Goal: Task Accomplishment & Management: Use online tool/utility

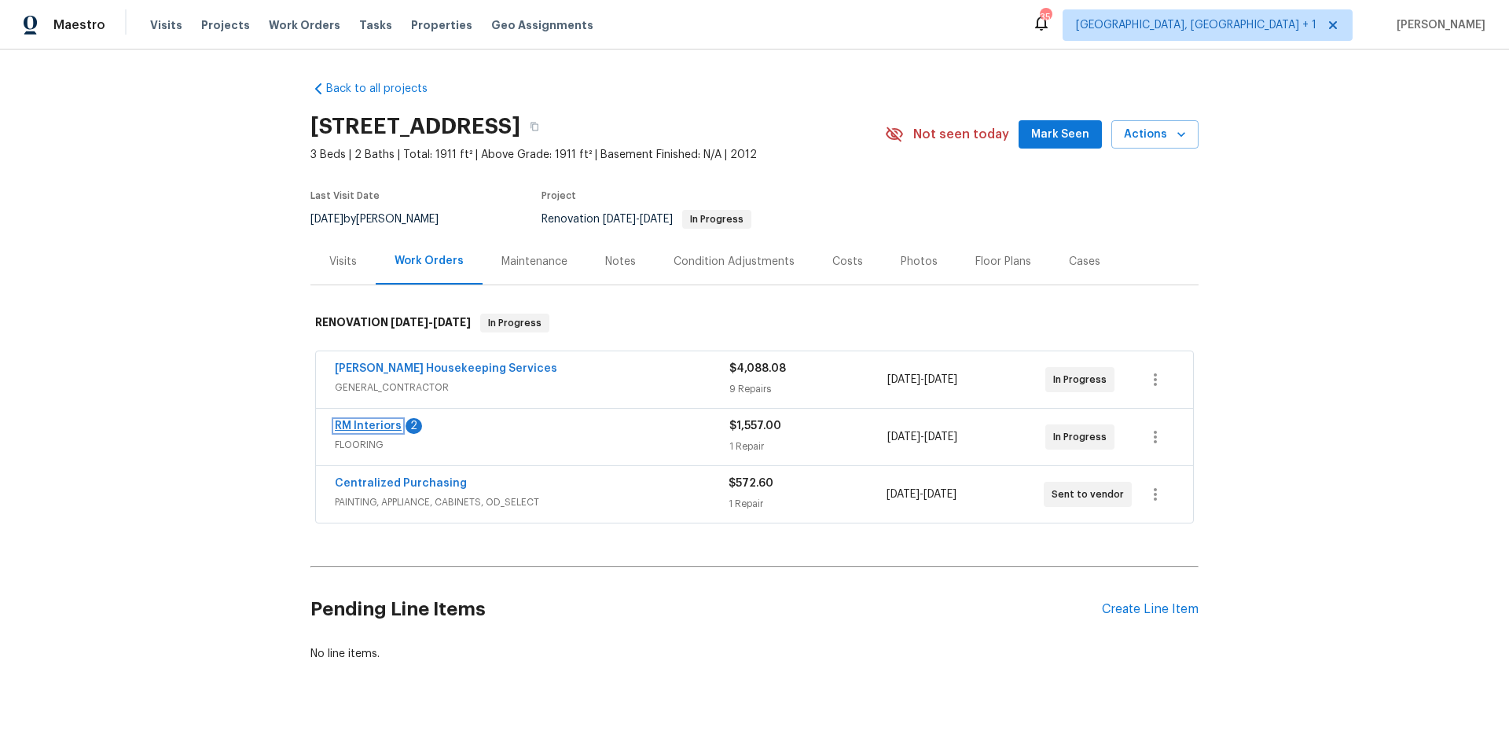
click at [380, 426] on link "RM Interiors" at bounding box center [368, 425] width 67 height 11
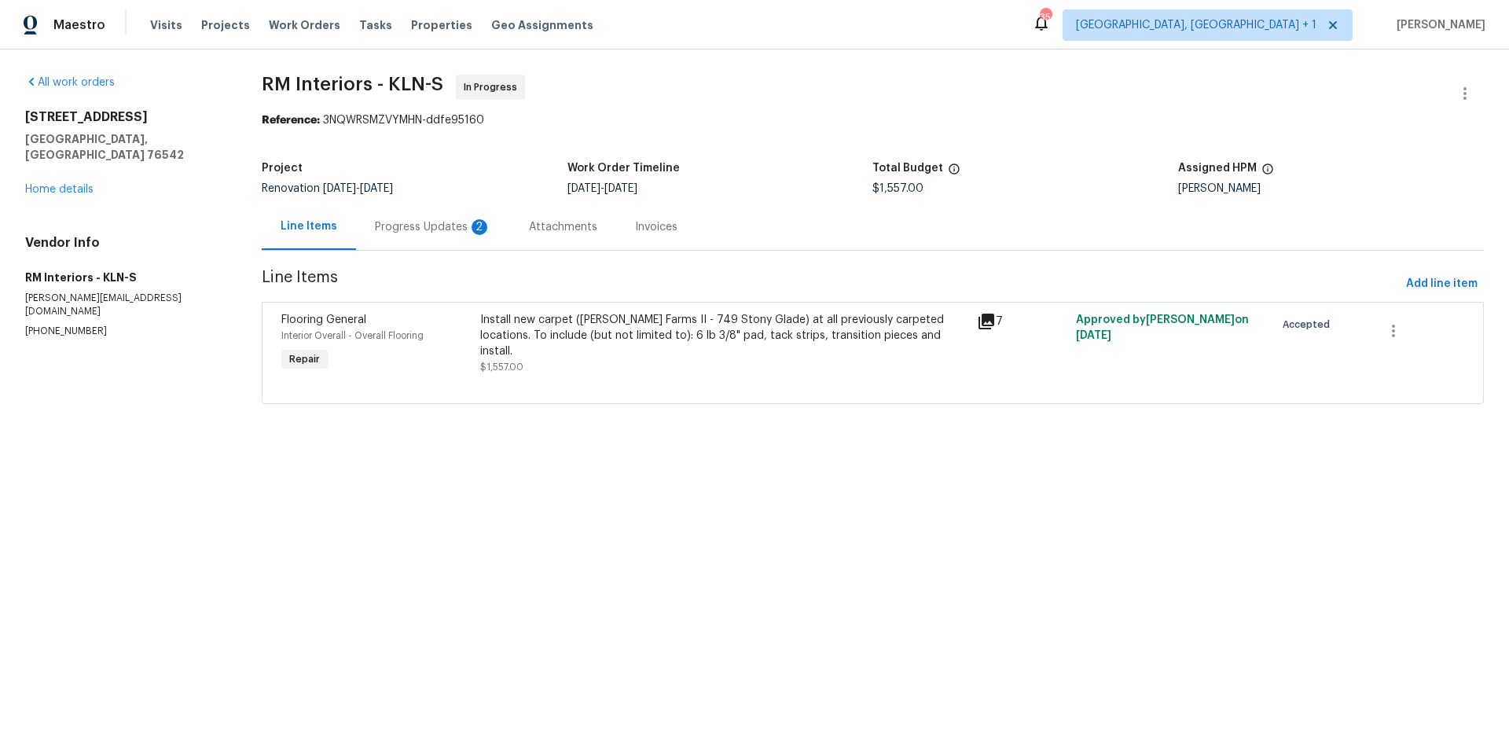
click at [452, 234] on div "Progress Updates 2" at bounding box center [433, 227] width 116 height 16
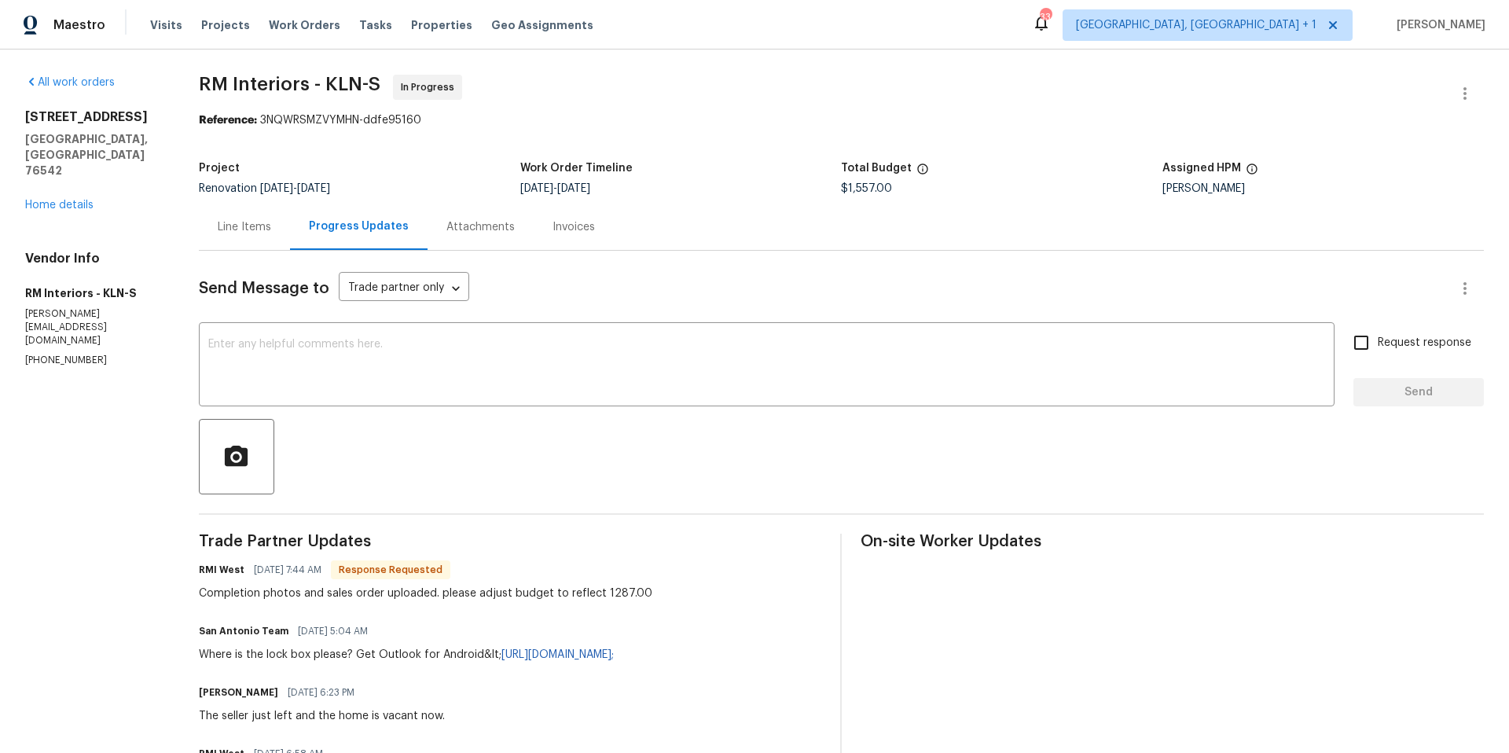
click at [243, 224] on div "Line Items" at bounding box center [244, 227] width 53 height 16
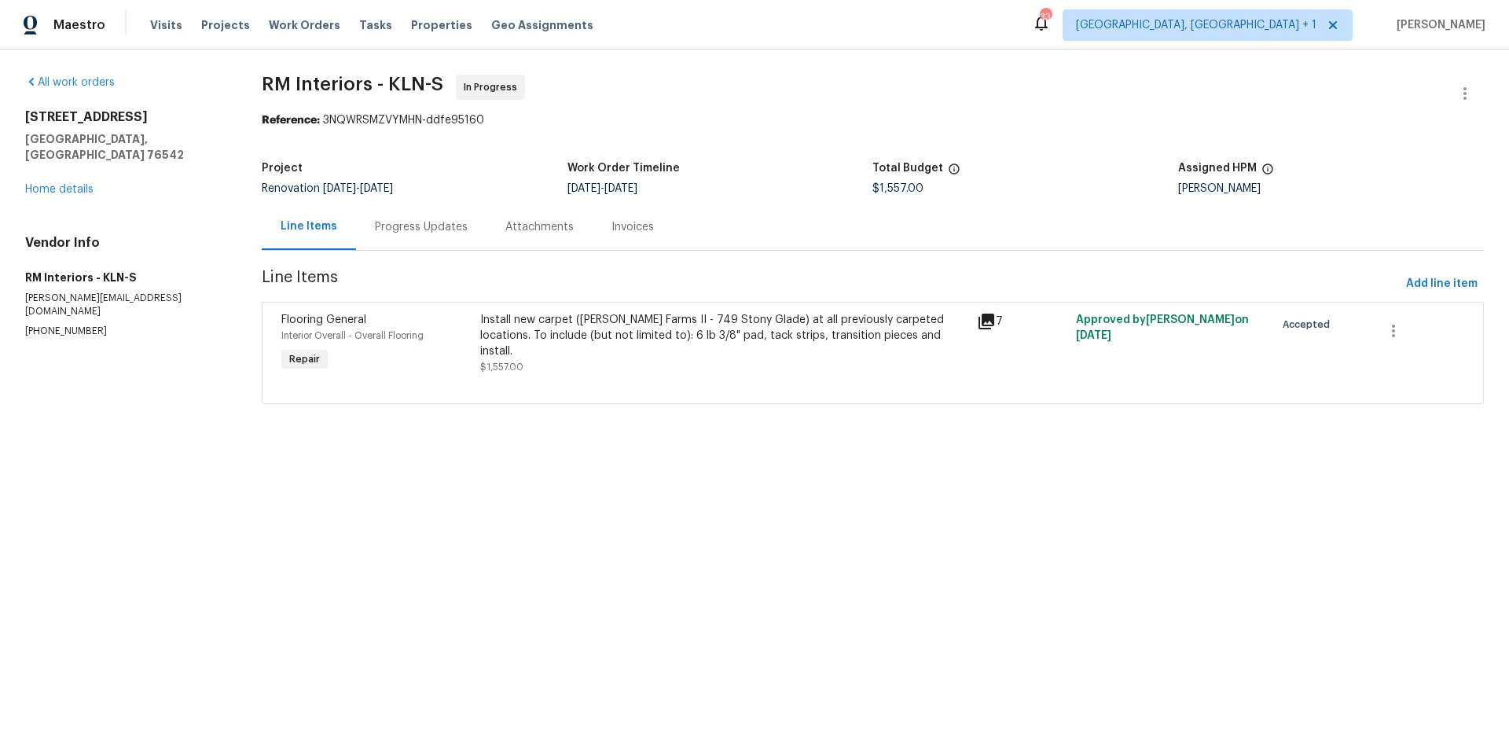
click at [558, 317] on div "Install new carpet ([PERSON_NAME] Farms II - 749 Stony Glade) at all previously…" at bounding box center [723, 335] width 487 height 47
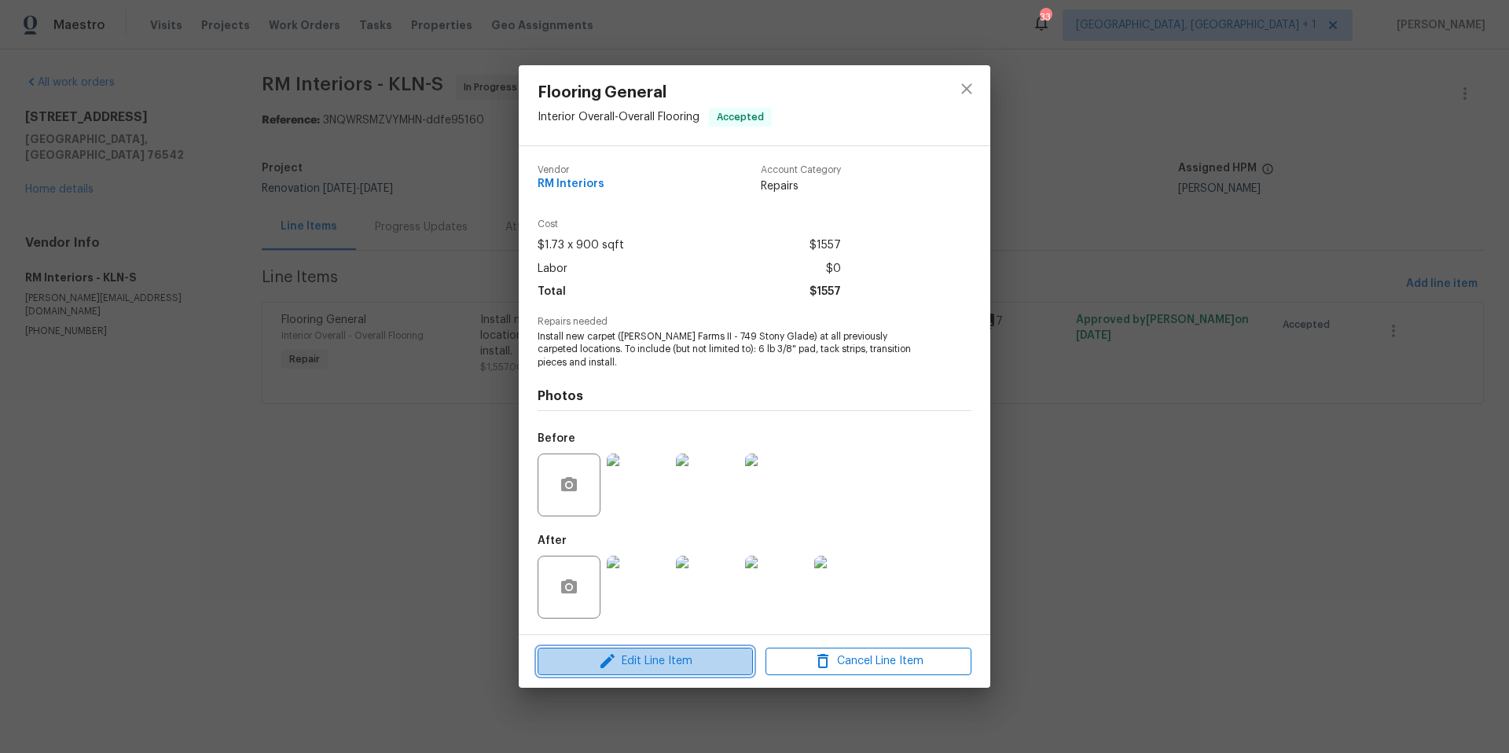
click at [664, 666] on span "Edit Line Item" at bounding box center [645, 661] width 206 height 20
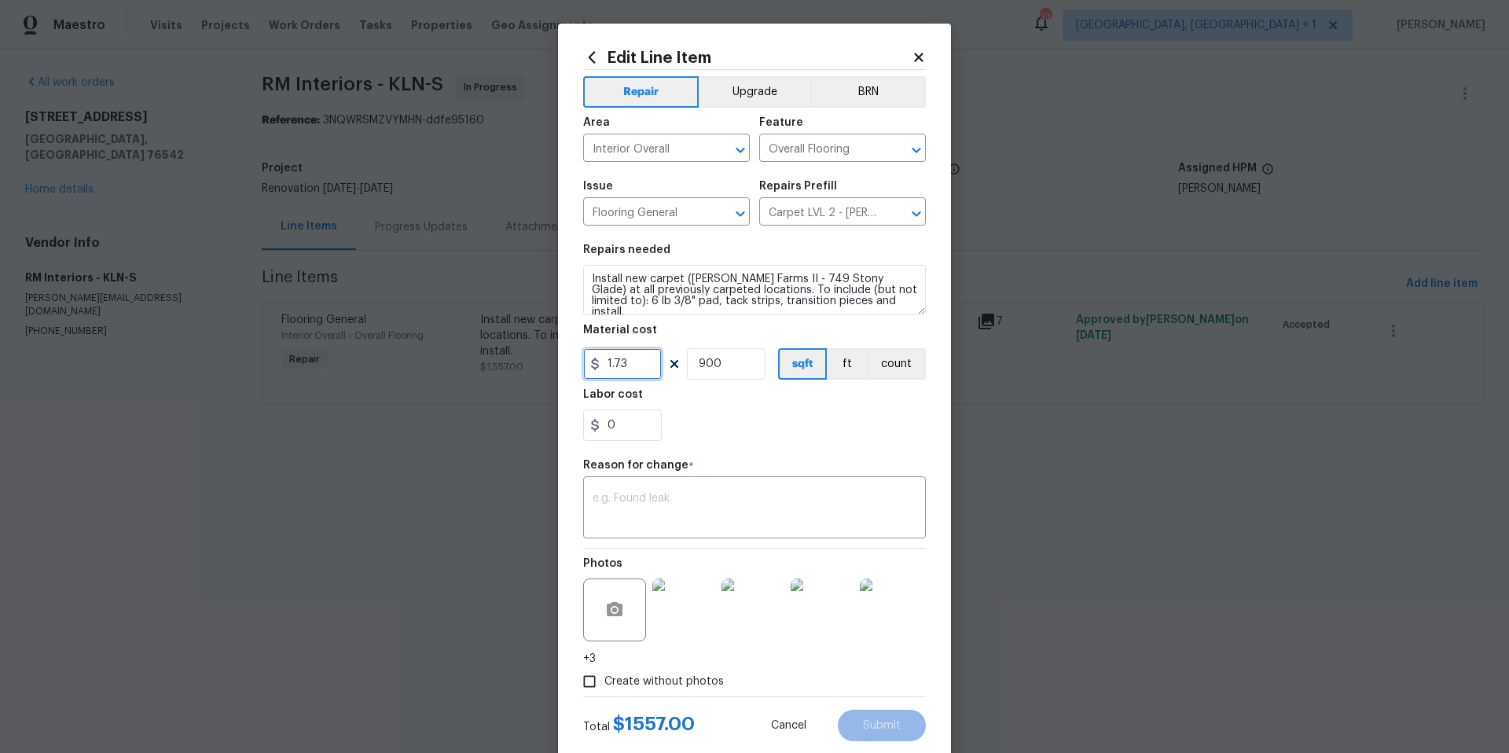
drag, startPoint x: 621, startPoint y: 364, endPoint x: 544, endPoint y: 348, distance: 78.6
click at [540, 361] on div "Edit Line Item Repair Upgrade BRN Area Interior Overall ​ Feature Overall Floor…" at bounding box center [754, 376] width 1509 height 753
type input "1287"
drag, startPoint x: 751, startPoint y: 375, endPoint x: 610, endPoint y: 343, distance: 144.1
click at [615, 346] on figure "Material cost 1287 900 sqft ft count" at bounding box center [754, 351] width 343 height 55
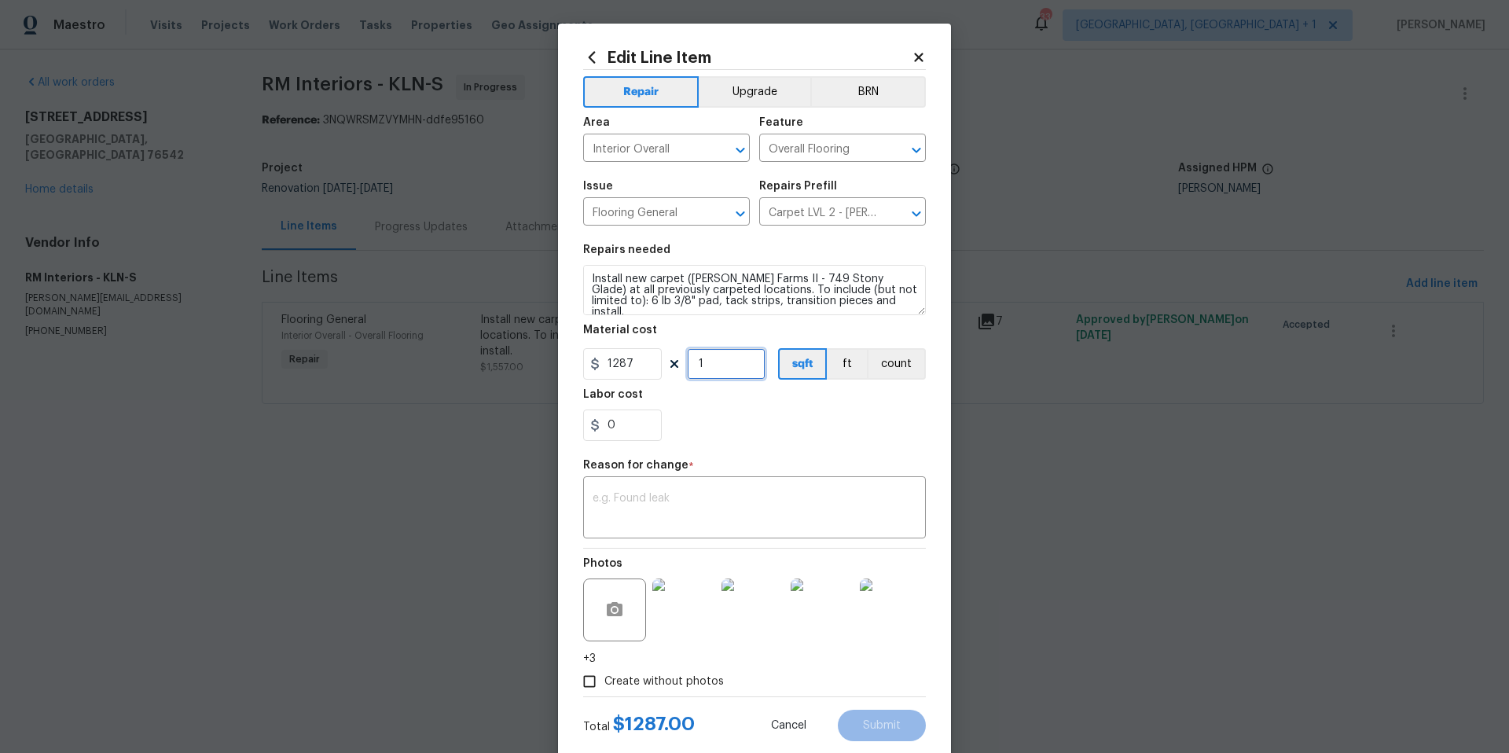
type input "1"
click at [753, 409] on div "0" at bounding box center [754, 424] width 343 height 31
click at [706, 524] on textarea at bounding box center [754, 509] width 324 height 33
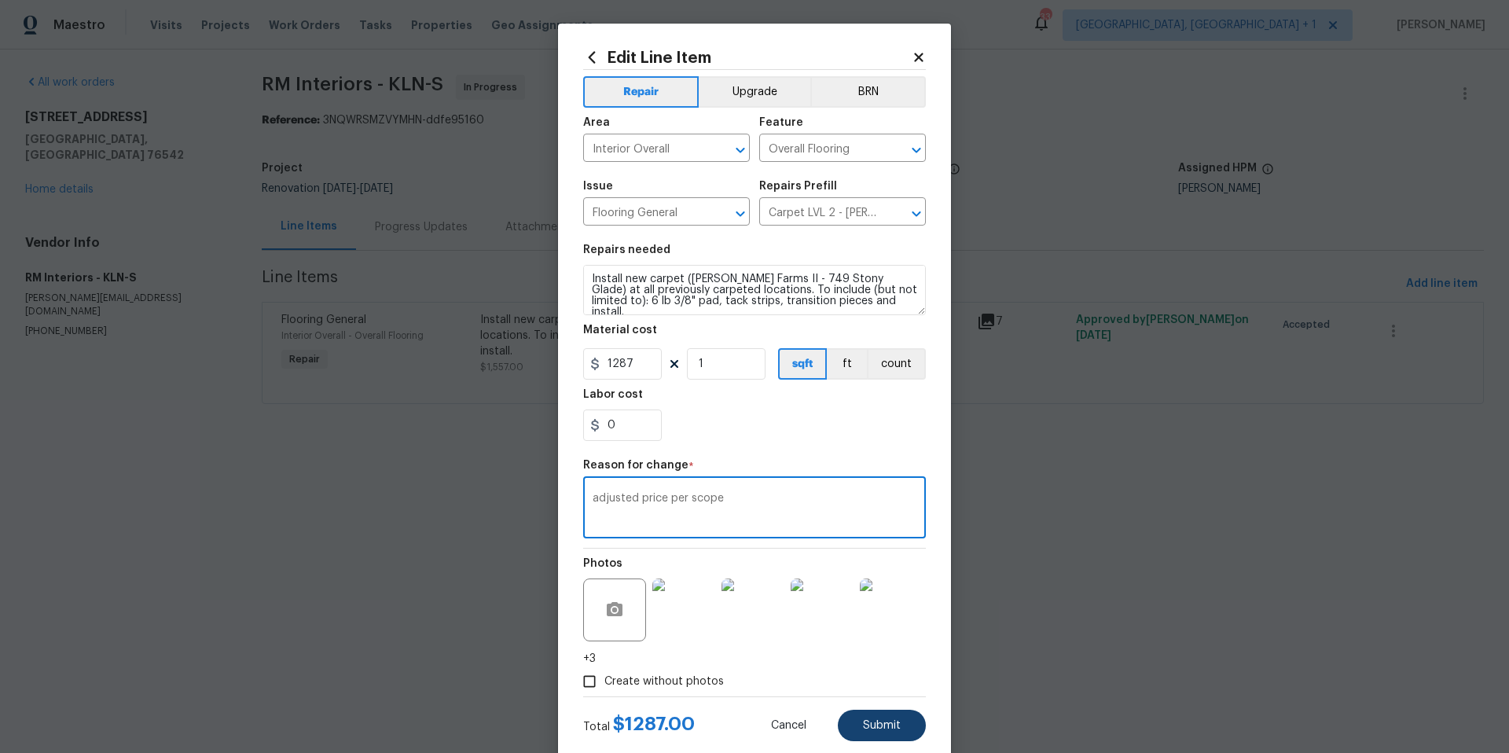
type textarea "adjusted price per scope"
click at [873, 726] on span "Submit" at bounding box center [882, 726] width 38 height 12
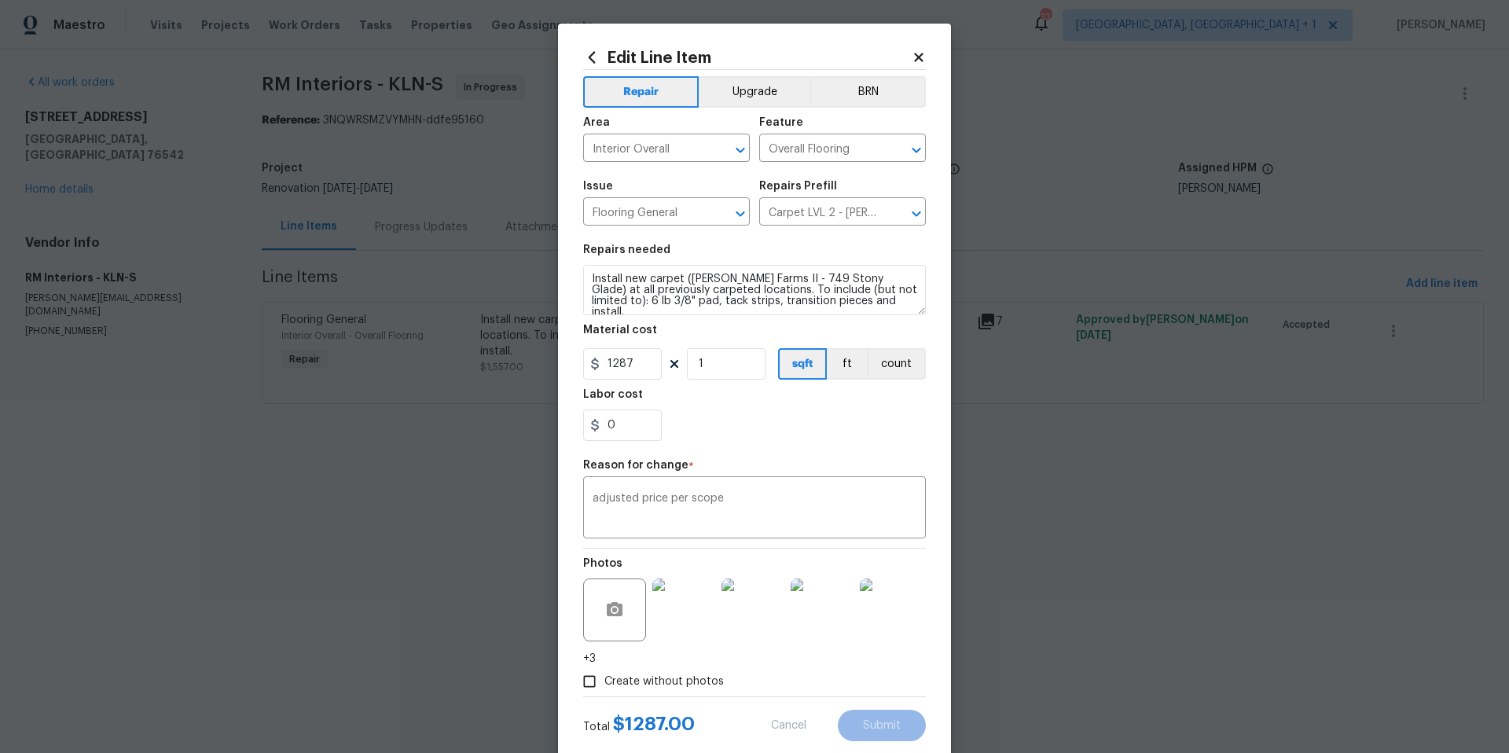
type input "1.73"
type input "900"
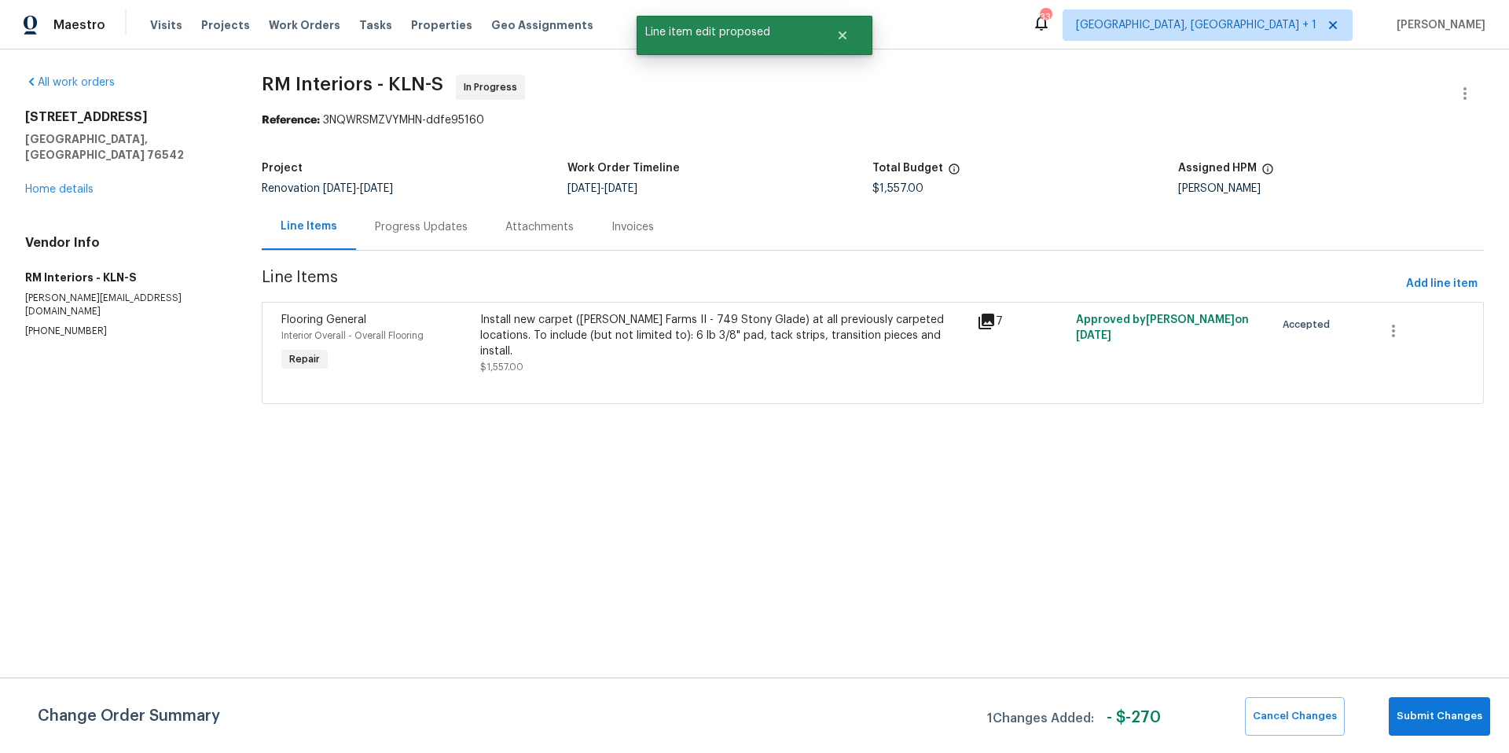
click at [419, 229] on div "Progress Updates" at bounding box center [421, 227] width 93 height 16
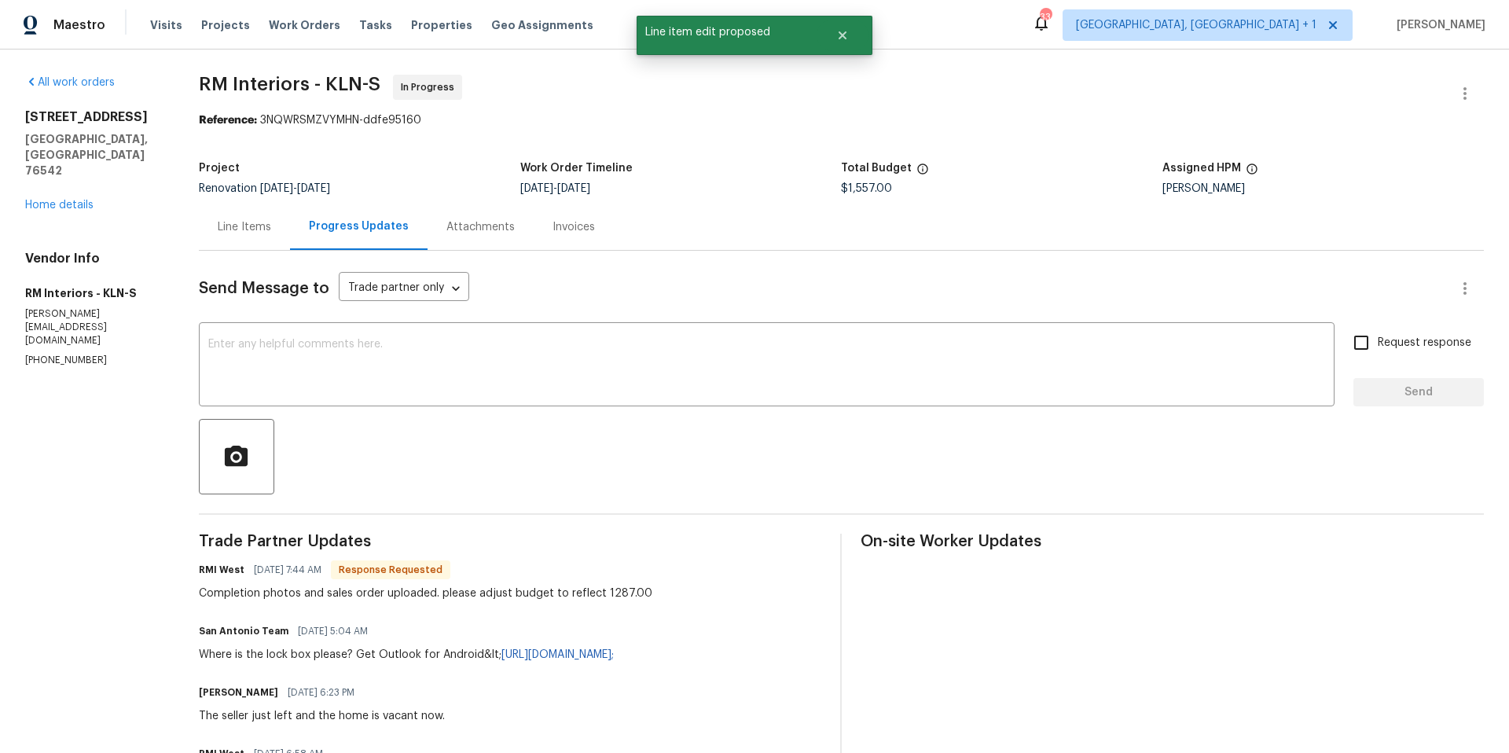
click at [257, 221] on div "Line Items" at bounding box center [244, 227] width 53 height 16
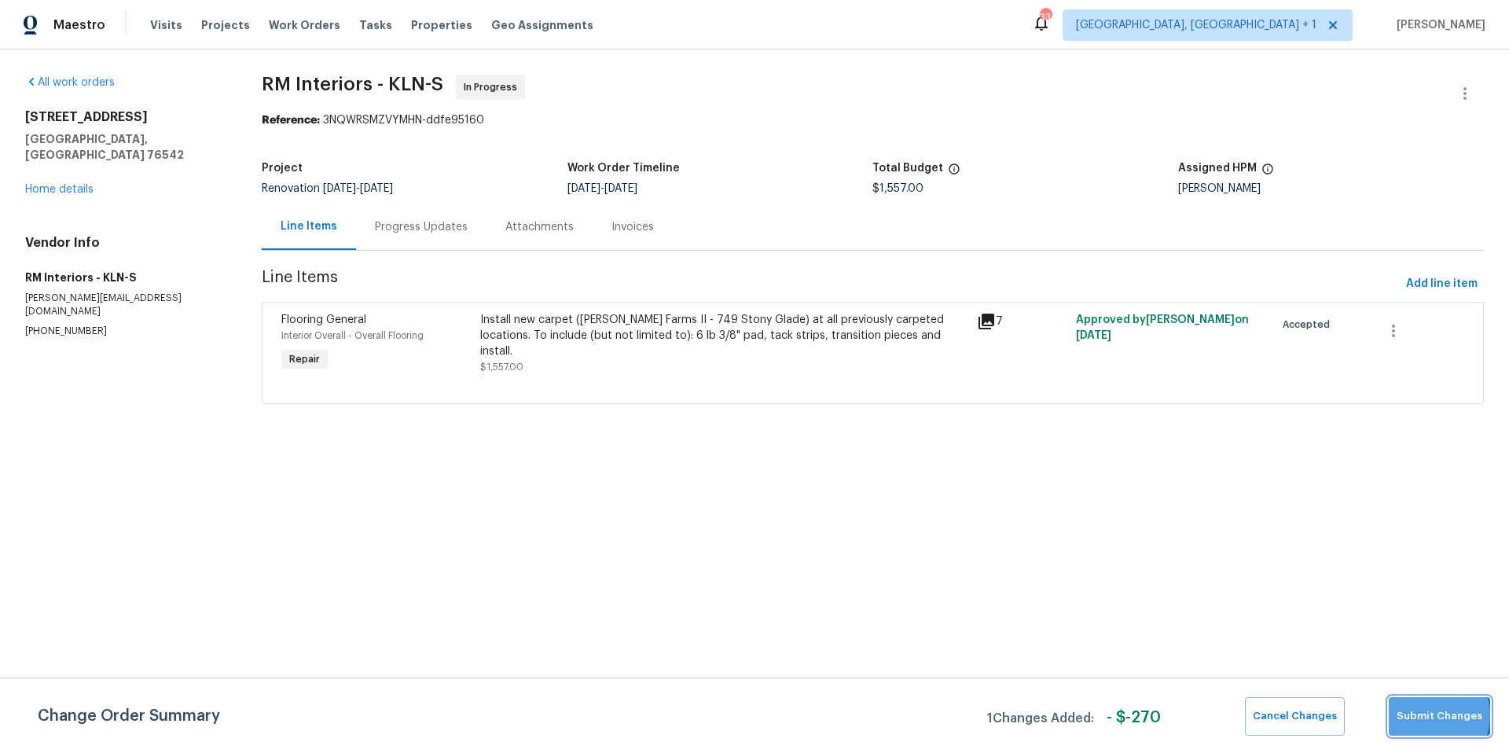
click at [1432, 715] on span "Submit Changes" at bounding box center [1439, 716] width 86 height 18
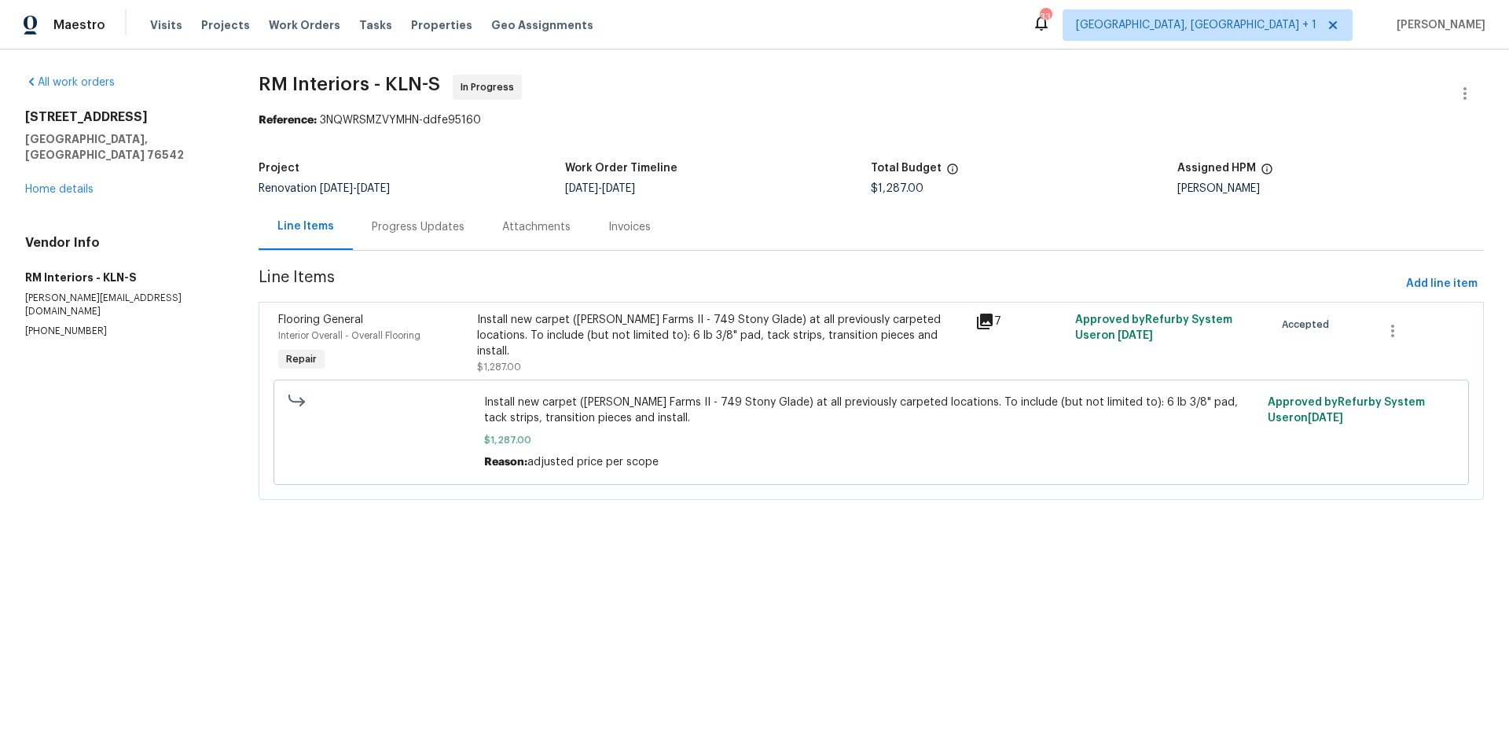
click at [830, 330] on div "Install new carpet (Abshire Farms II - 749 Stony Glade) at all previously carpe…" at bounding box center [721, 335] width 489 height 47
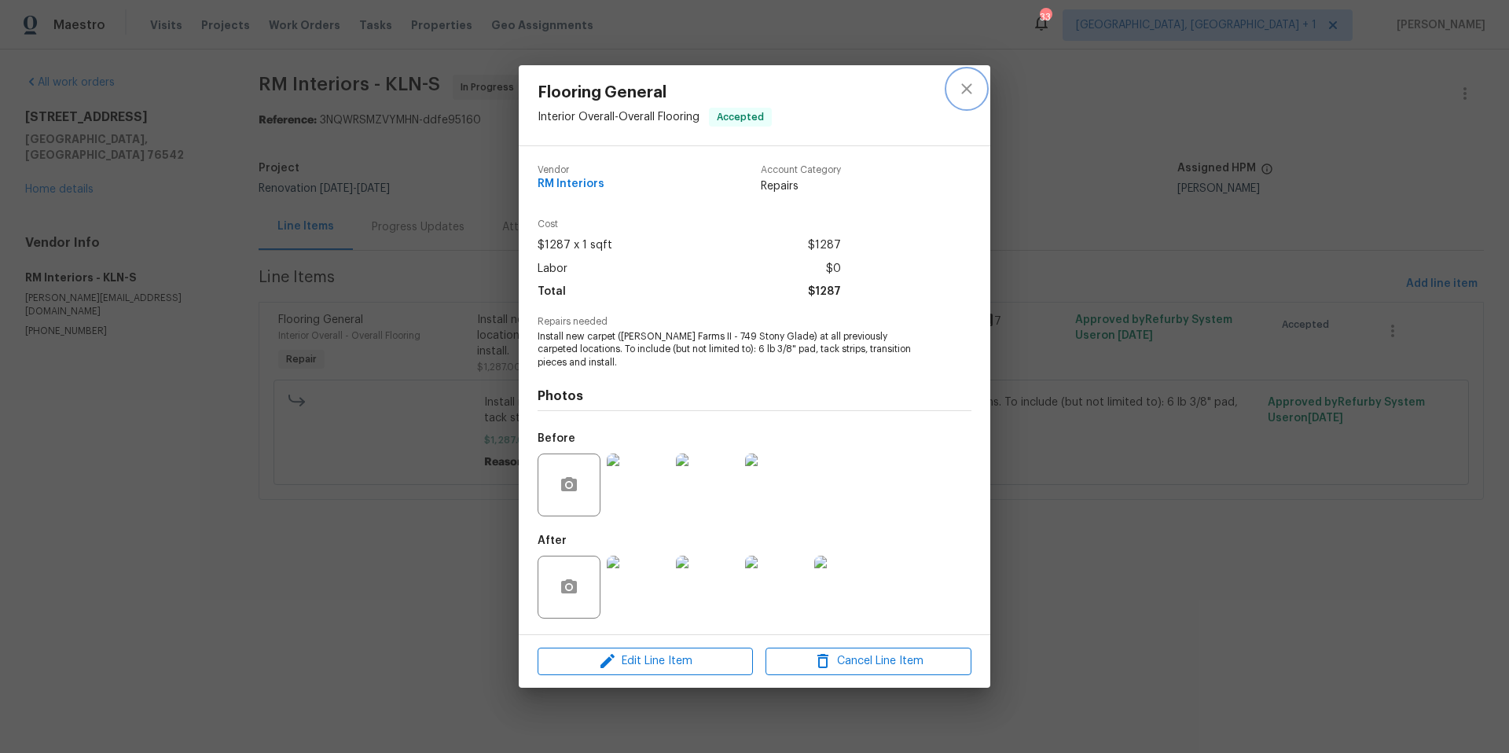
click at [965, 87] on icon "close" at bounding box center [966, 89] width 10 height 10
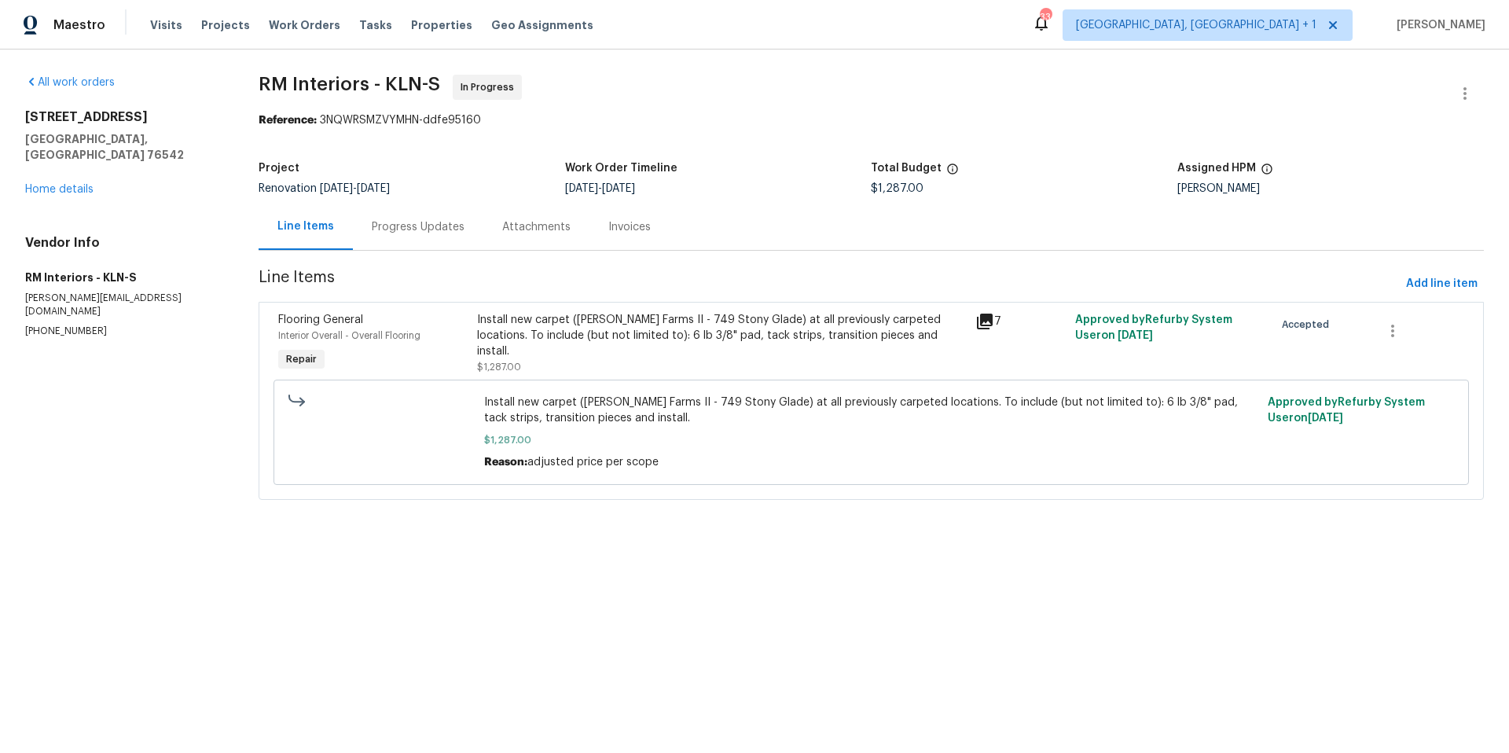
click at [420, 227] on div "Progress Updates" at bounding box center [418, 227] width 93 height 16
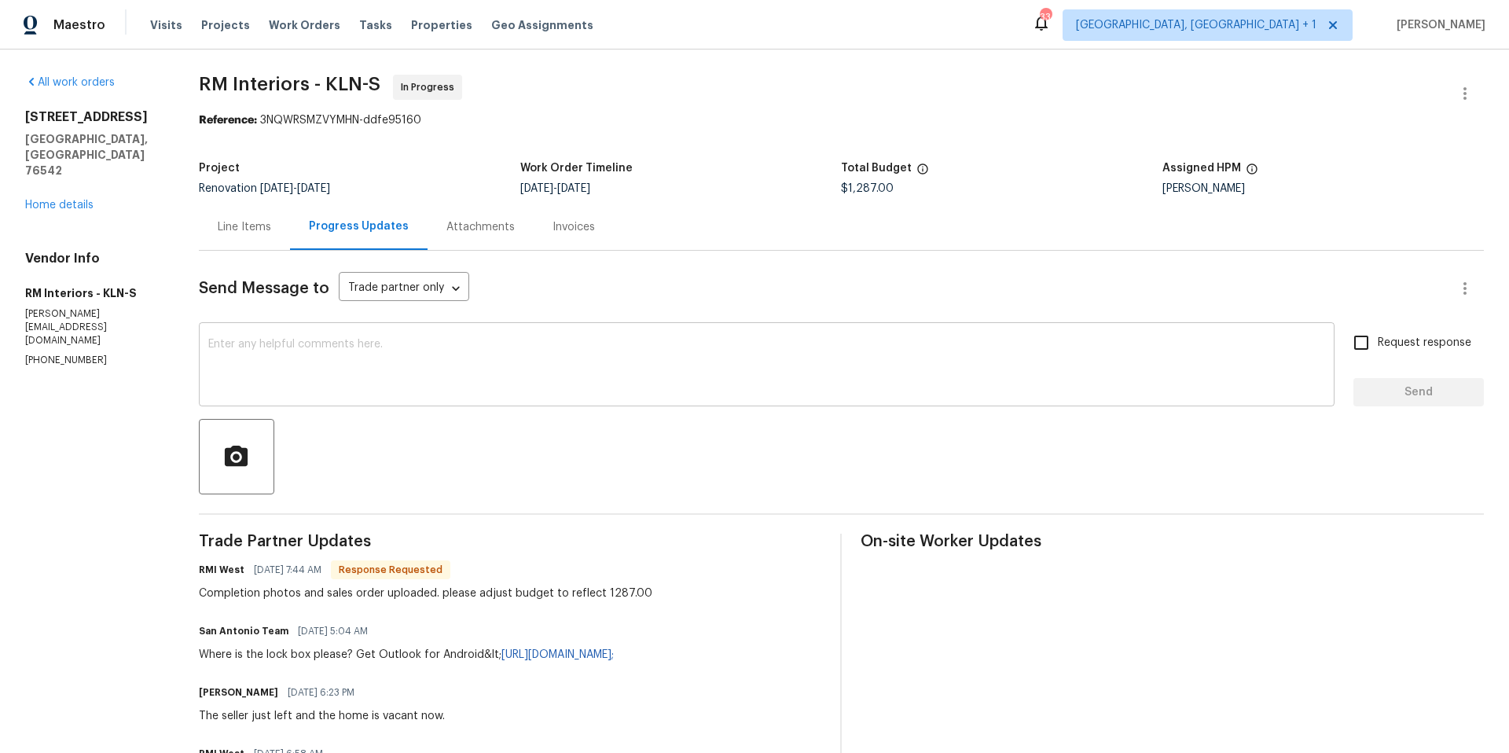
click at [510, 387] on textarea at bounding box center [766, 366] width 1116 height 55
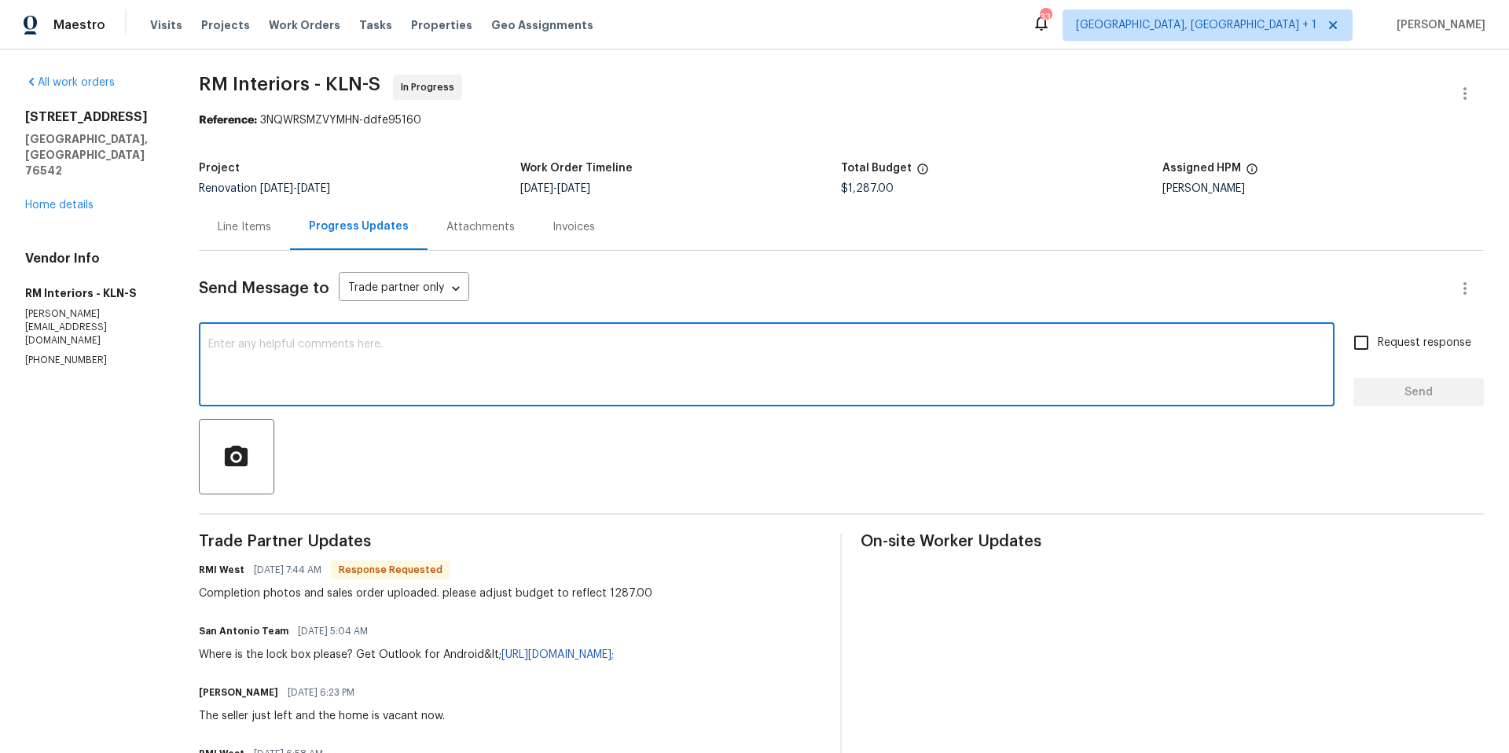
click at [507, 387] on textarea at bounding box center [766, 366] width 1116 height 55
type textarea "Price updated"
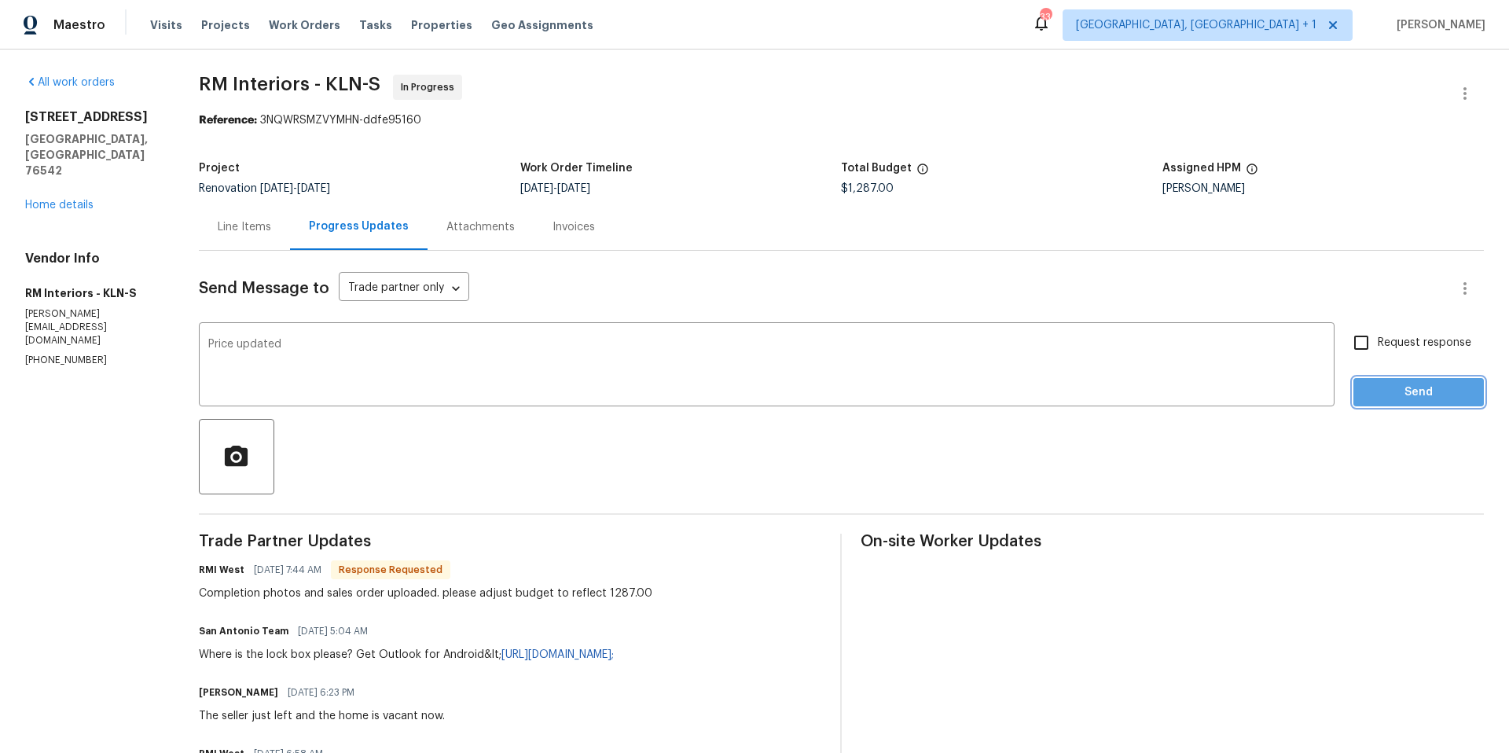
click at [1416, 405] on button "Send" at bounding box center [1418, 392] width 130 height 29
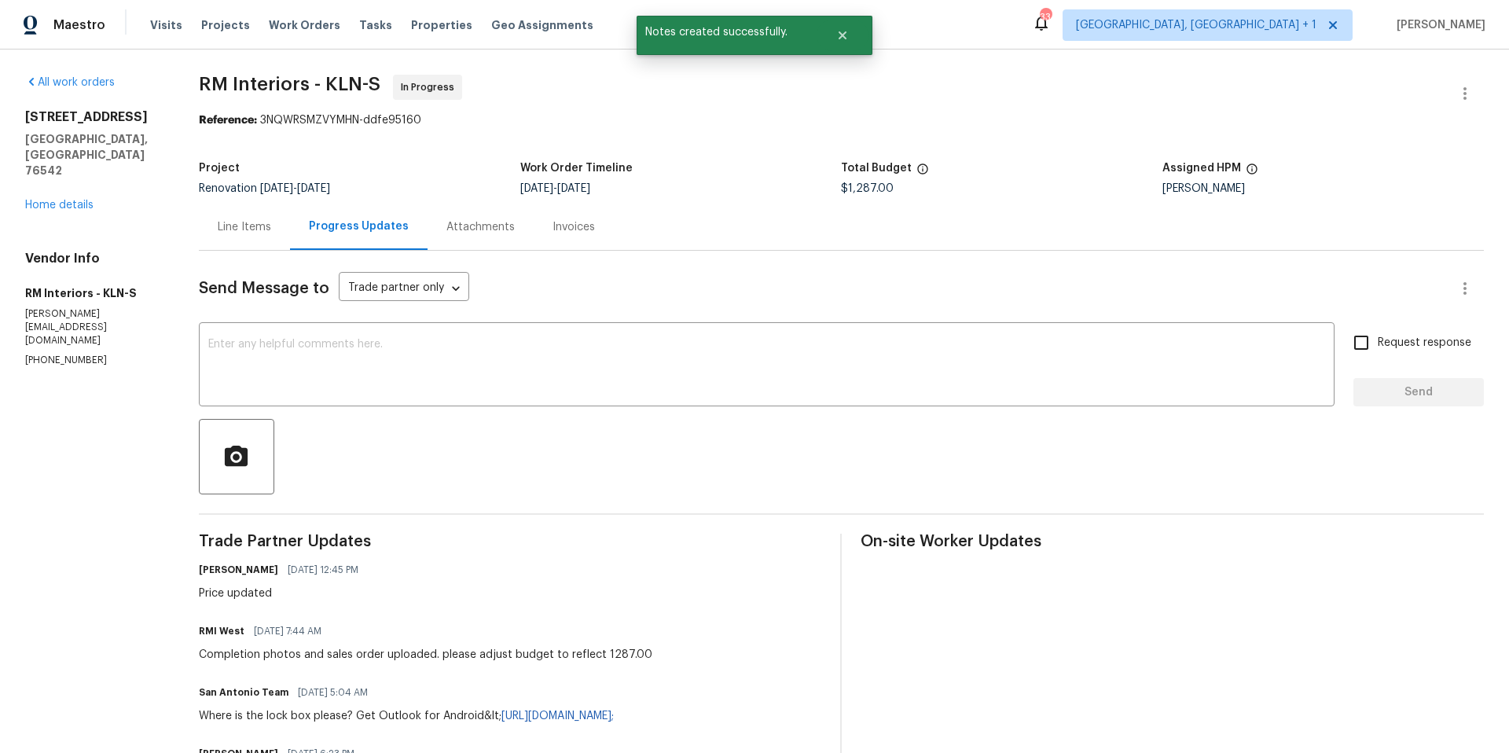
click at [226, 222] on div "Line Items" at bounding box center [244, 227] width 53 height 16
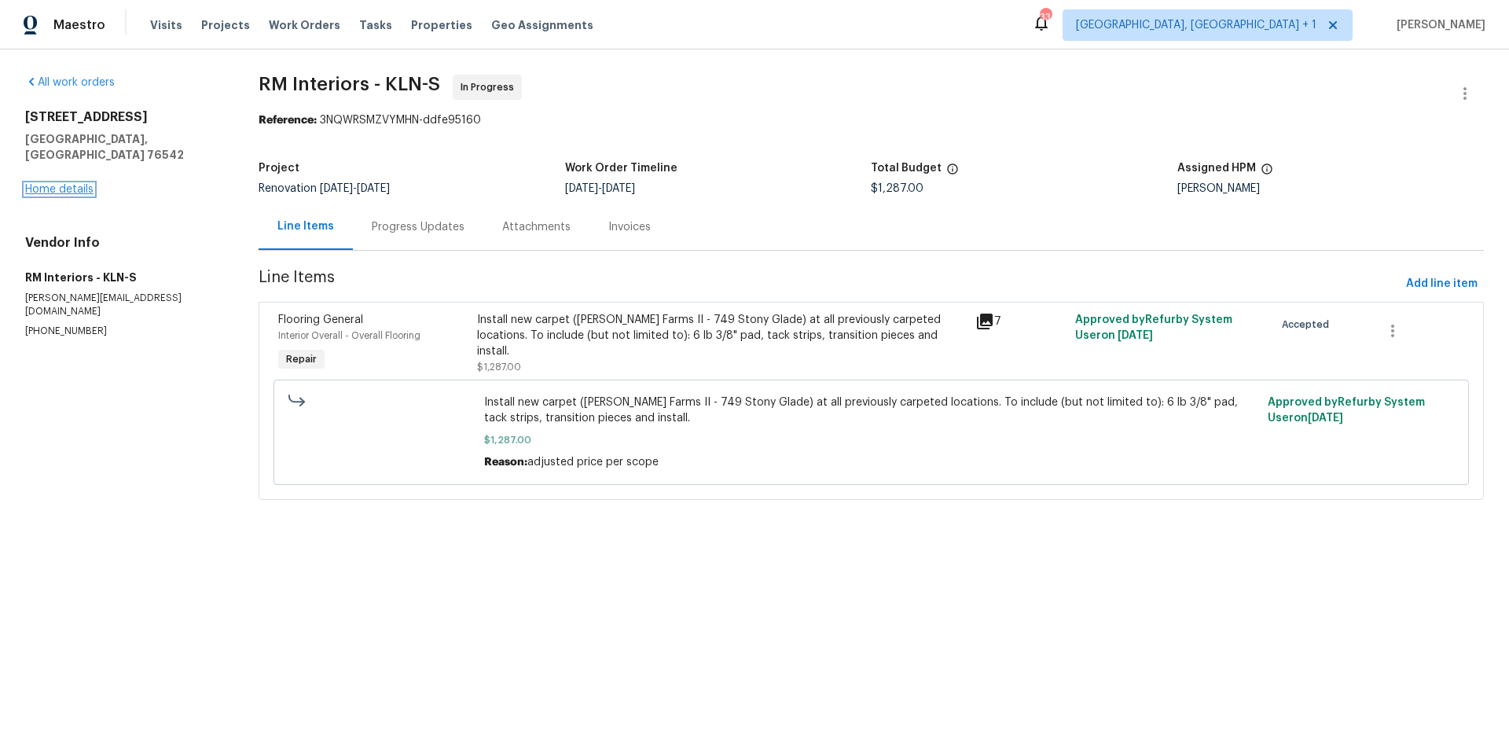
click at [58, 184] on link "Home details" at bounding box center [59, 189] width 68 height 11
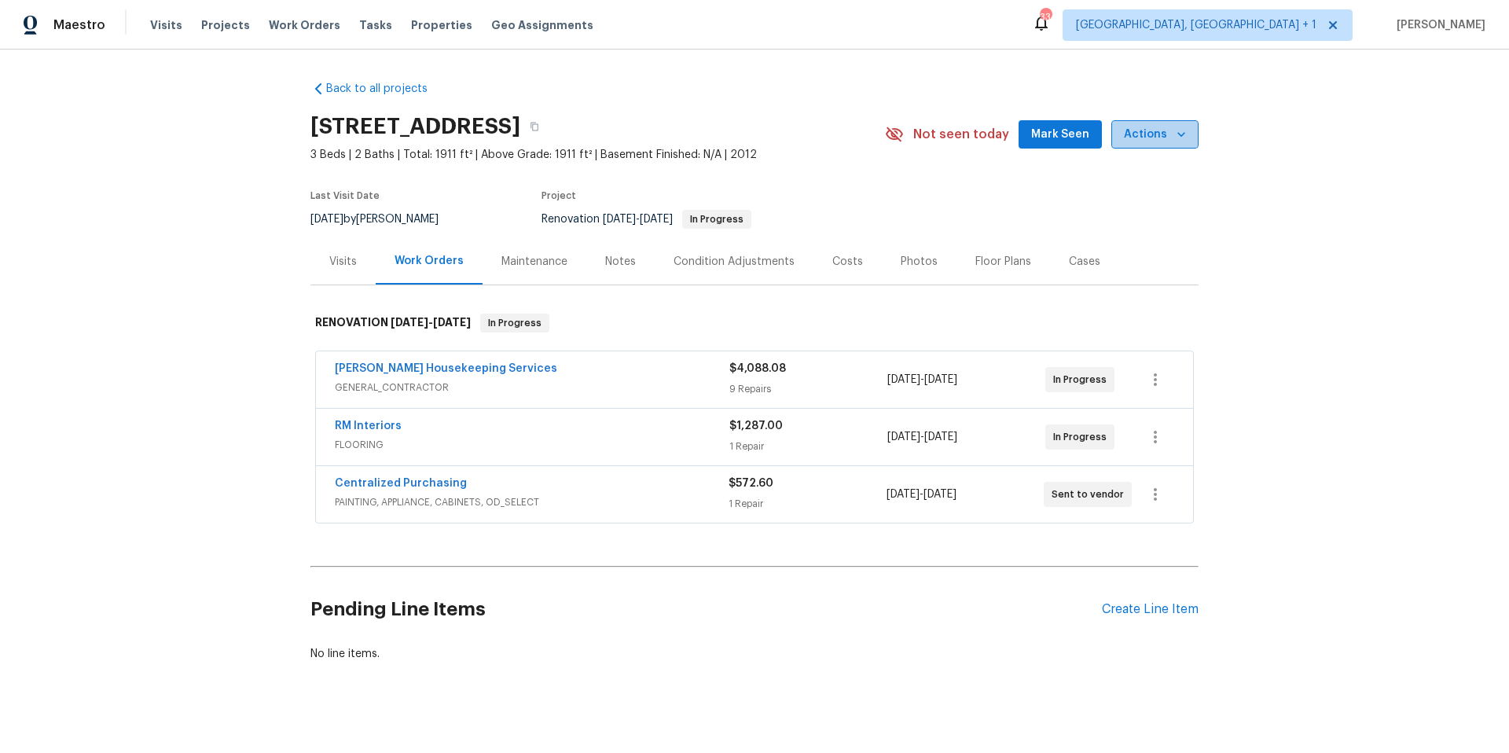
click at [1160, 138] on span "Actions" at bounding box center [1155, 135] width 62 height 20
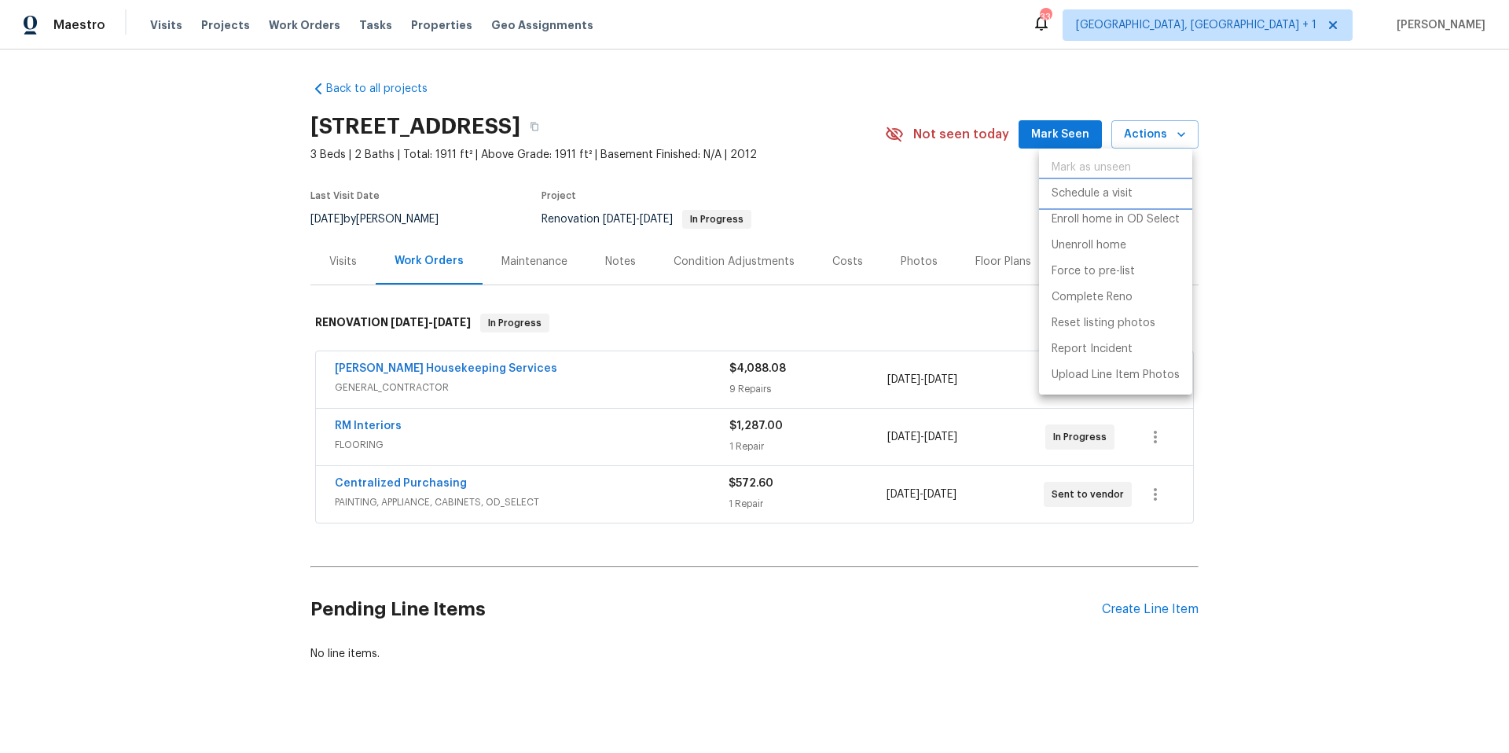
drag, startPoint x: 1101, startPoint y: 197, endPoint x: 1122, endPoint y: 273, distance: 79.1
click at [1122, 273] on ul "Mark as unseen Schedule a visit Enroll home in OD Select Unenroll home Force to…" at bounding box center [1115, 271] width 153 height 246
click at [1120, 273] on p "Force to pre-list" at bounding box center [1092, 271] width 83 height 16
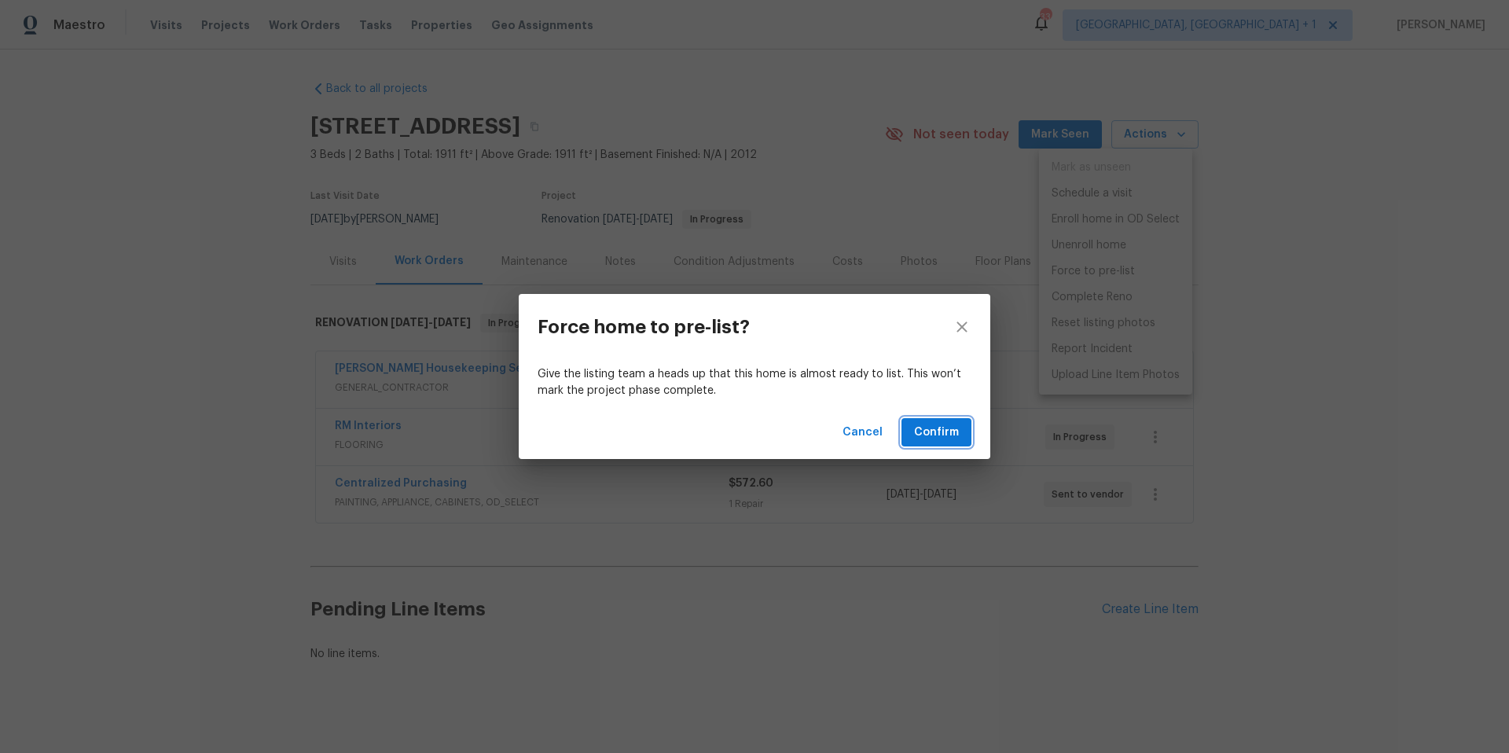
click at [933, 424] on span "Confirm" at bounding box center [936, 433] width 45 height 20
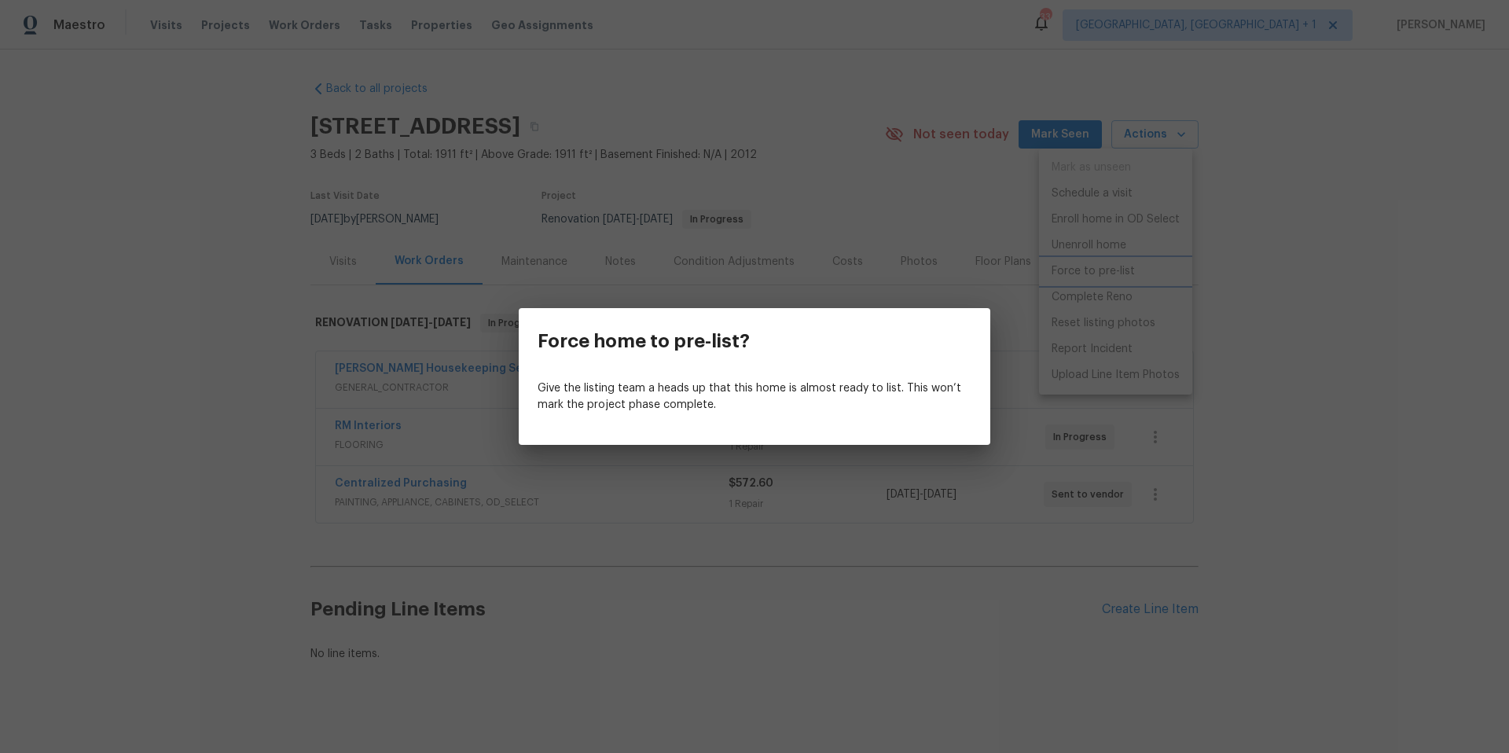
click at [850, 166] on div "Force home to pre-list? Give the listing team a heads up that this home is almo…" at bounding box center [754, 376] width 1509 height 753
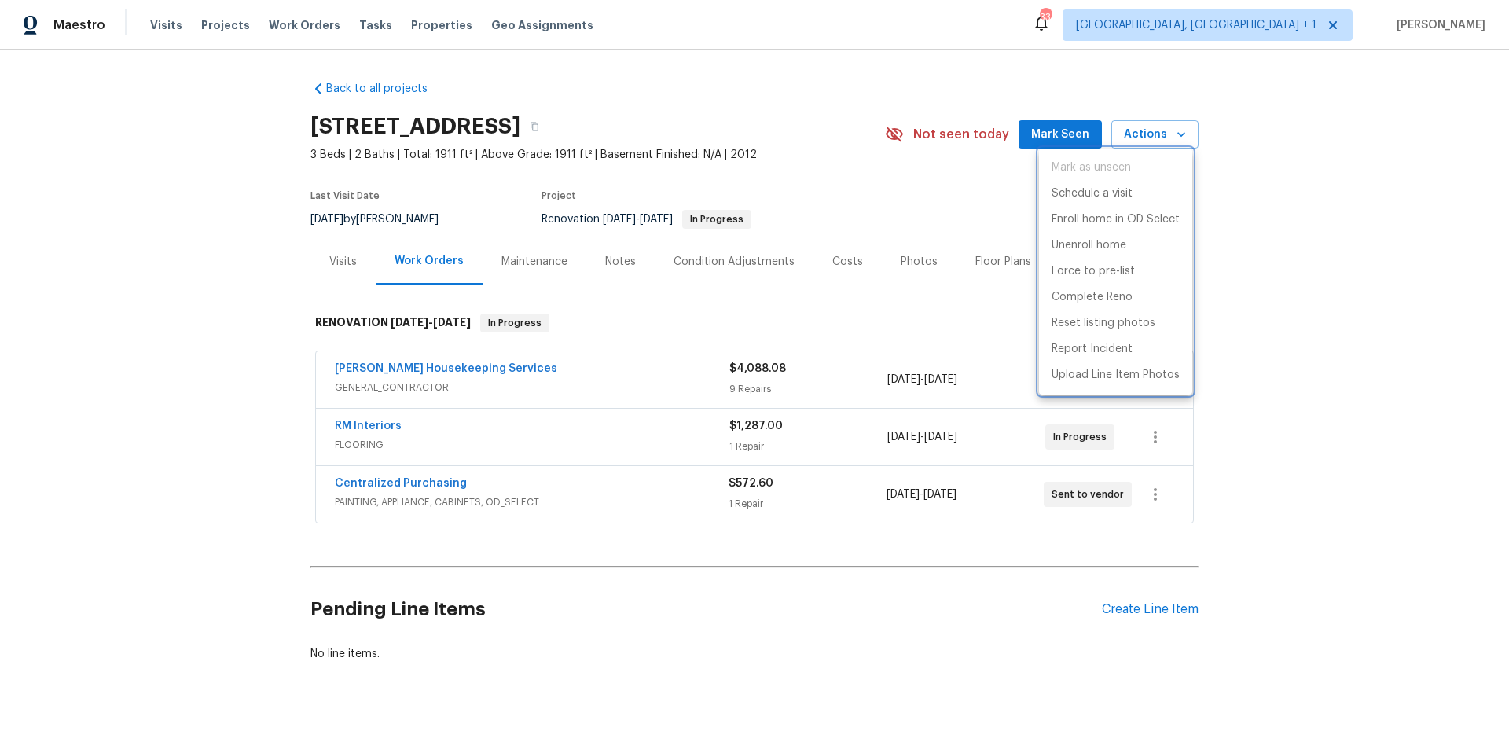
click at [860, 162] on div at bounding box center [754, 376] width 1509 height 753
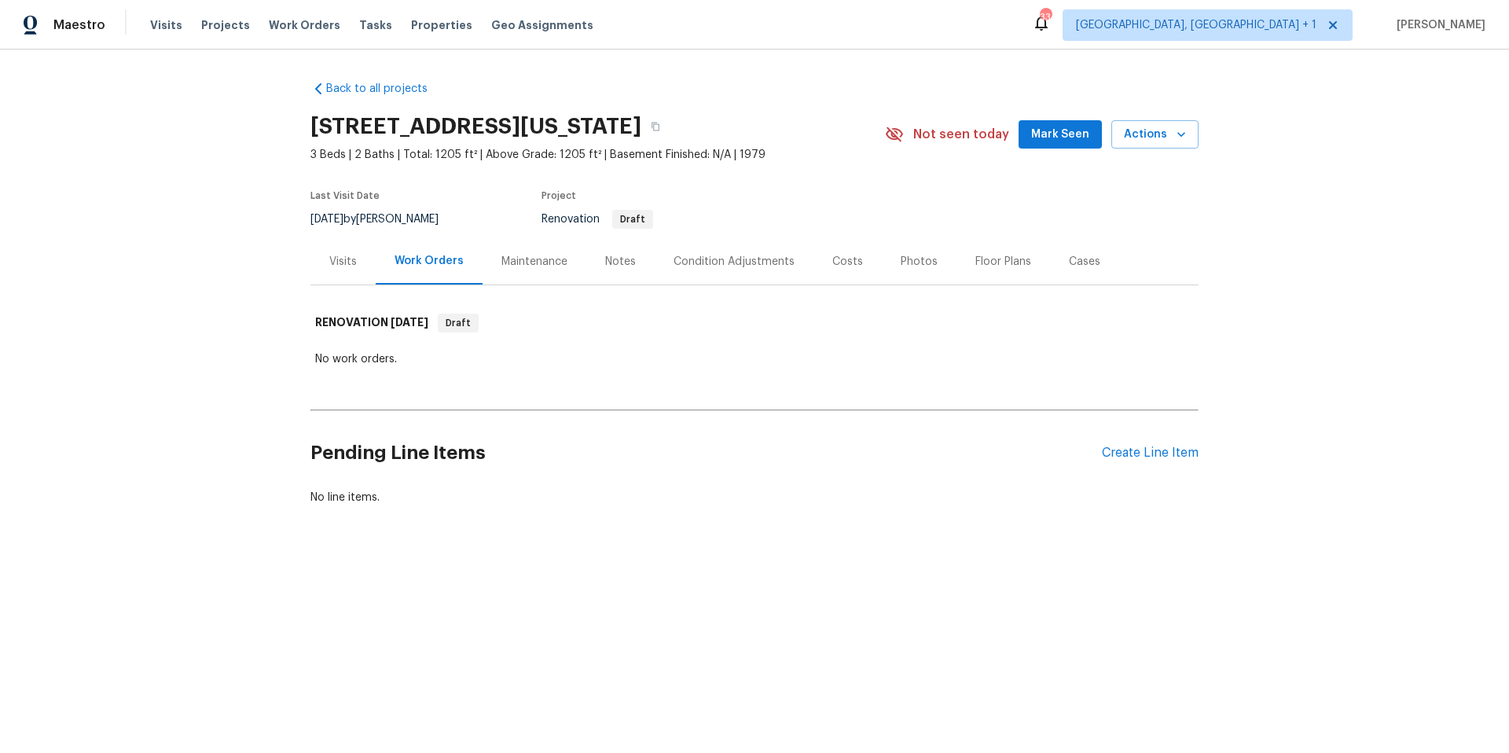
click at [750, 262] on div "Condition Adjustments" at bounding box center [733, 262] width 121 height 16
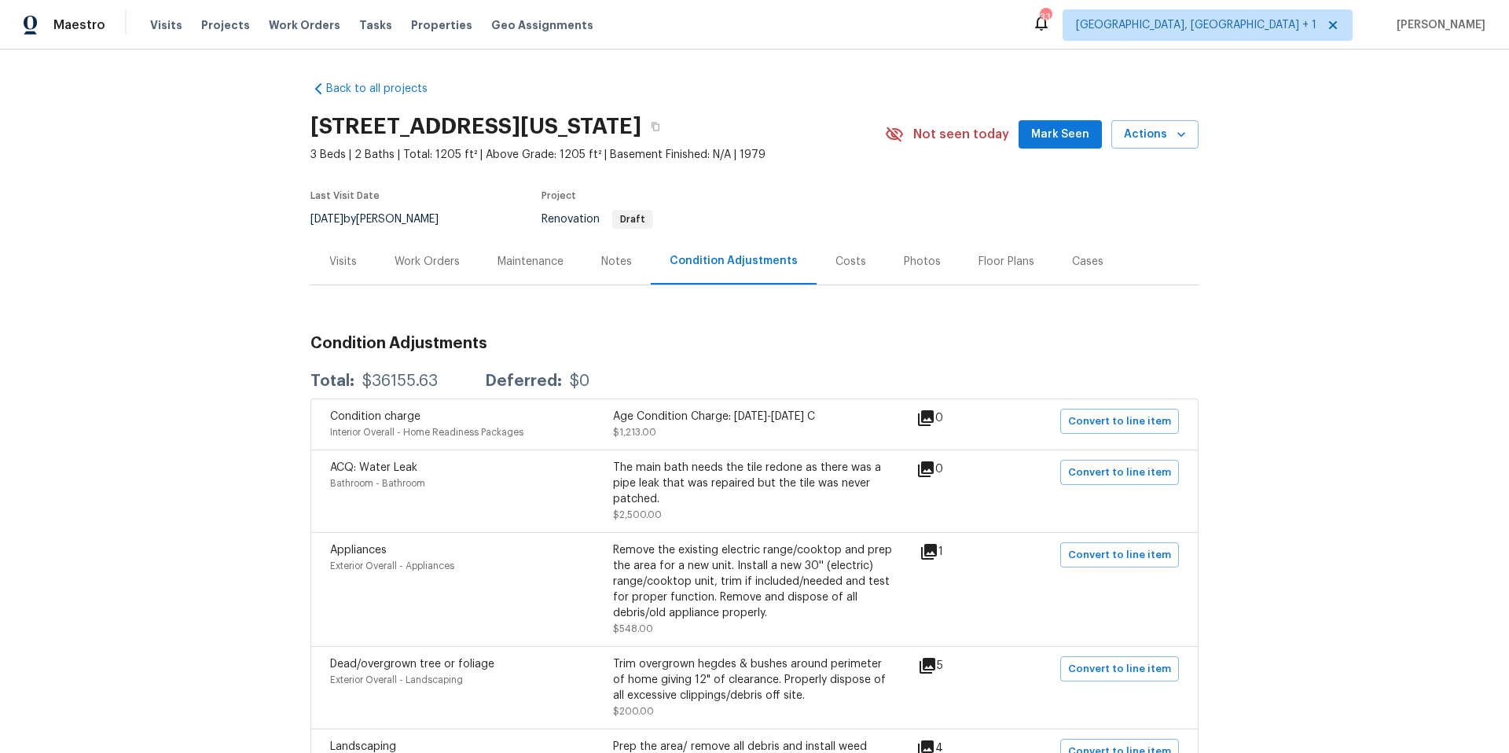
click at [680, 478] on div "The main bath needs the tile redone as there was a pipe leak that was repaired …" at bounding box center [754, 483] width 283 height 47
click at [935, 549] on icon at bounding box center [929, 552] width 16 height 16
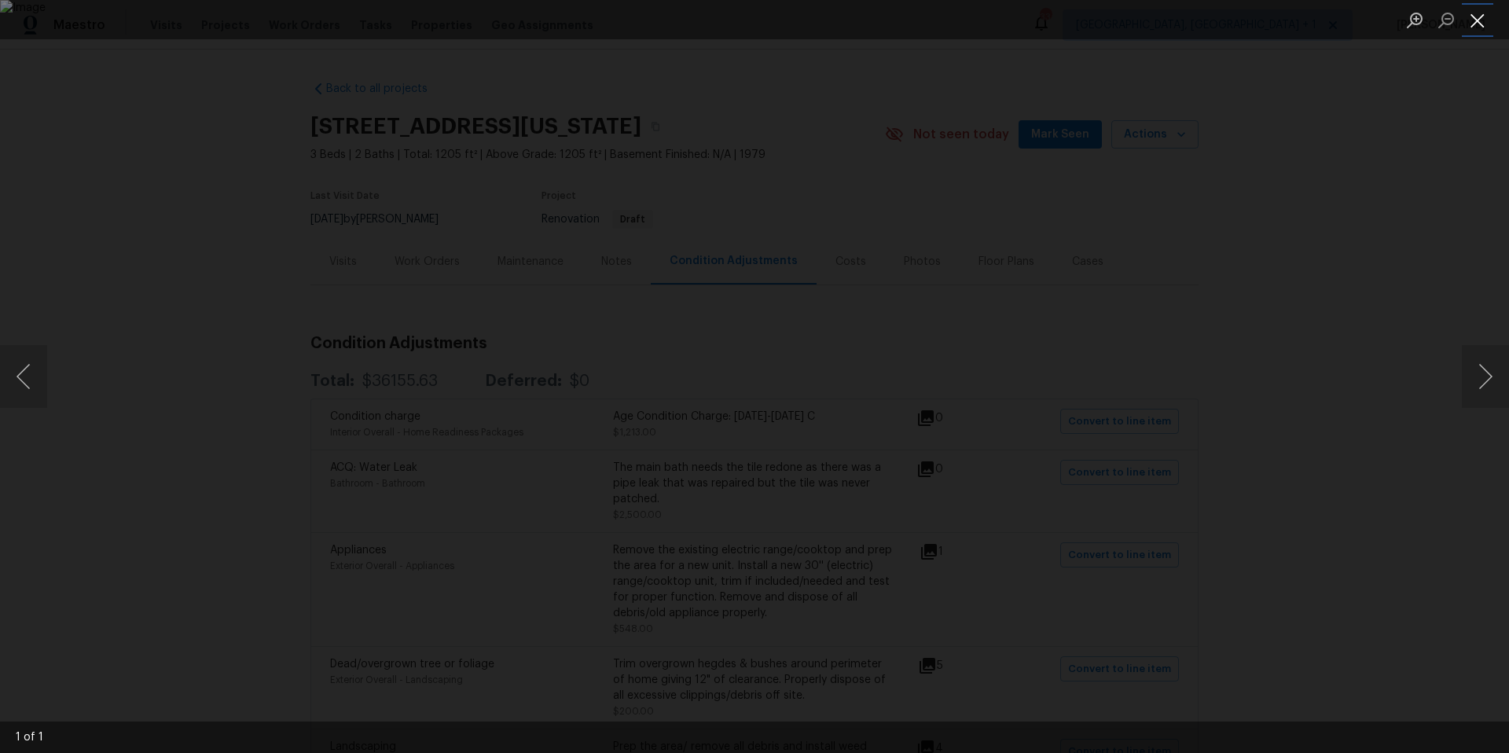
click at [1485, 20] on button "Close lightbox" at bounding box center [1476, 19] width 31 height 27
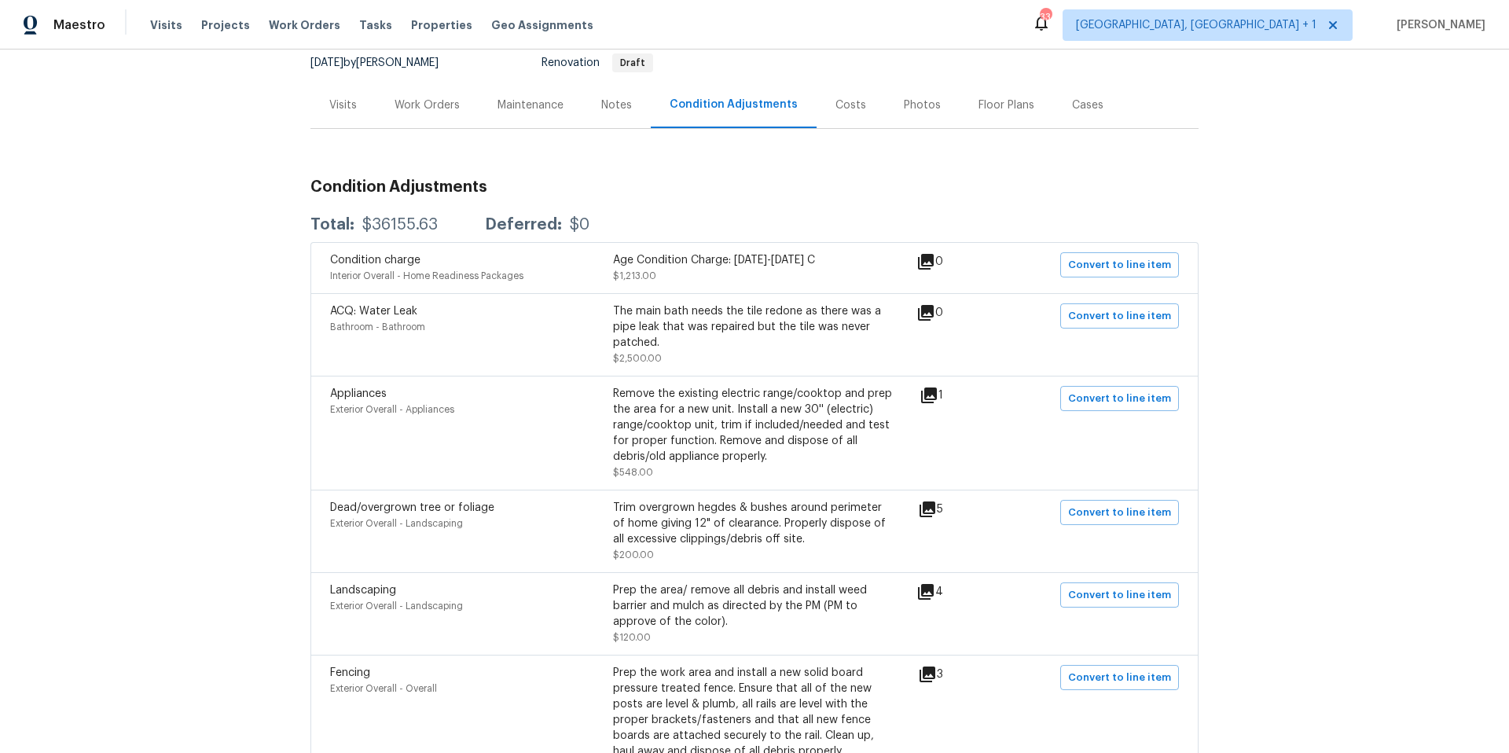
scroll to position [163, 0]
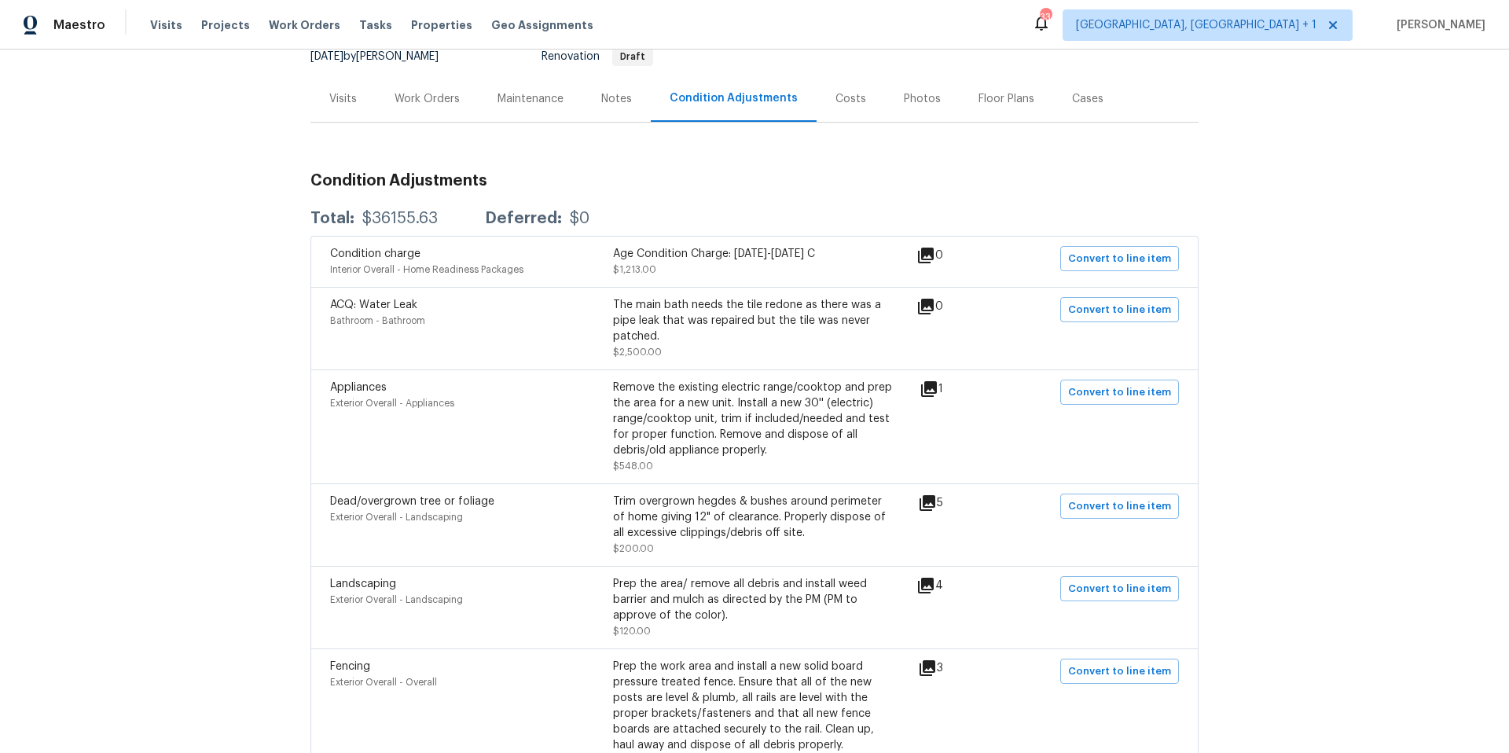
click at [929, 505] on icon at bounding box center [927, 502] width 19 height 19
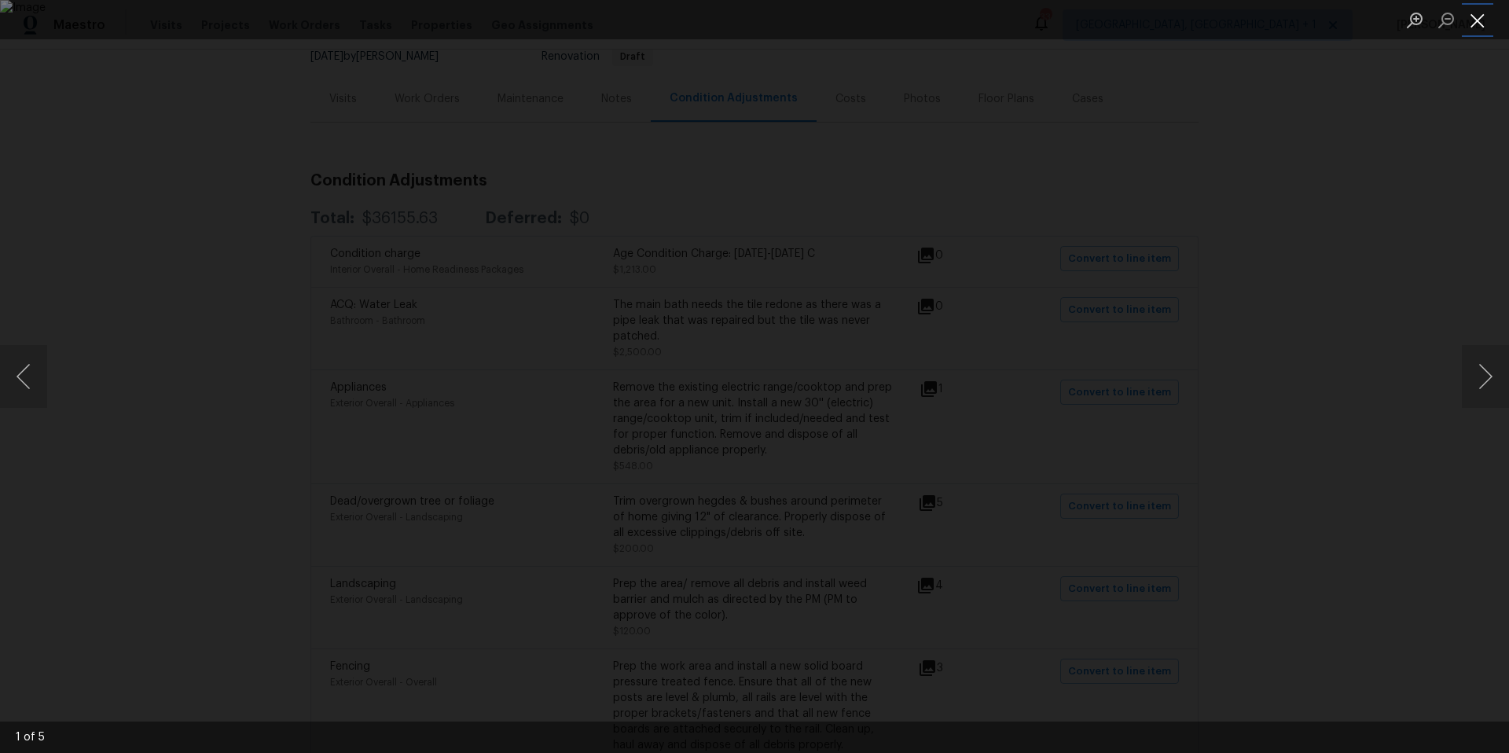
click at [1476, 17] on button "Close lightbox" at bounding box center [1476, 19] width 31 height 27
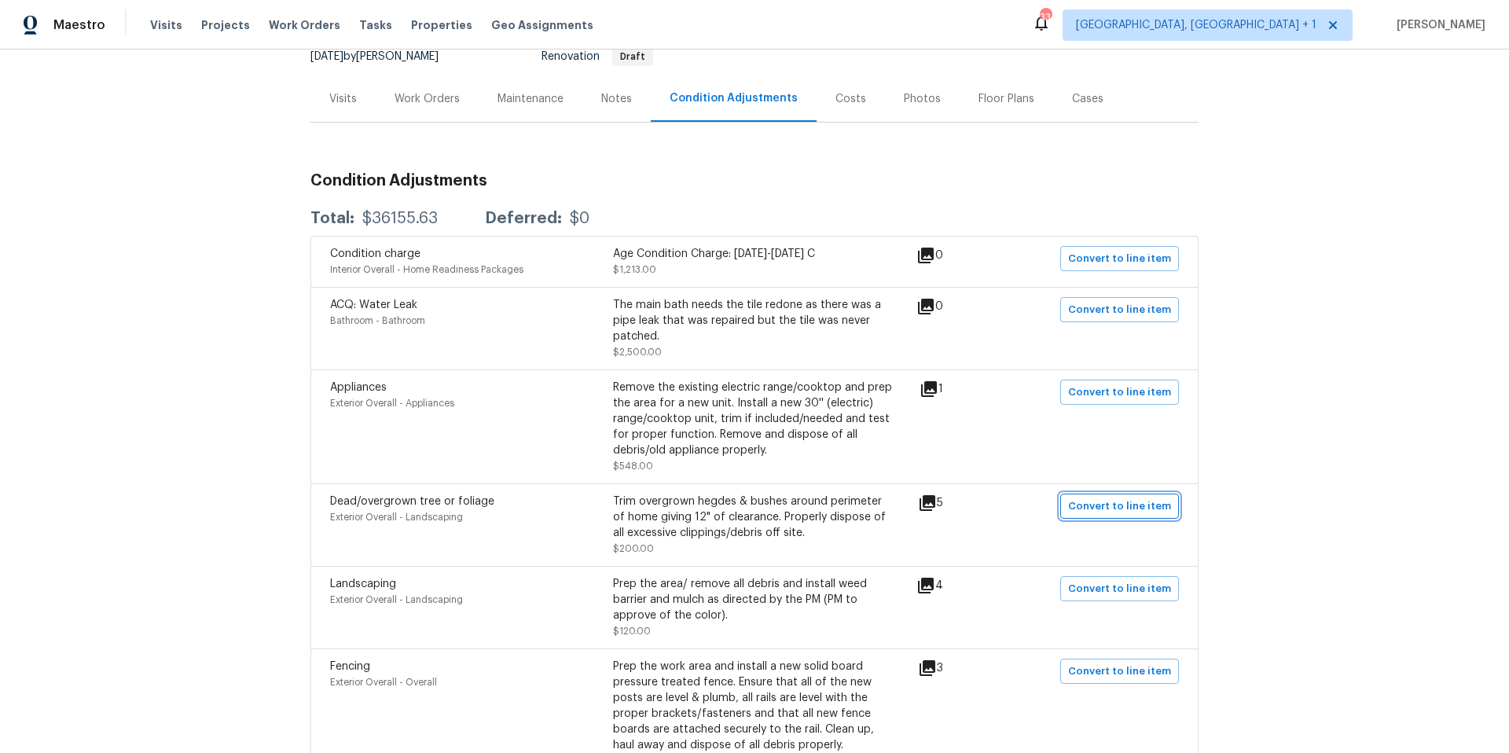
click at [1107, 509] on span "Convert to line item" at bounding box center [1119, 506] width 103 height 18
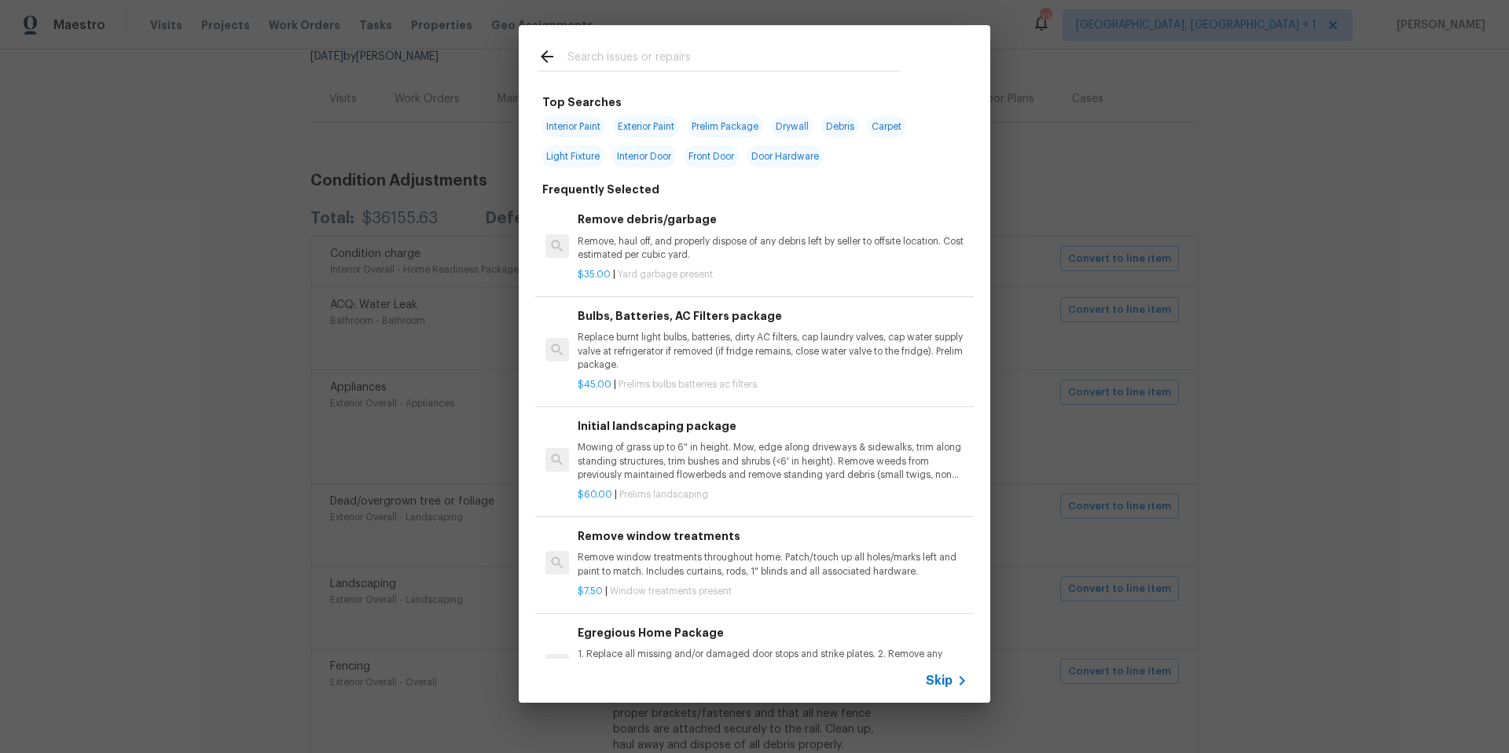
click at [624, 67] on input "text" at bounding box center [733, 59] width 333 height 24
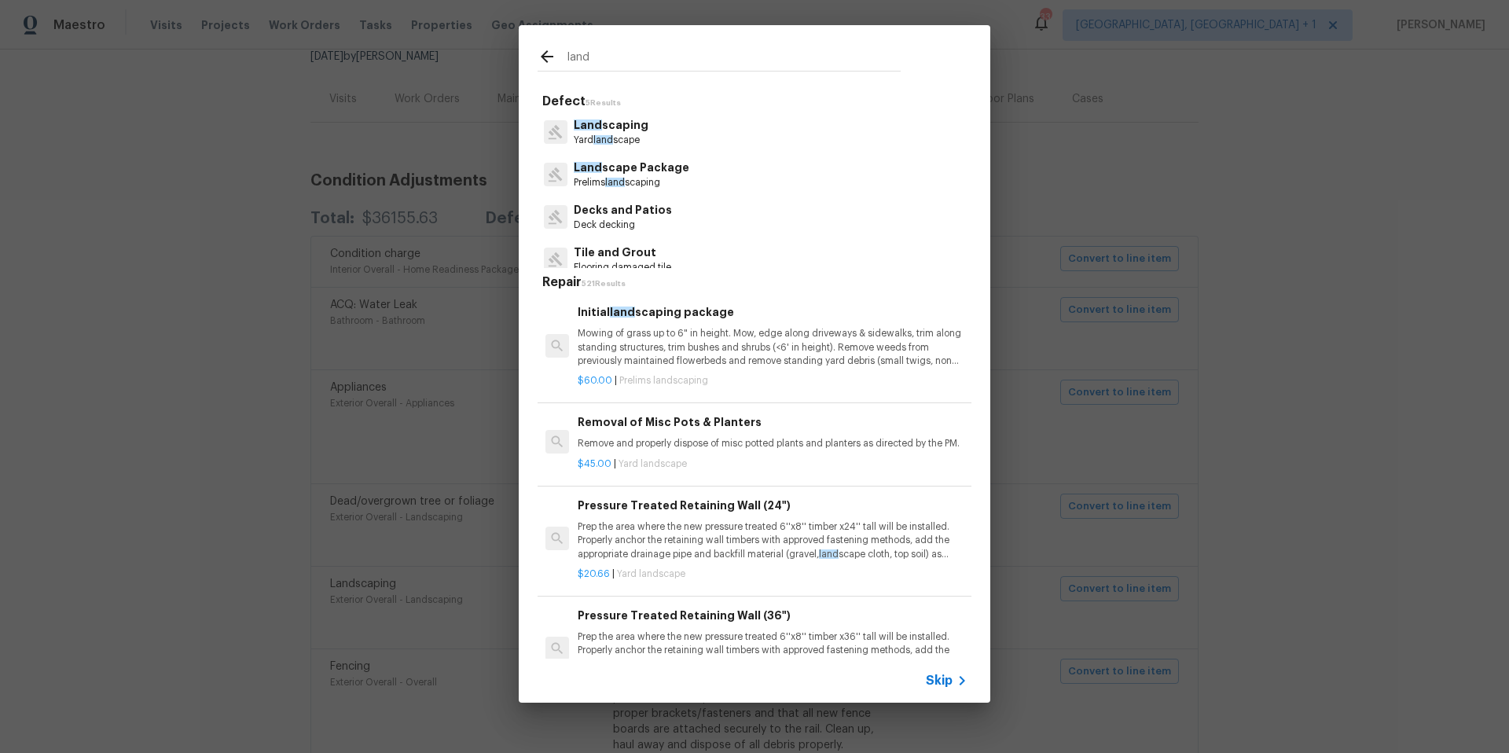
type input "land"
click at [612, 126] on p "Land scaping" at bounding box center [611, 125] width 75 height 16
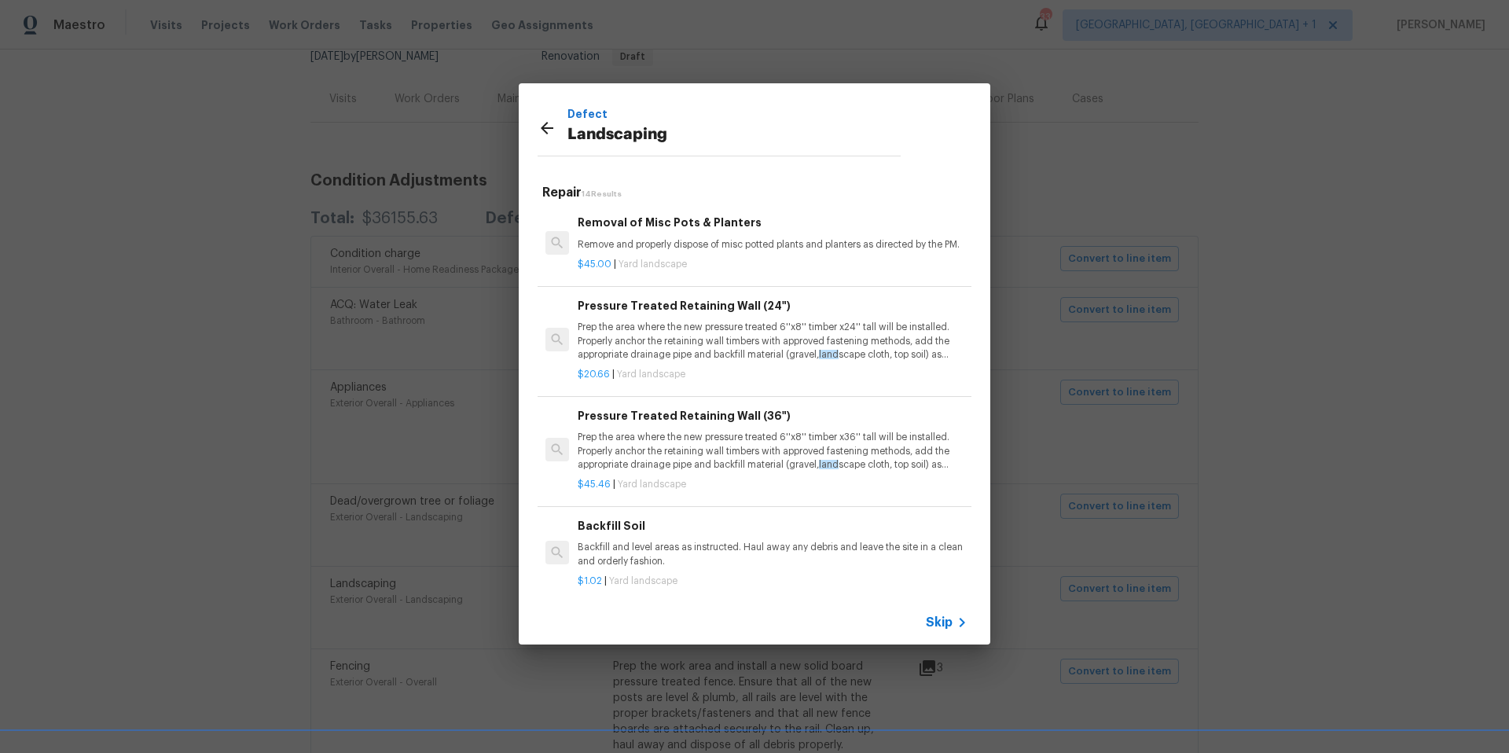
click at [952, 626] on icon at bounding box center [961, 622] width 19 height 19
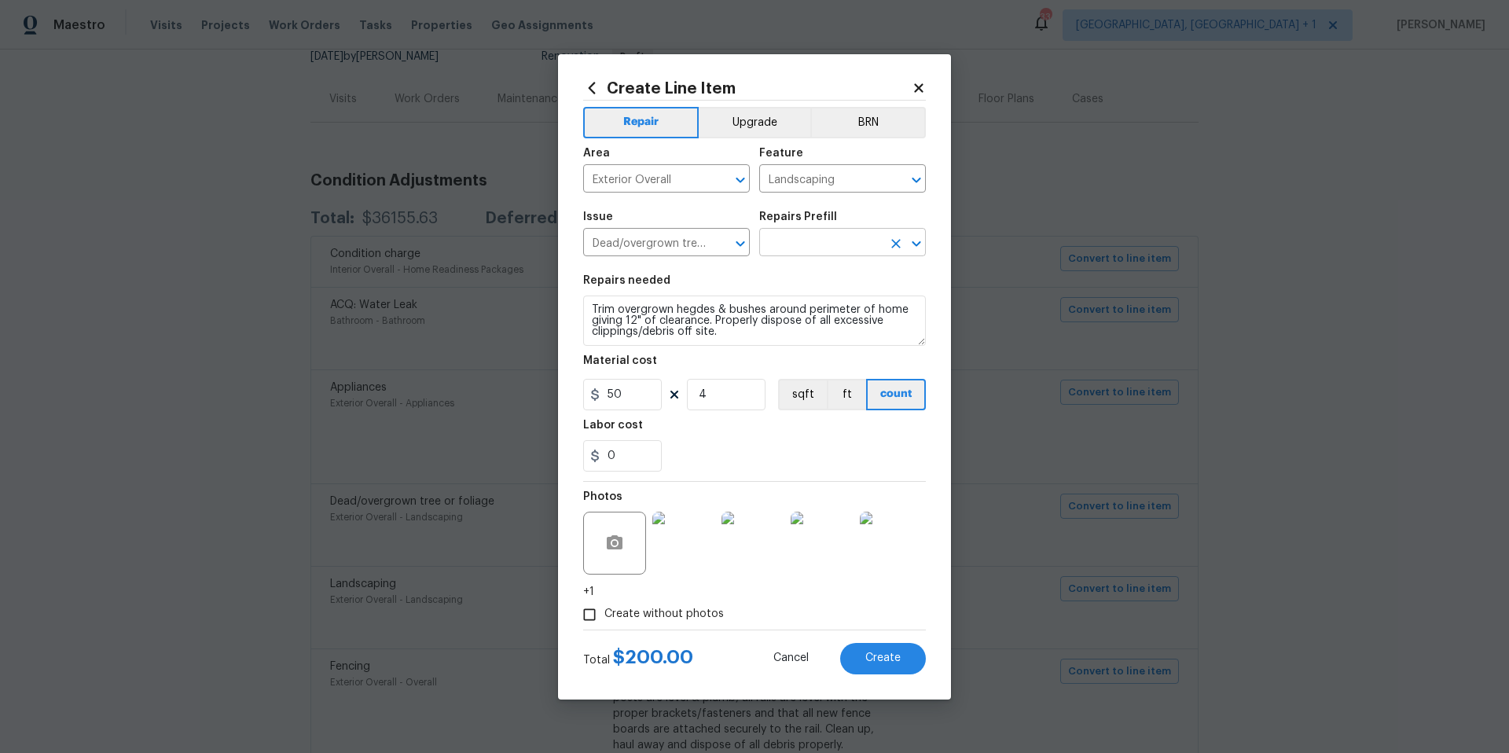
click at [797, 246] on input "text" at bounding box center [820, 244] width 123 height 24
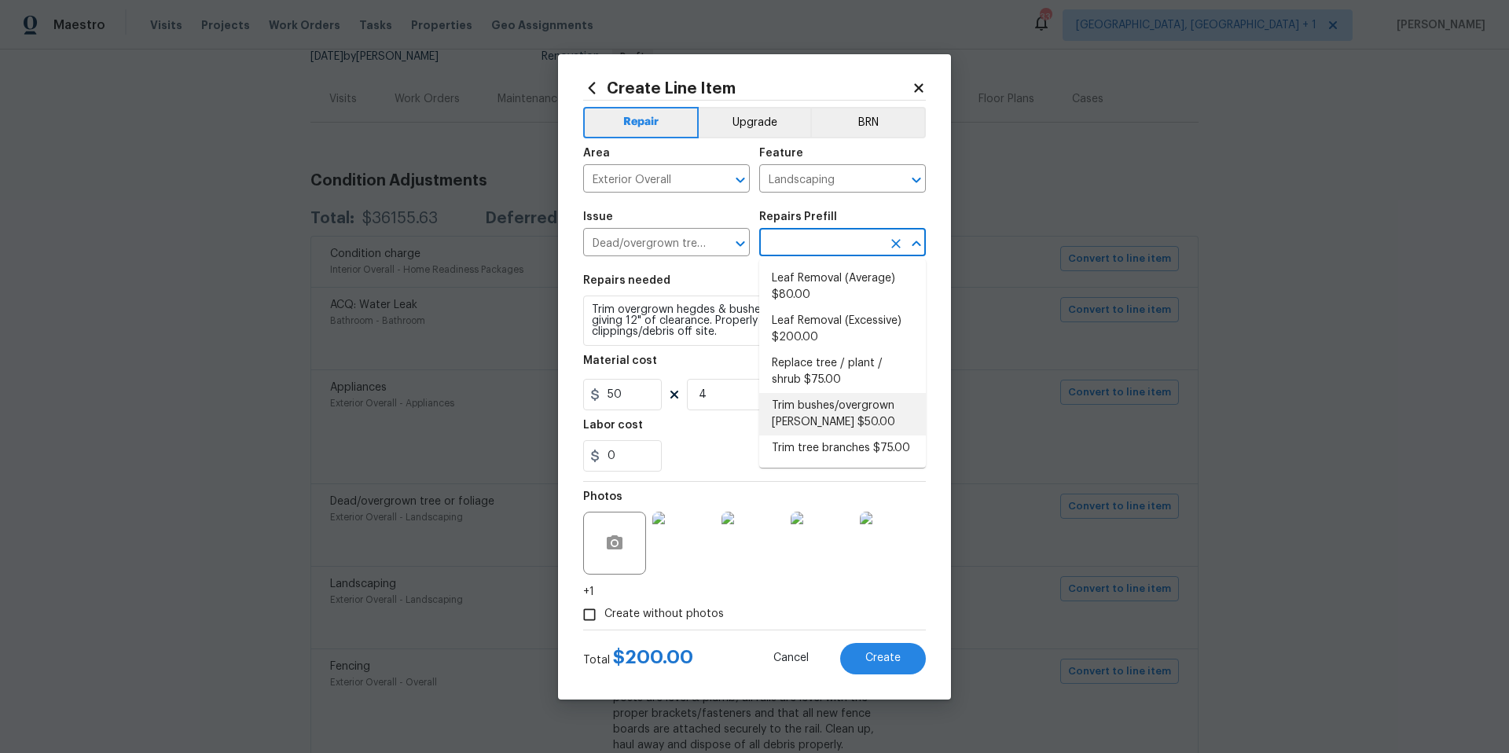
click at [831, 406] on li "Trim bushes/overgrown [PERSON_NAME] $50.00" at bounding box center [842, 414] width 167 height 42
type input "Trim bushes/overgrown [PERSON_NAME] $50.00"
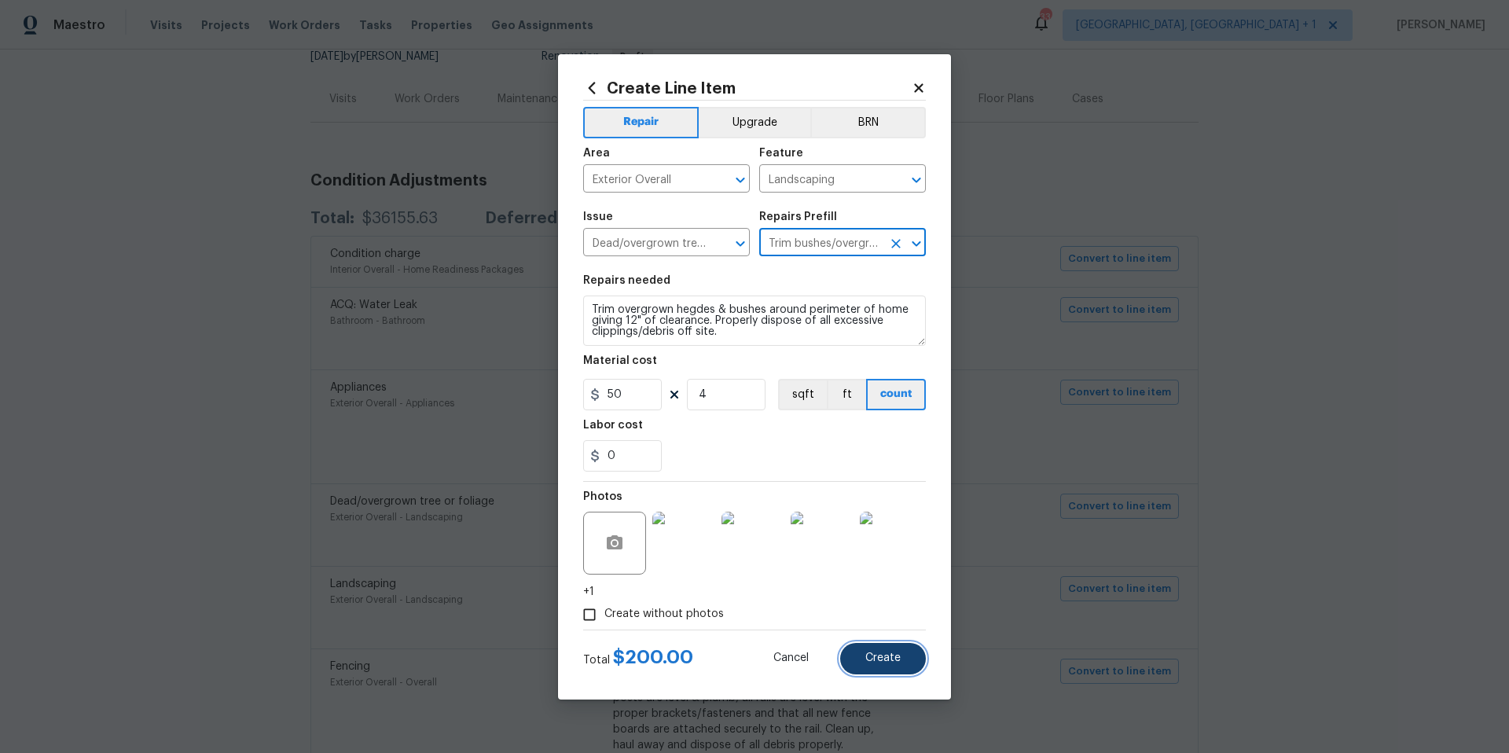
click at [862, 666] on button "Create" at bounding box center [883, 658] width 86 height 31
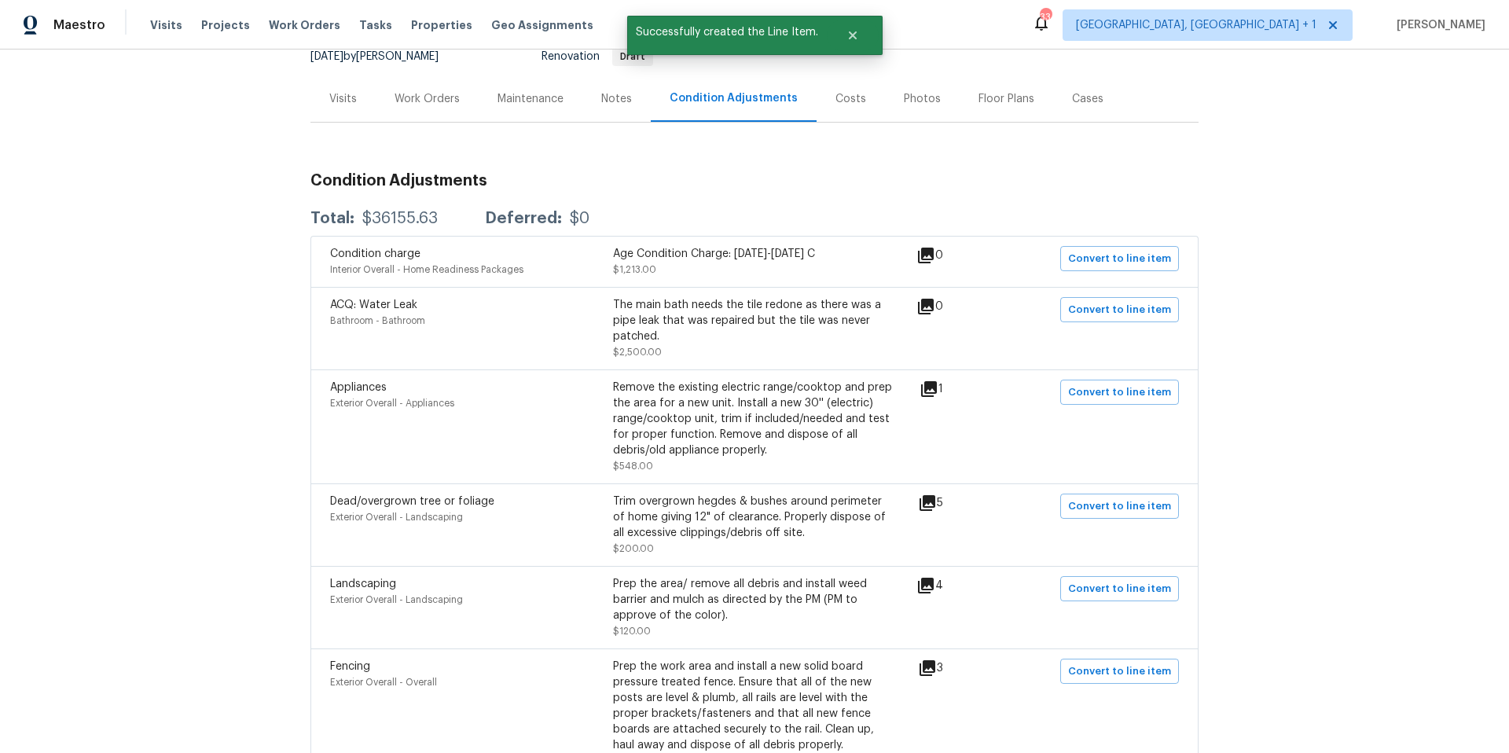
click at [1041, 596] on span at bounding box center [1023, 607] width 60 height 63
click at [1106, 585] on span "Convert to line item" at bounding box center [1119, 589] width 103 height 18
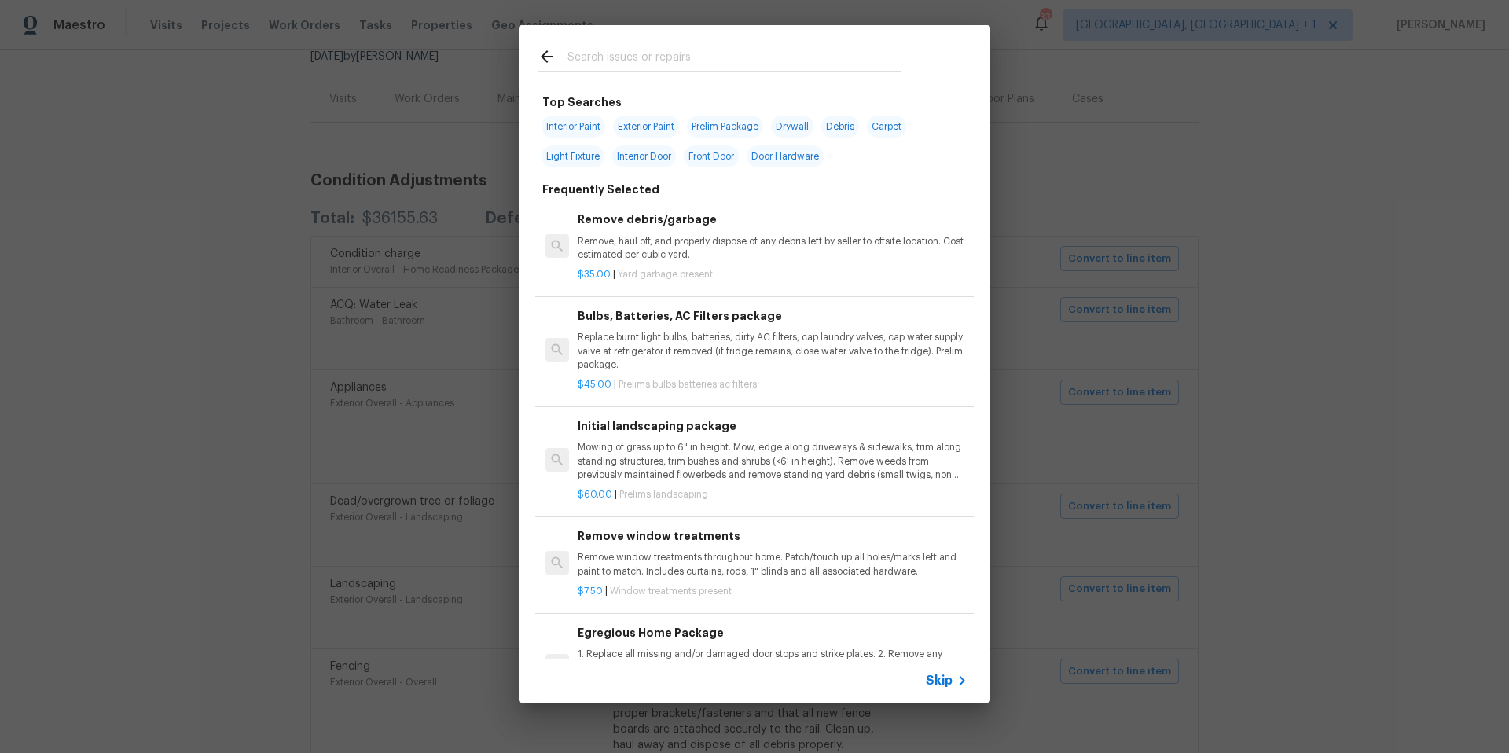
click at [617, 56] on input "text" at bounding box center [733, 59] width 333 height 24
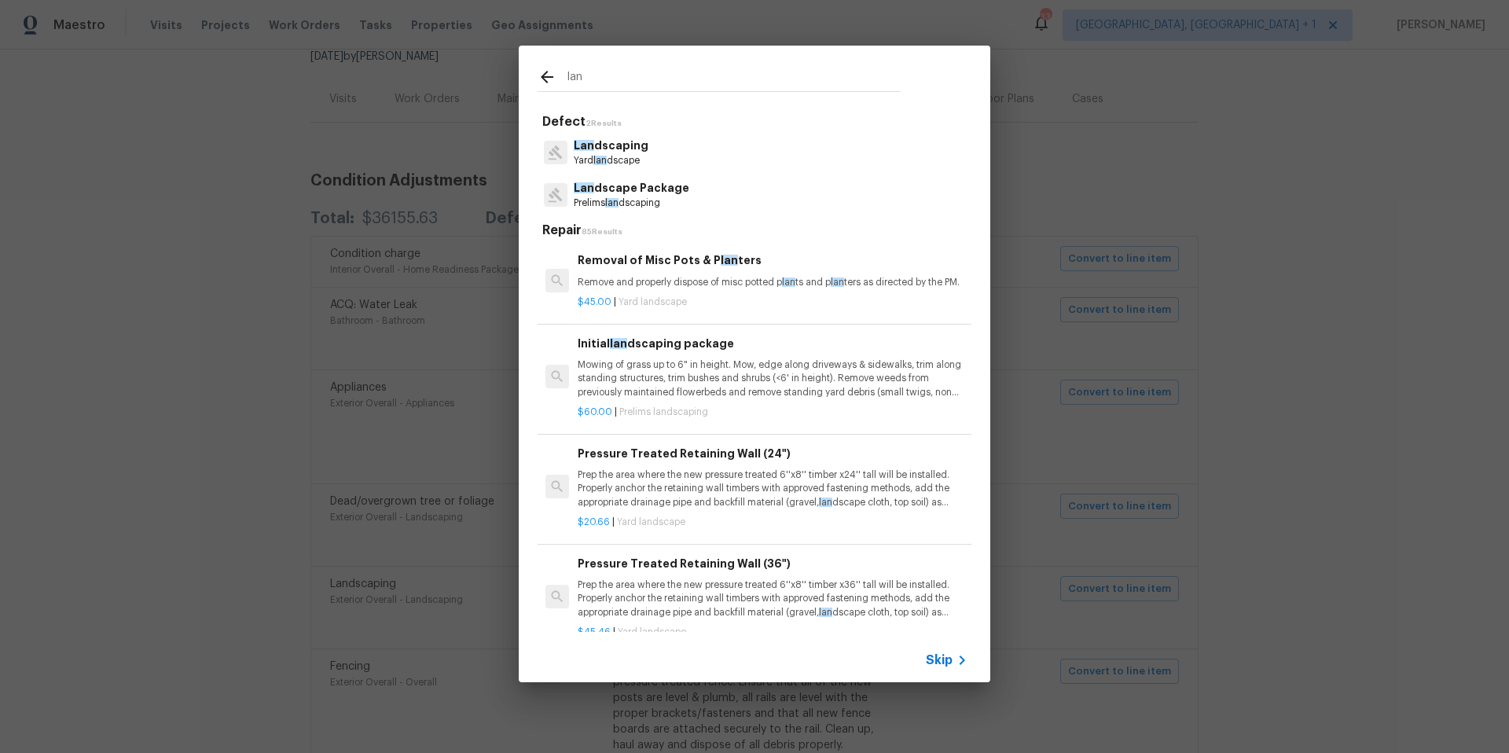
type input "lan"
click at [629, 194] on p "Lan dscape Package" at bounding box center [631, 188] width 115 height 16
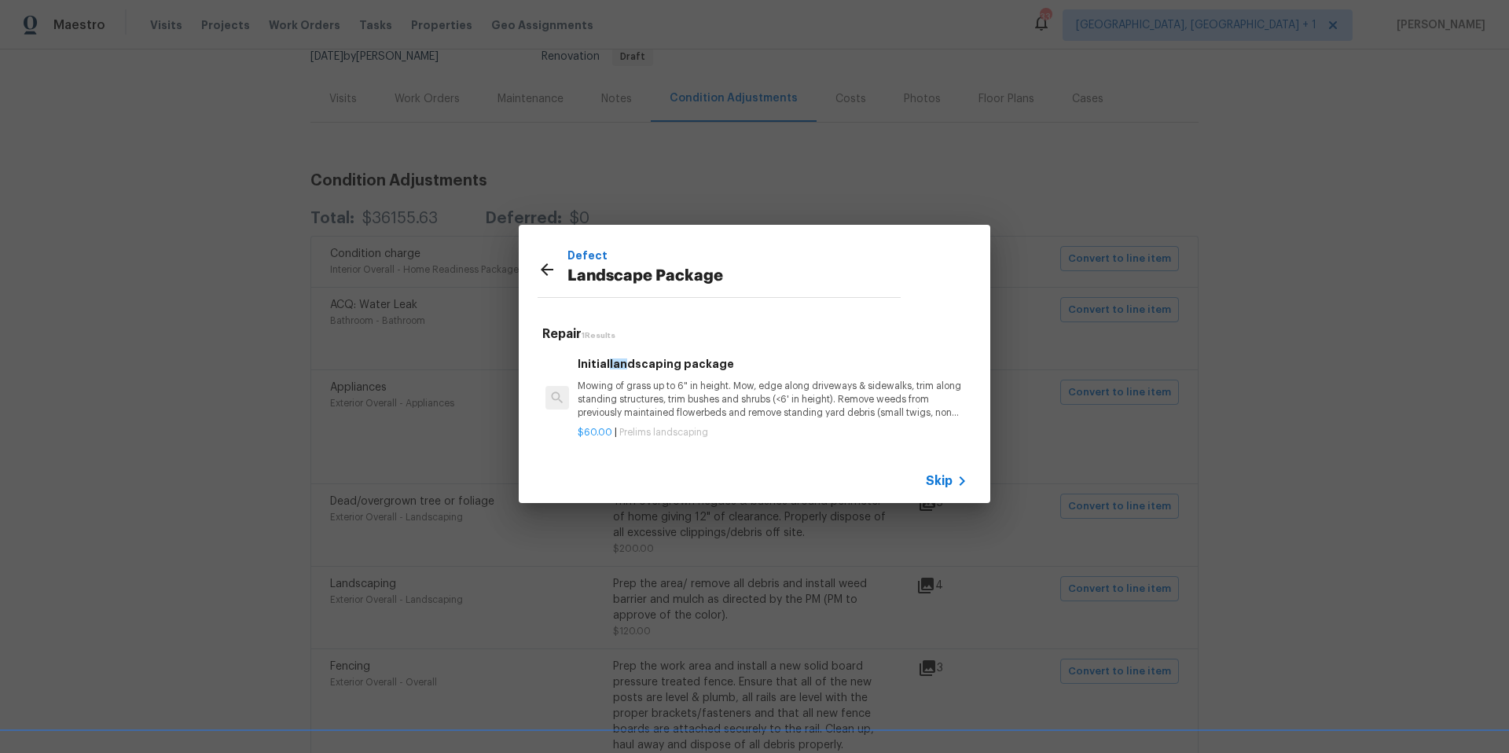
drag, startPoint x: 955, startPoint y: 480, endPoint x: 820, endPoint y: 453, distance: 137.8
click at [820, 453] on div "Defect Landscape Package Repair 1 Results Initial lan dscaping package Mowing o…" at bounding box center [754, 364] width 471 height 279
click at [812, 407] on p "Mowing of grass up to 6" in height. Mow, edge along driveways & sidewalks, trim…" at bounding box center [772, 399] width 390 height 40
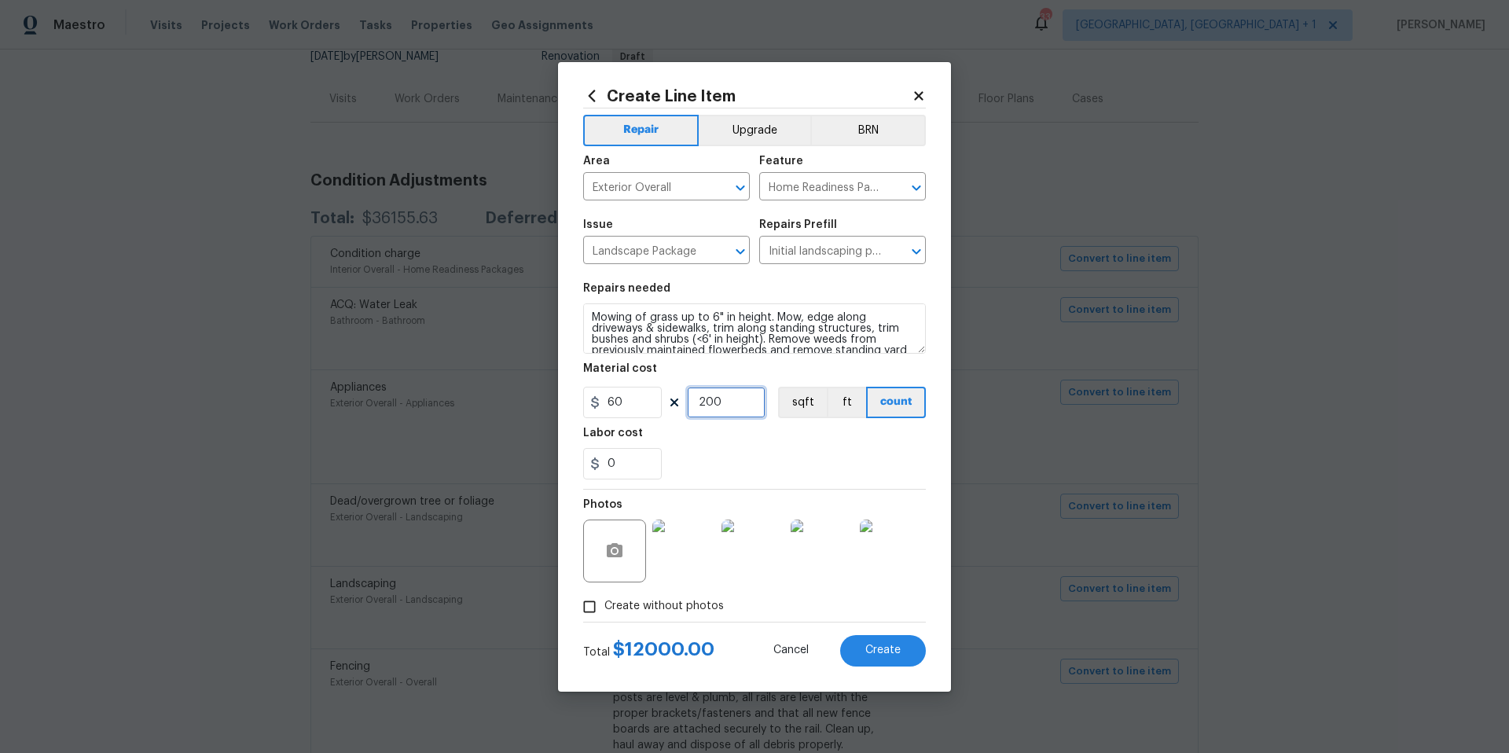
drag, startPoint x: 727, startPoint y: 408, endPoint x: 705, endPoint y: 400, distance: 23.4
click at [705, 400] on input "200" at bounding box center [726, 402] width 79 height 31
drag, startPoint x: 706, startPoint y: 404, endPoint x: 676, endPoint y: 401, distance: 29.9
click at [676, 401] on div "60 2 sqft ft count" at bounding box center [754, 402] width 343 height 31
type input "1"
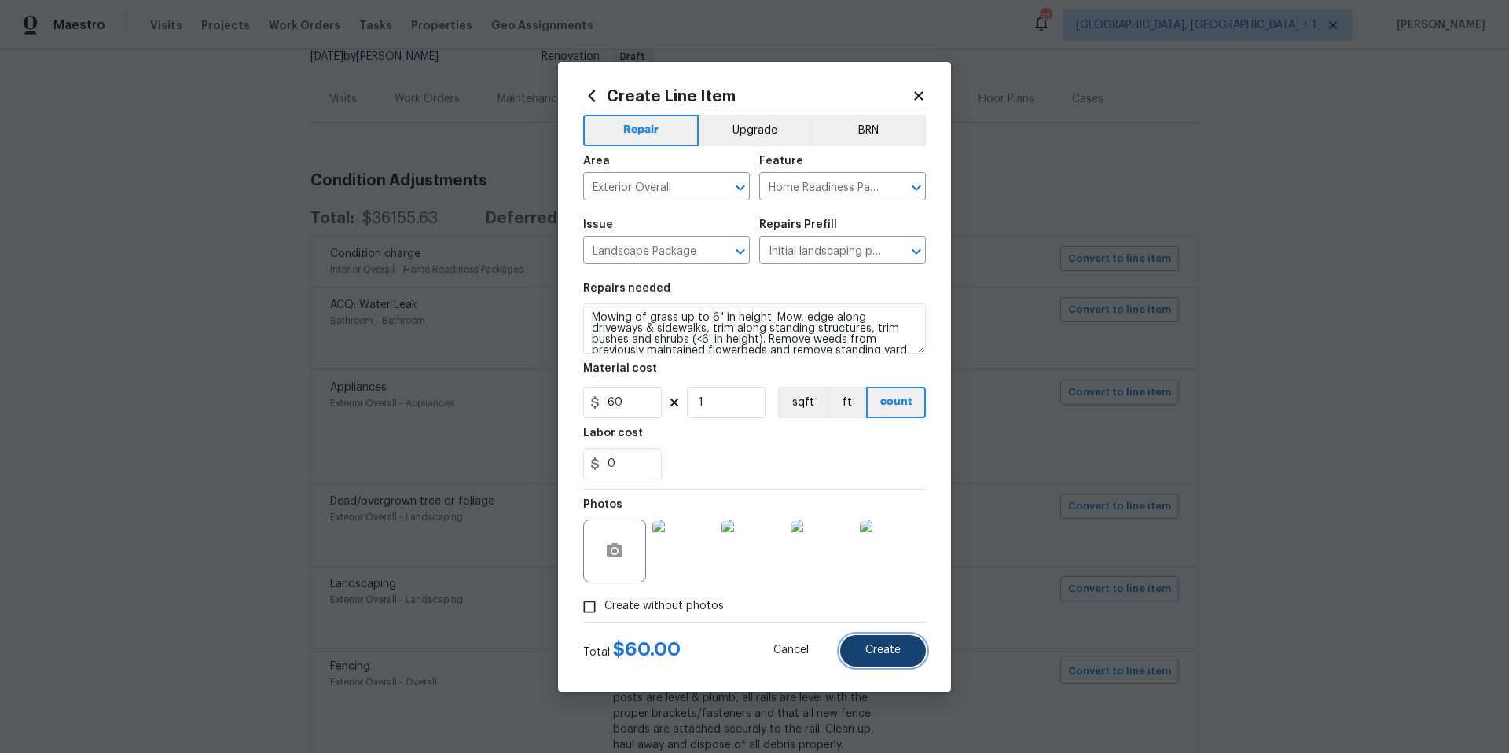
click at [884, 661] on button "Create" at bounding box center [883, 650] width 86 height 31
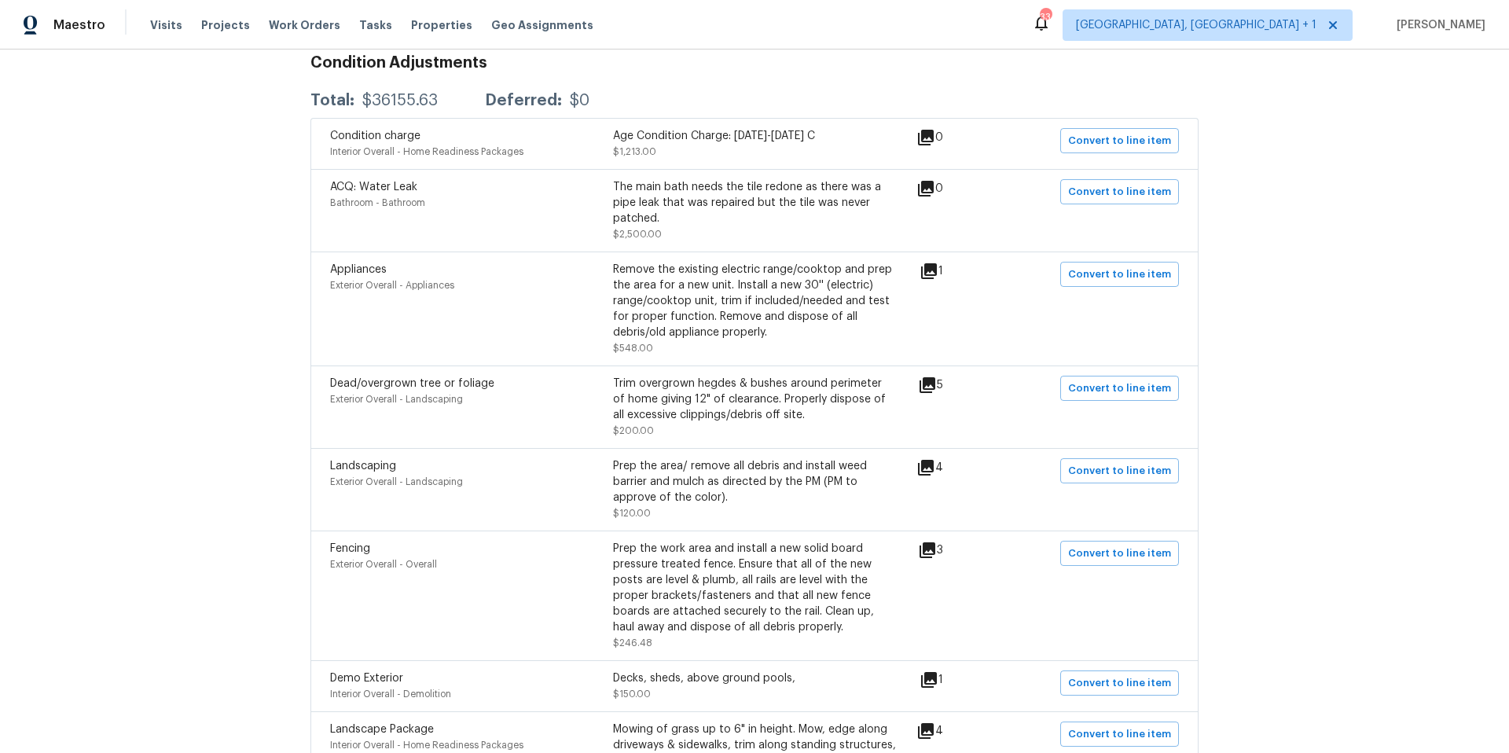
scroll to position [302, 0]
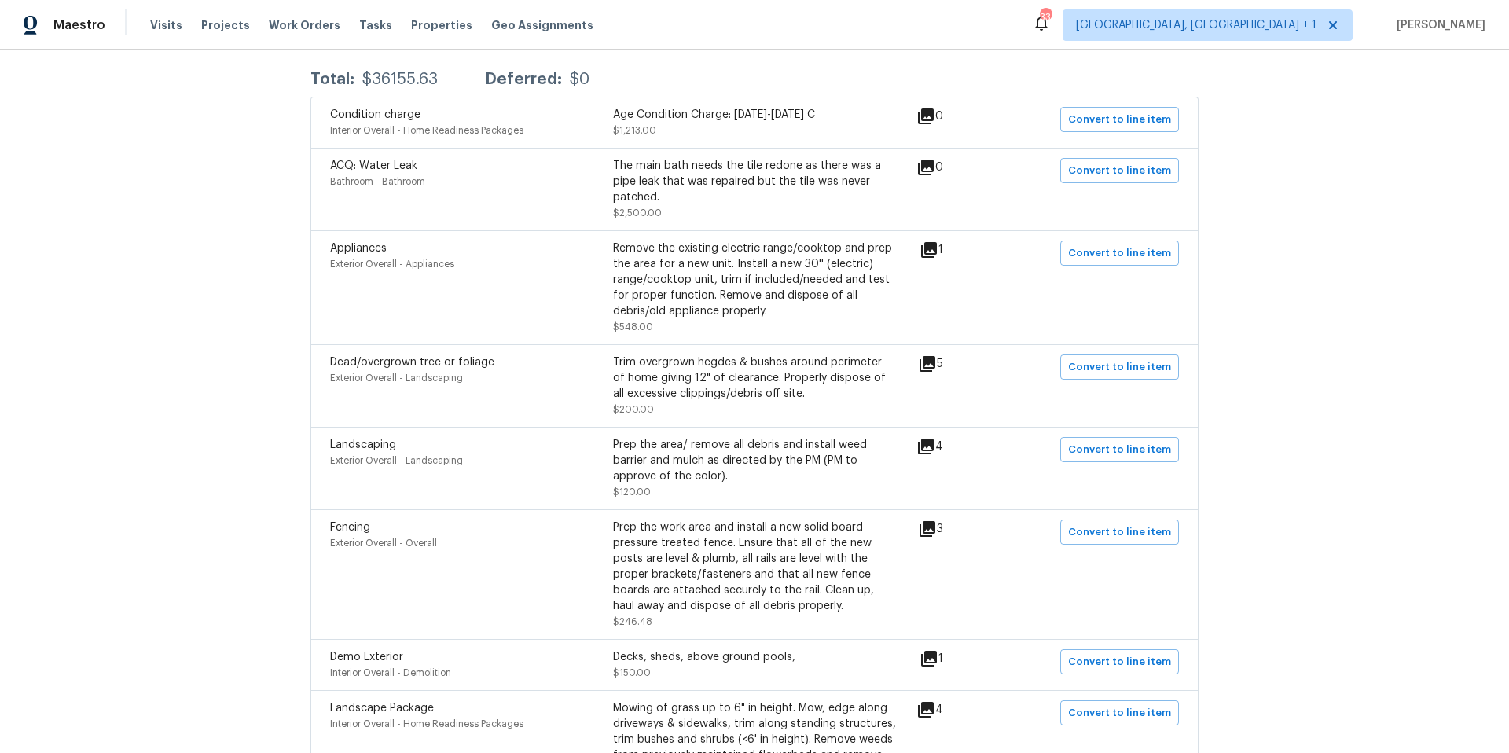
click at [936, 530] on icon at bounding box center [927, 528] width 19 height 19
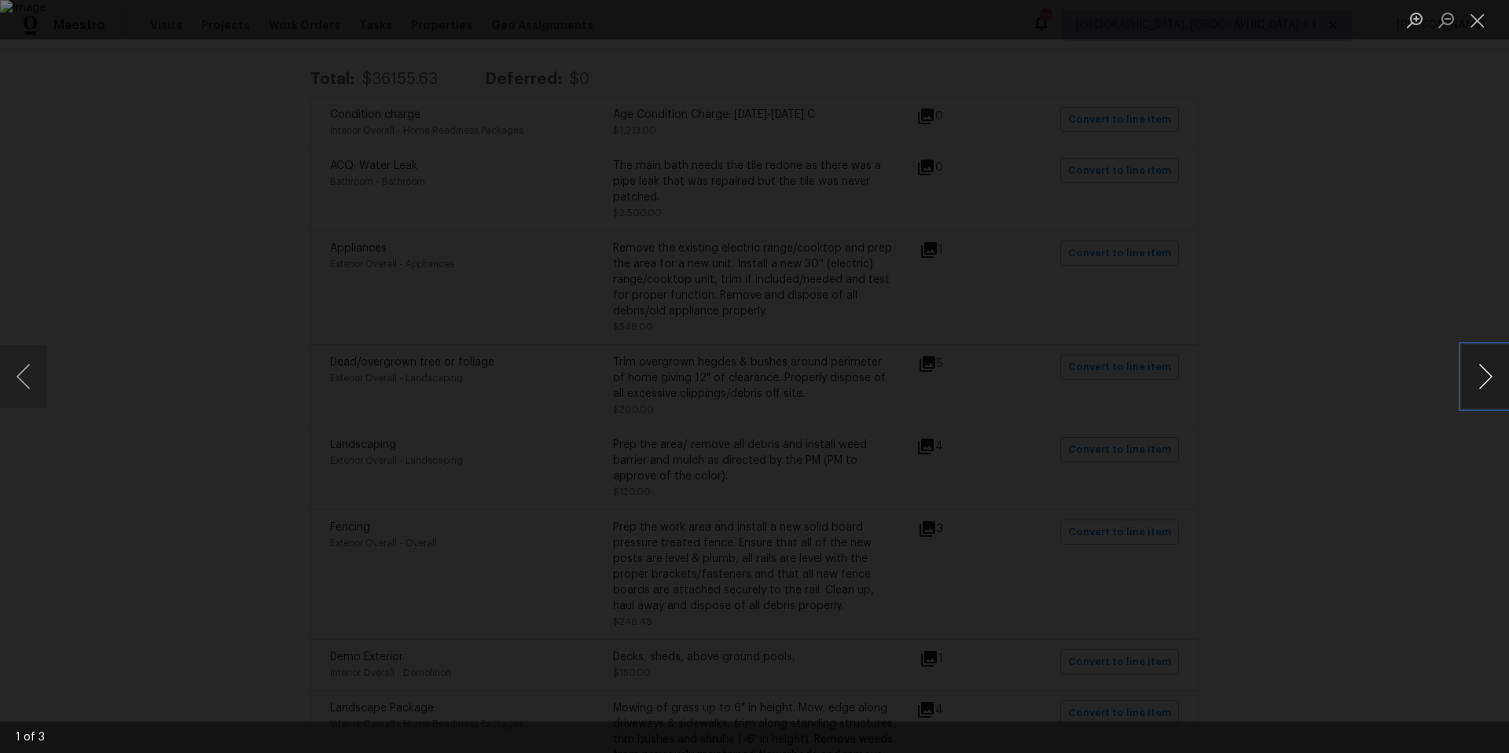
click at [1474, 372] on button "Next image" at bounding box center [1484, 376] width 47 height 63
click at [1487, 22] on button "Close lightbox" at bounding box center [1476, 19] width 31 height 27
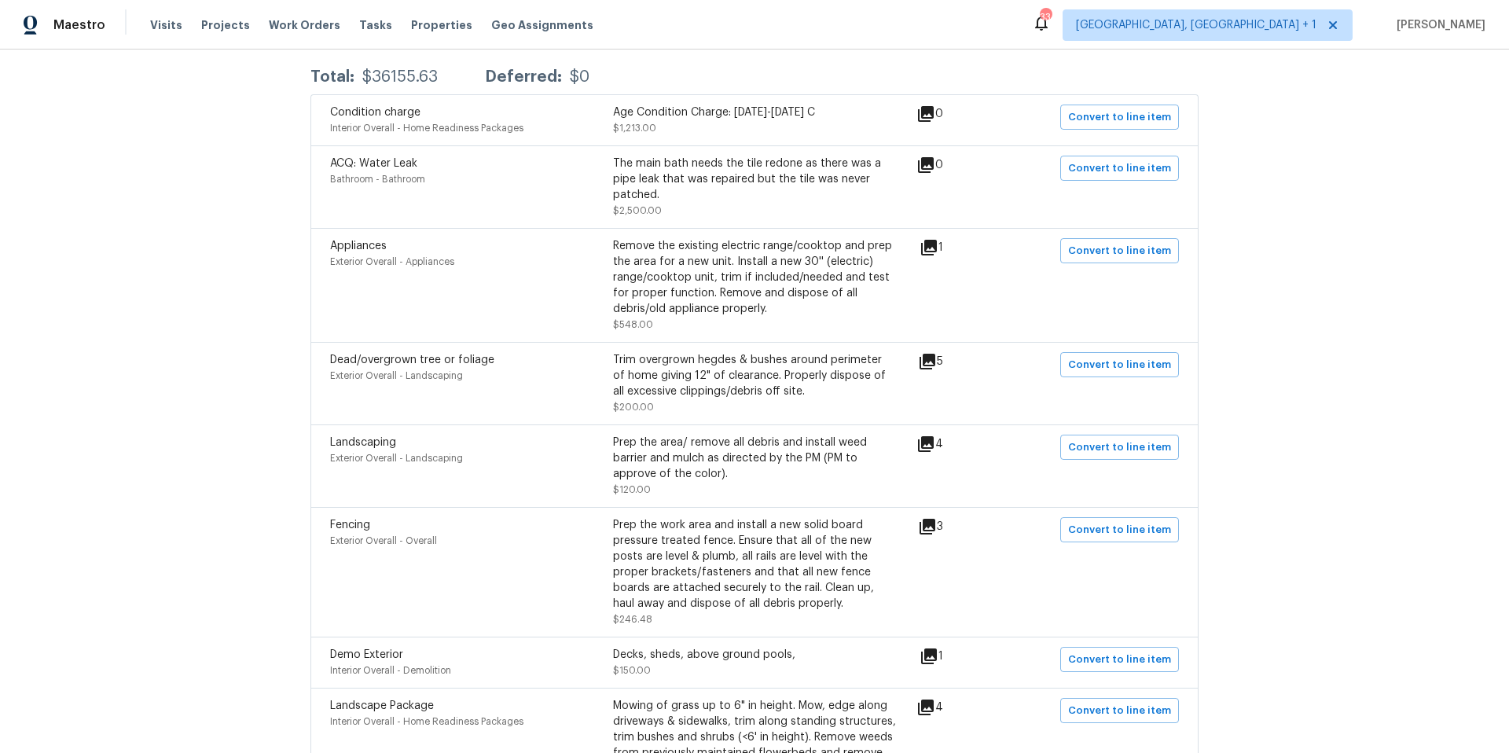
scroll to position [305, 0]
click at [1087, 532] on span "Convert to line item" at bounding box center [1119, 529] width 103 height 18
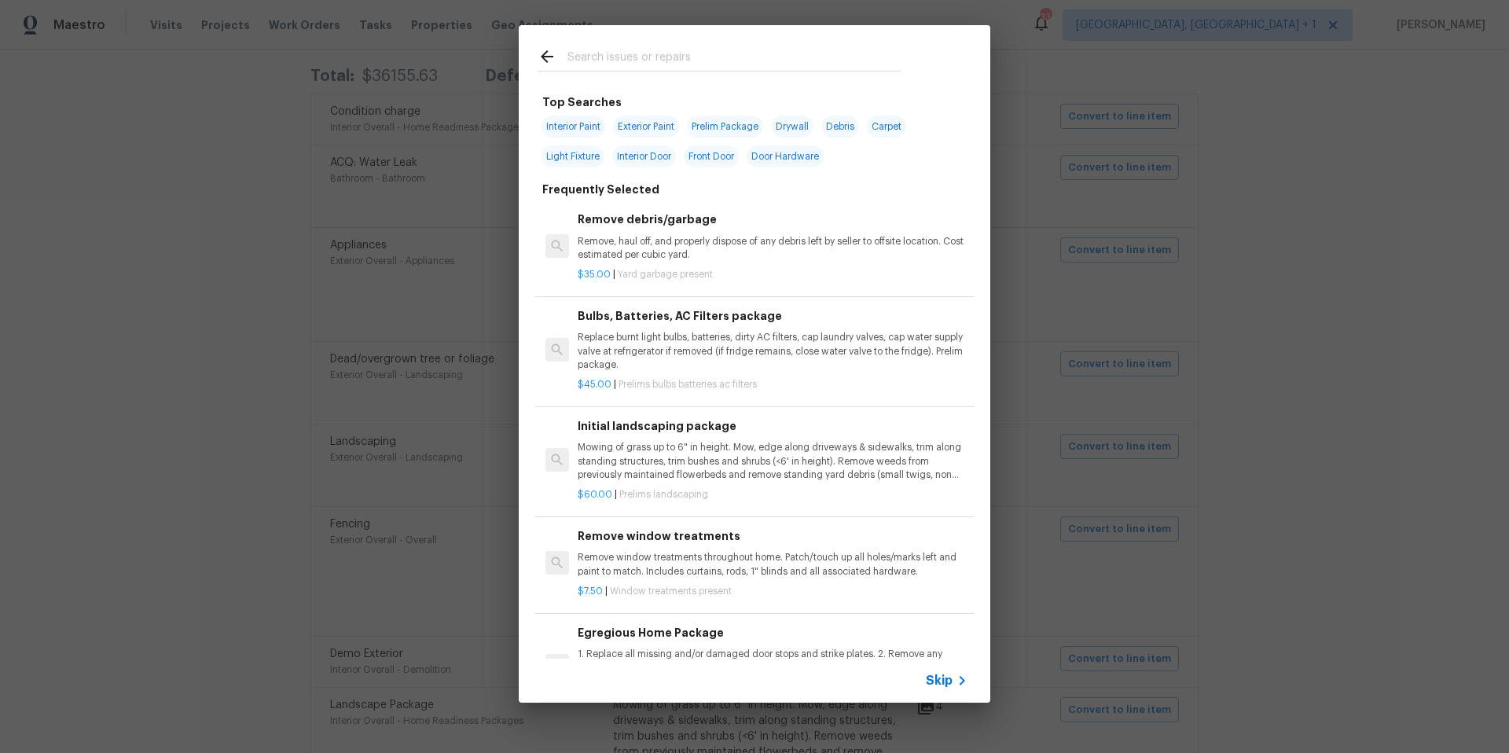
click at [943, 673] on span "Skip" at bounding box center [939, 681] width 27 height 16
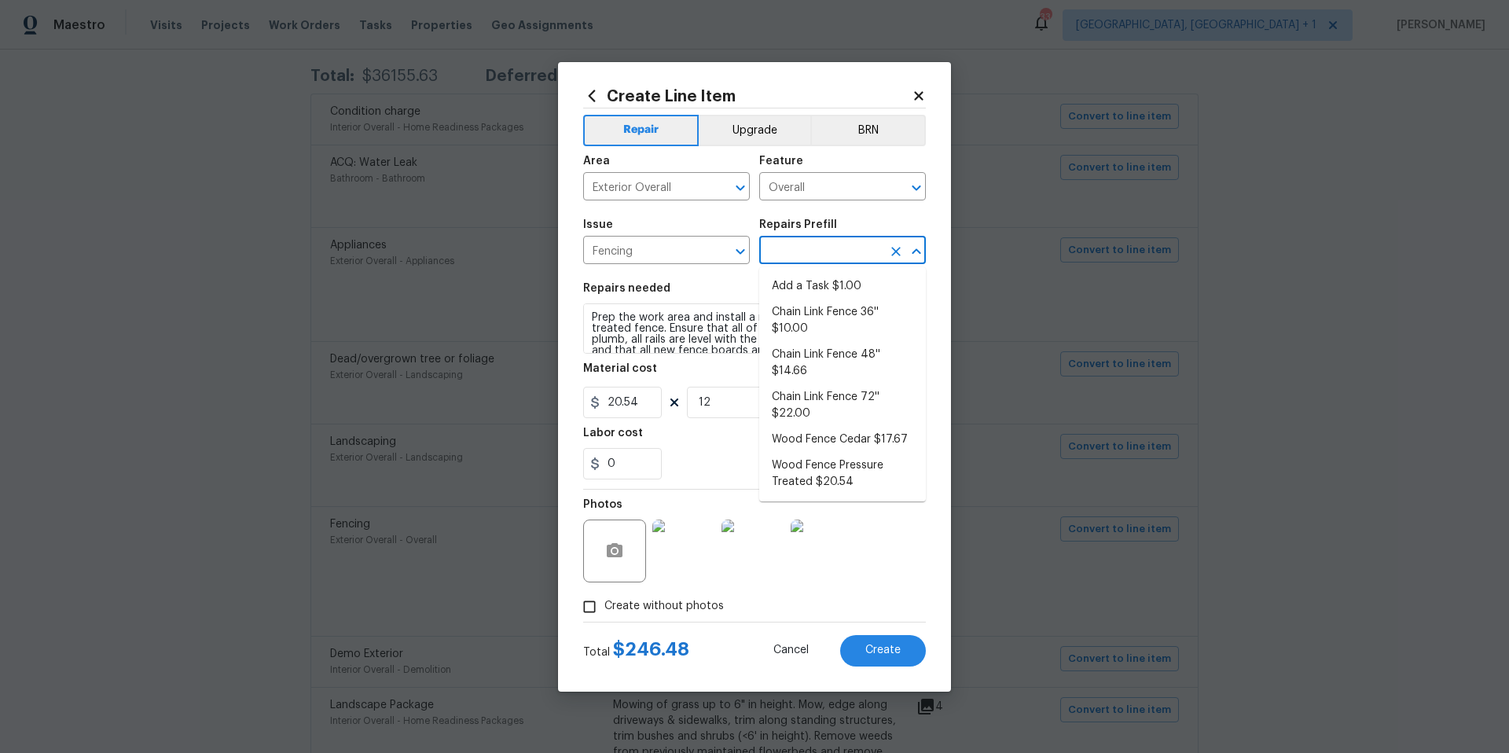
click at [784, 249] on input "text" at bounding box center [820, 252] width 123 height 24
click at [845, 459] on li "Wood Fence Pressure Treated $20.54" at bounding box center [842, 474] width 167 height 42
type input "Wood Fence Pressure Treated $20.54"
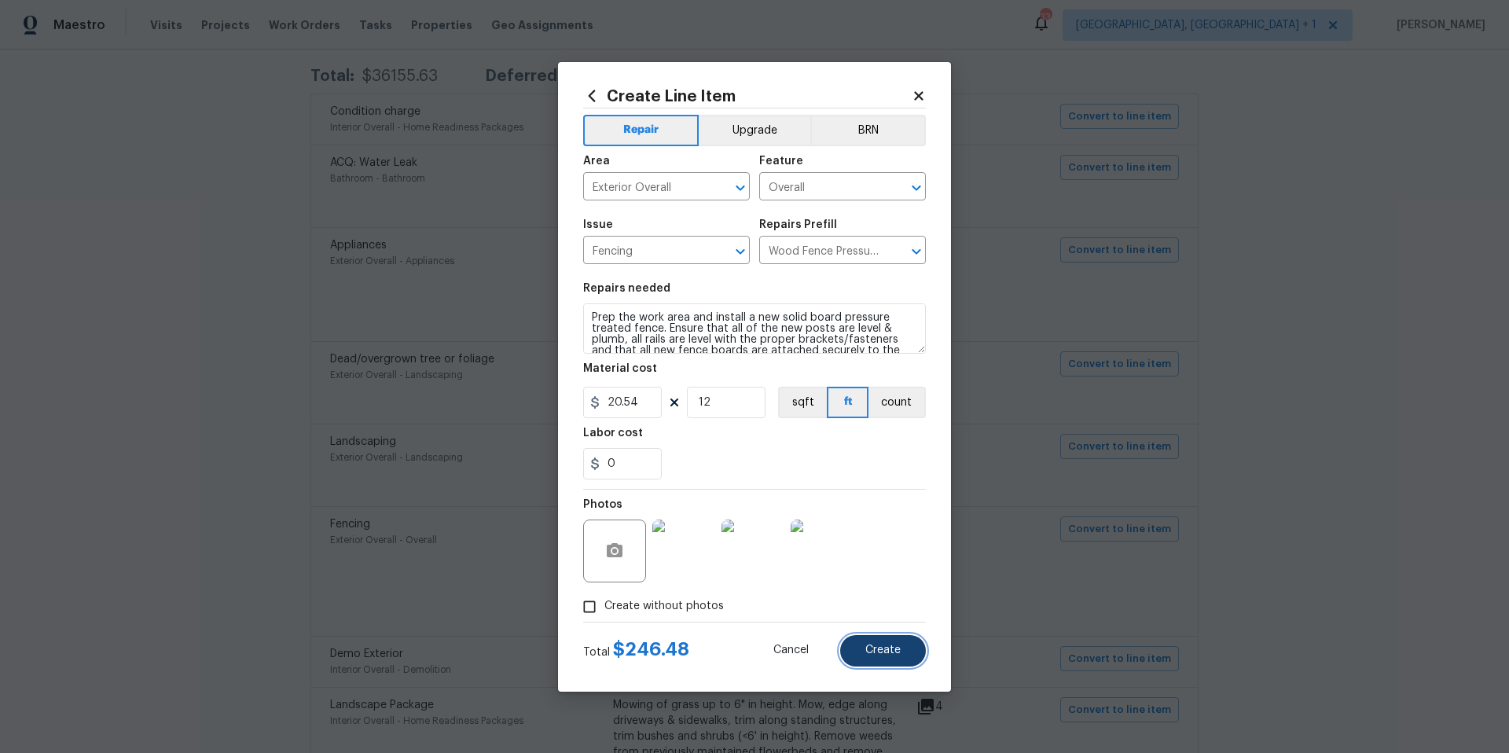
click at [863, 645] on button "Create" at bounding box center [883, 650] width 86 height 31
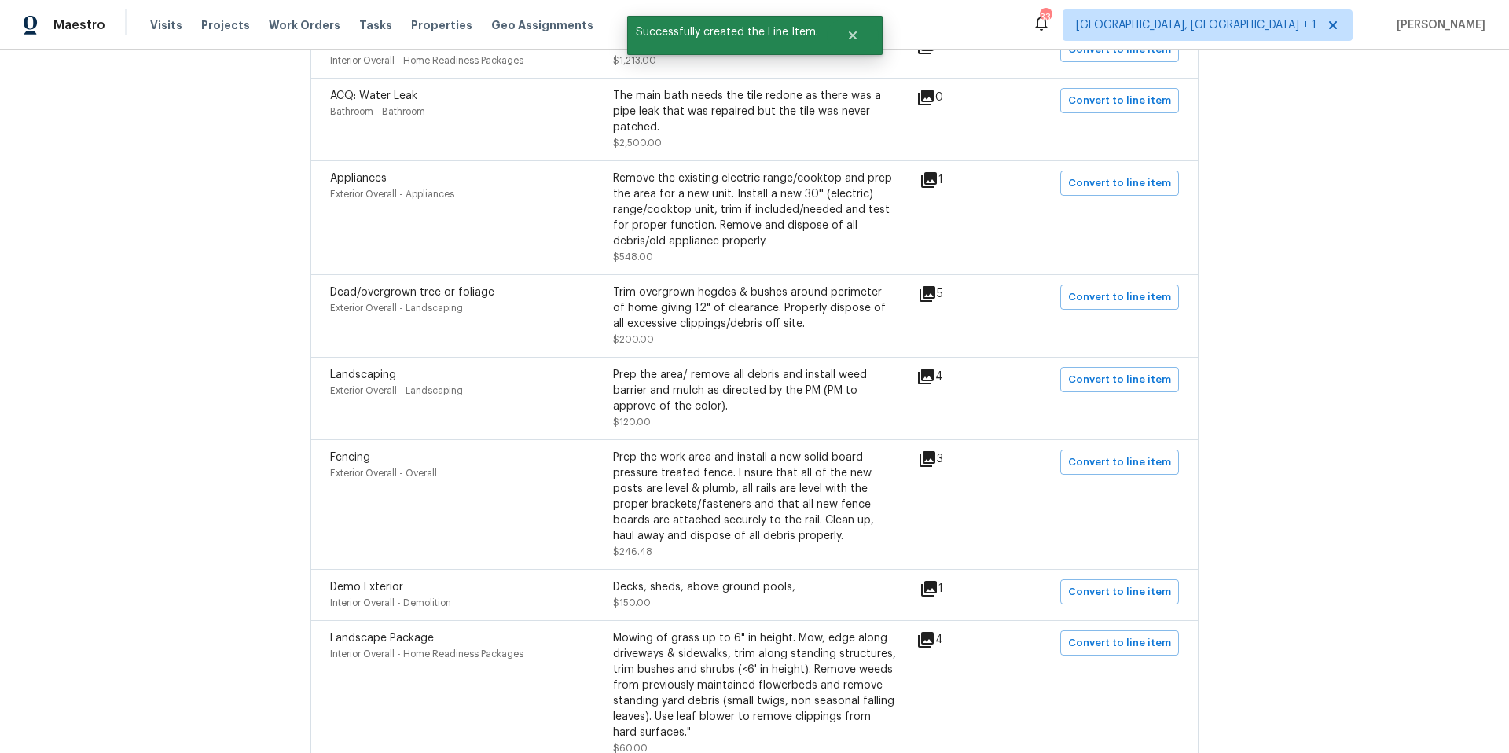
scroll to position [423, 0]
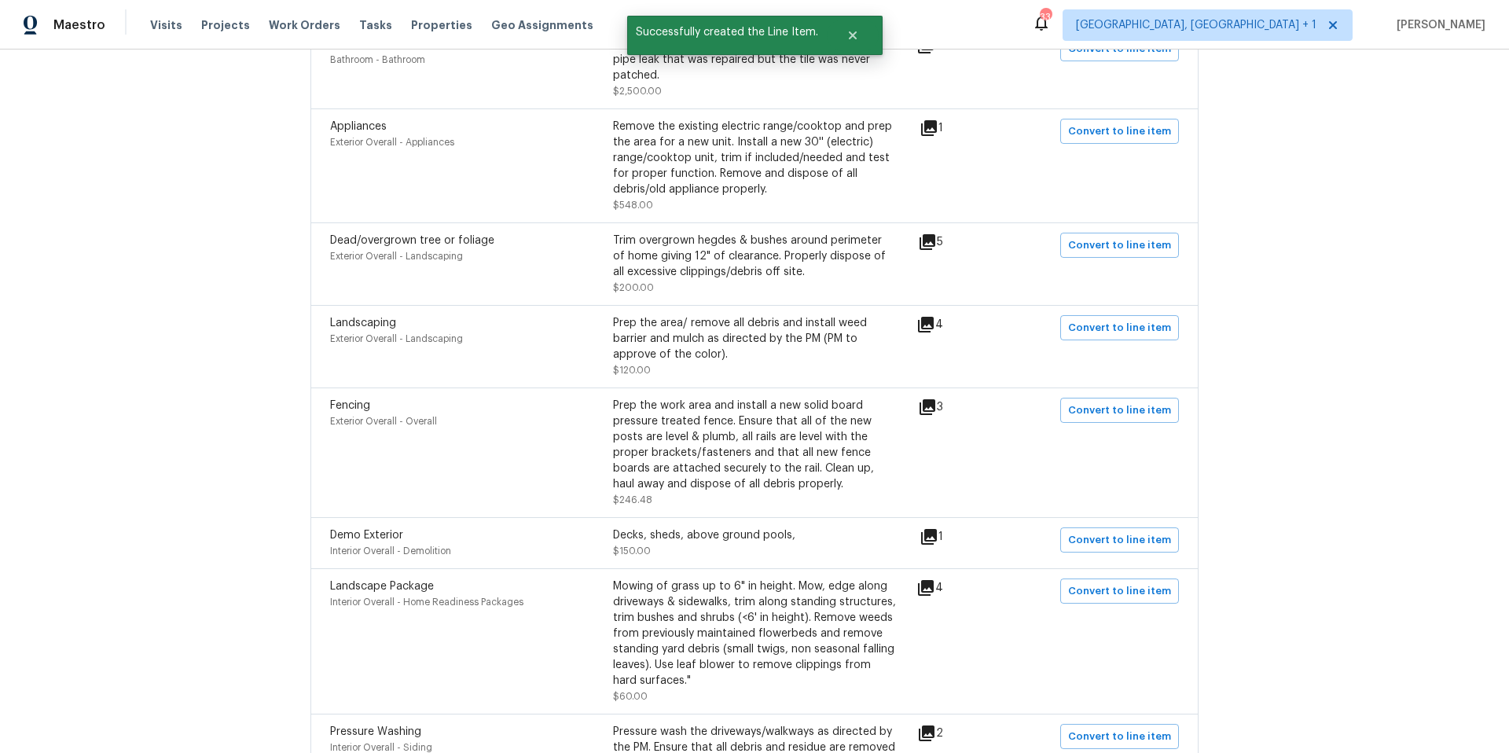
click at [928, 536] on icon at bounding box center [929, 537] width 16 height 16
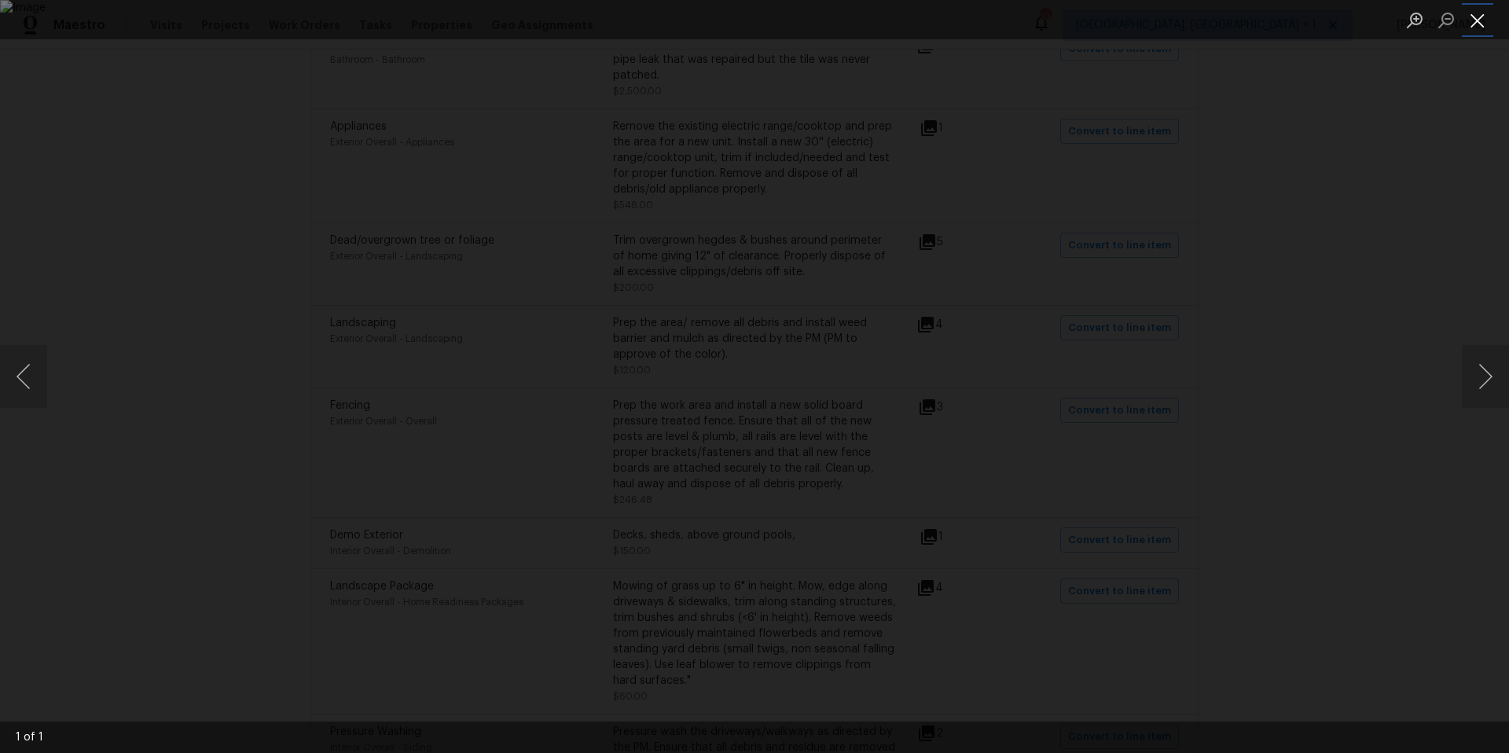
click at [1480, 20] on button "Close lightbox" at bounding box center [1476, 19] width 31 height 27
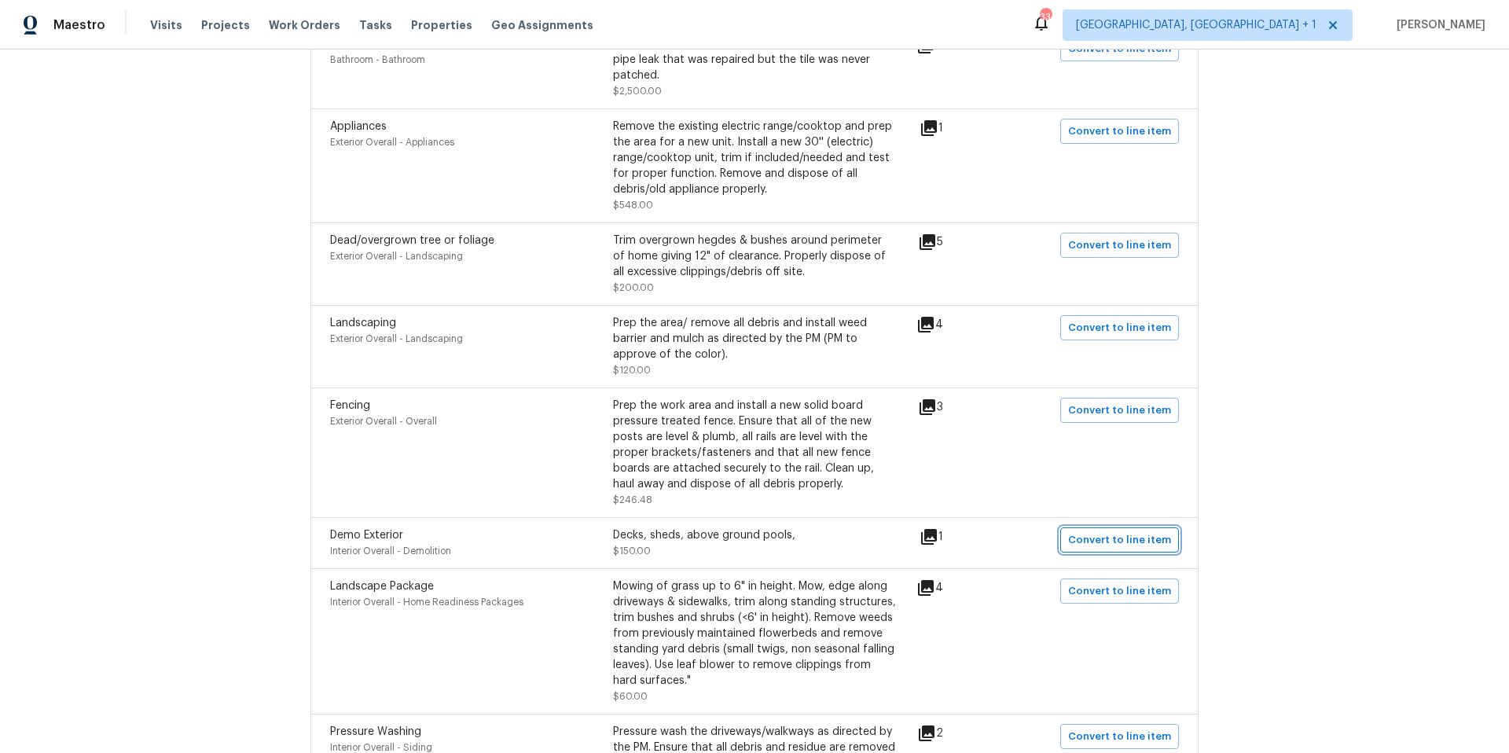
click at [1127, 533] on span "Convert to line item" at bounding box center [1119, 540] width 103 height 18
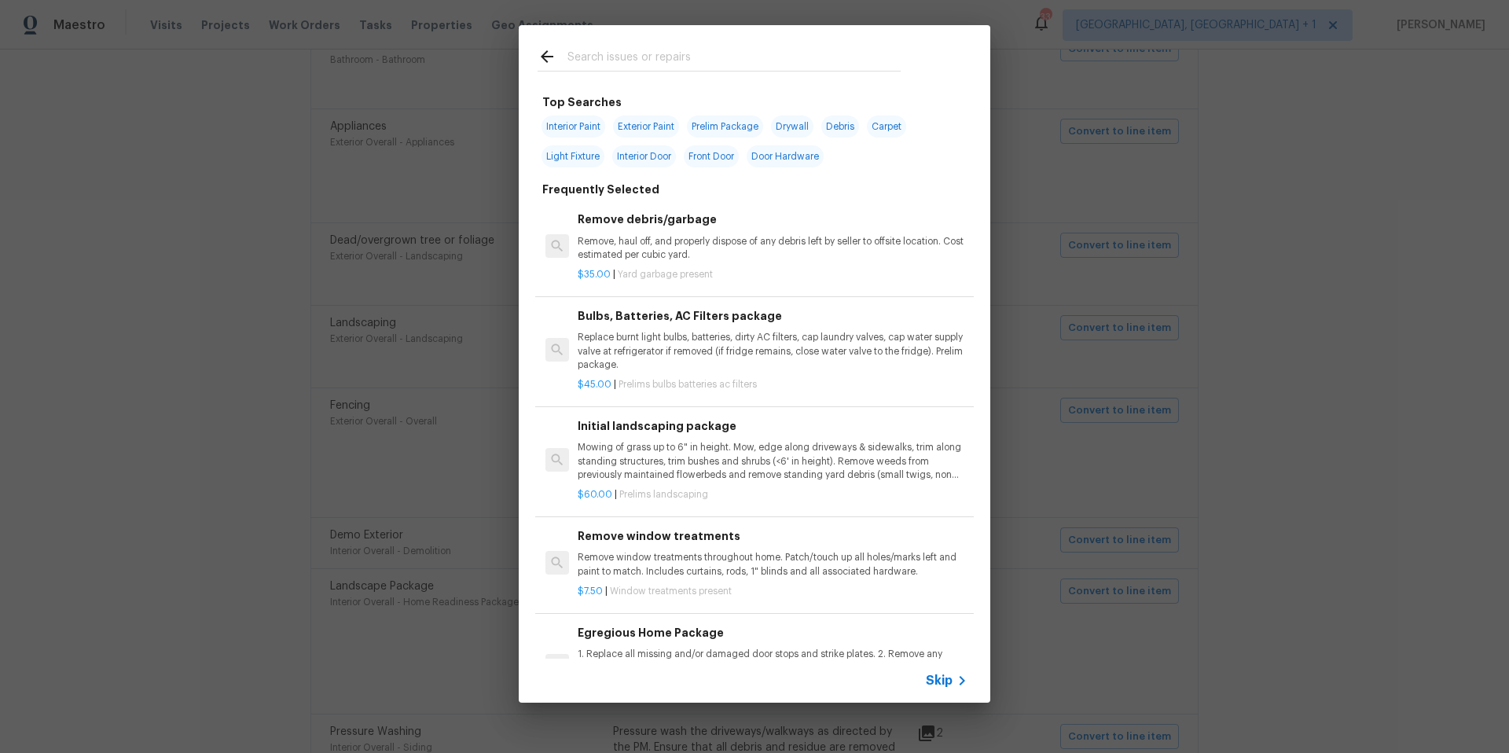
click at [948, 678] on span "Skip" at bounding box center [939, 681] width 27 height 16
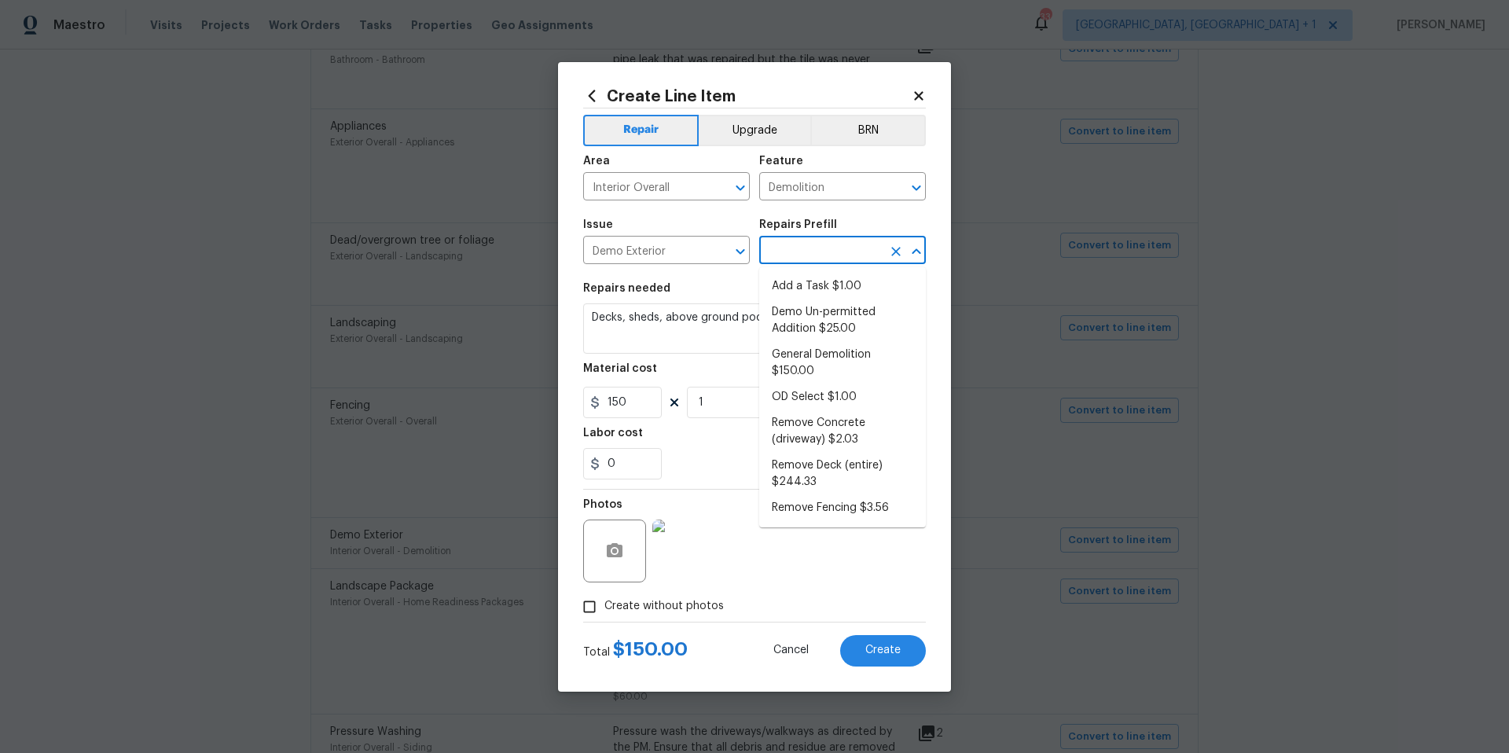
click at [817, 256] on input "text" at bounding box center [820, 252] width 123 height 24
click at [843, 354] on li "General Demolition $150.00" at bounding box center [842, 363] width 167 height 42
type input "General Demolition $150.00"
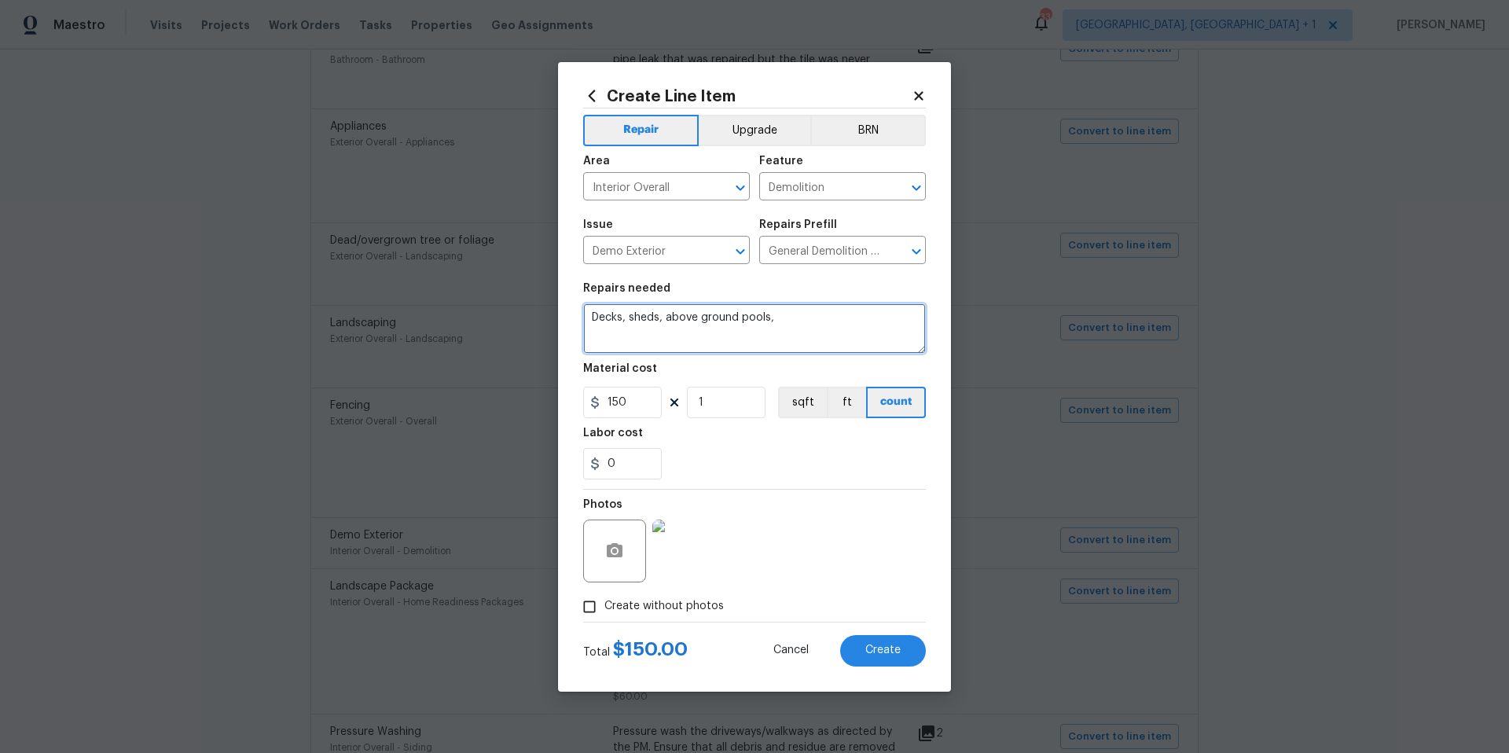
drag, startPoint x: 589, startPoint y: 315, endPoint x: 625, endPoint y: 317, distance: 36.2
click at [590, 315] on textarea "Decks, sheds, above ground pools," at bounding box center [754, 328] width 343 height 50
type textarea "Remove window bars. Decks, sheds, above ground pools,"
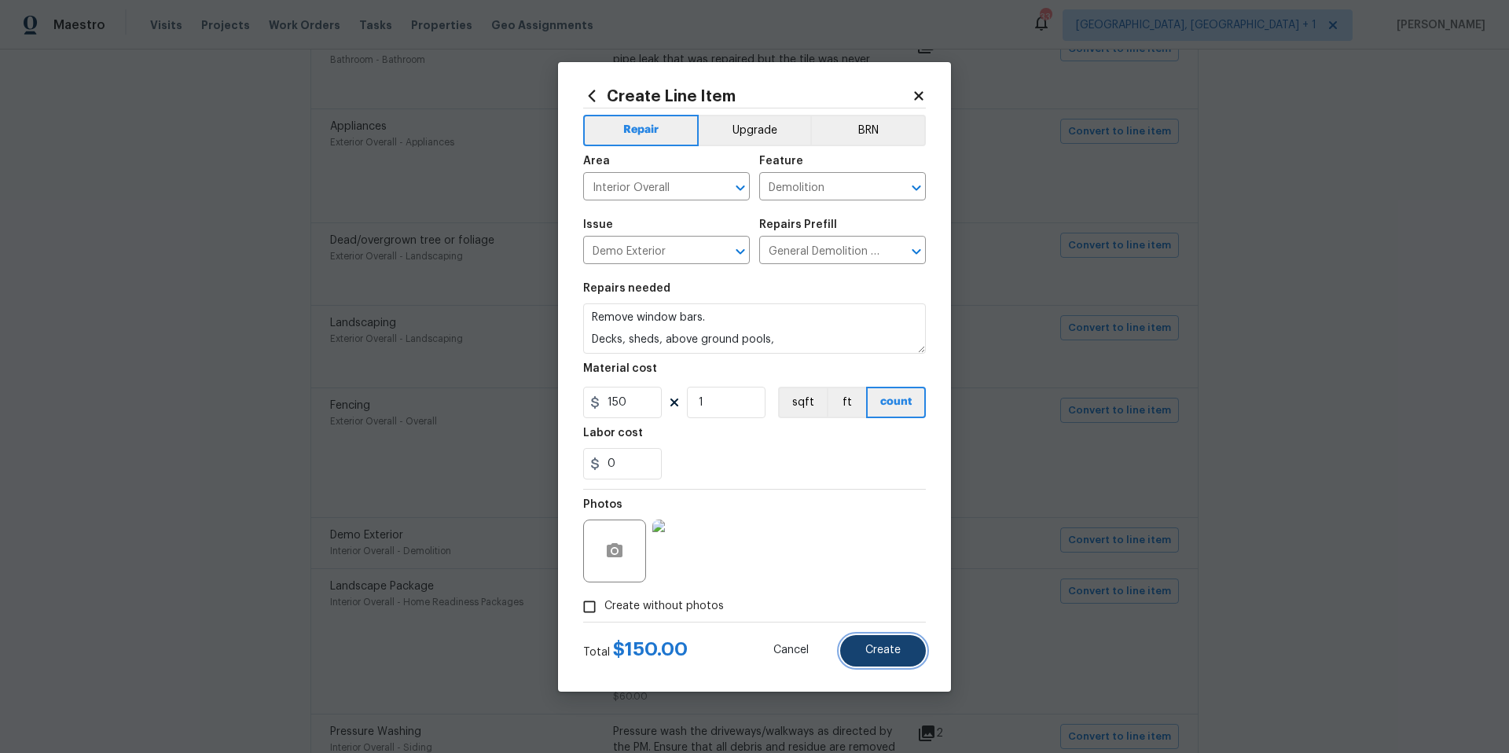
click at [885, 644] on span "Create" at bounding box center [882, 650] width 35 height 12
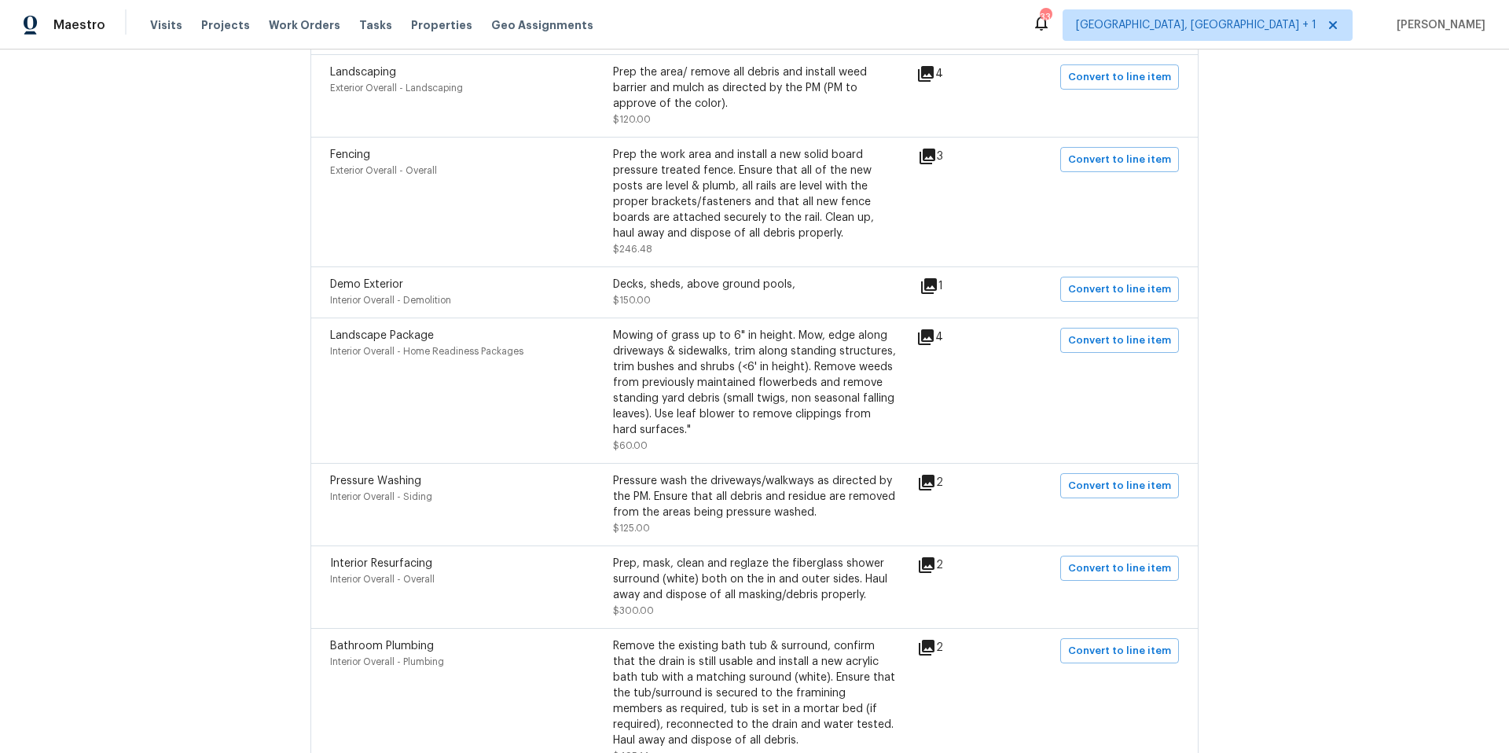
scroll to position [675, 0]
click at [1098, 493] on span "Convert to line item" at bounding box center [1119, 485] width 103 height 18
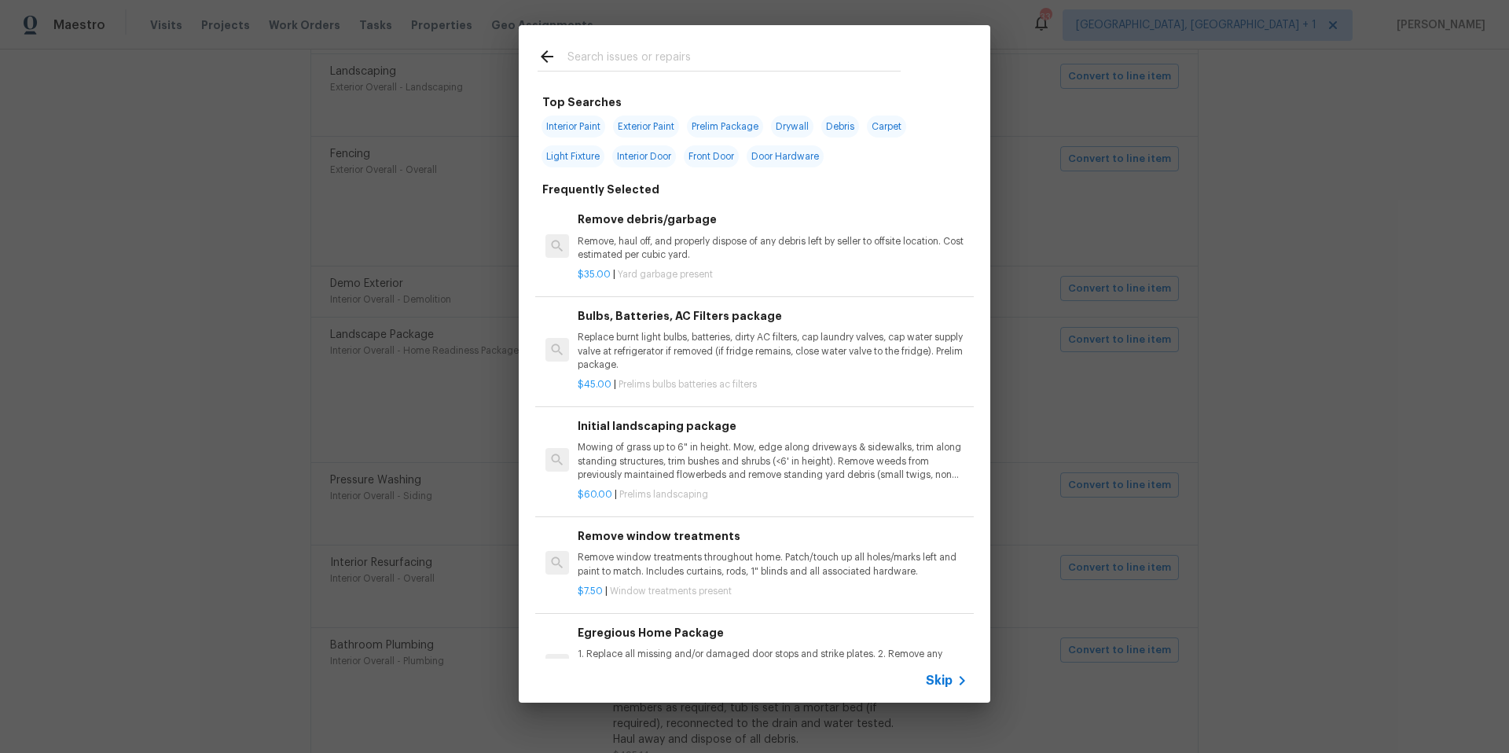
click at [677, 56] on input "text" at bounding box center [733, 59] width 333 height 24
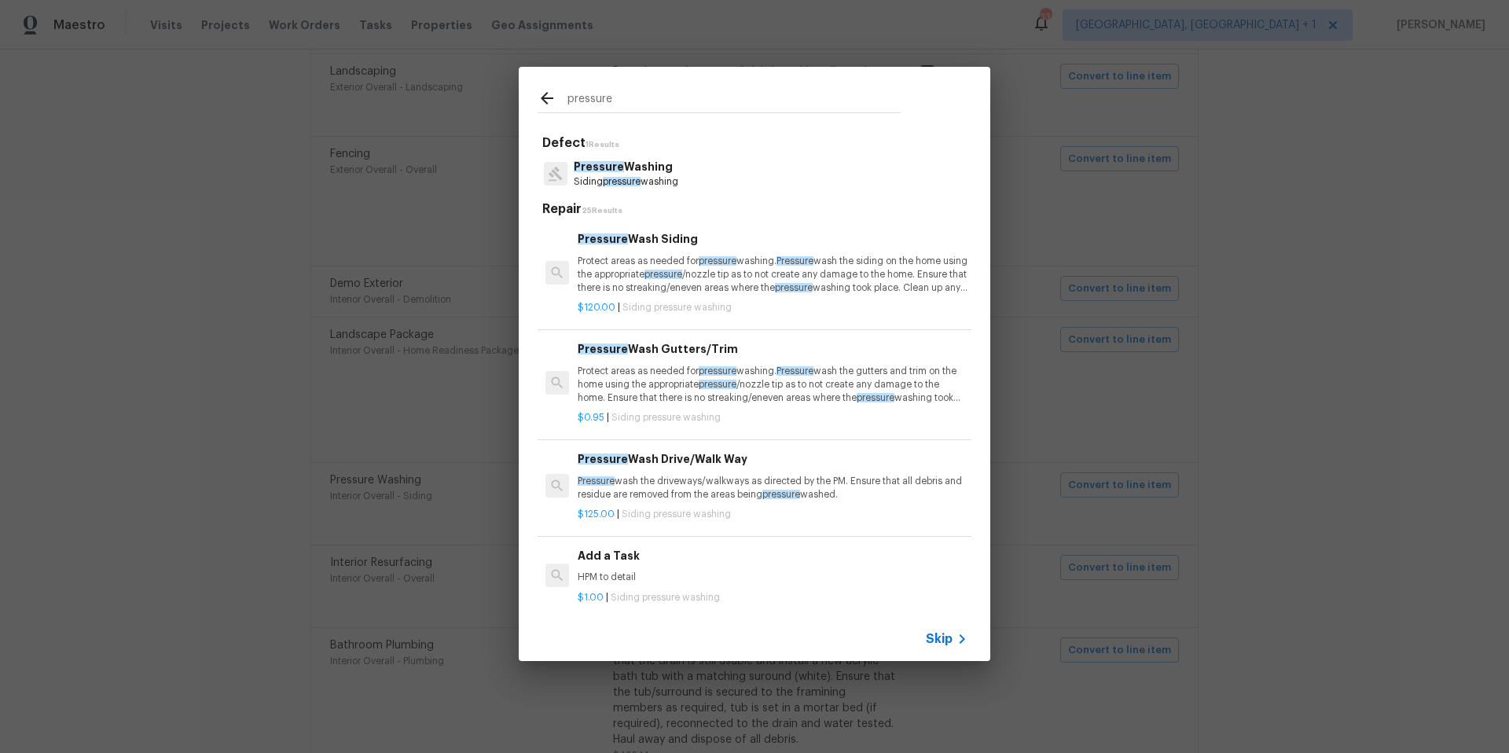
type input "pressure"
click at [698, 483] on p "Pressure wash the driveways/walkways as directed by the PM. Ensure that all deb…" at bounding box center [772, 488] width 390 height 27
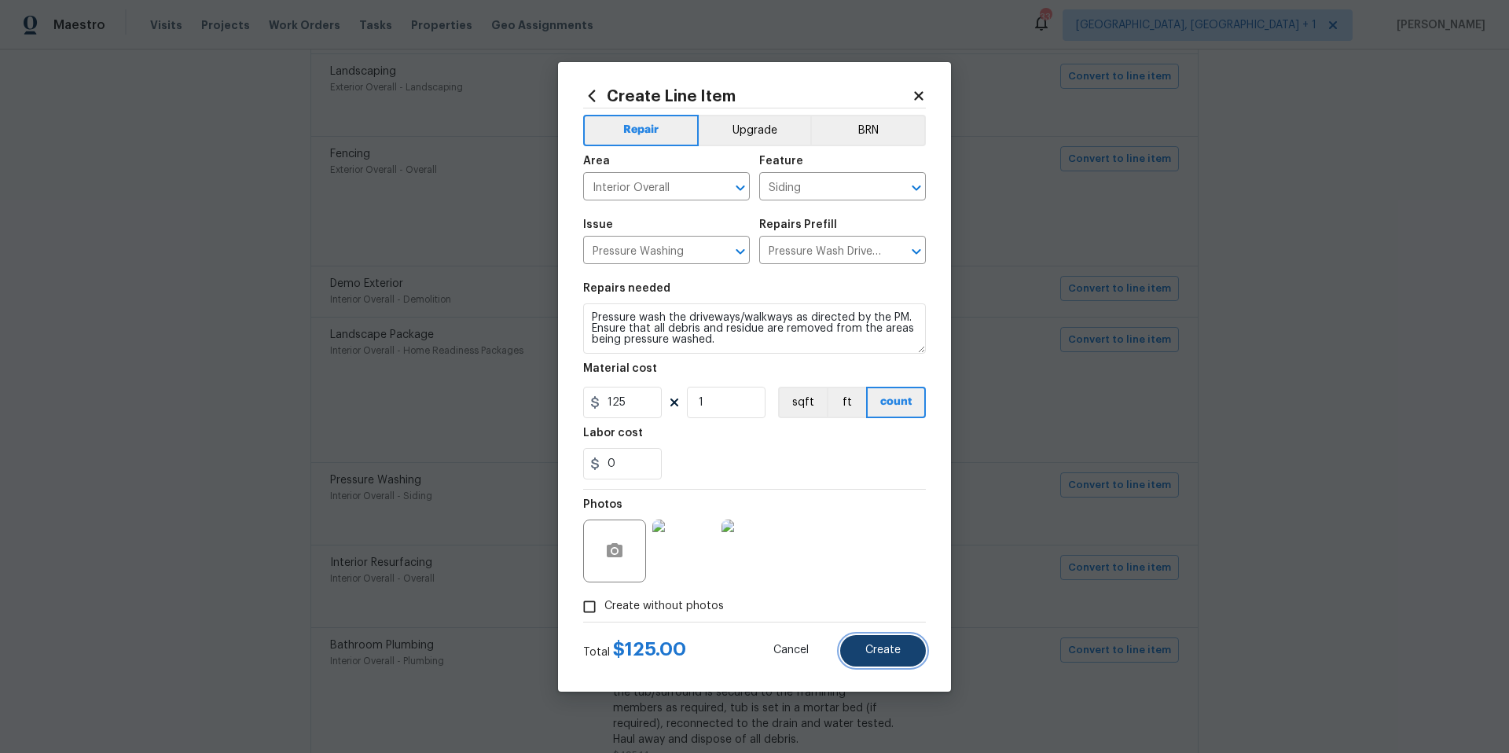
click at [894, 651] on span "Create" at bounding box center [882, 650] width 35 height 12
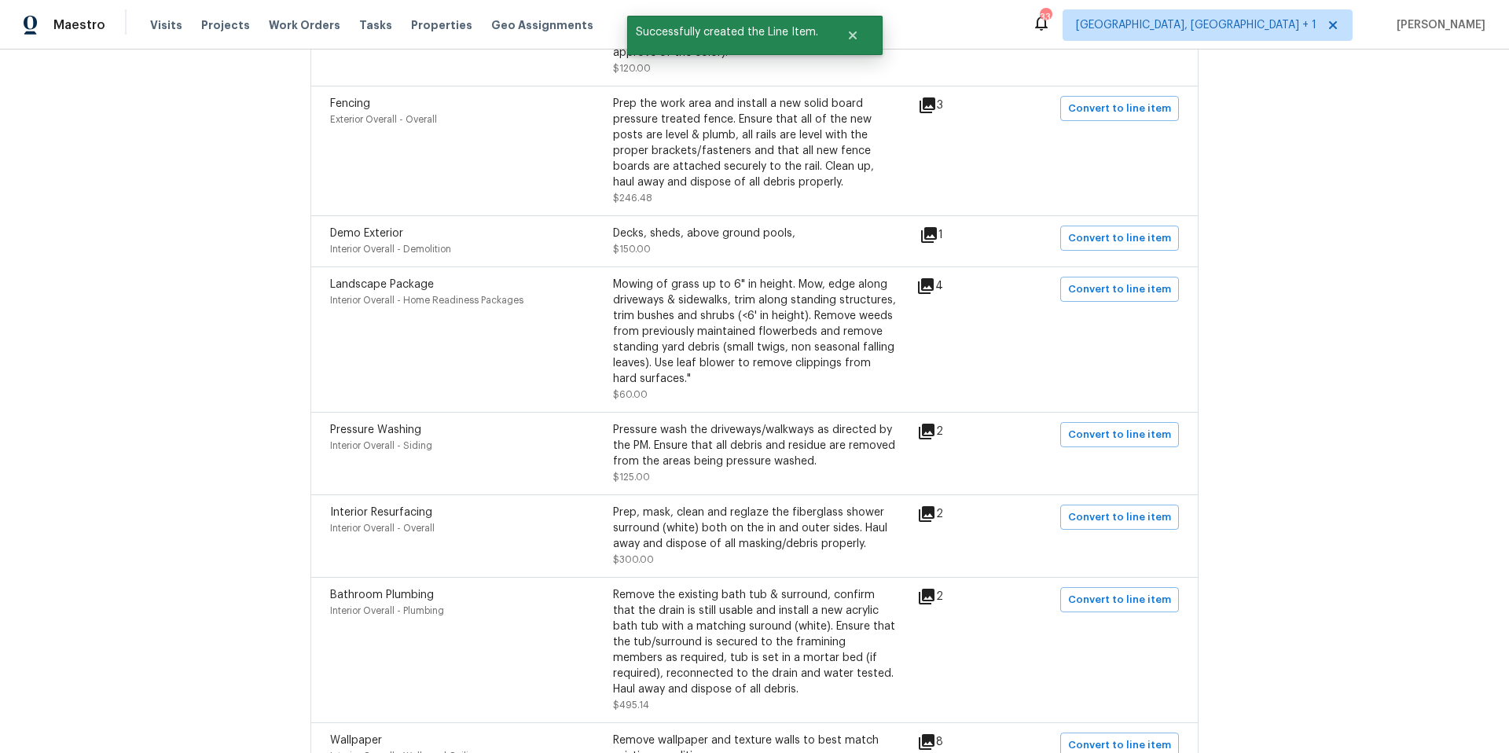
scroll to position [744, 0]
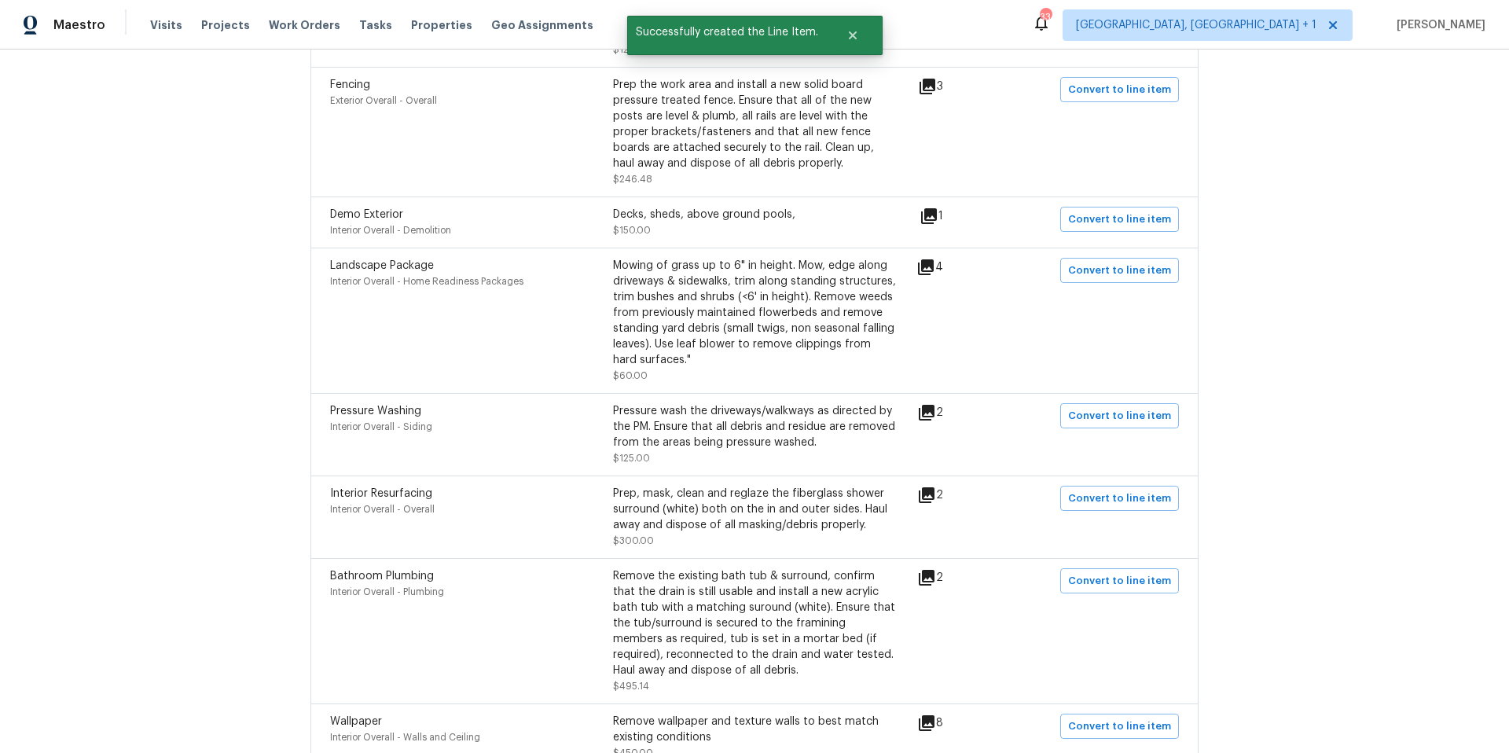
click at [925, 496] on icon at bounding box center [926, 495] width 16 height 16
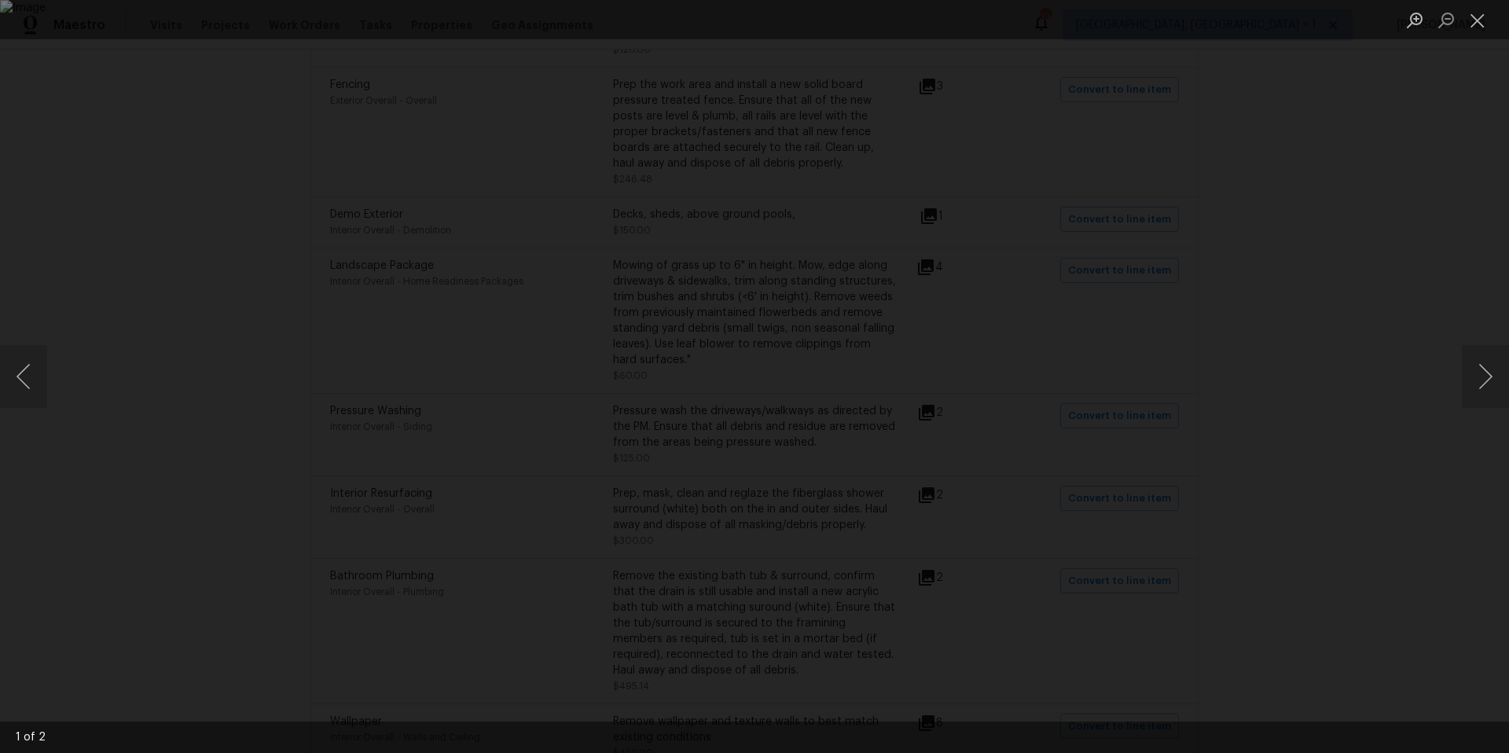
click at [1350, 112] on div "Lightbox" at bounding box center [754, 376] width 1509 height 753
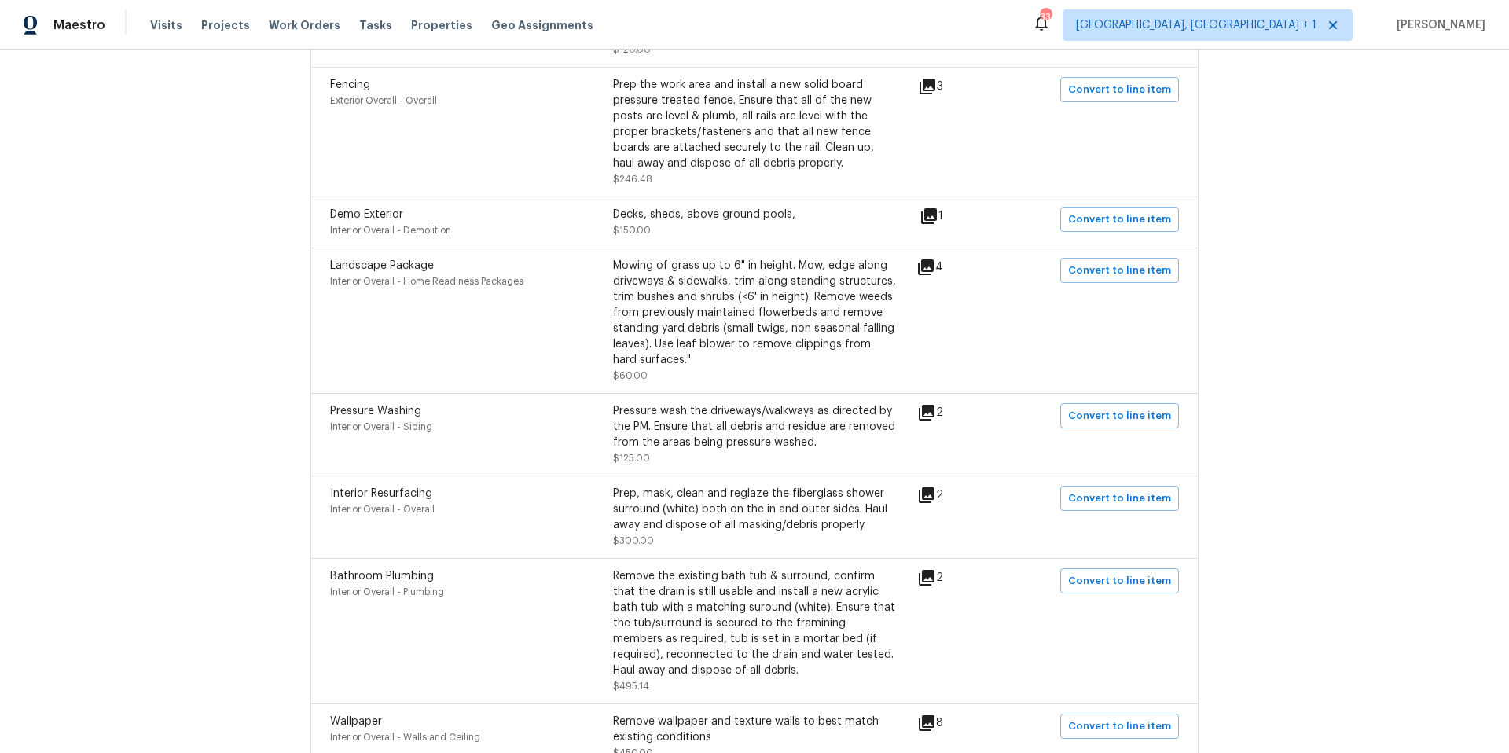
click at [932, 497] on icon at bounding box center [926, 495] width 19 height 19
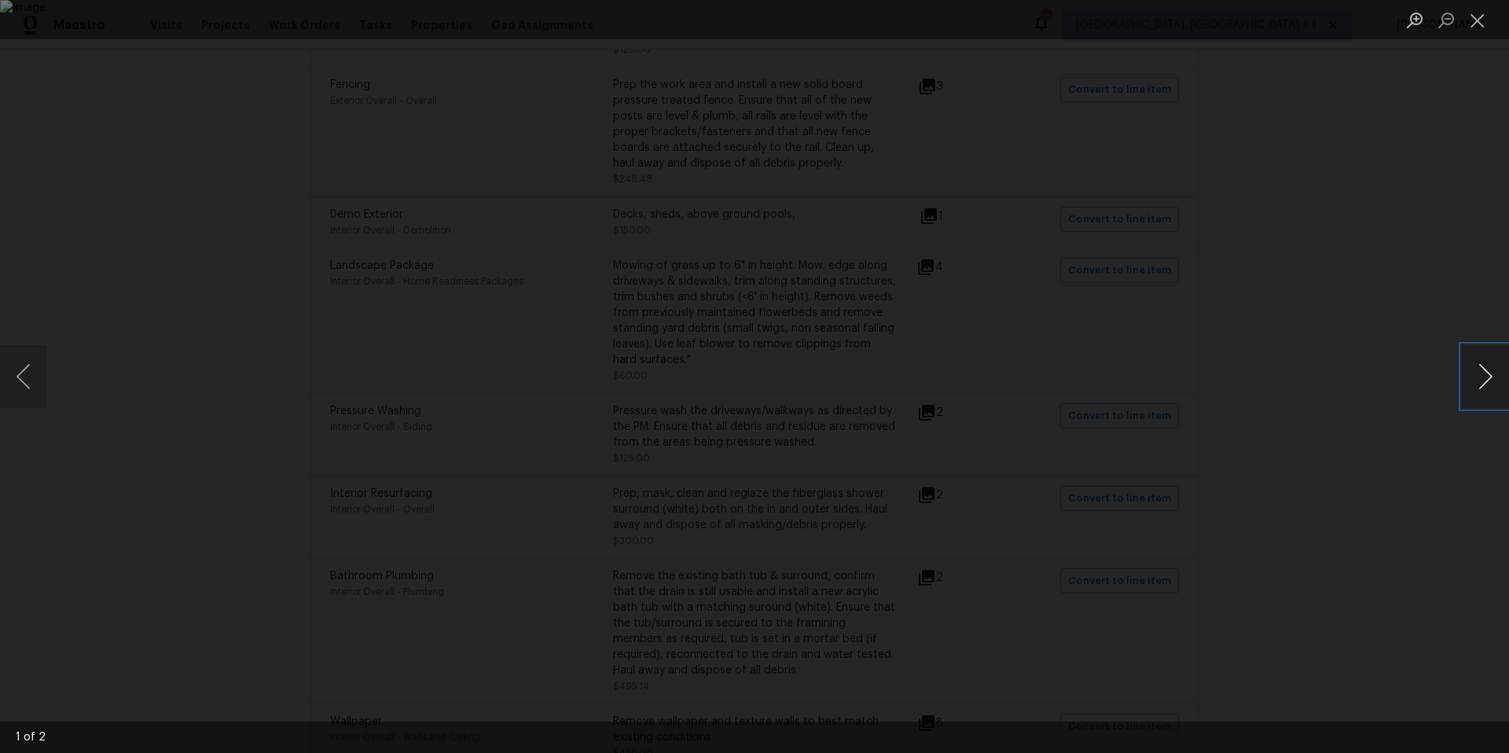
click at [1479, 368] on button "Next image" at bounding box center [1484, 376] width 47 height 63
click at [1487, 20] on button "Close lightbox" at bounding box center [1476, 19] width 31 height 27
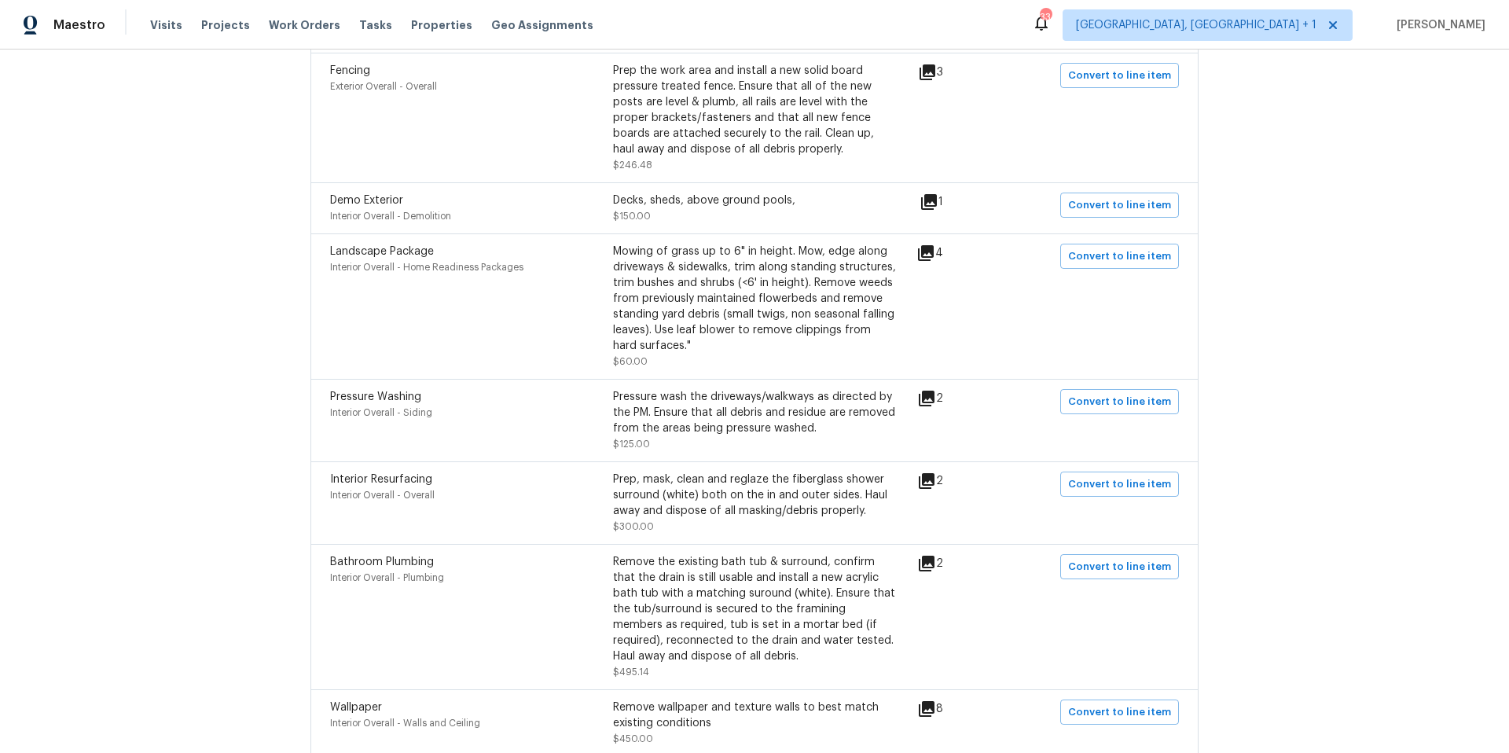
scroll to position [772, 0]
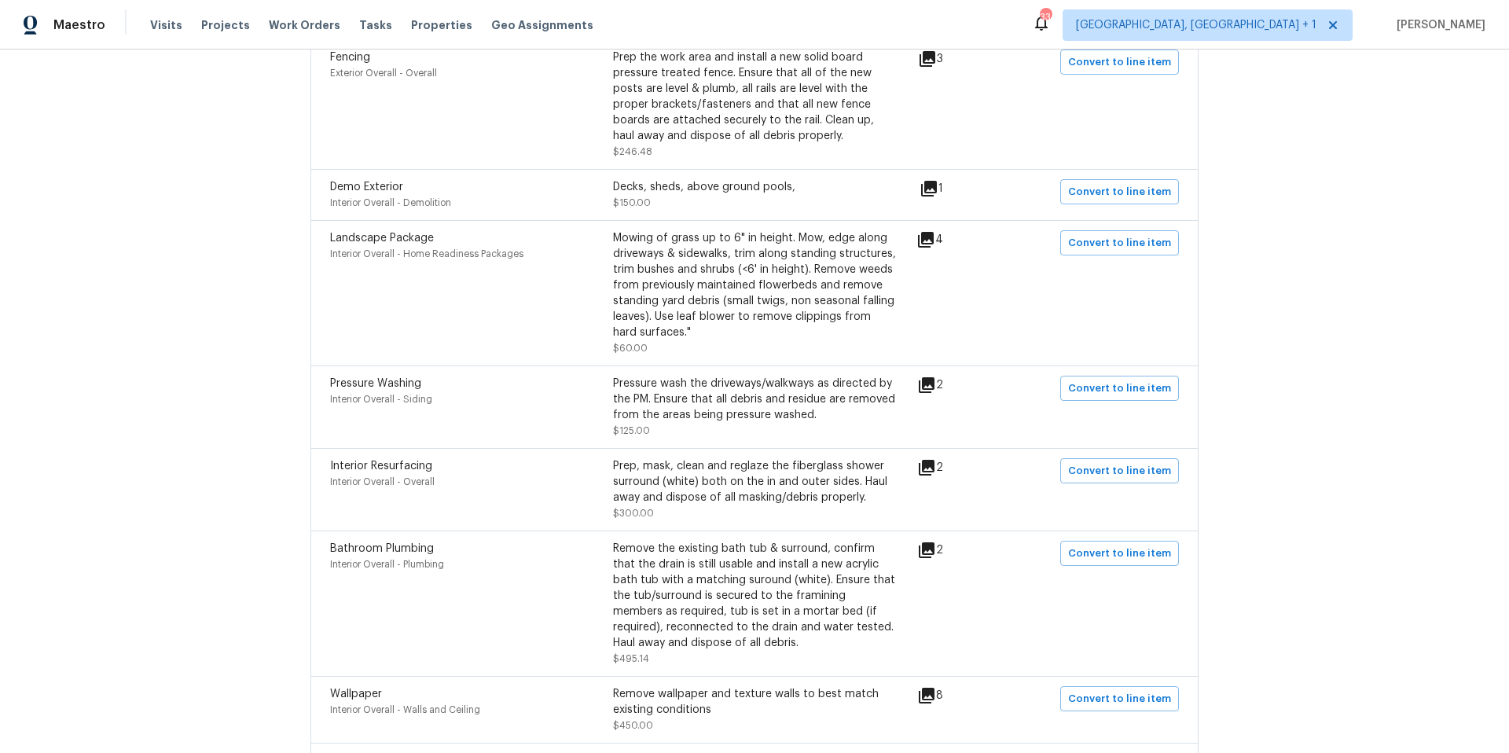
click at [926, 548] on icon at bounding box center [926, 550] width 16 height 16
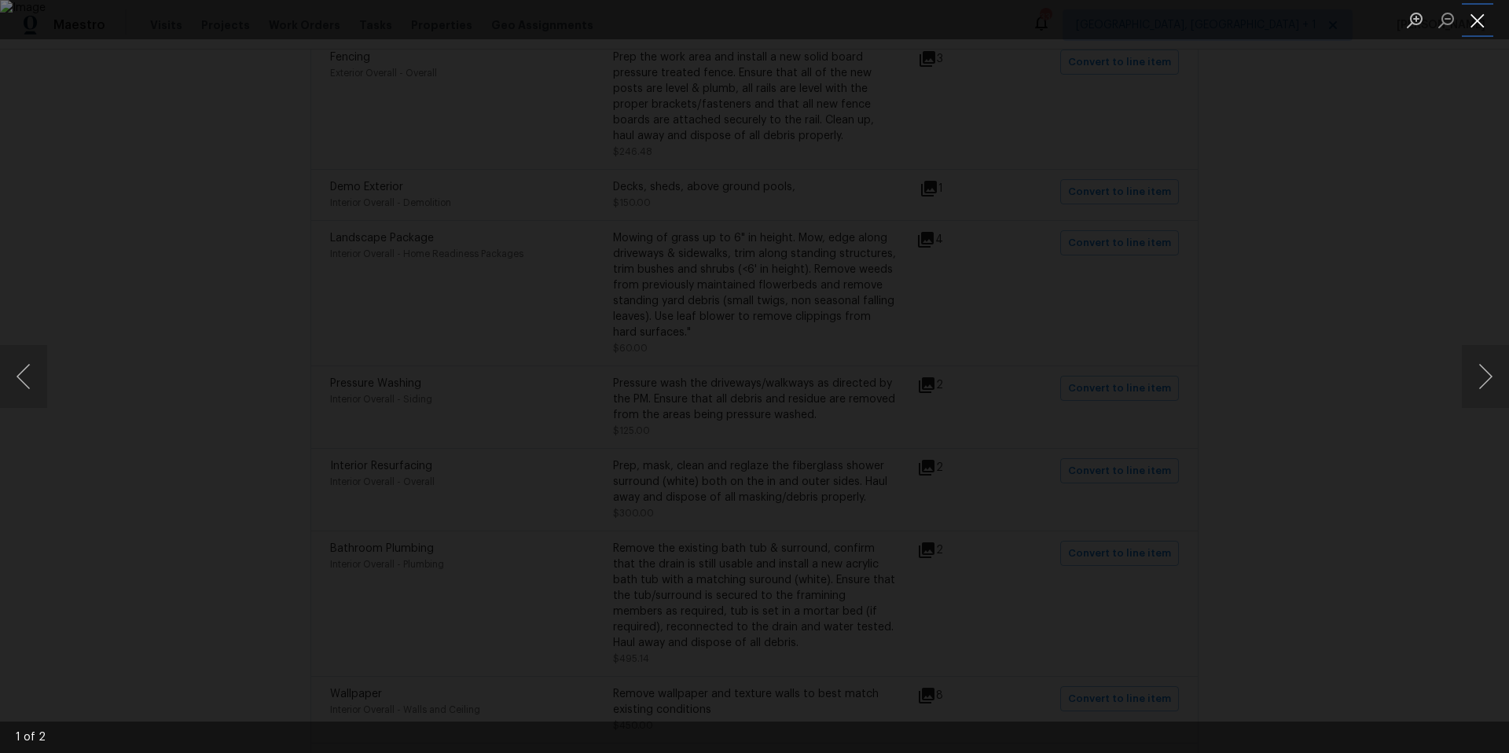
click at [1472, 21] on button "Close lightbox" at bounding box center [1476, 19] width 31 height 27
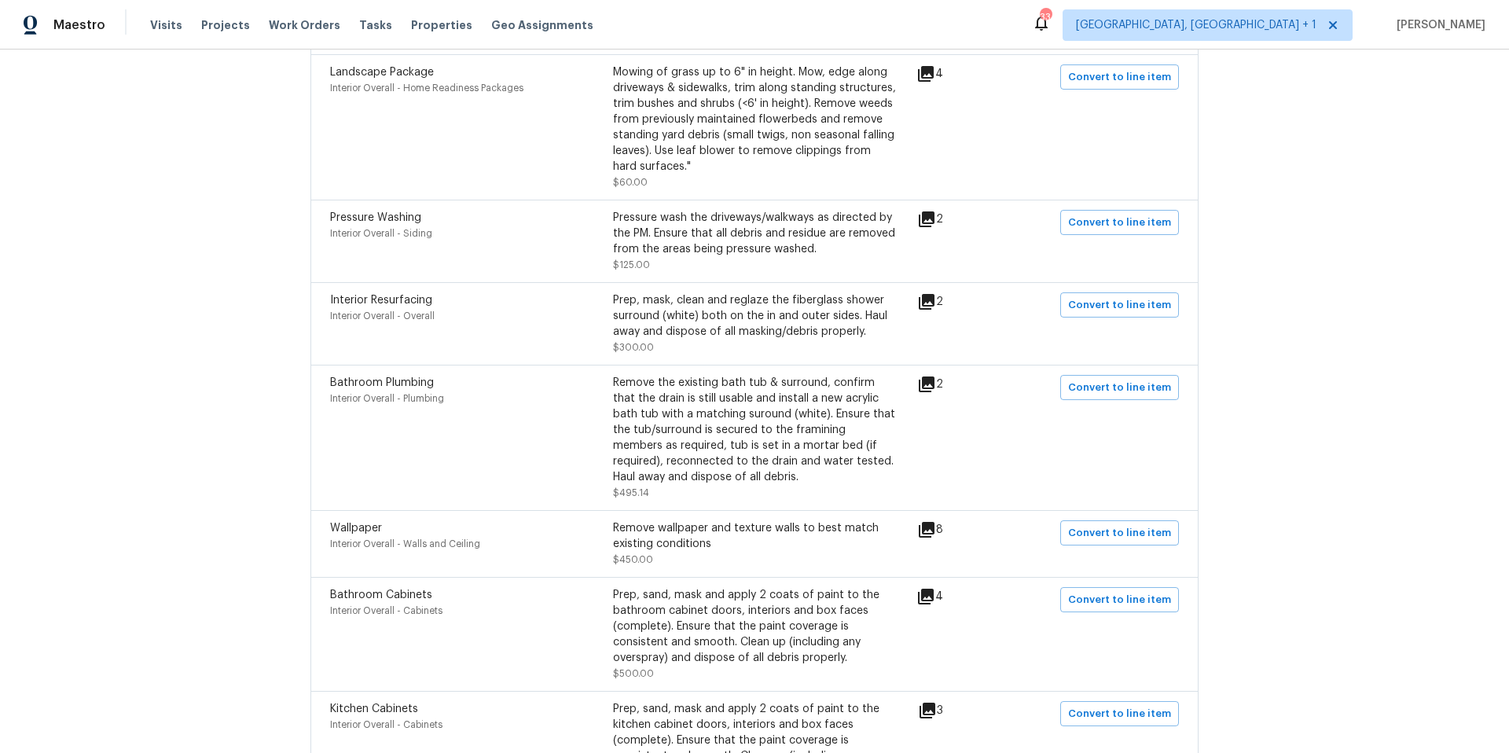
scroll to position [943, 0]
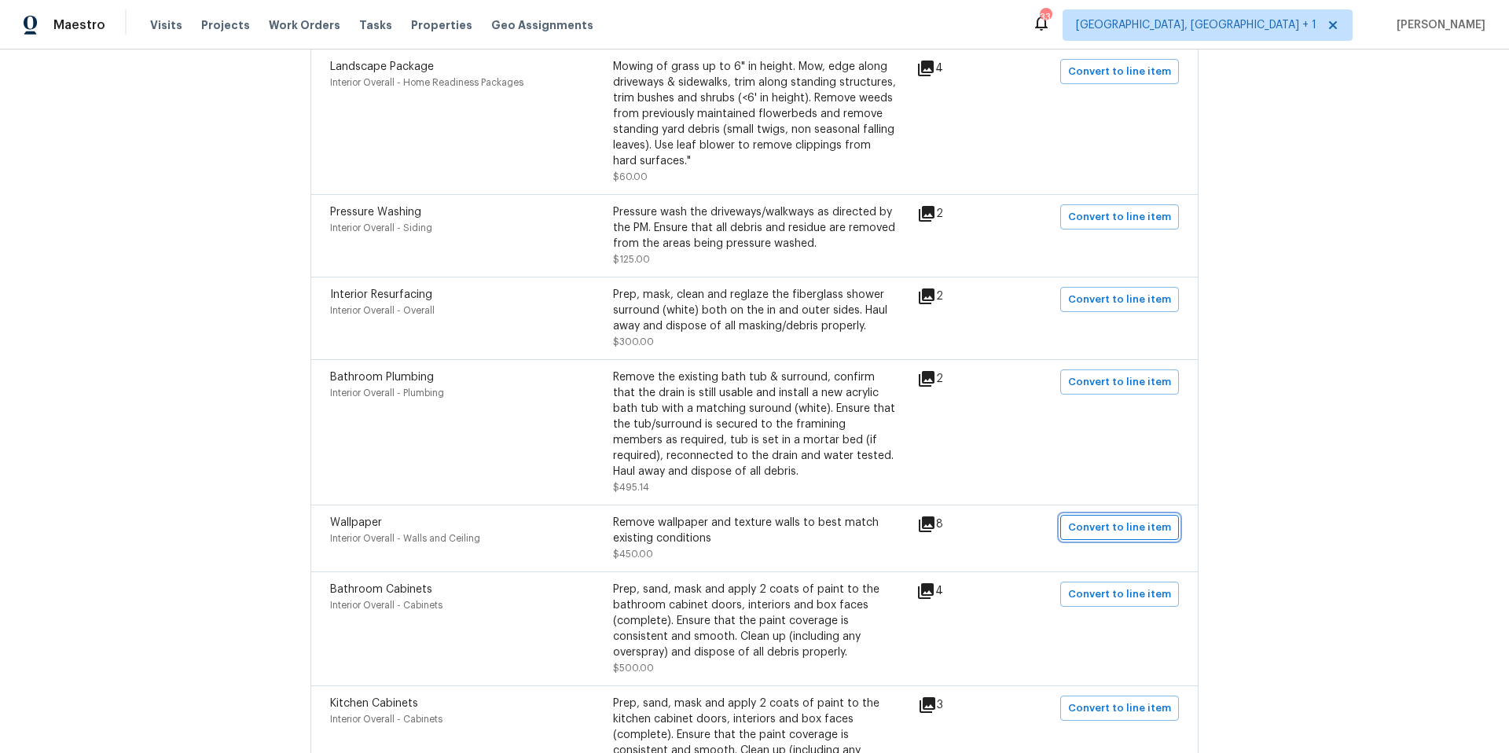
click at [1113, 531] on span "Convert to line item" at bounding box center [1119, 528] width 103 height 18
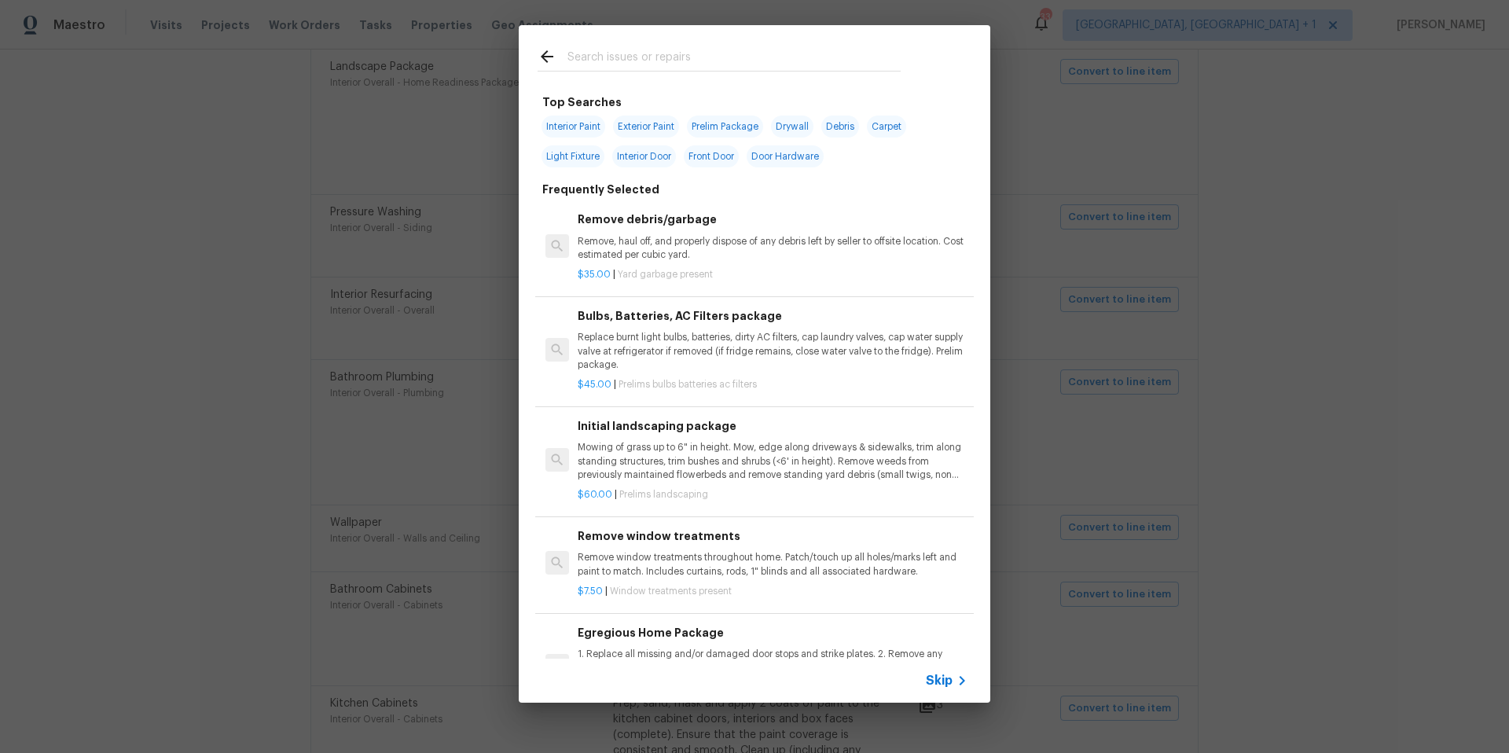
click at [633, 71] on div at bounding box center [718, 71] width 363 height 1
click at [628, 56] on input "text" at bounding box center [733, 59] width 333 height 24
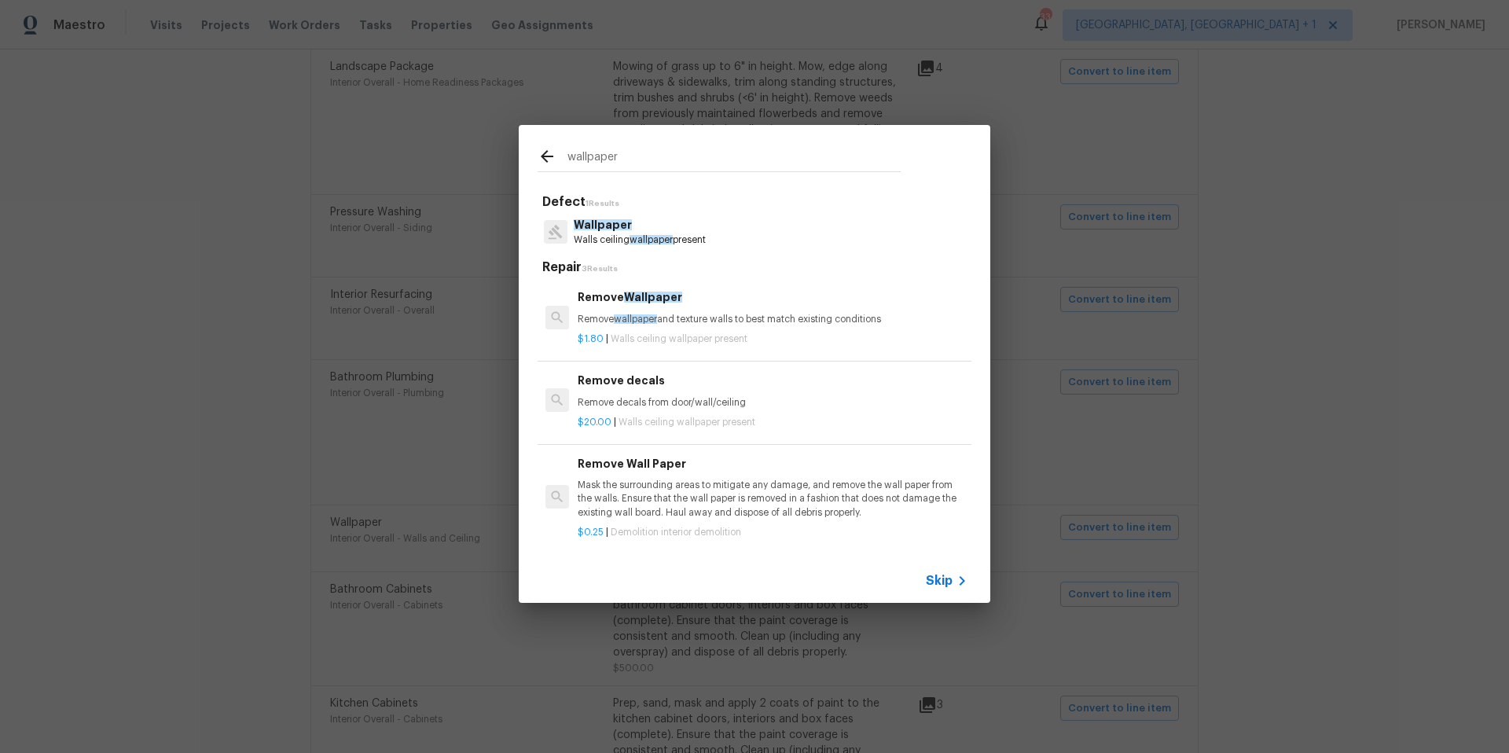
type input "wallpaper"
click at [662, 313] on p "Remove wallpaper and texture walls to best match existing conditions" at bounding box center [772, 319] width 390 height 13
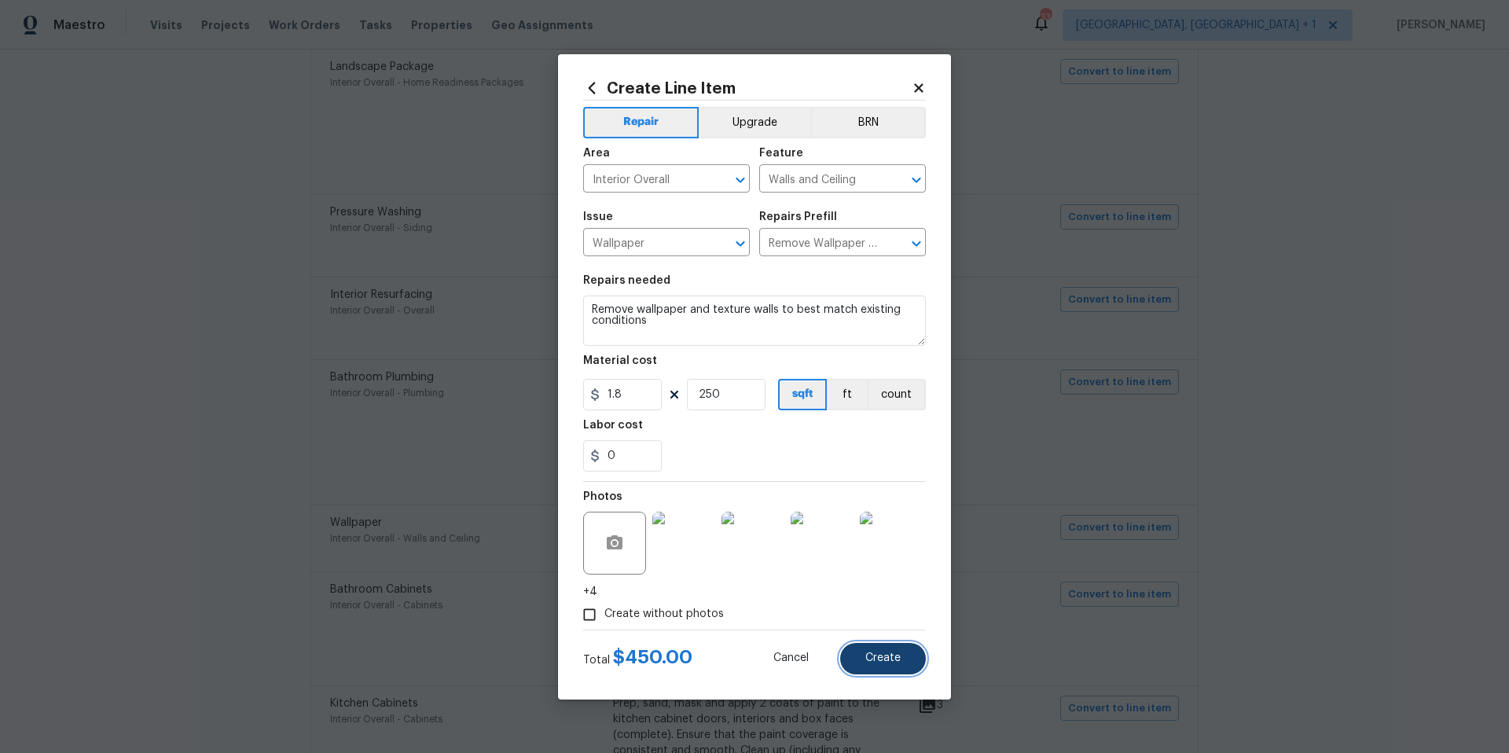
click at [900, 655] on span "Create" at bounding box center [882, 658] width 35 height 12
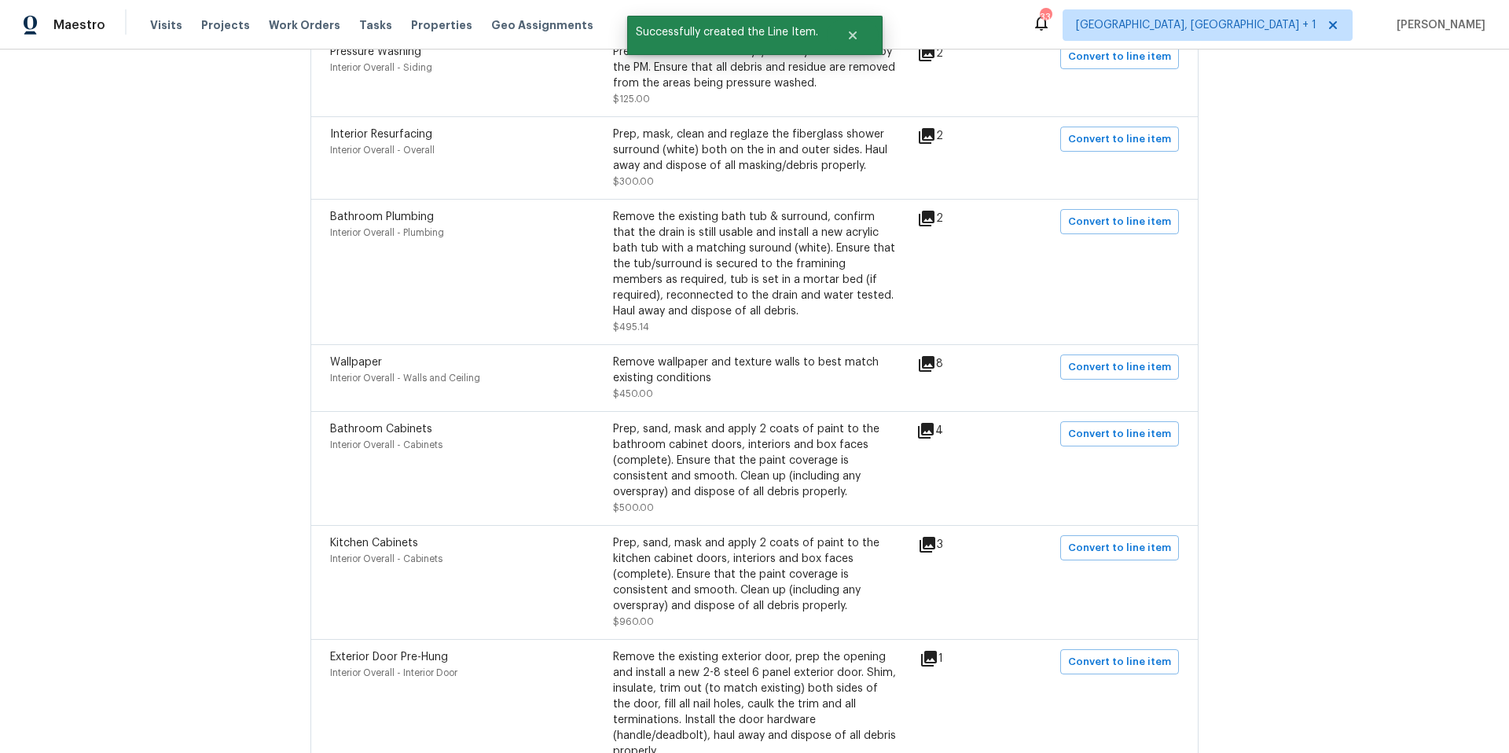
scroll to position [1113, 0]
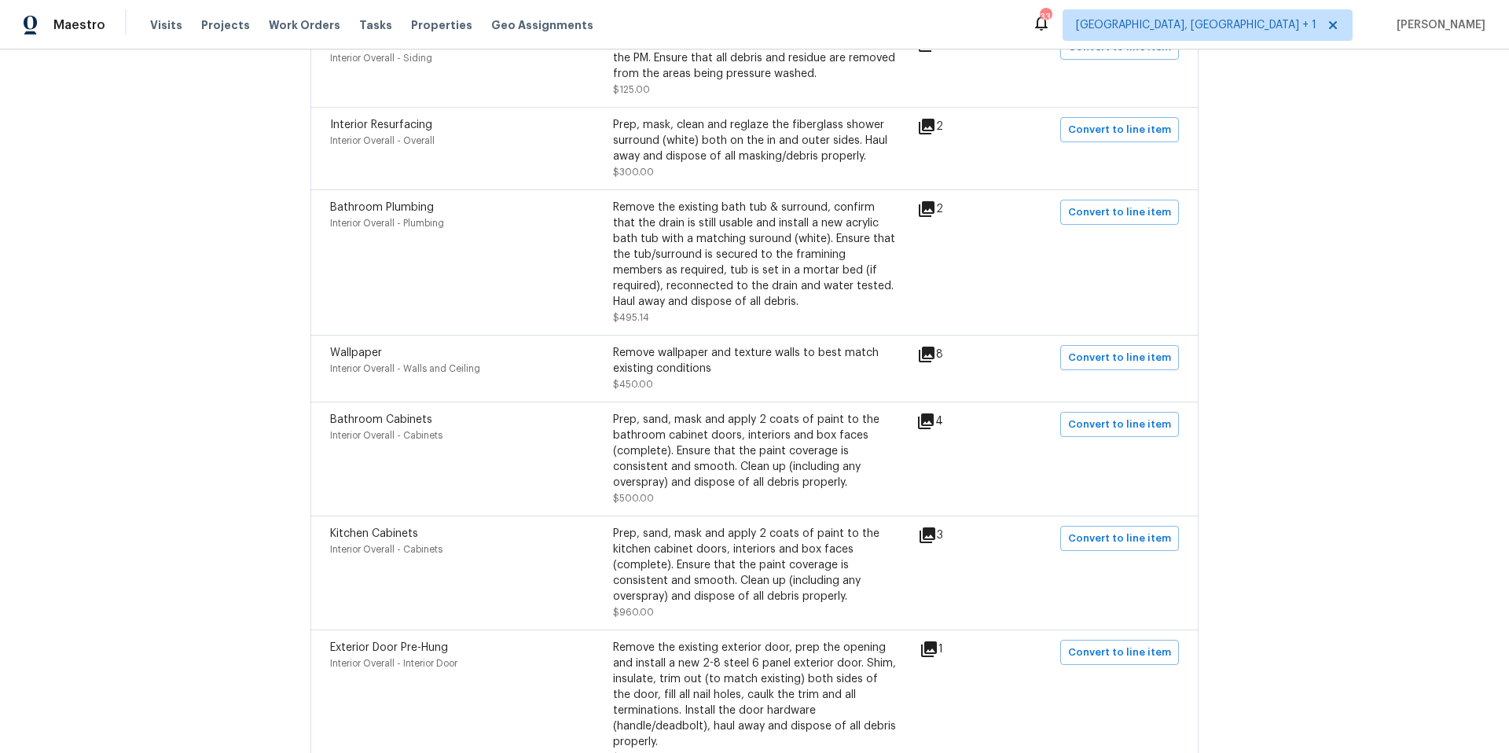
click at [933, 536] on icon at bounding box center [927, 535] width 16 height 16
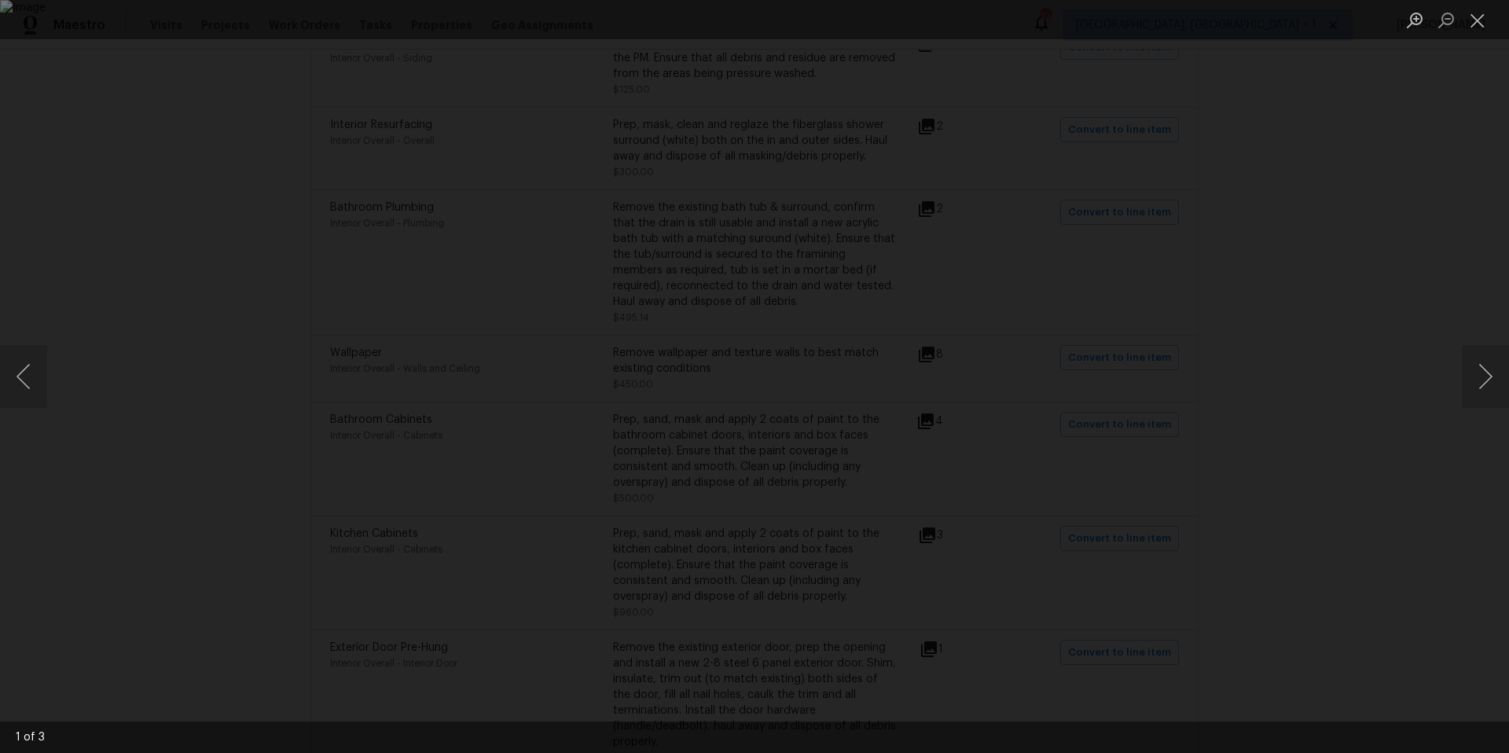
click at [1312, 162] on div "Lightbox" at bounding box center [754, 376] width 1509 height 753
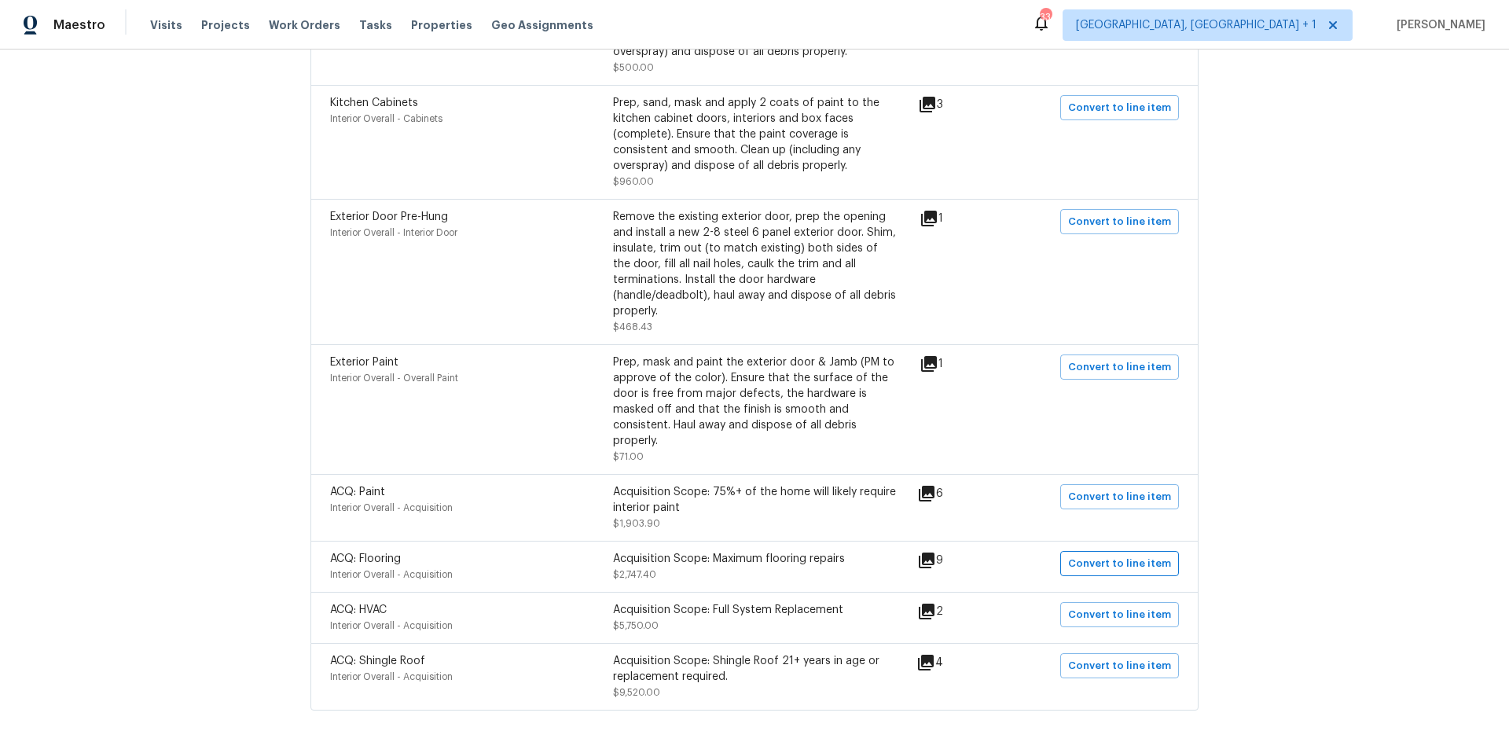
scroll to position [1545, 0]
click at [1109, 490] on span "Convert to line item" at bounding box center [1119, 495] width 103 height 18
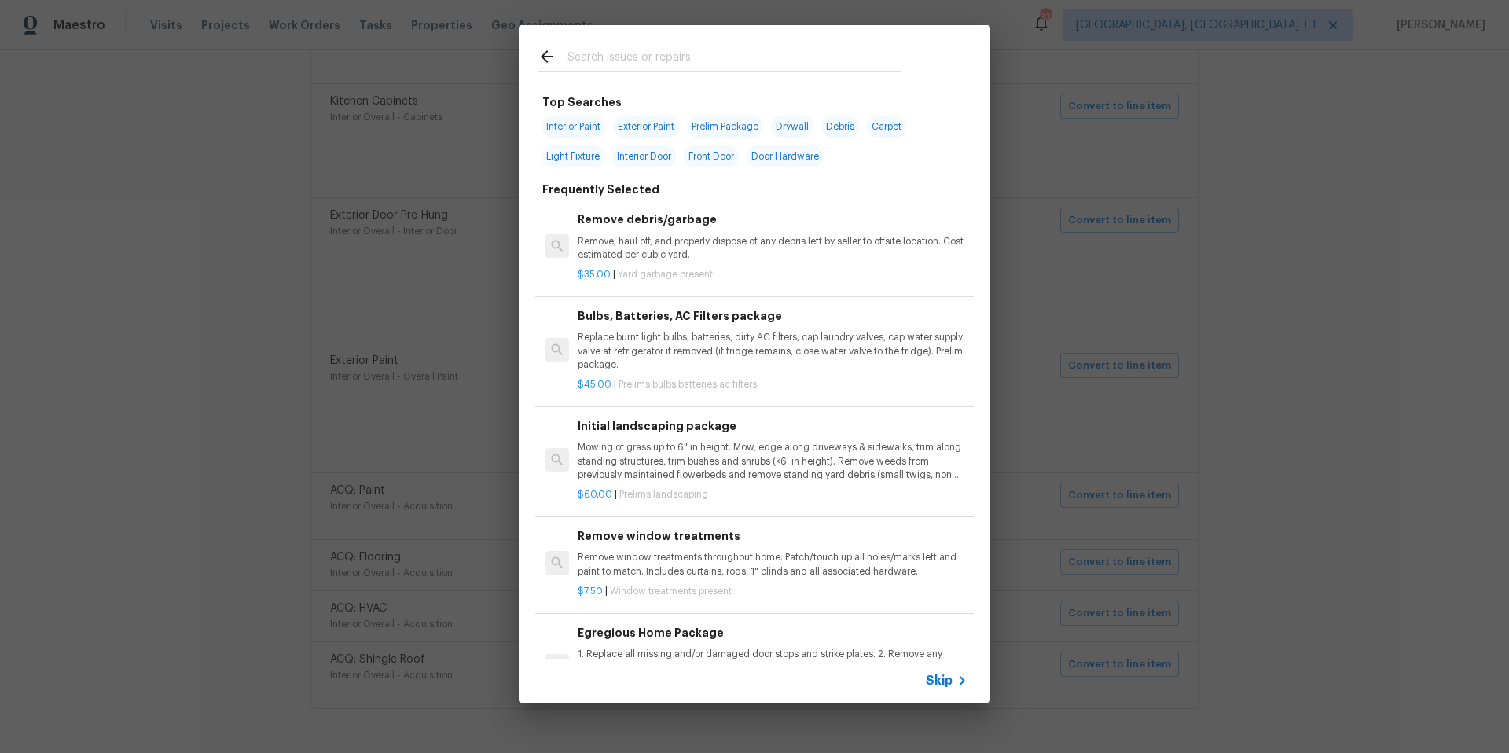
click at [582, 126] on span "Interior Paint" at bounding box center [573, 126] width 64 height 22
type input "Interior Paint"
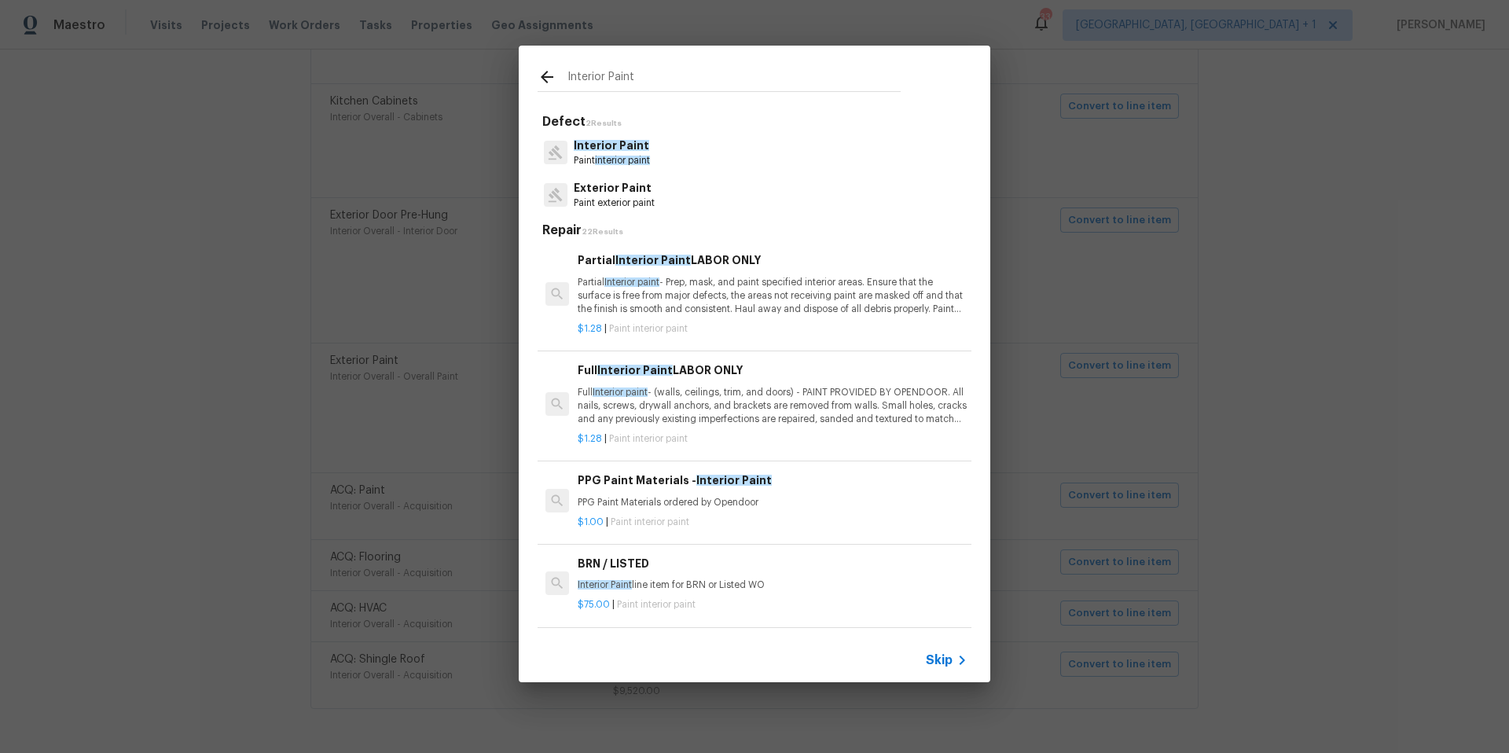
click at [721, 291] on p "Partial Interior paint - Prep, mask, and paint specified interior areas. Ensure…" at bounding box center [772, 296] width 390 height 40
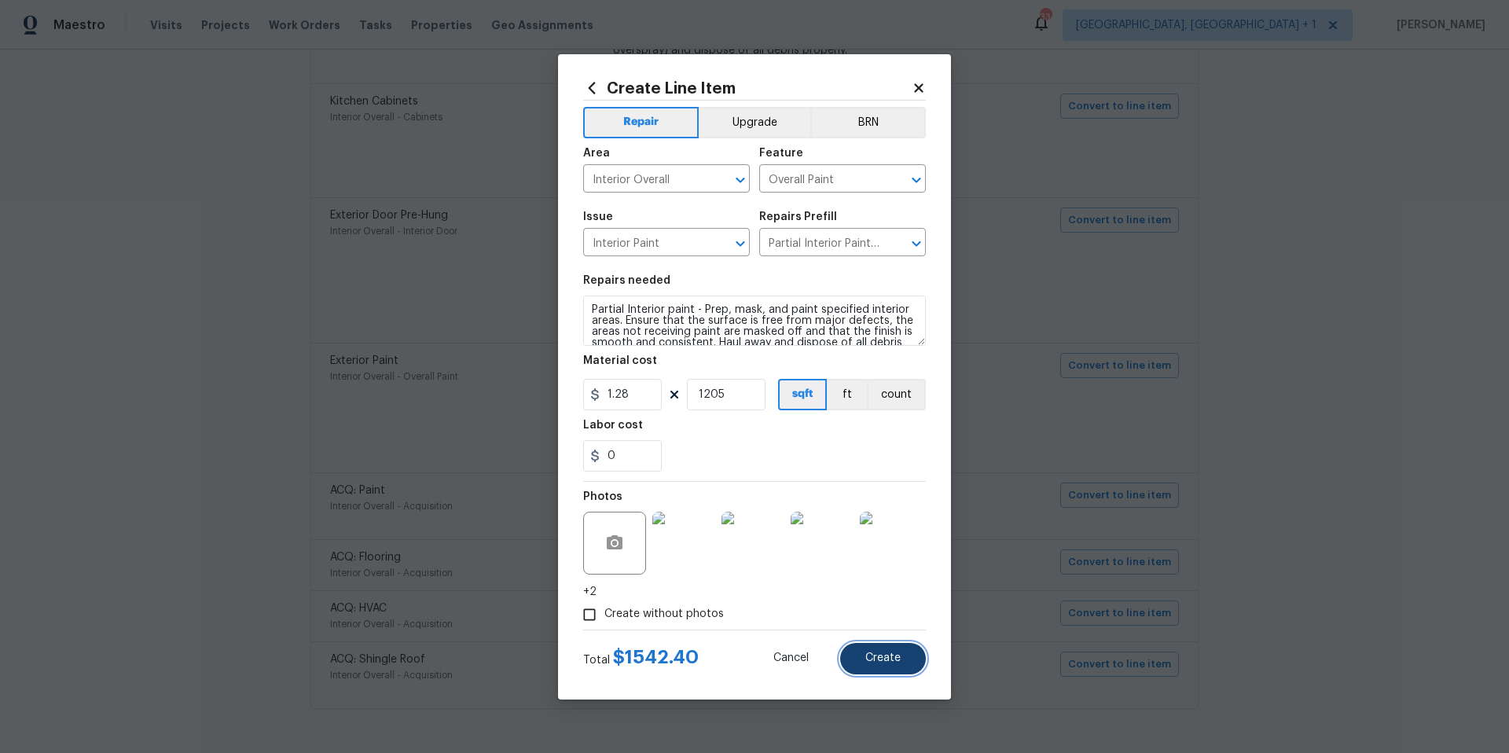
click at [878, 658] on span "Create" at bounding box center [882, 658] width 35 height 12
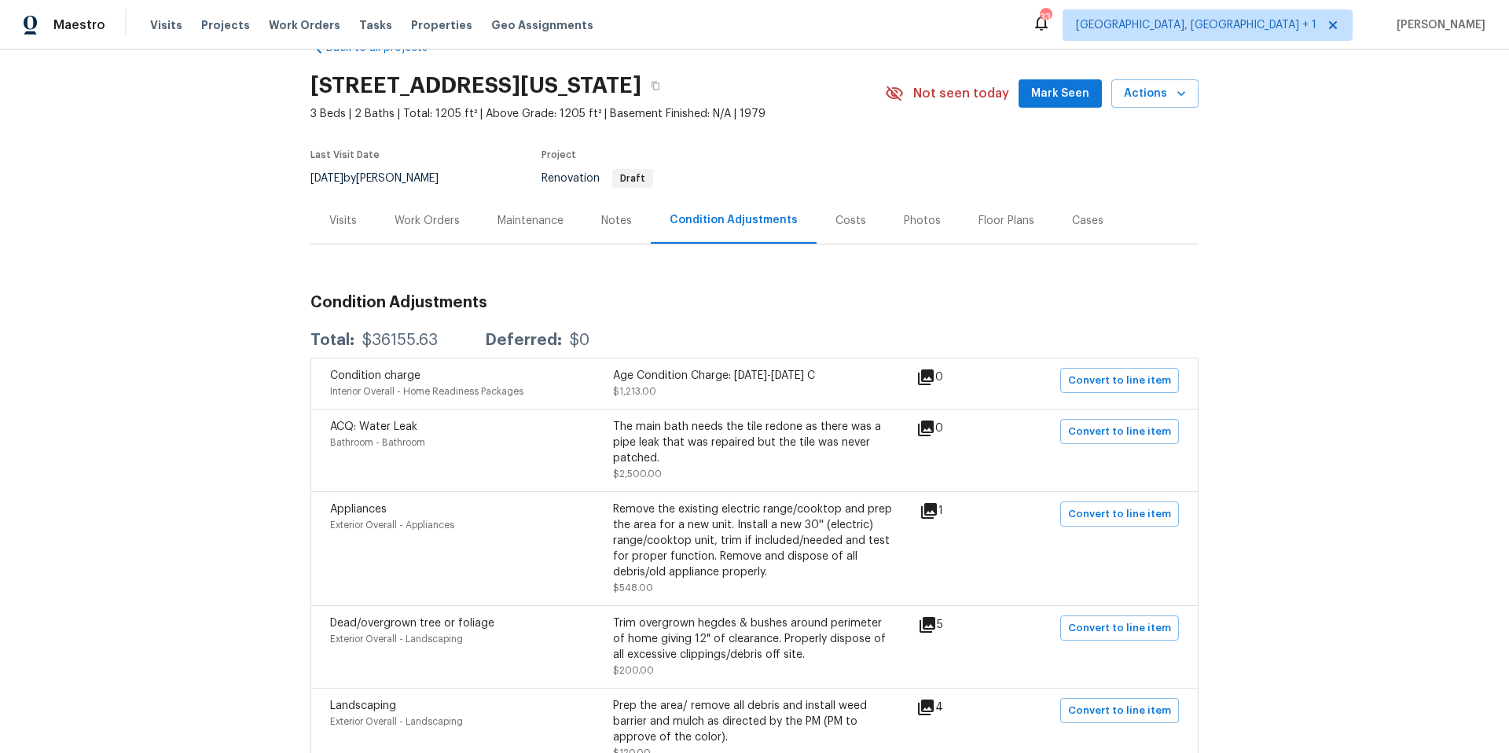
scroll to position [0, 0]
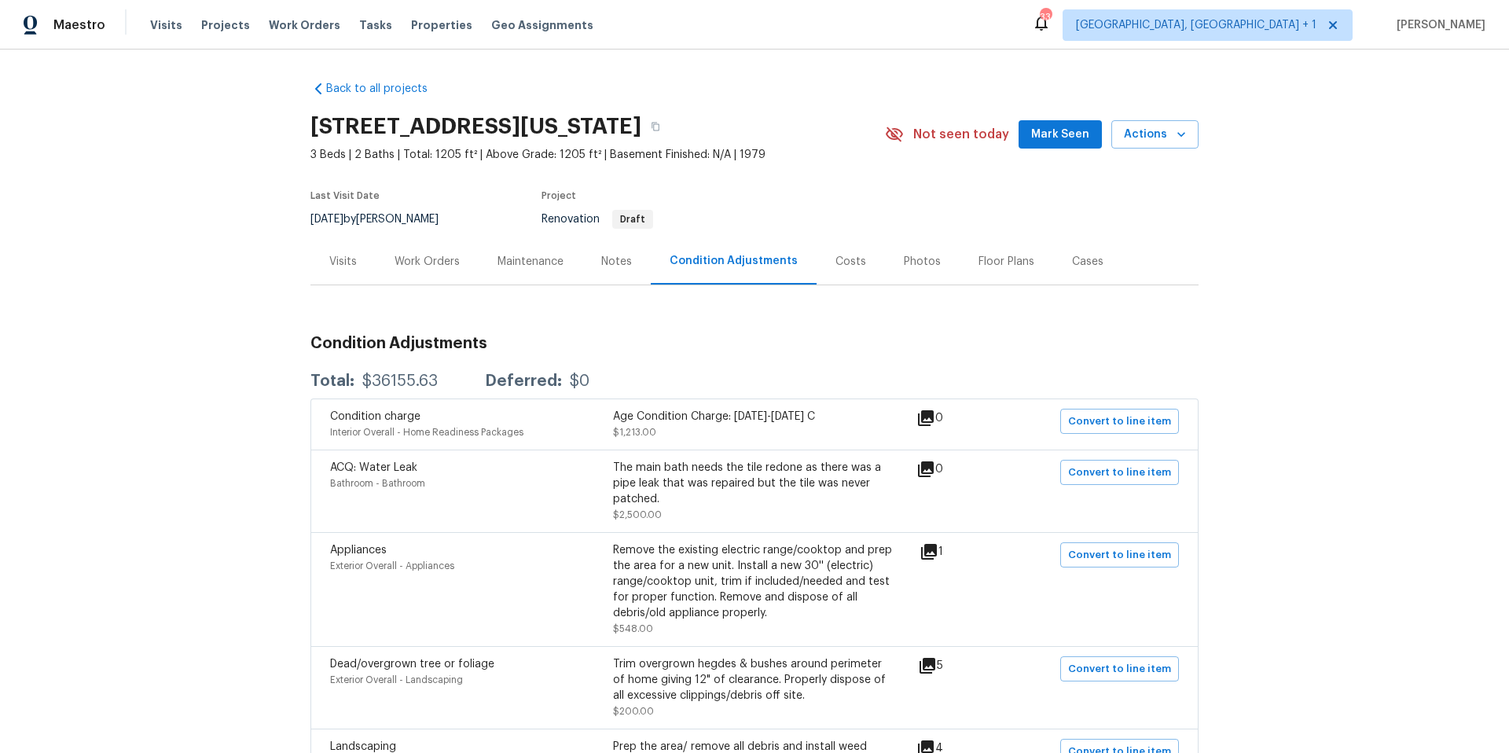
click at [335, 263] on div "Visits" at bounding box center [342, 262] width 27 height 16
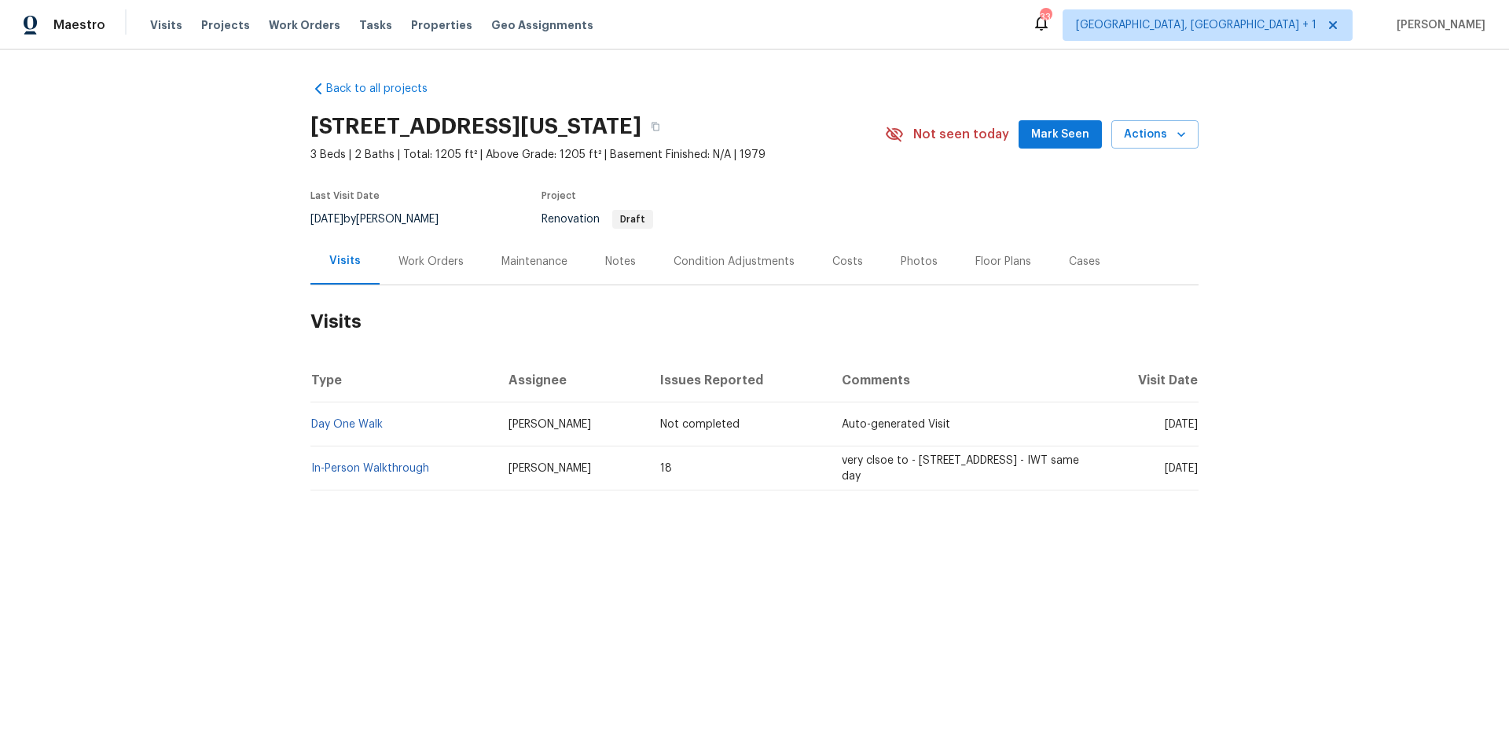
click at [423, 269] on div "Work Orders" at bounding box center [430, 261] width 103 height 46
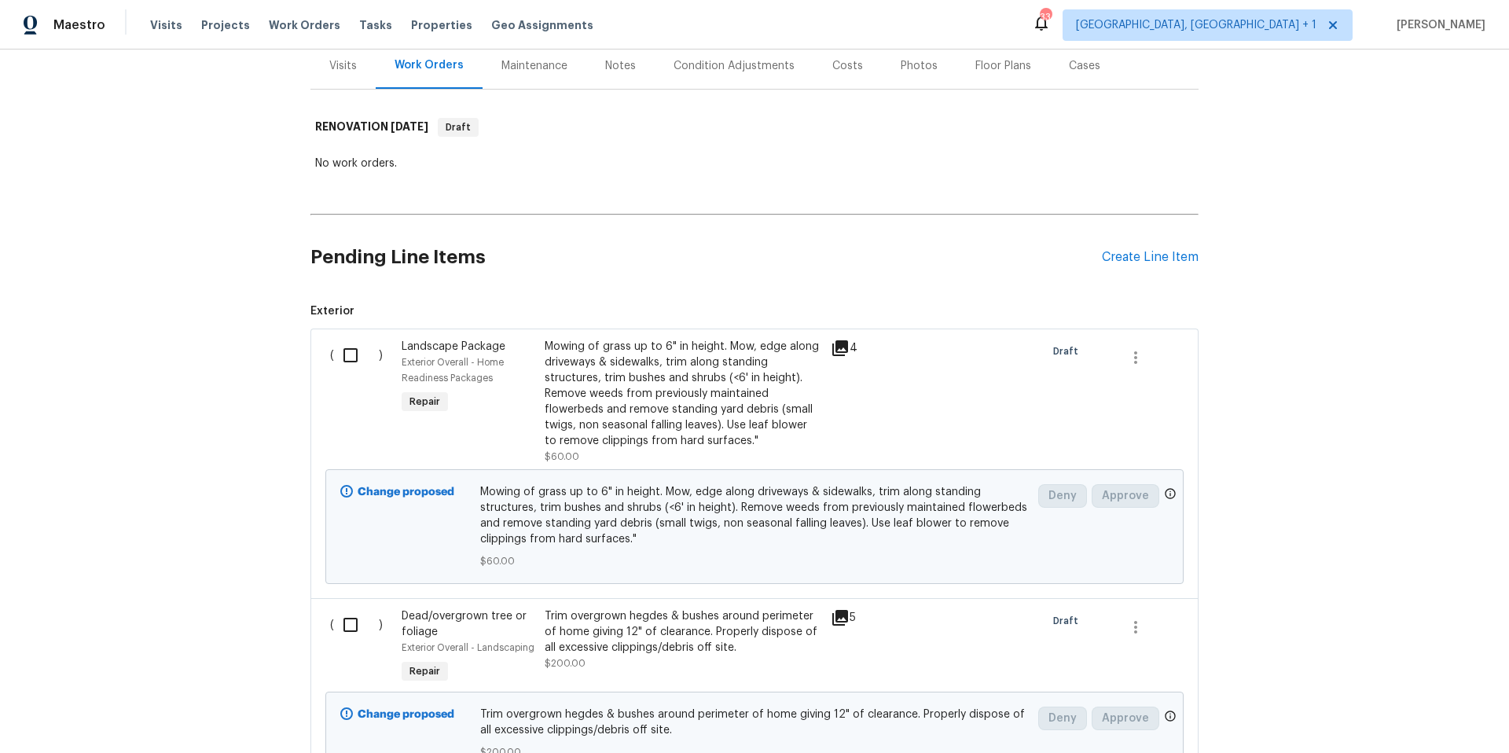
scroll to position [178, 0]
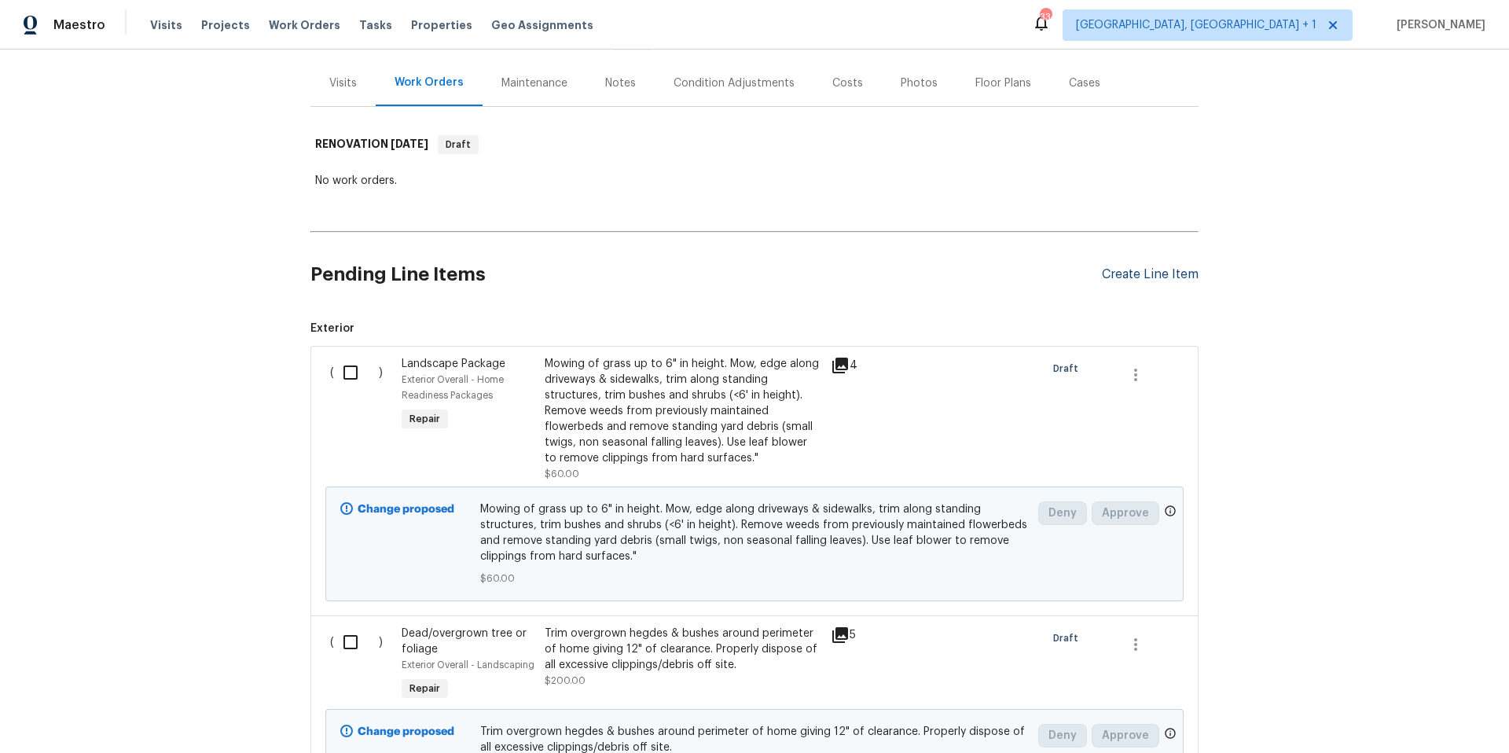
click at [1157, 278] on div "Create Line Item" at bounding box center [1150, 274] width 97 height 15
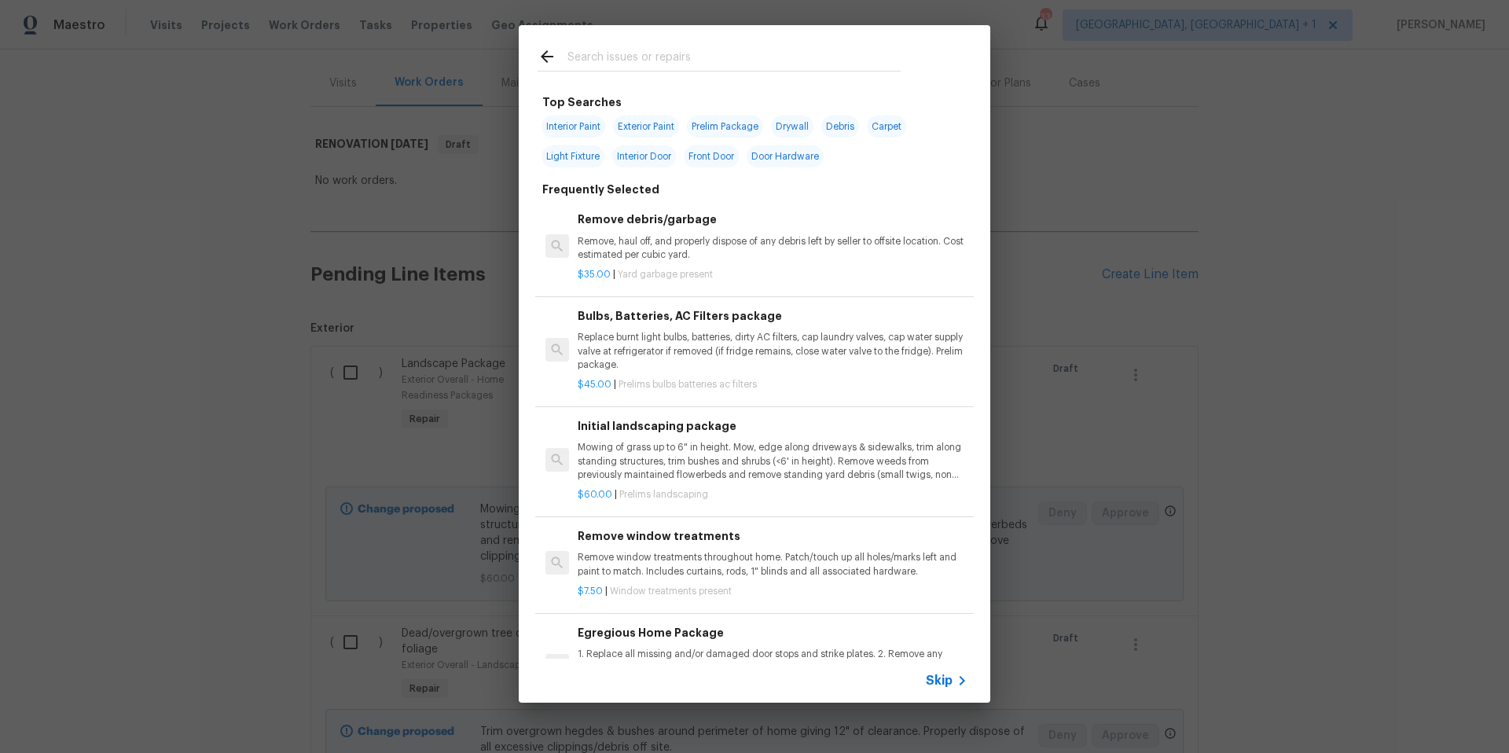
click at [623, 49] on input "text" at bounding box center [733, 59] width 333 height 24
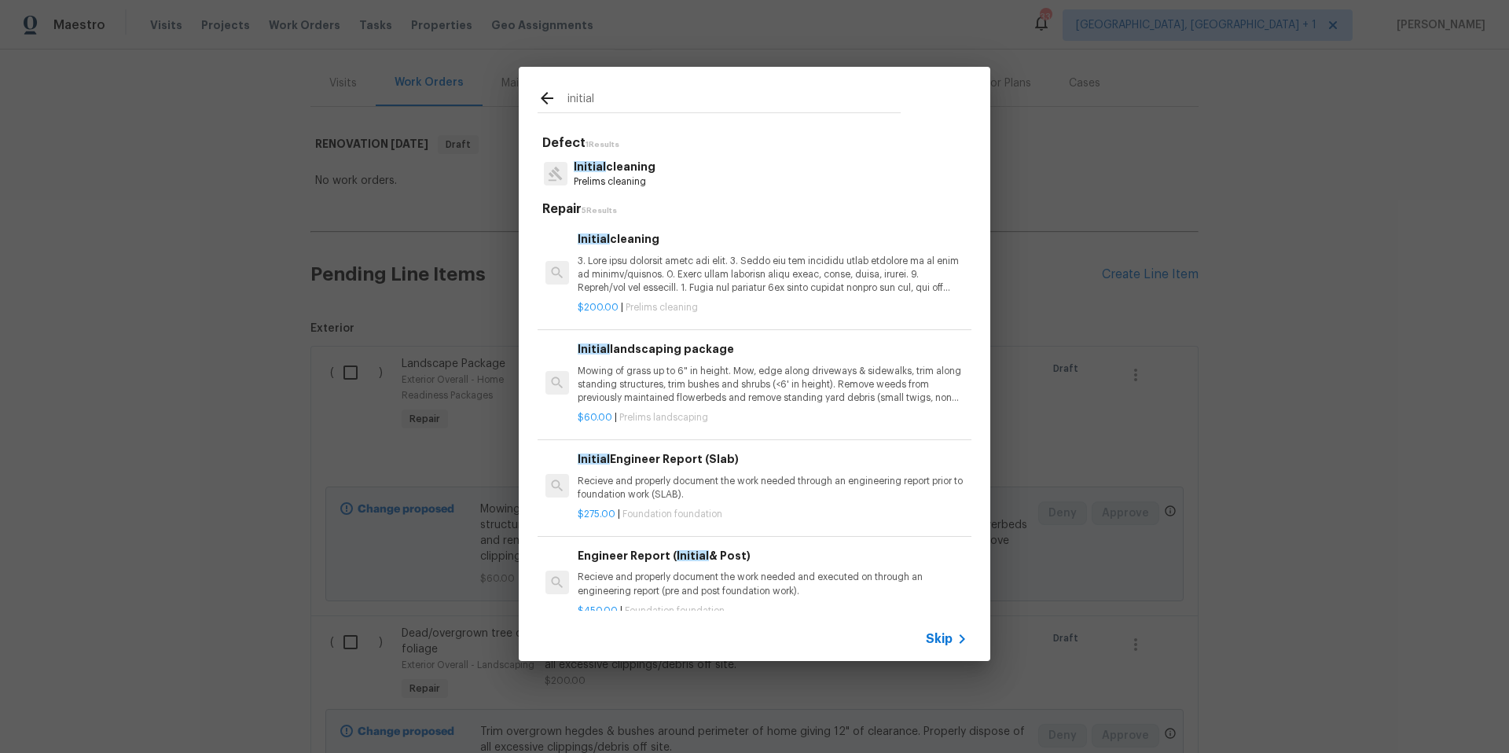
type input "initial"
click at [612, 169] on p "Initial cleaning" at bounding box center [615, 167] width 82 height 16
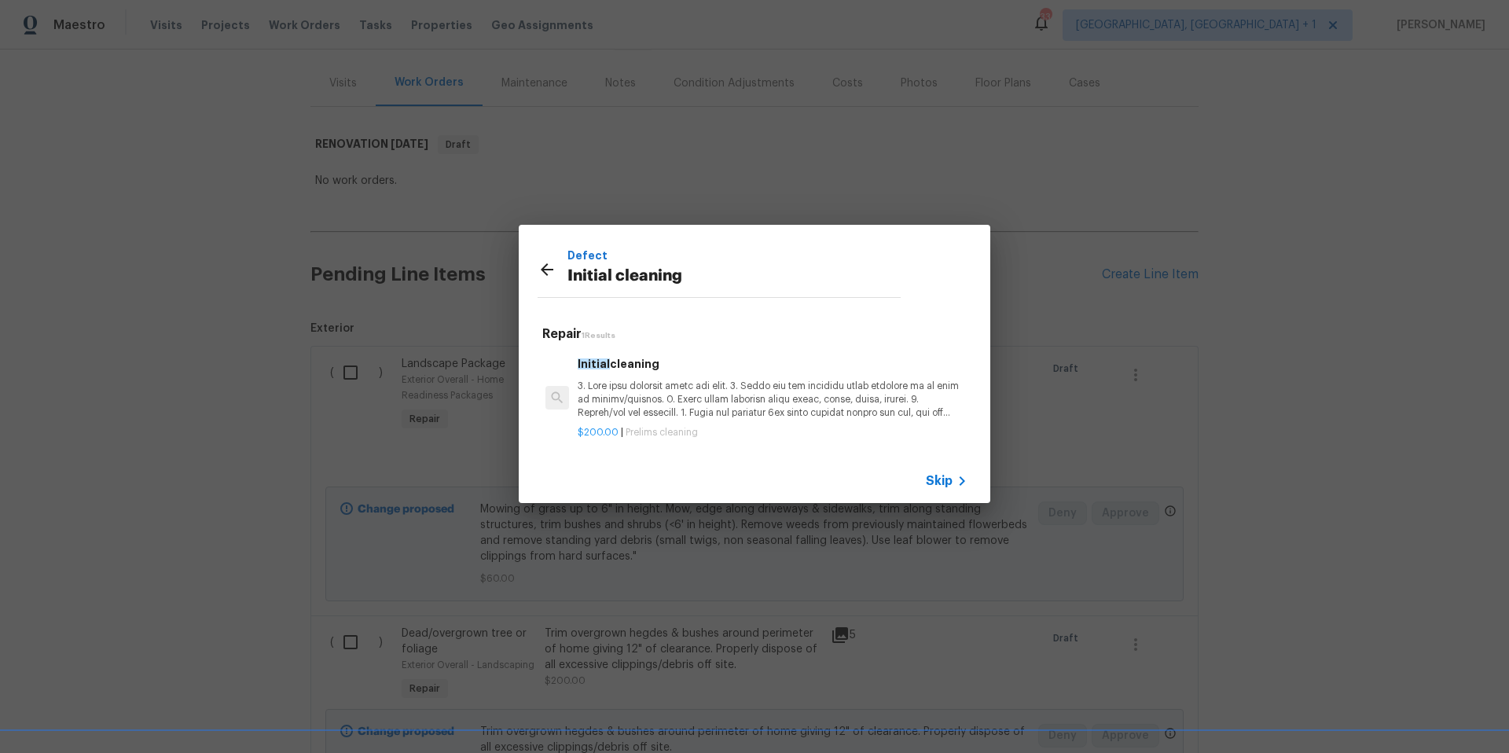
click at [628, 402] on p at bounding box center [772, 399] width 390 height 40
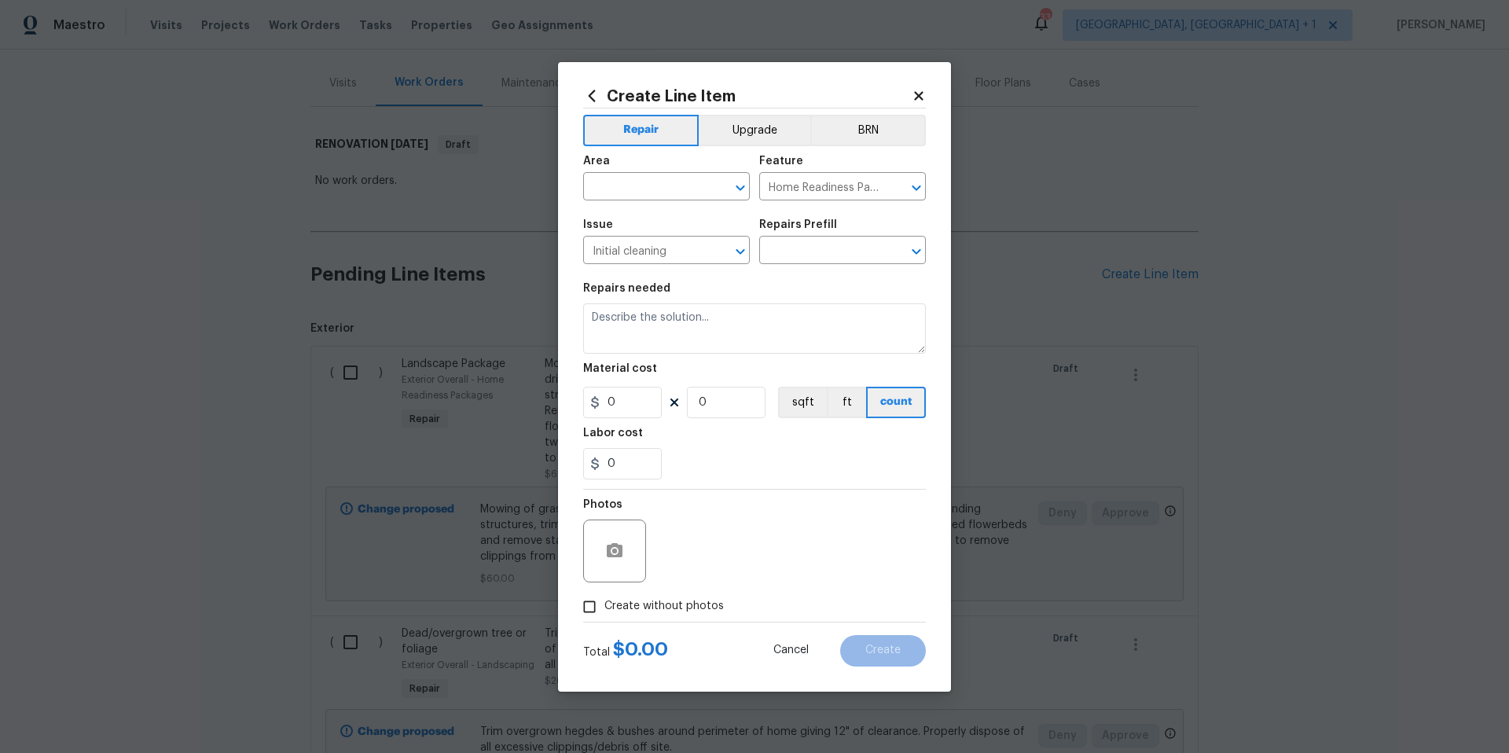
type input "Initial cleaning $200.00"
type textarea "1. Wipe down exterior doors and trim. 2. Clean out all exterior light fixtures …"
type input "200"
type input "1"
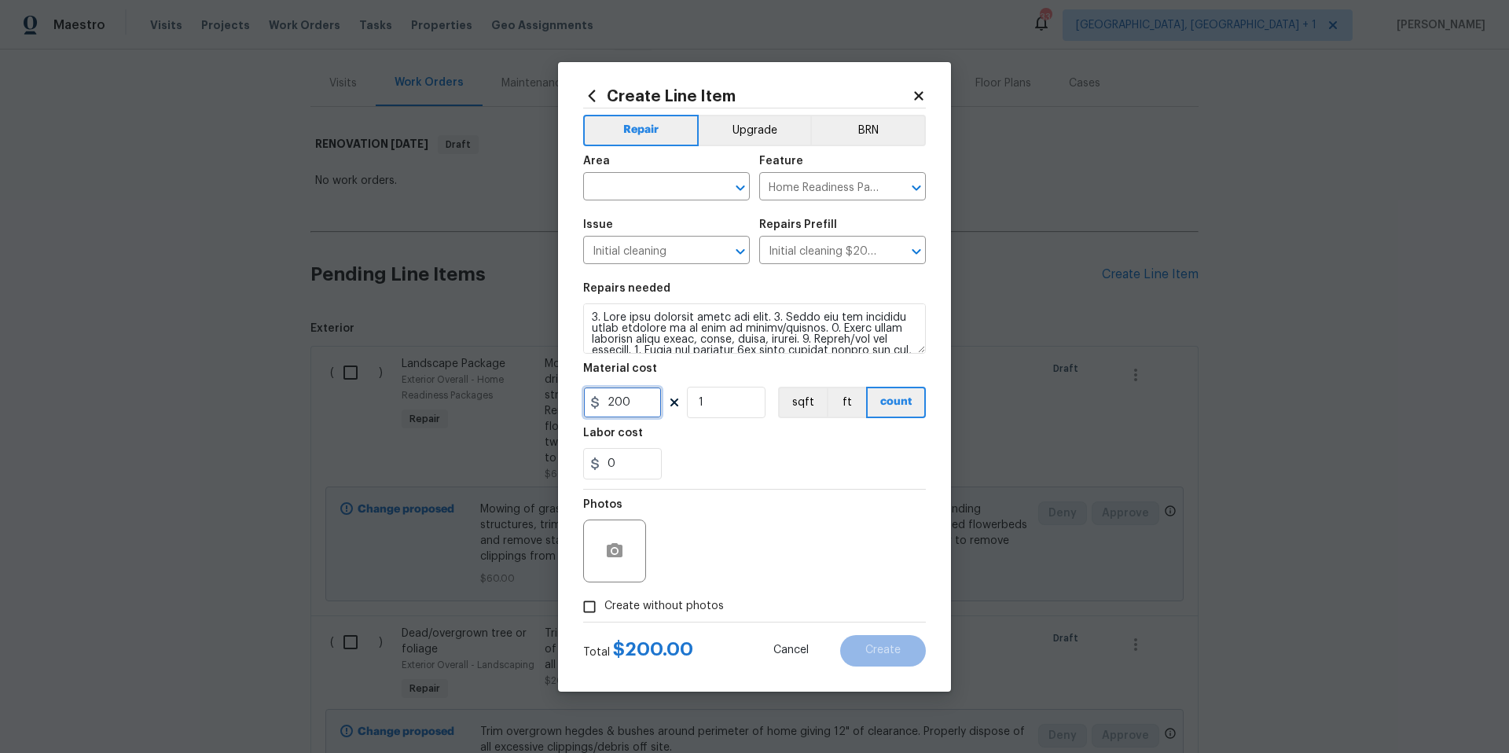
click at [621, 406] on input "200" at bounding box center [622, 402] width 79 height 31
type input "250"
click at [602, 602] on input "Create without photos" at bounding box center [589, 607] width 30 height 30
checkbox input "true"
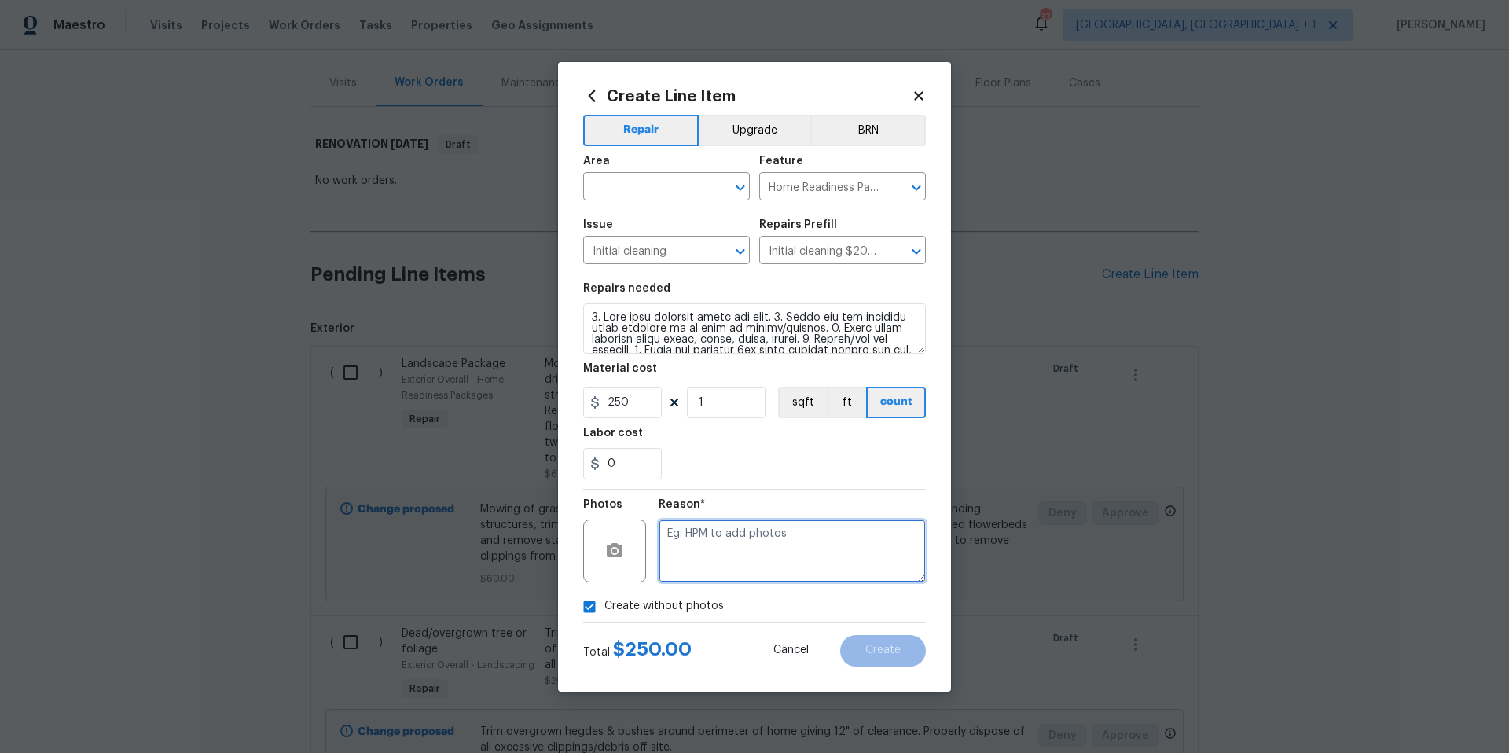
click at [754, 568] on textarea at bounding box center [791, 550] width 267 height 63
type textarea "HPM to add photos"
click at [832, 615] on div "Create without photos" at bounding box center [754, 607] width 343 height 30
click at [603, 176] on input "text" at bounding box center [644, 188] width 123 height 24
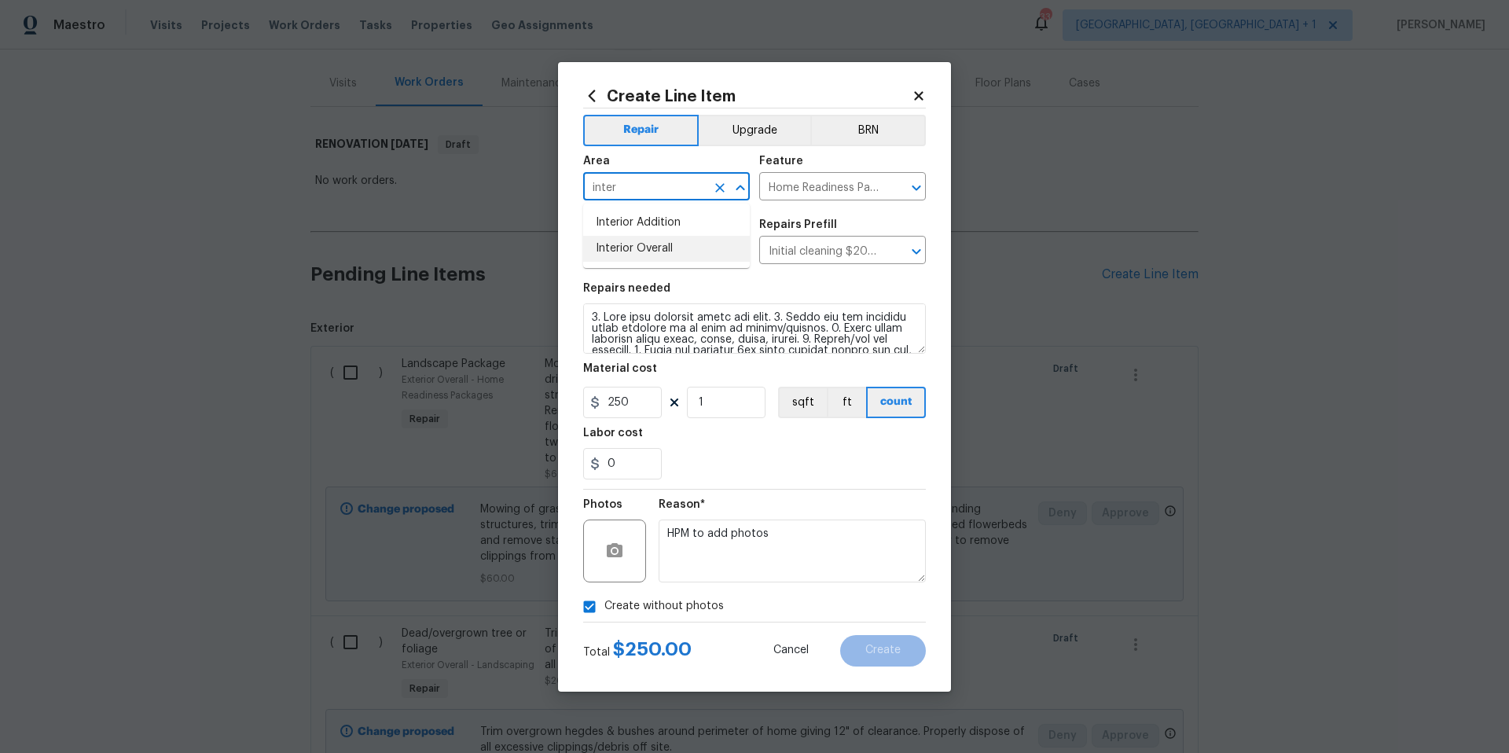
click at [653, 247] on li "Interior Overall" at bounding box center [666, 249] width 167 height 26
type input "Interior Overall"
click at [845, 655] on button "Create" at bounding box center [883, 650] width 86 height 31
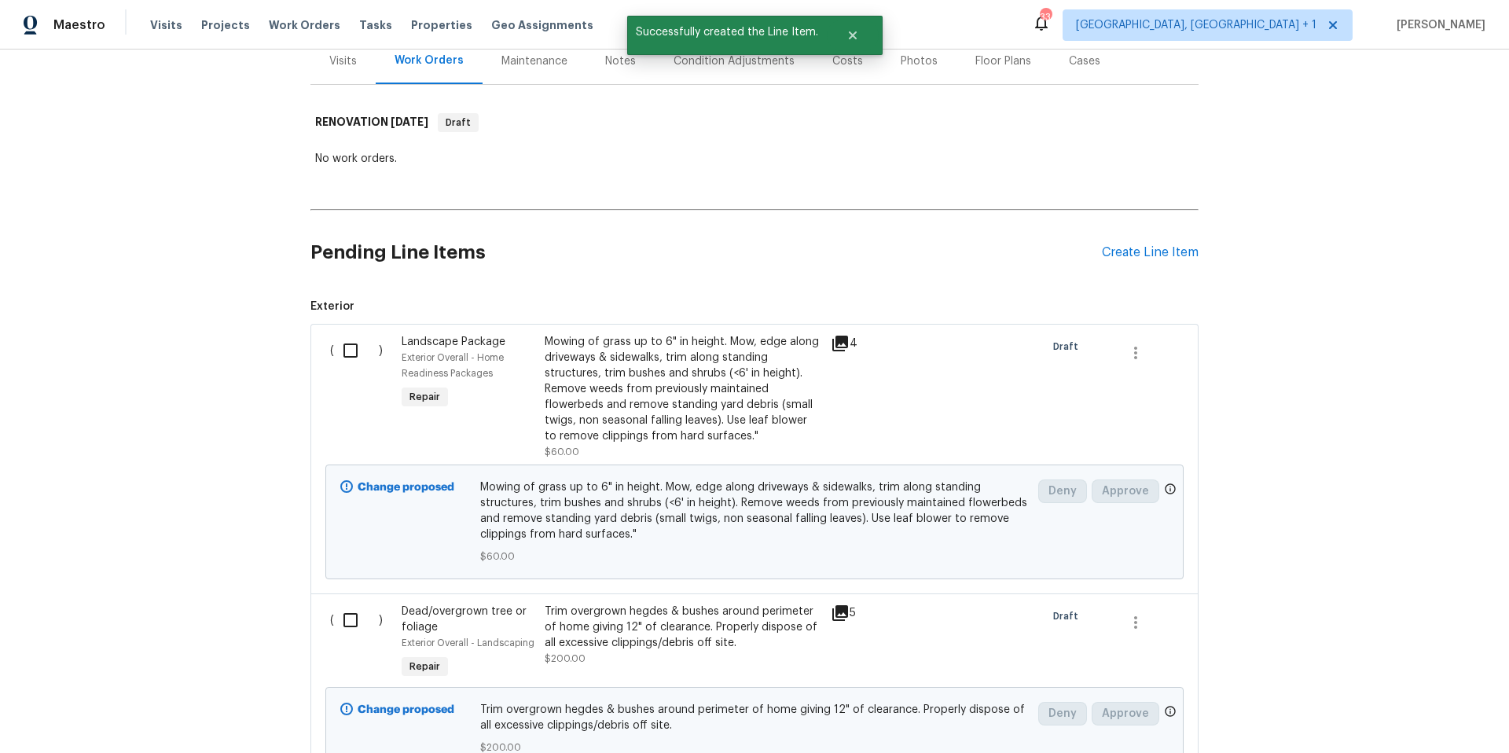
scroll to position [201, 0]
click at [356, 350] on input "checkbox" at bounding box center [356, 349] width 45 height 33
checkbox input "true"
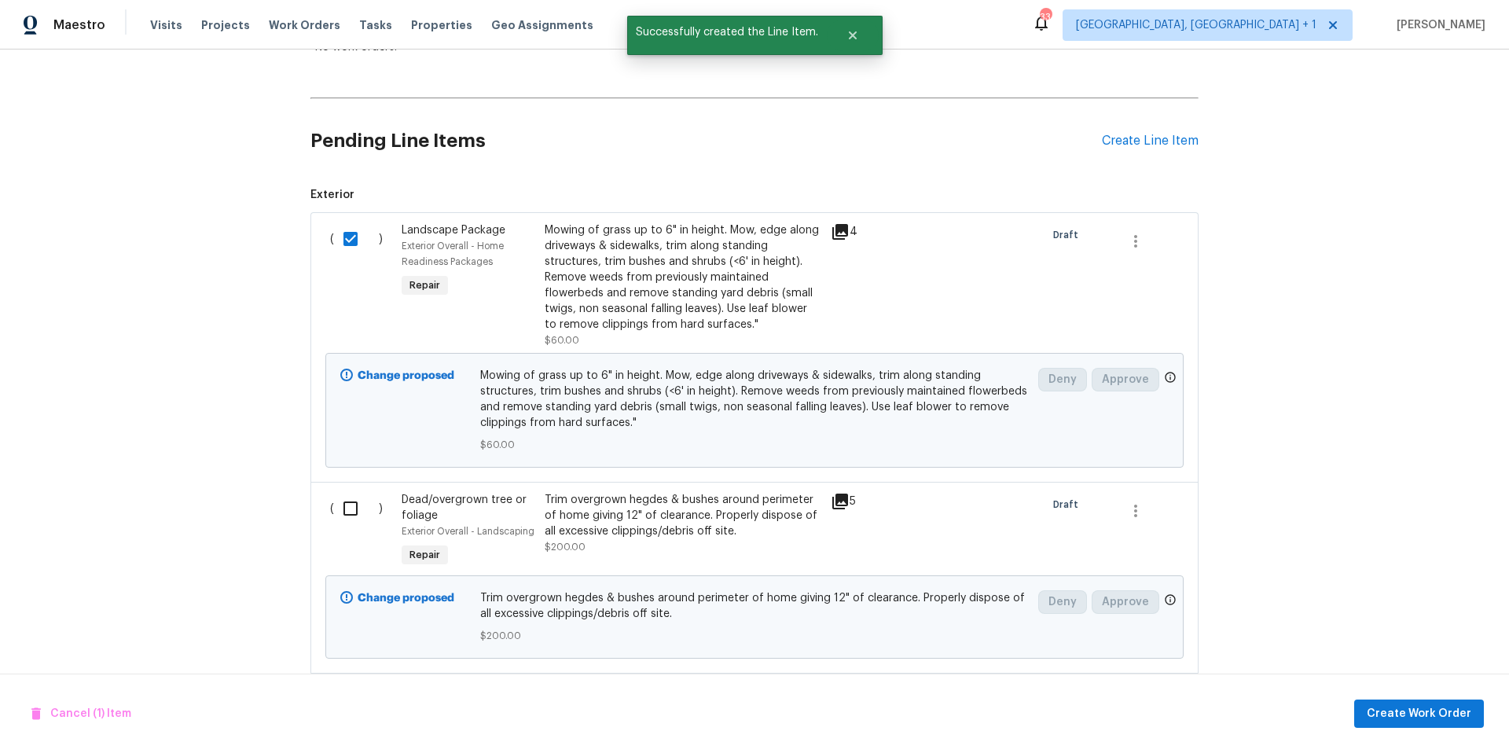
scroll to position [335, 0]
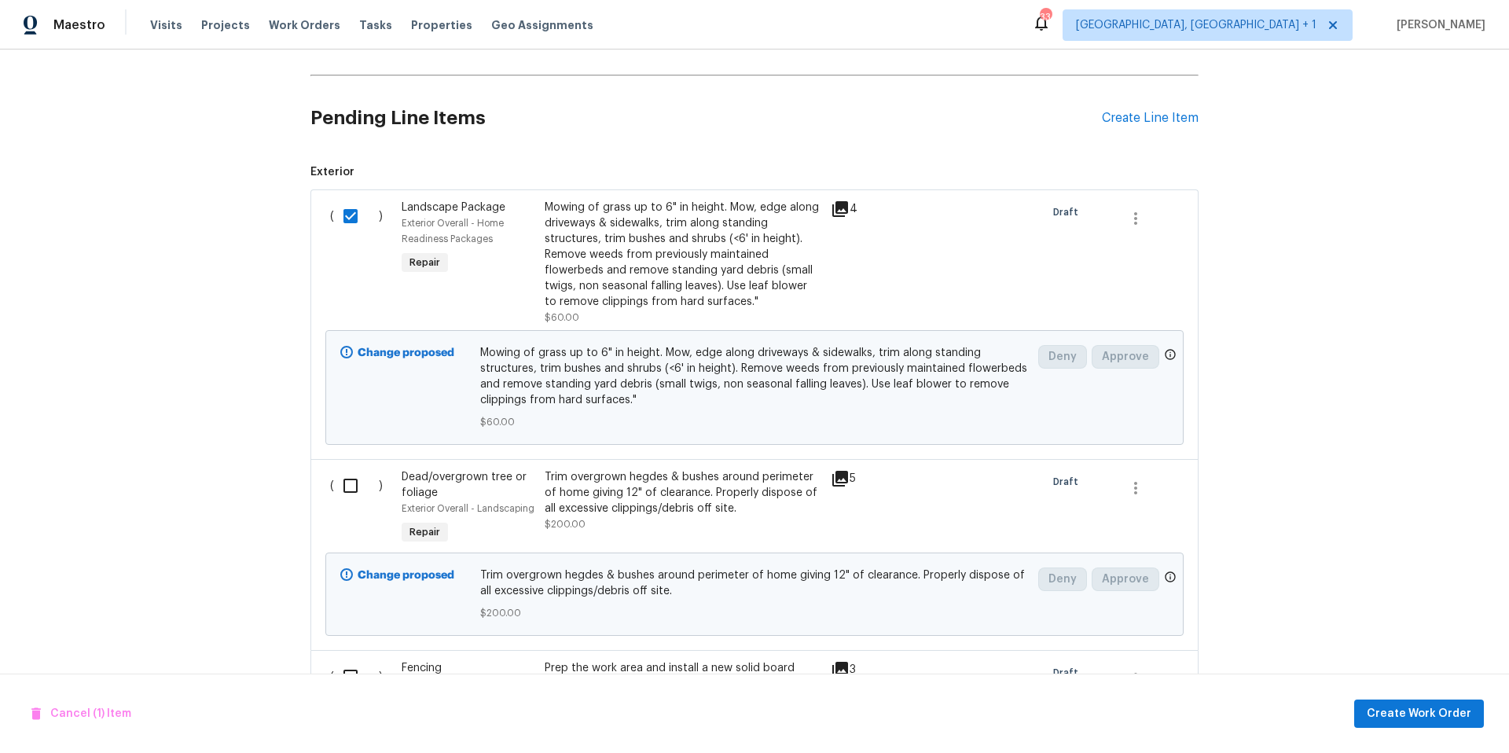
click at [346, 482] on input "checkbox" at bounding box center [356, 485] width 45 height 33
checkbox input "true"
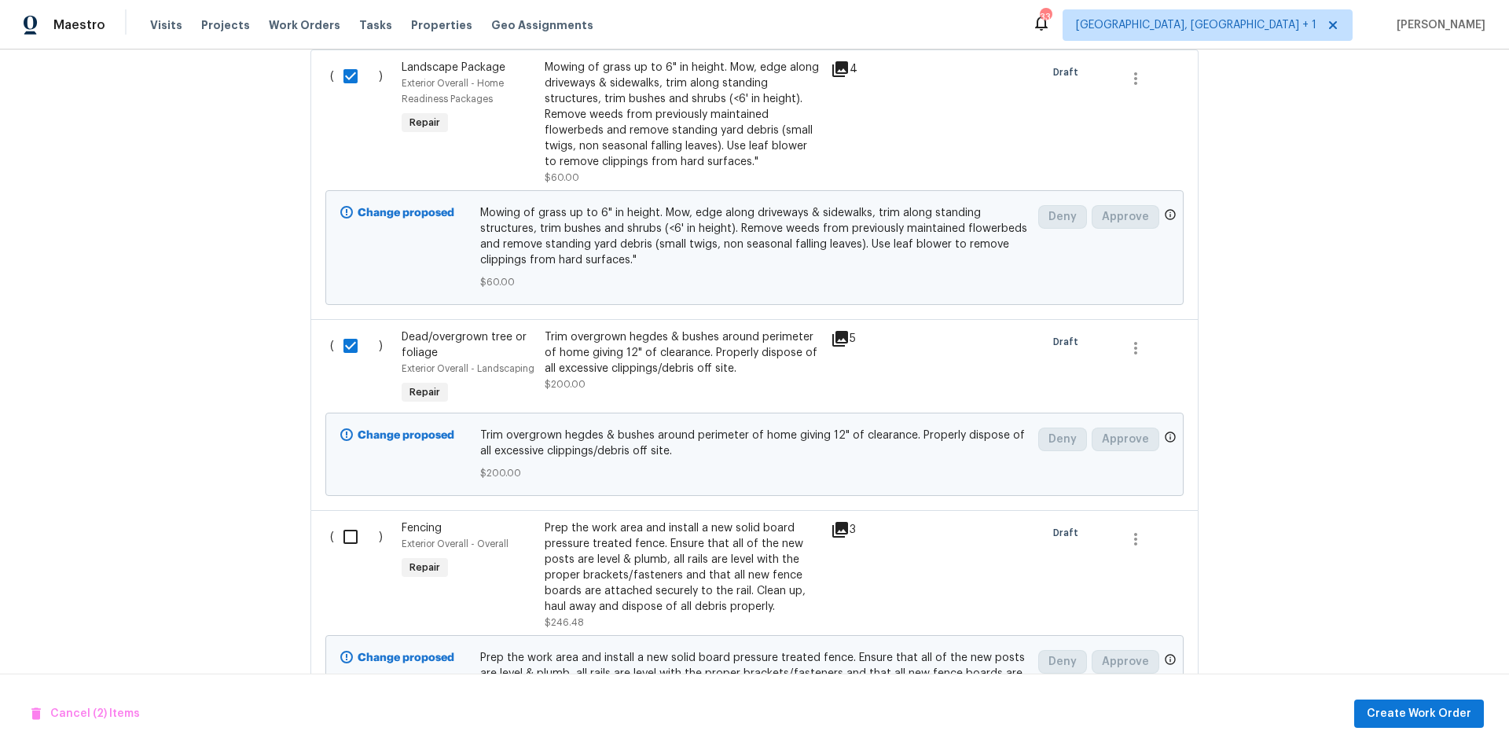
scroll to position [500, 0]
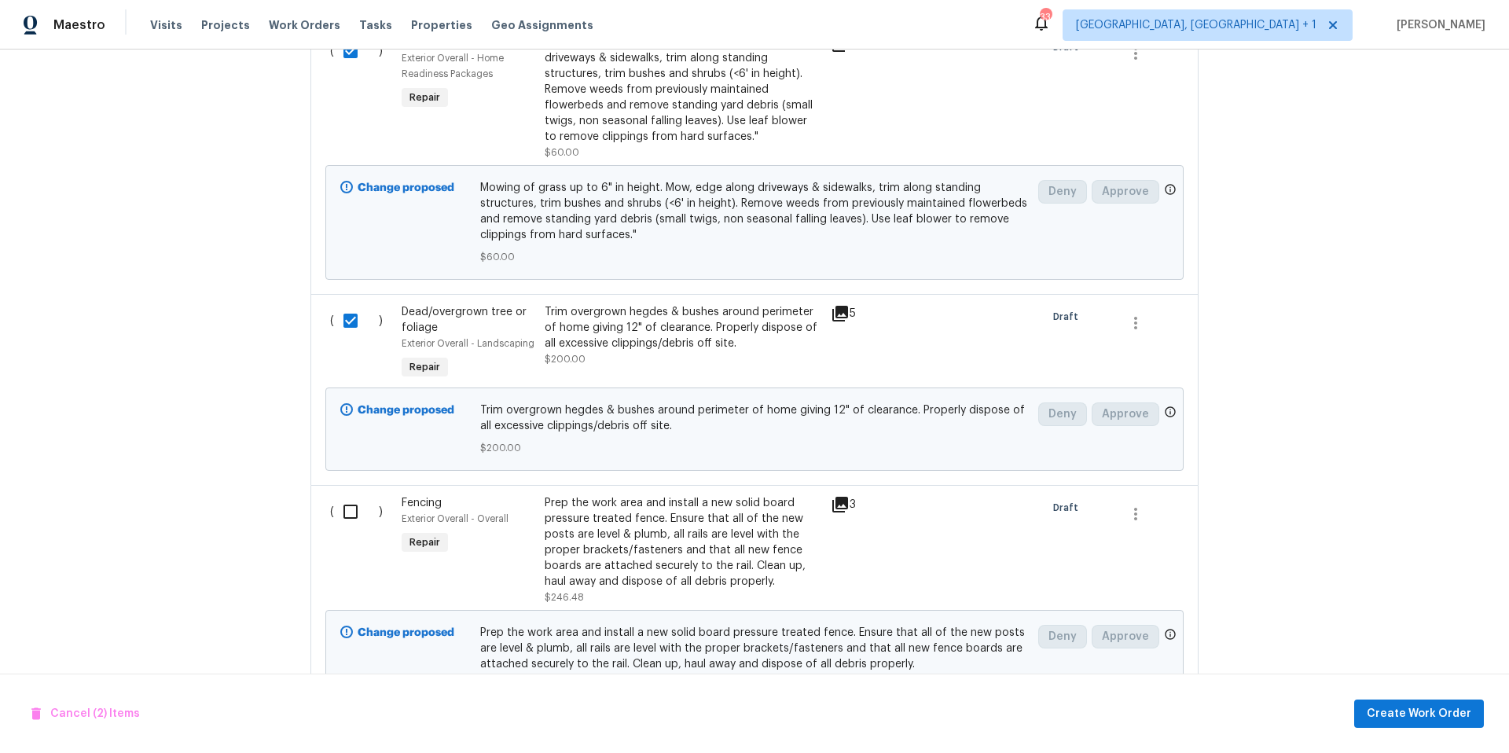
click at [339, 509] on input "checkbox" at bounding box center [356, 511] width 45 height 33
checkbox input "true"
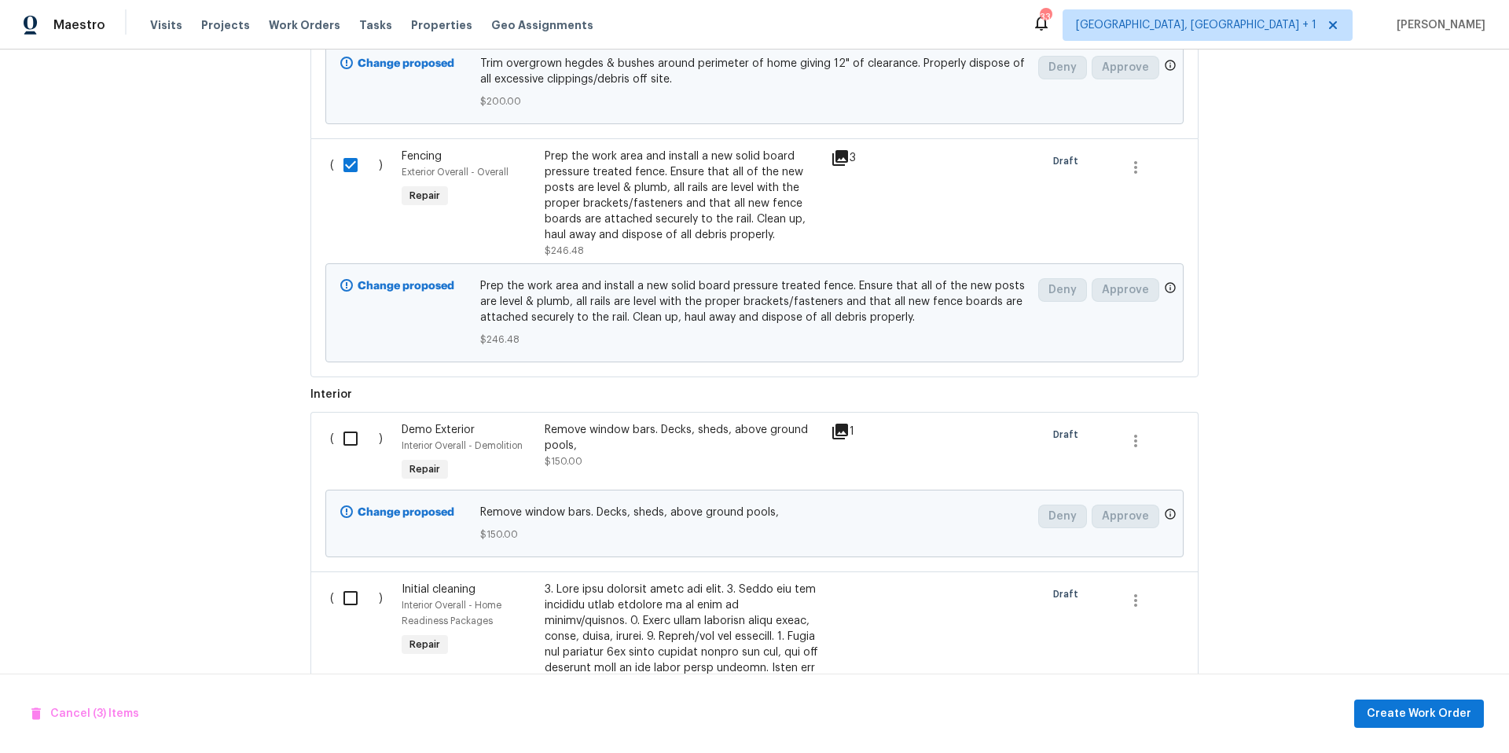
scroll to position [866, 0]
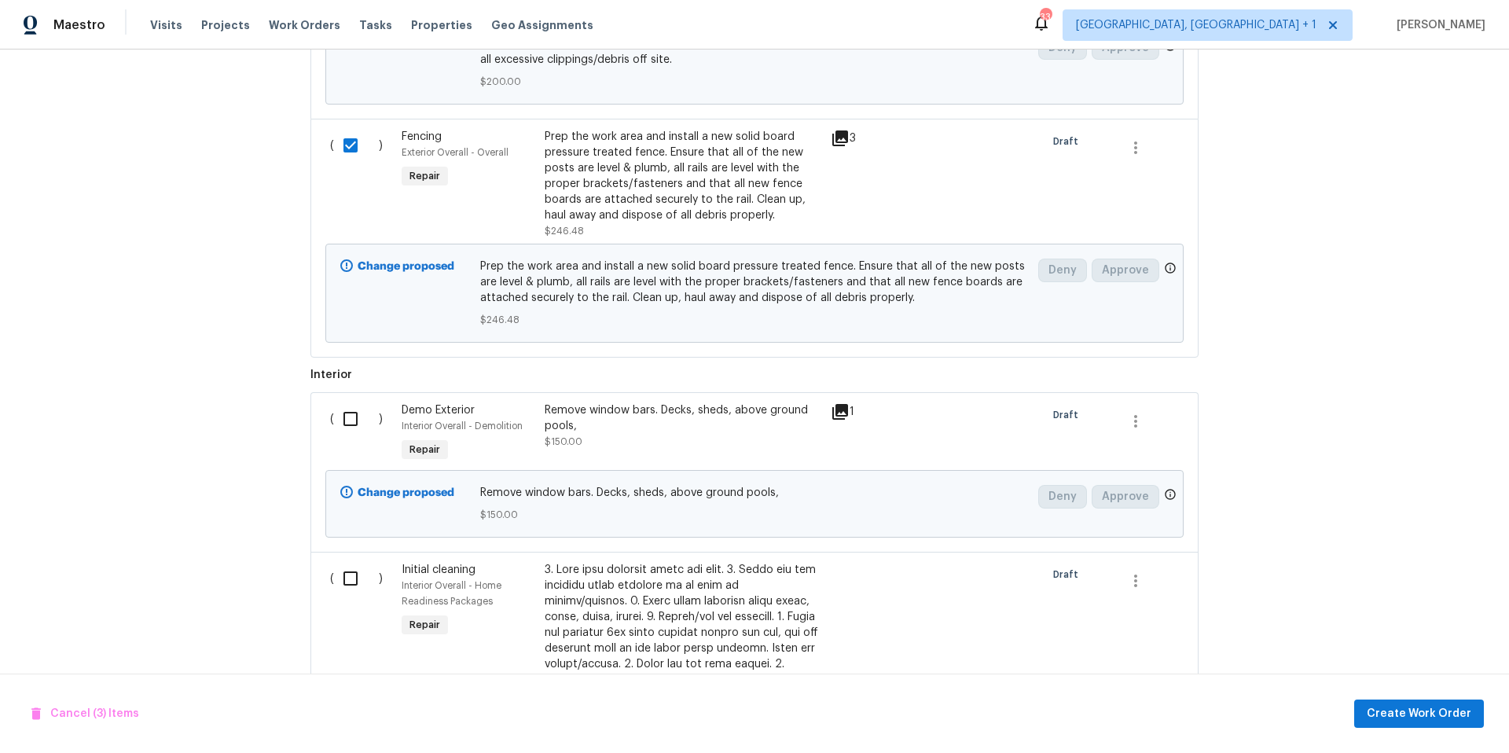
click at [346, 422] on input "checkbox" at bounding box center [356, 418] width 45 height 33
checkbox input "true"
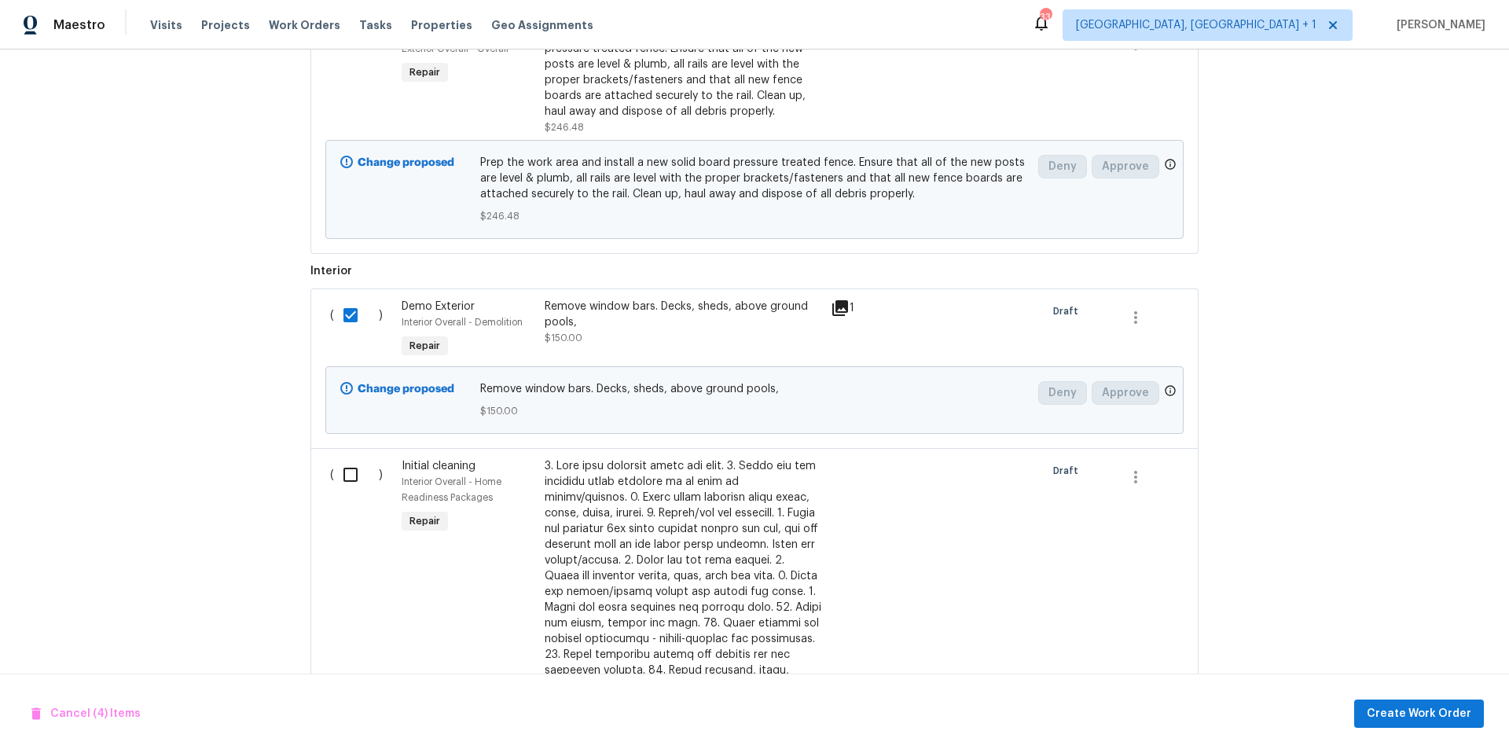
scroll to position [973, 0]
click at [354, 466] on input "checkbox" at bounding box center [356, 471] width 45 height 33
checkbox input "true"
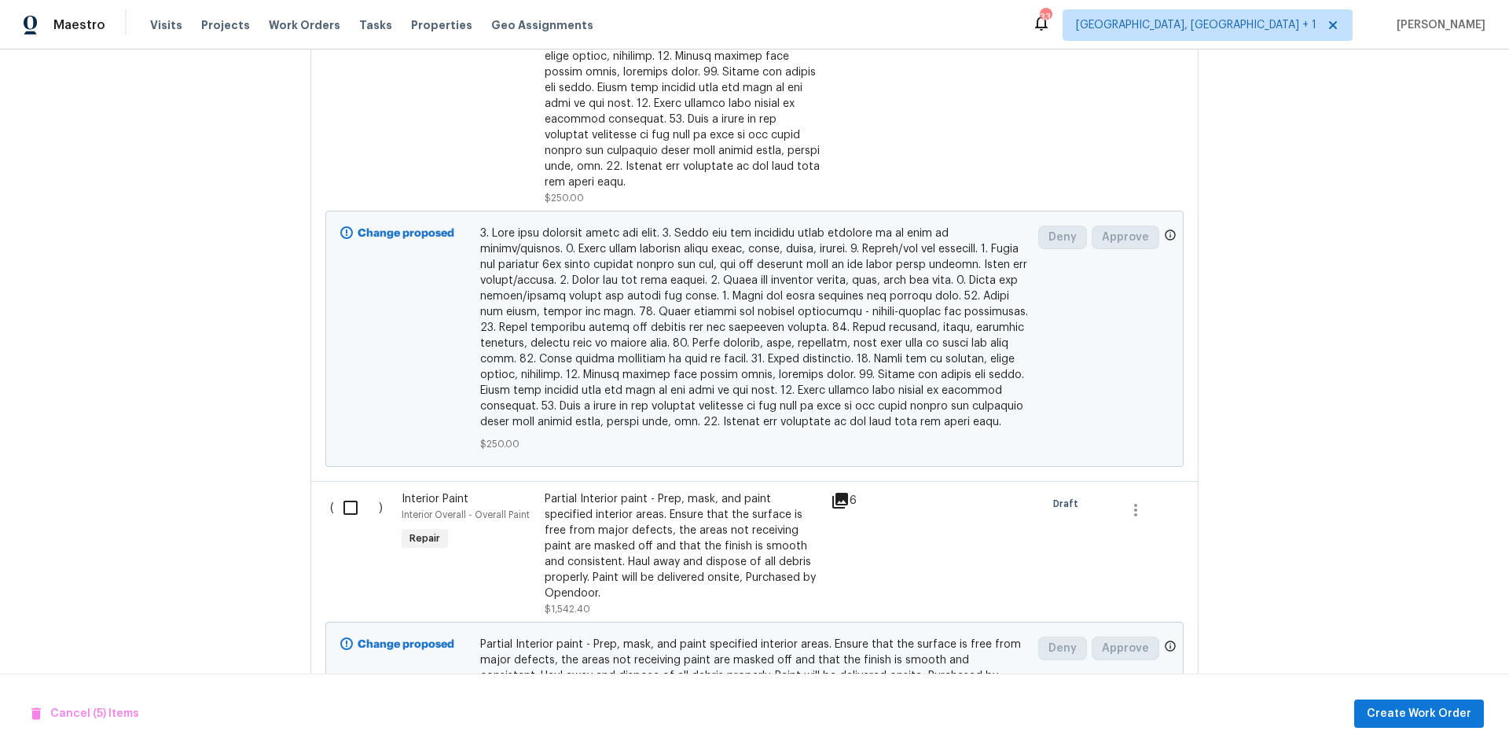
scroll to position [1836, 0]
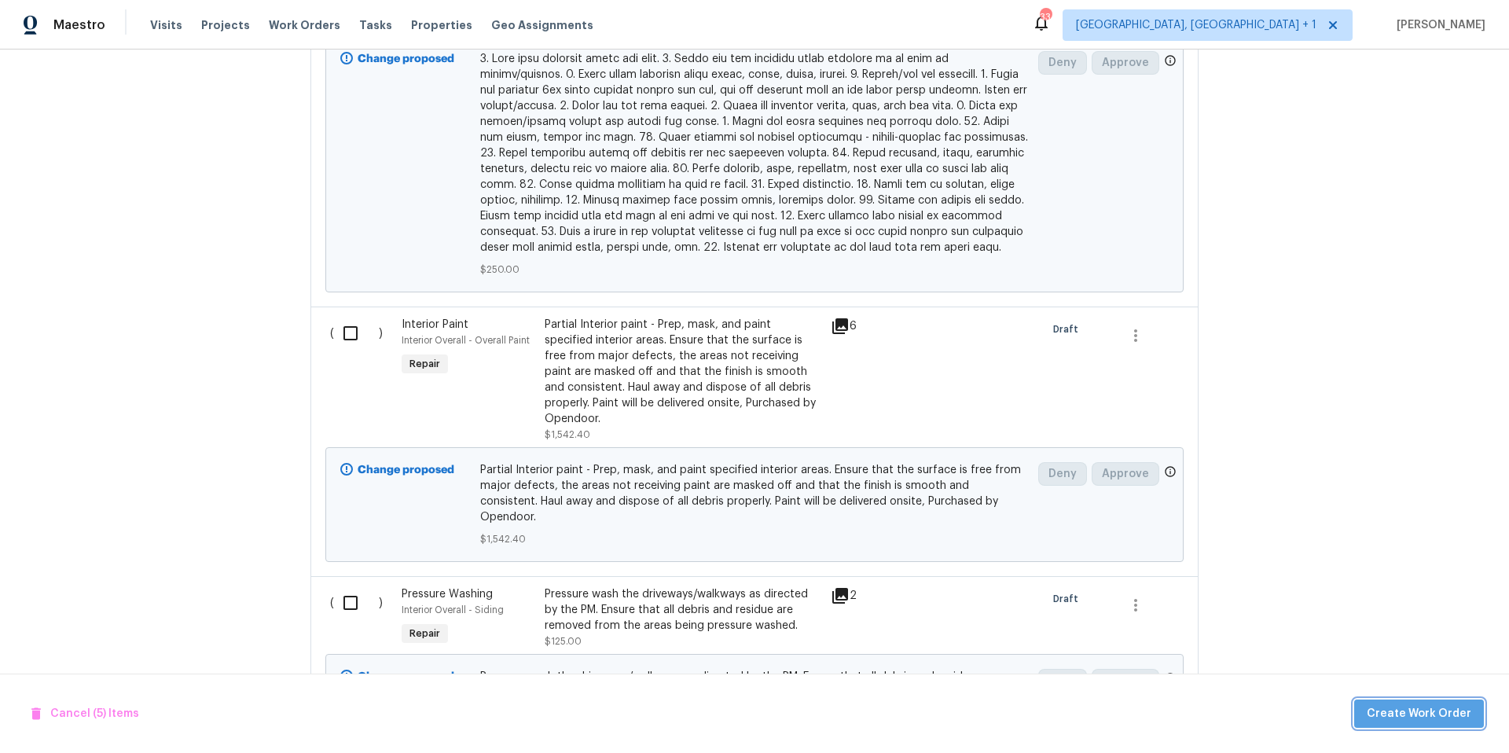
click at [1436, 715] on span "Create Work Order" at bounding box center [1418, 714] width 104 height 20
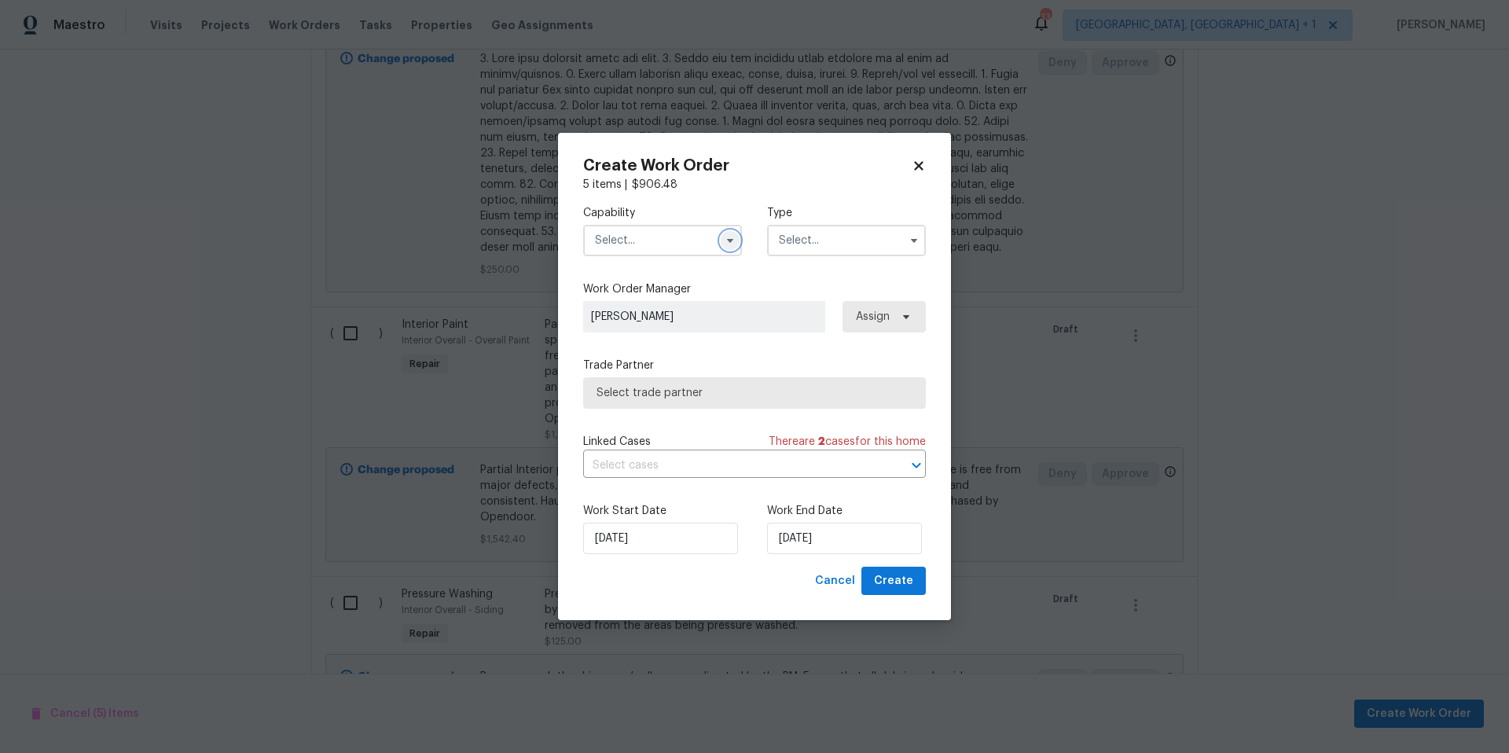
click at [726, 236] on icon "button" at bounding box center [730, 240] width 13 height 13
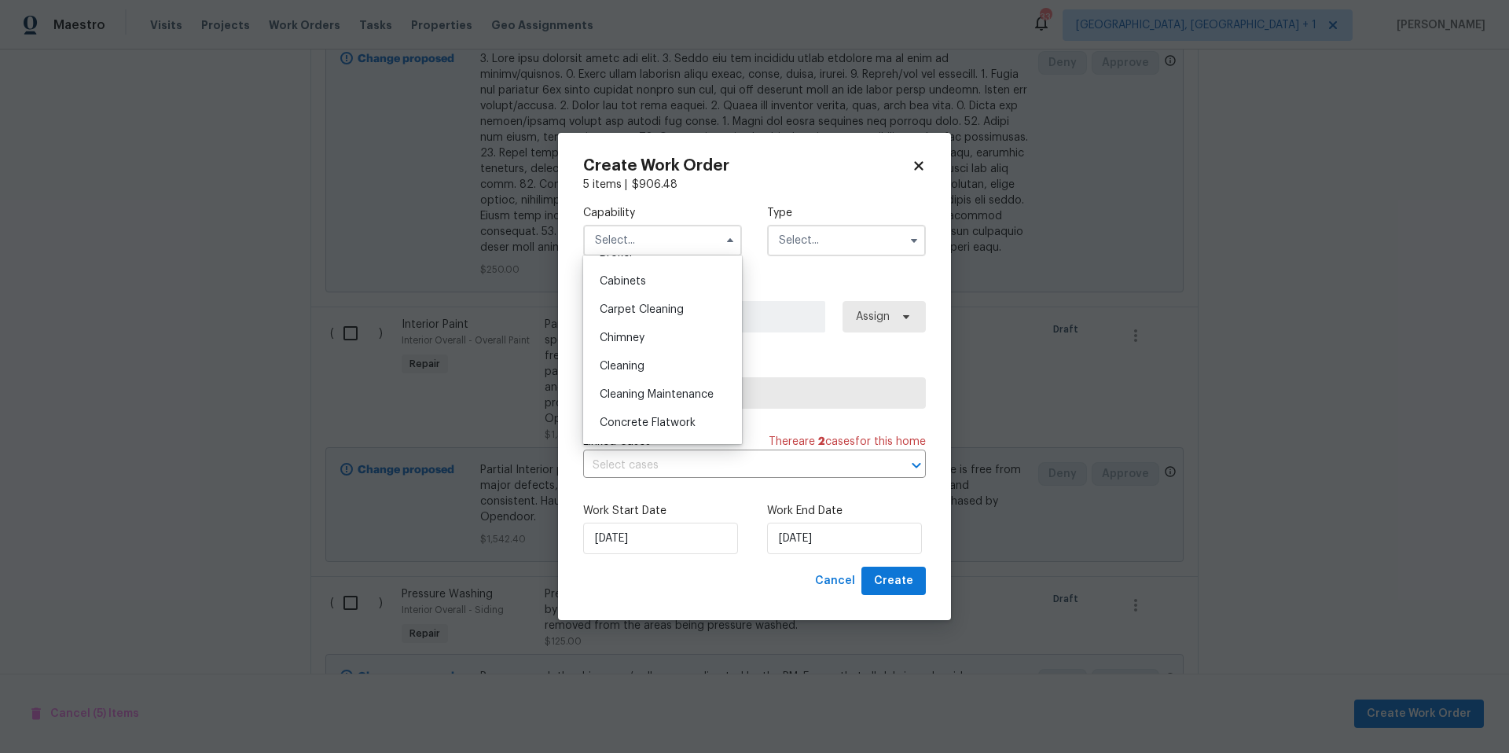
scroll to position [146, 0]
click at [654, 343] on div "Cleaning" at bounding box center [662, 353] width 151 height 28
type input "Cleaning"
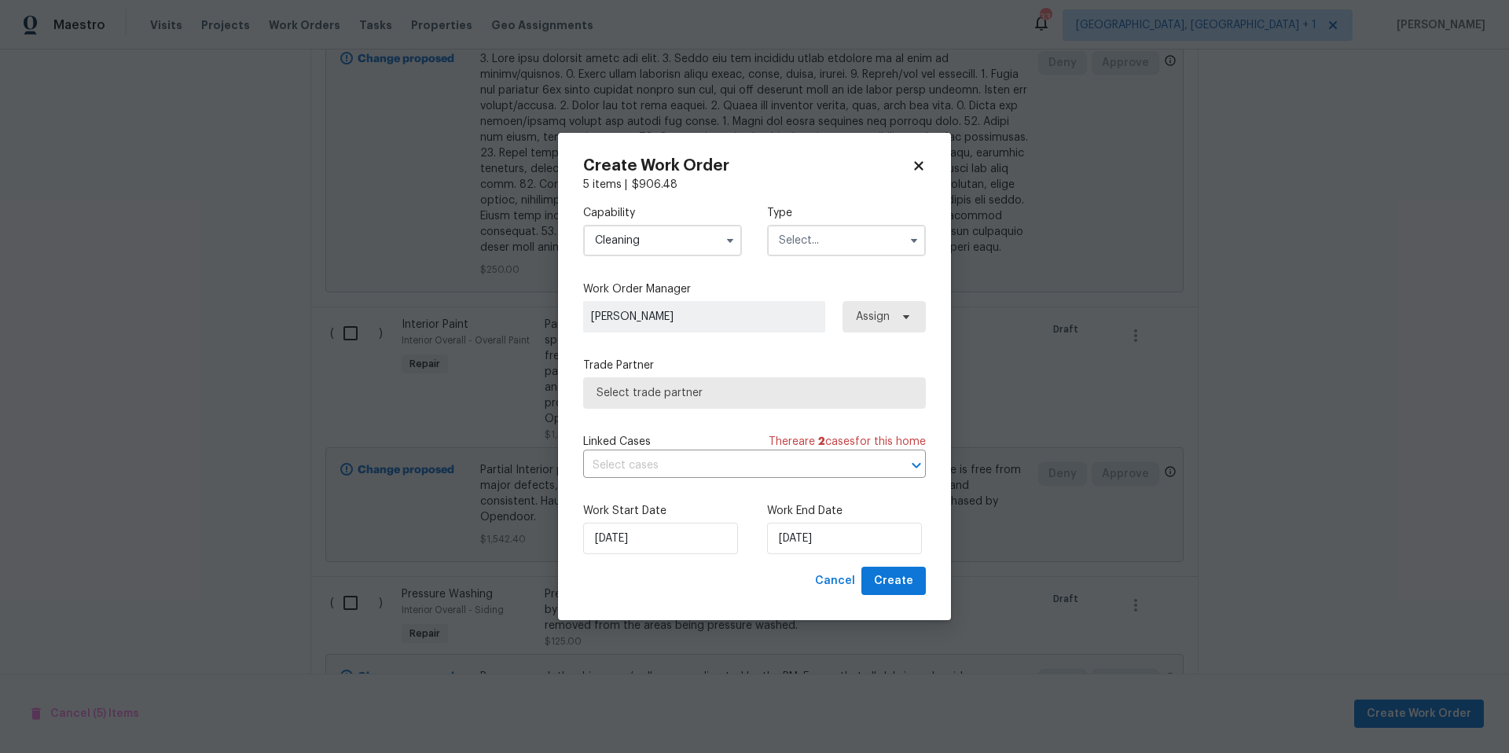
click at [805, 249] on input "text" at bounding box center [846, 240] width 159 height 31
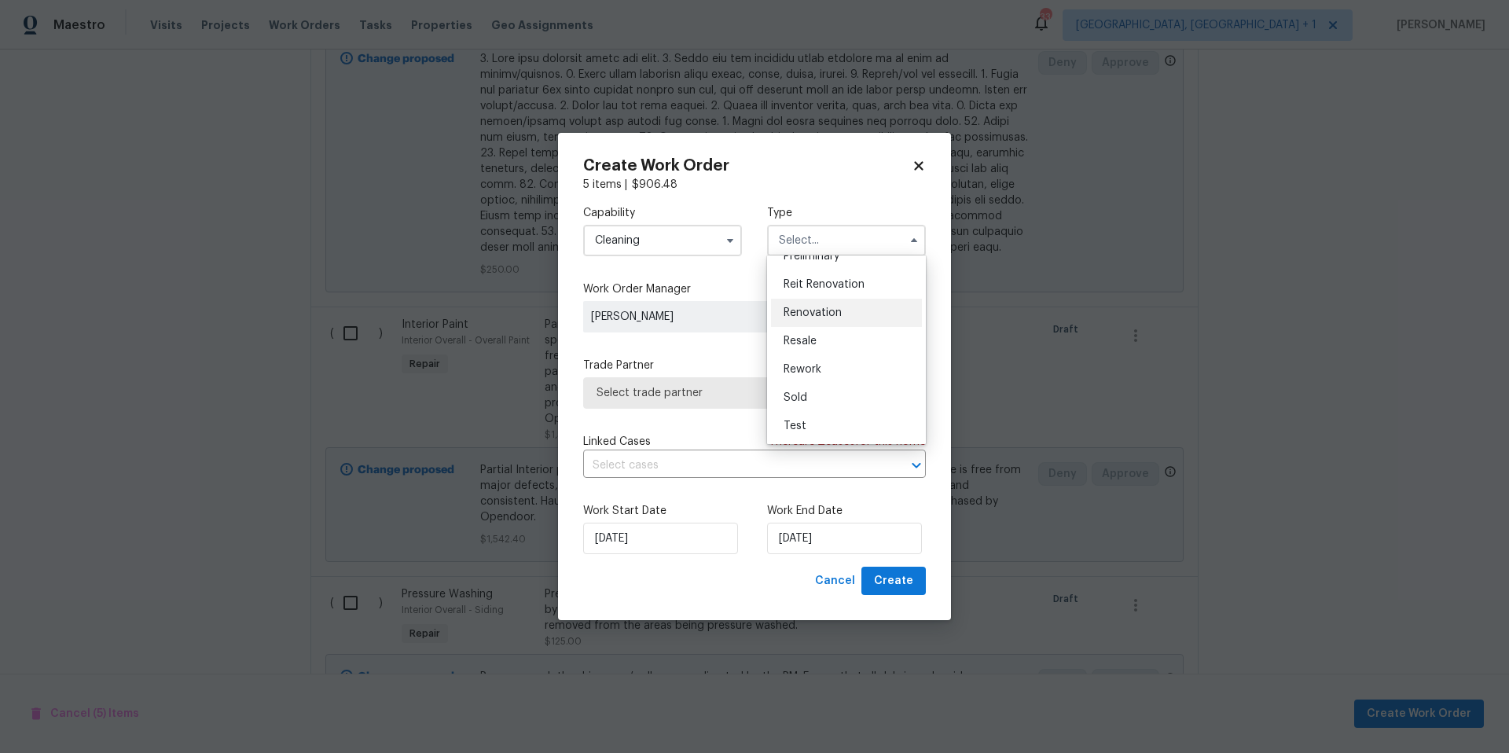
click at [832, 307] on span "Renovation" at bounding box center [812, 312] width 58 height 11
type input "Renovation"
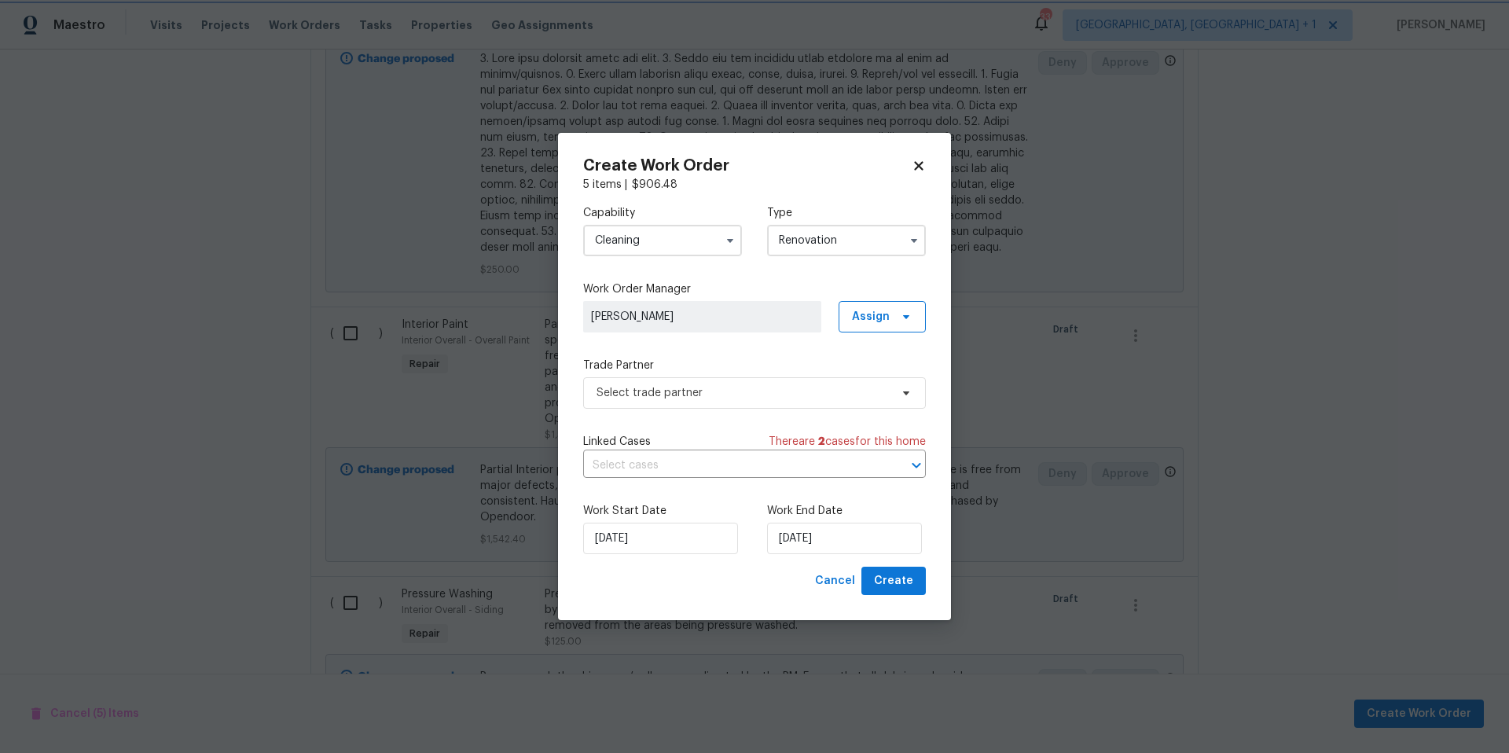
scroll to position [0, 0]
click at [780, 393] on span "Select trade partner" at bounding box center [742, 393] width 293 height 16
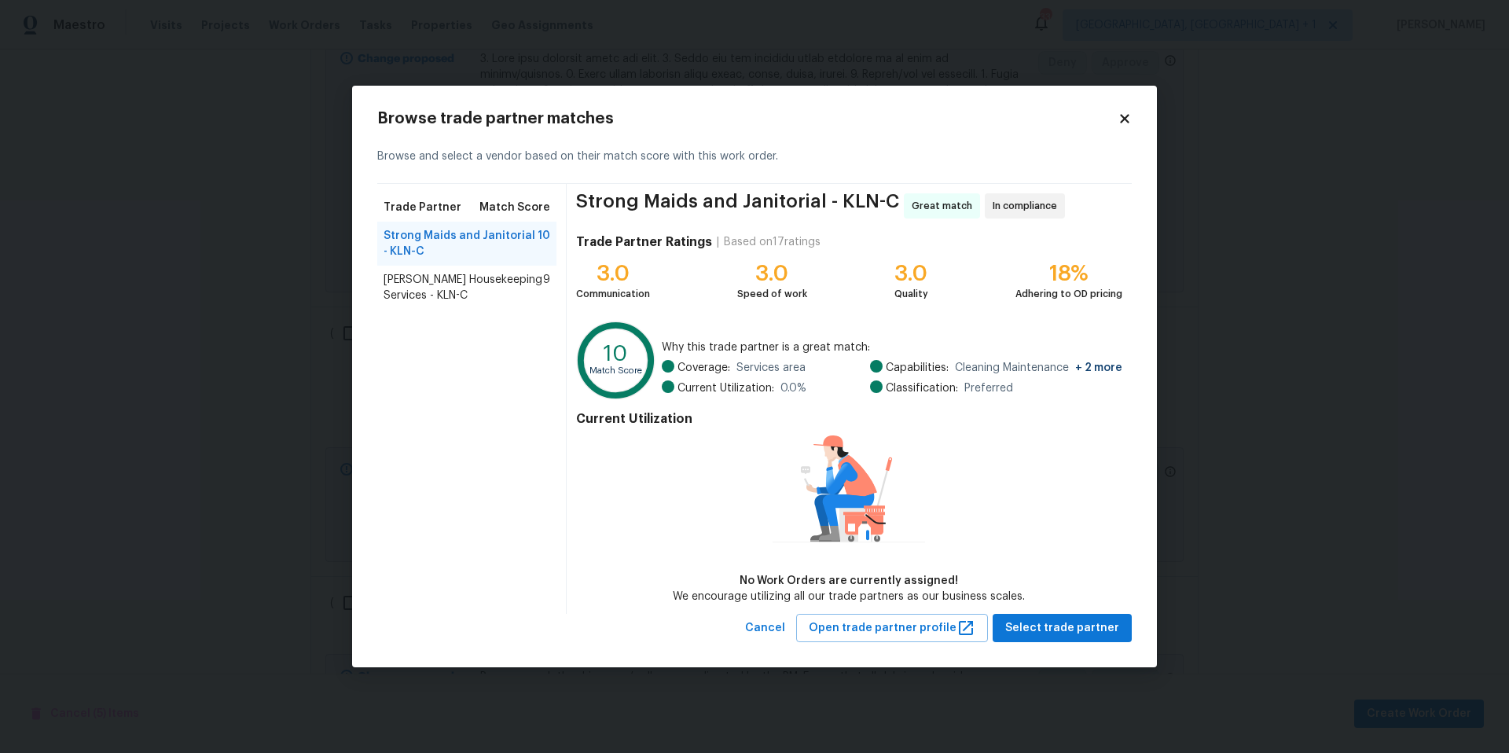
click at [453, 270] on div "[PERSON_NAME] Housekeeping Services - KLN-C 9" at bounding box center [466, 288] width 179 height 44
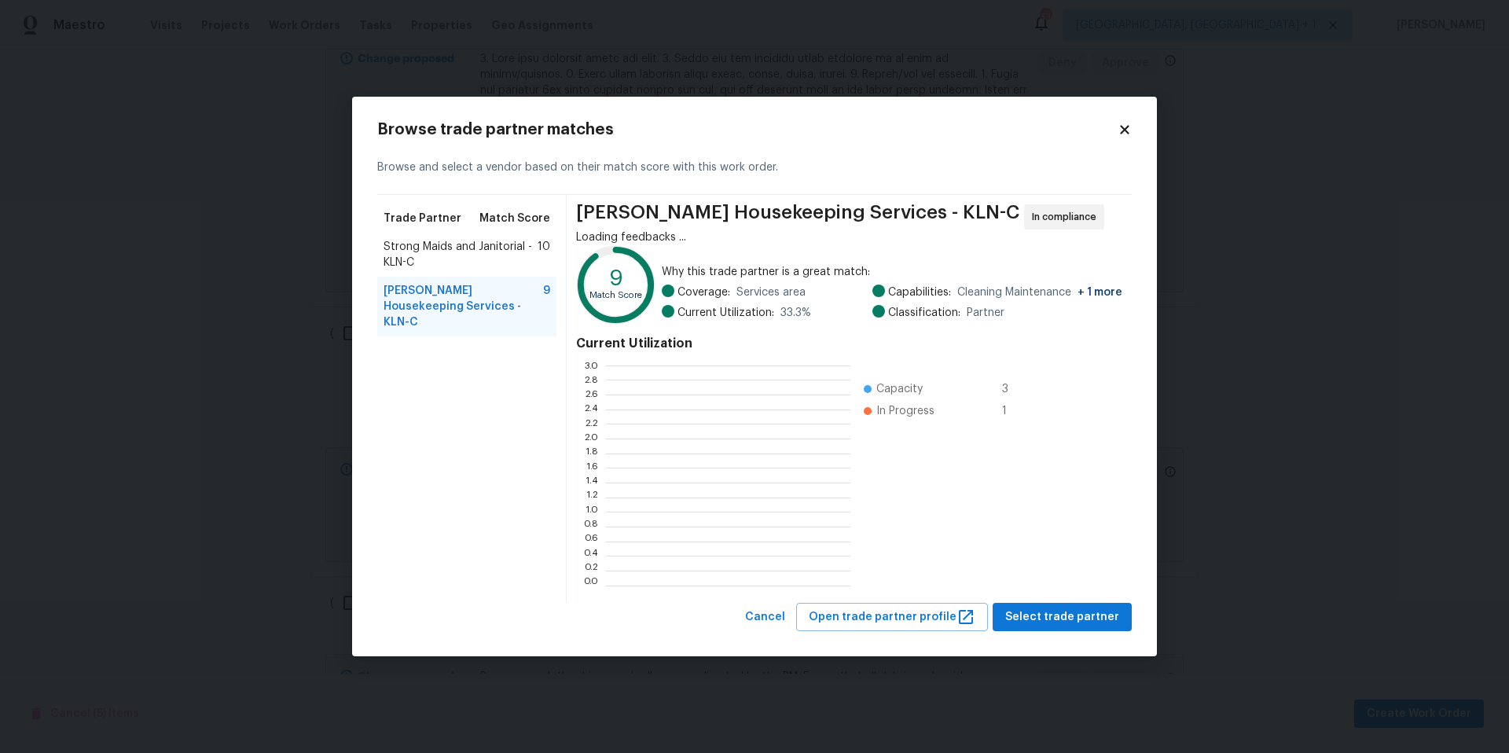
scroll to position [208, 233]
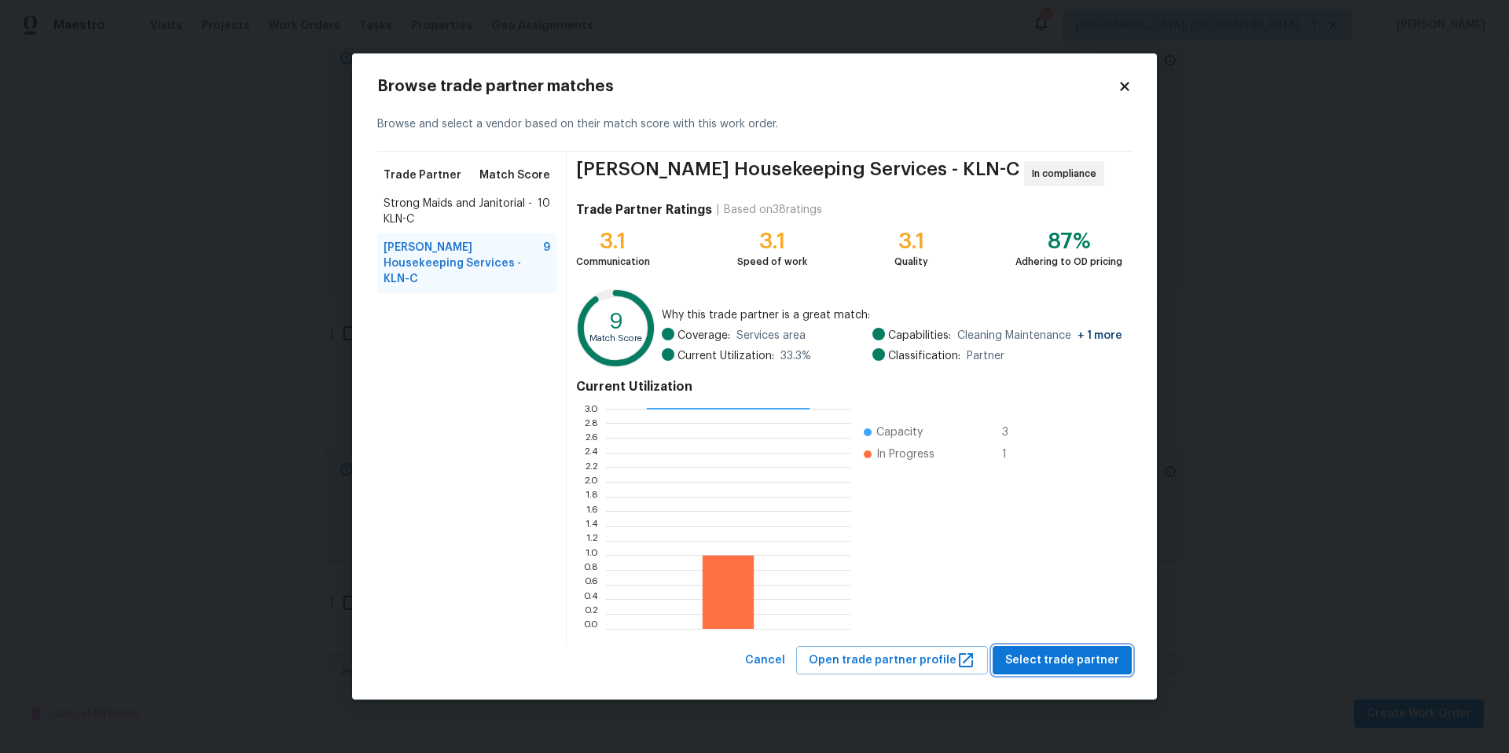
click at [1069, 665] on span "Select trade partner" at bounding box center [1062, 661] width 114 height 20
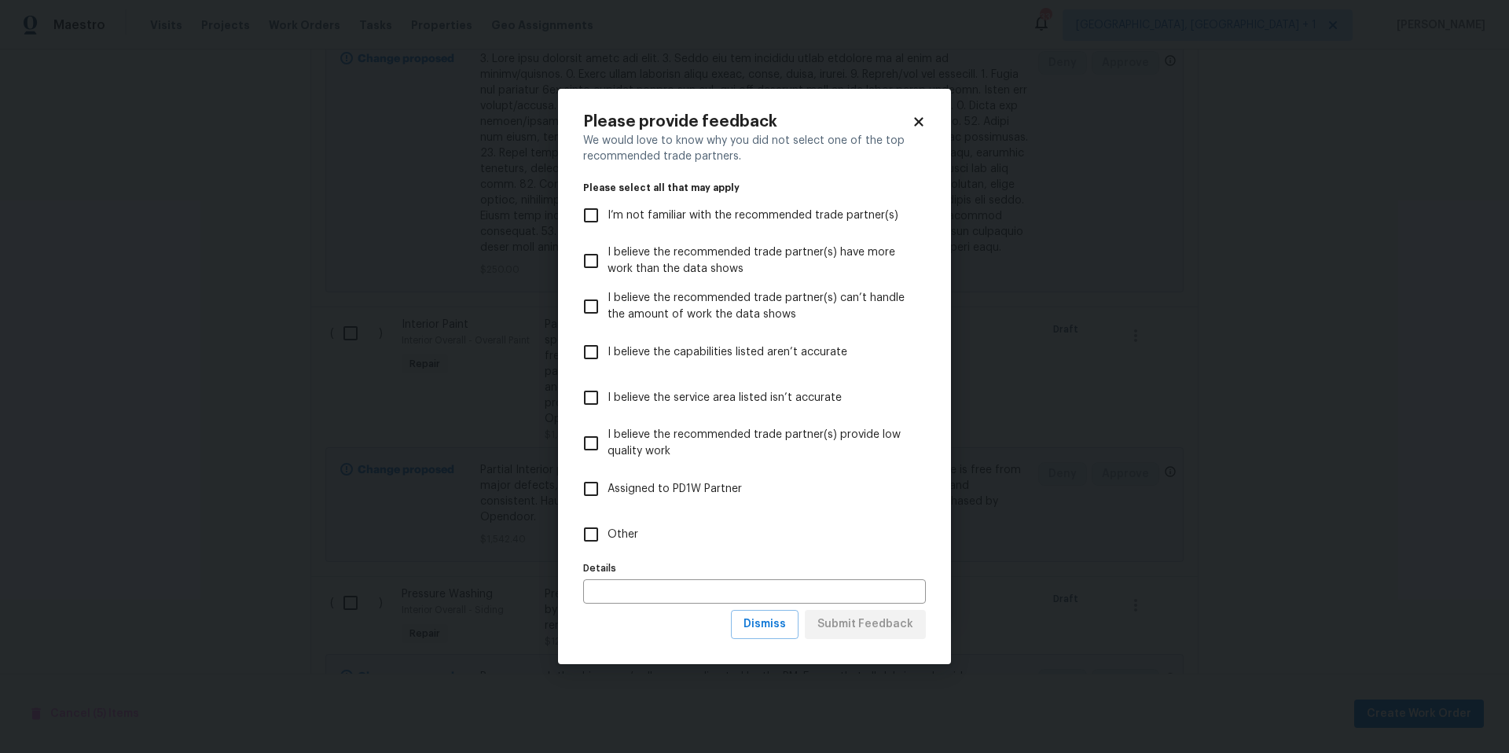
click at [596, 533] on input "Other" at bounding box center [590, 534] width 33 height 33
checkbox input "true"
click at [878, 630] on span "Submit Feedback" at bounding box center [865, 624] width 96 height 20
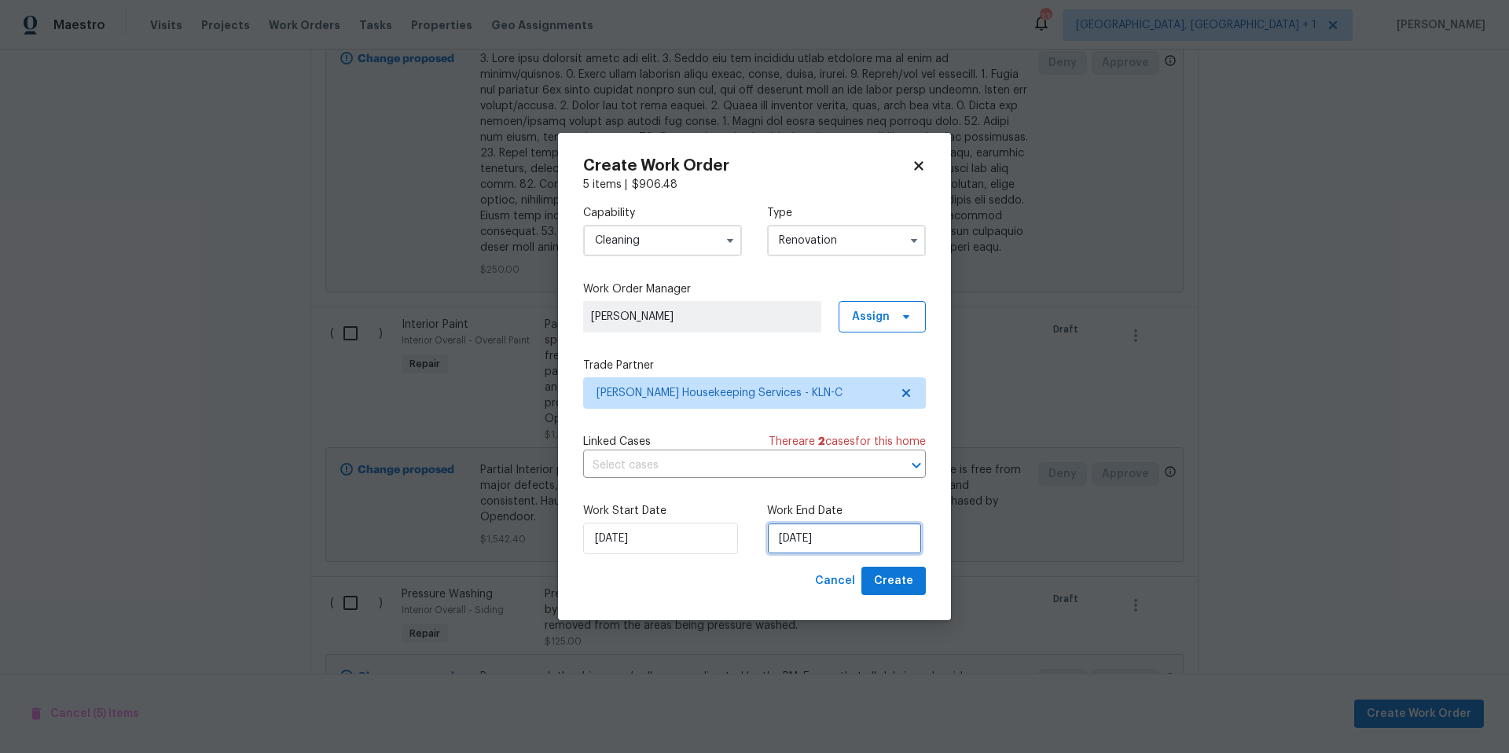
click at [801, 537] on input "[DATE]" at bounding box center [844, 537] width 155 height 31
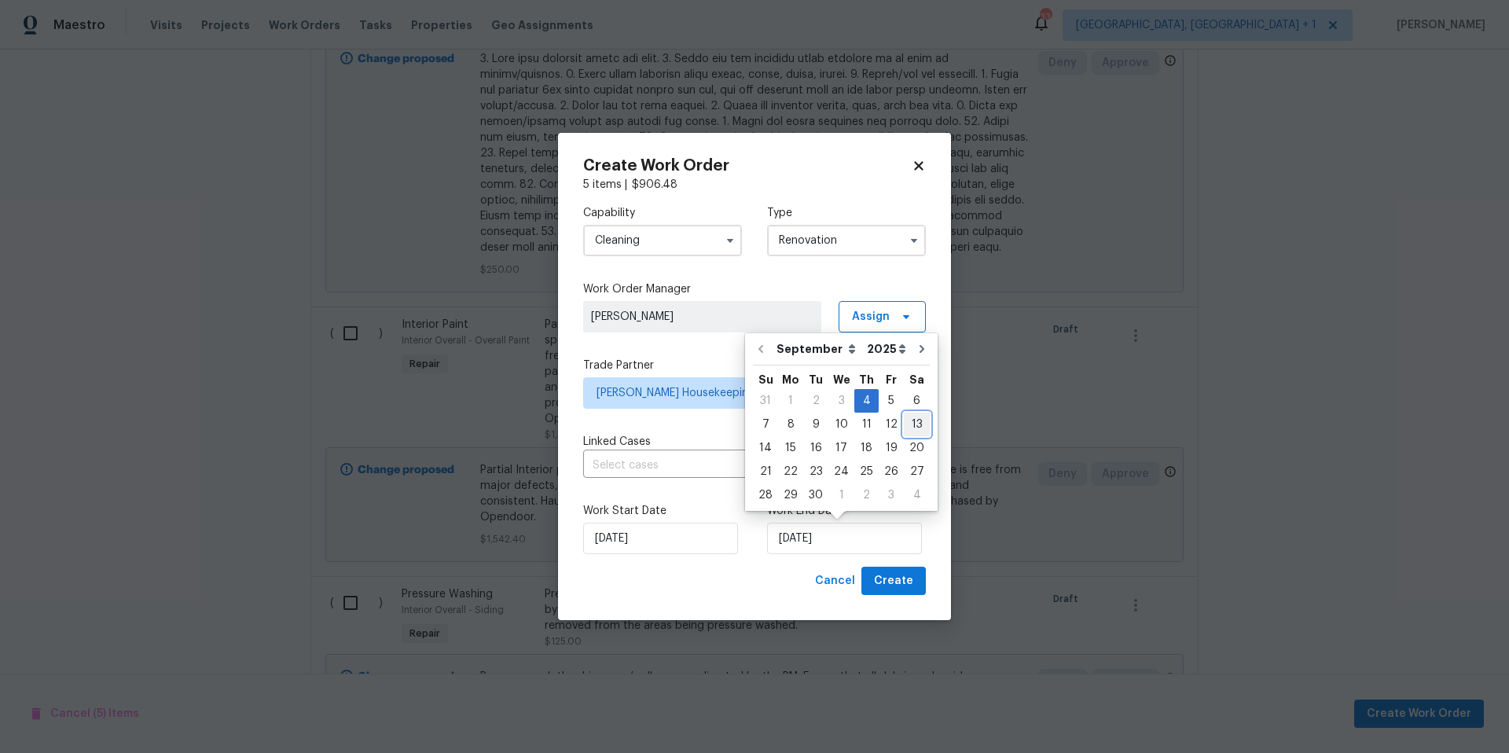
click at [906, 422] on div "13" at bounding box center [917, 424] width 26 height 22
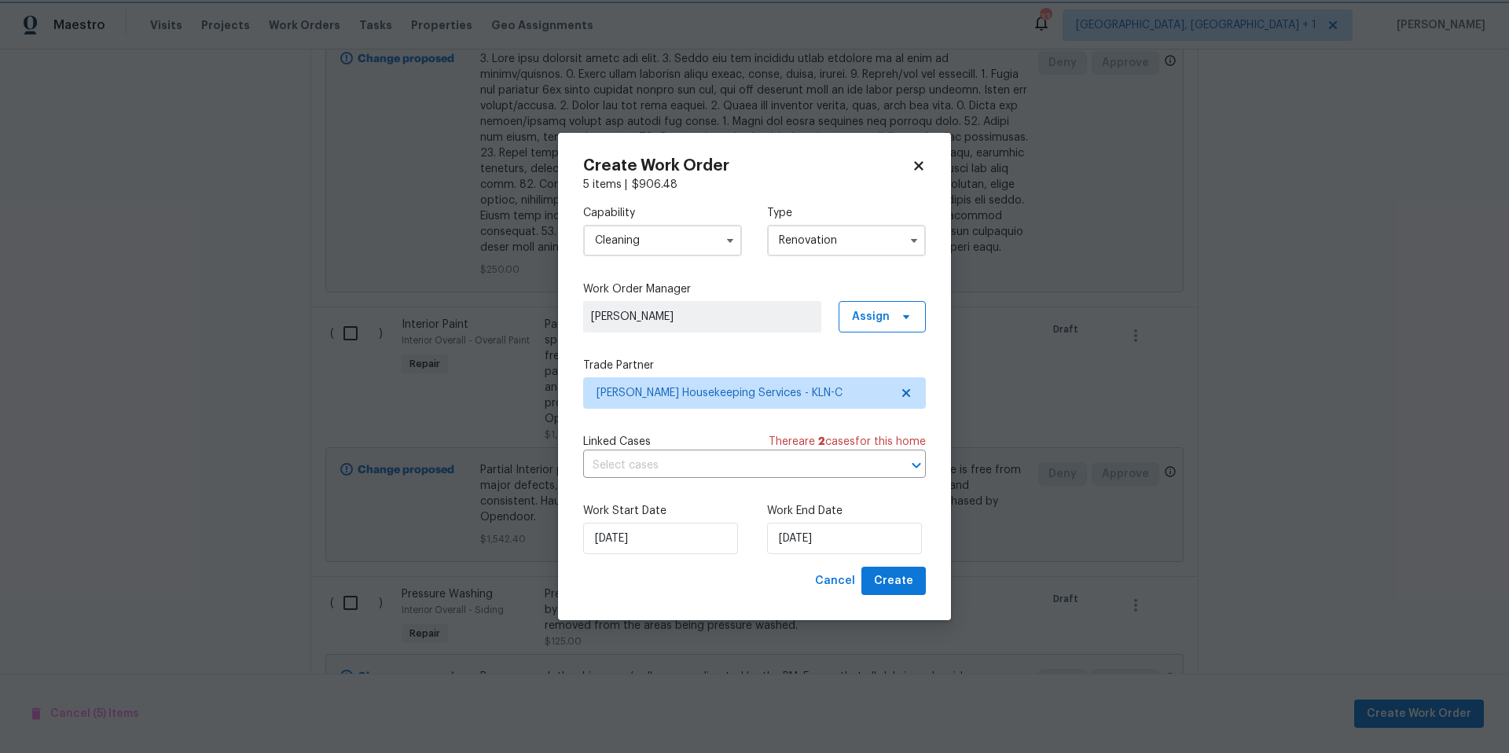
type input "[DATE]"
click at [905, 570] on button "Create" at bounding box center [893, 580] width 64 height 29
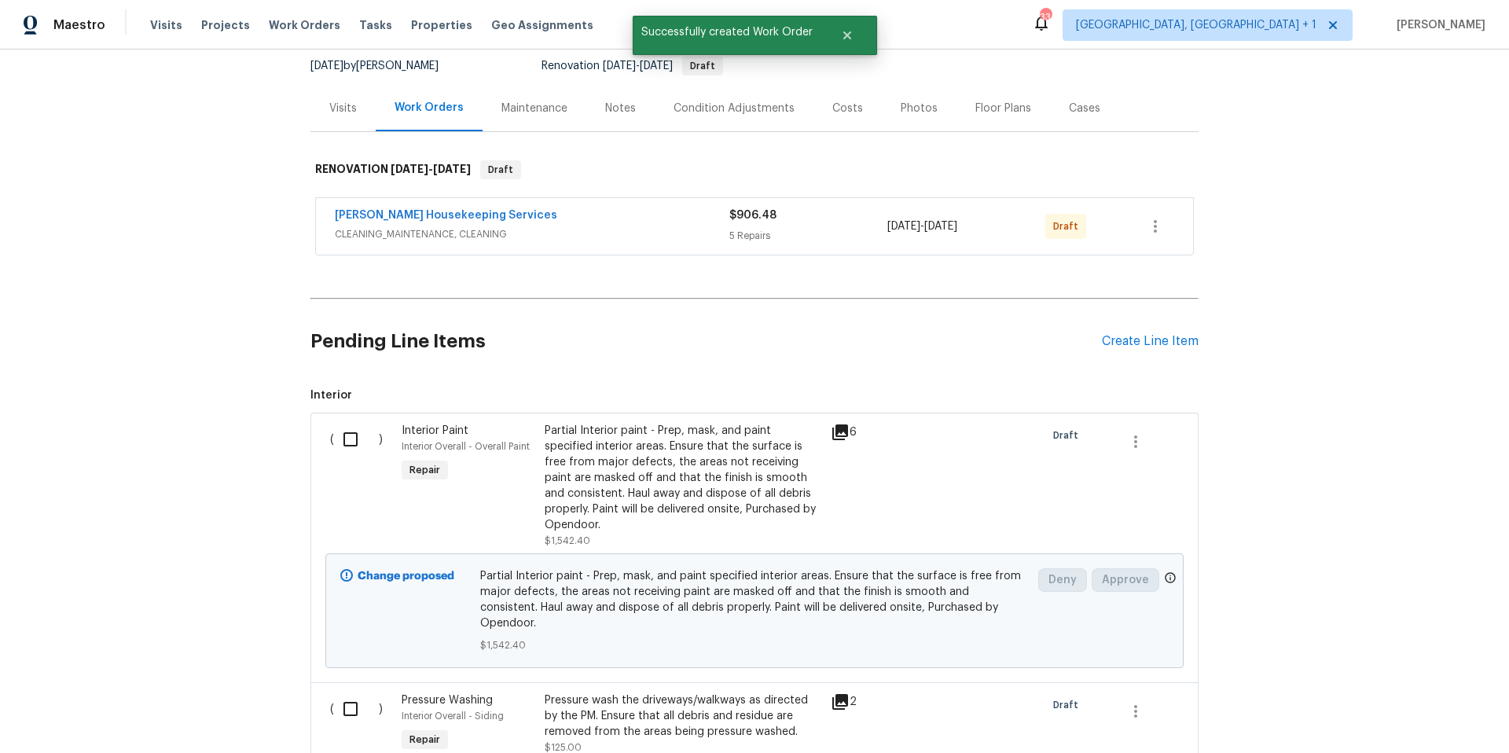
scroll to position [167, 0]
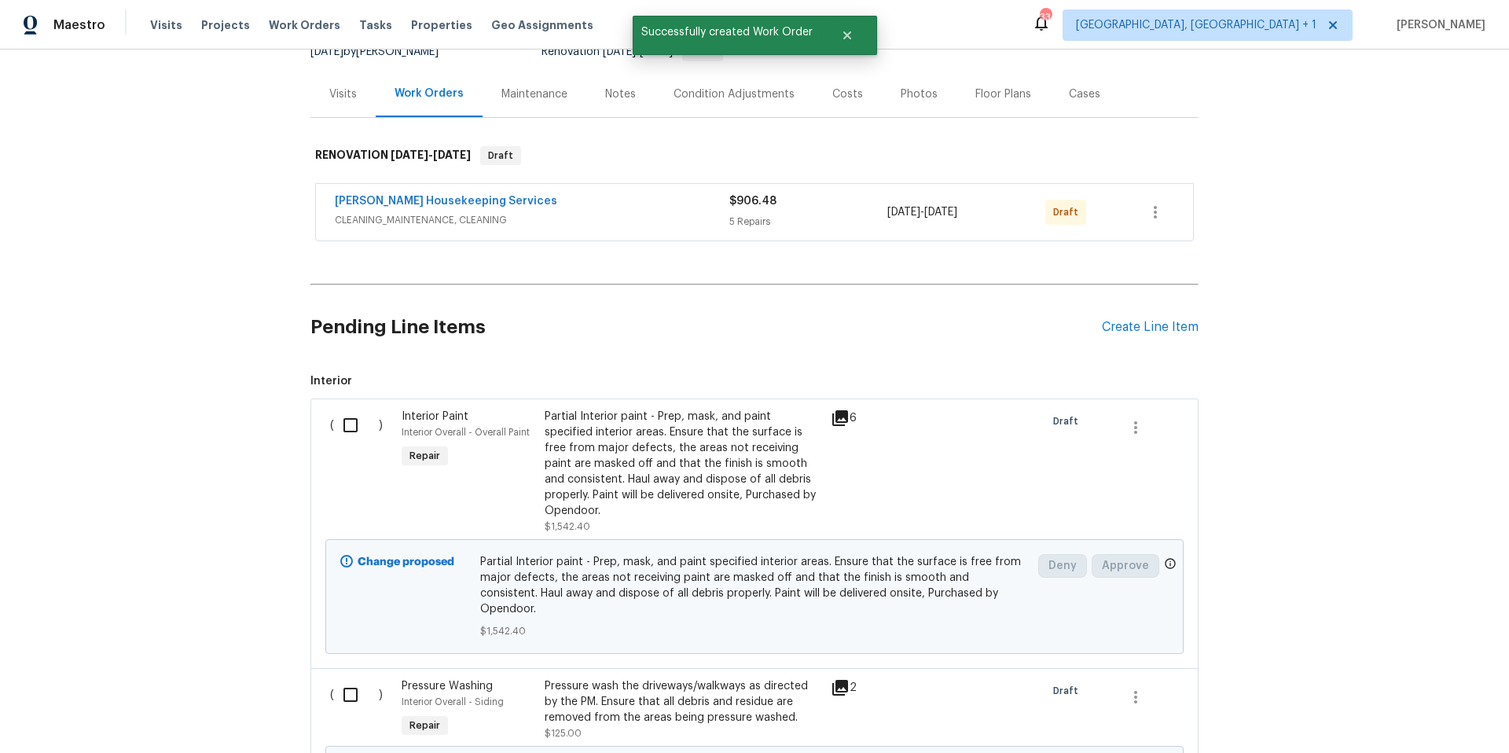
click at [354, 420] on input "checkbox" at bounding box center [356, 425] width 45 height 33
checkbox input "true"
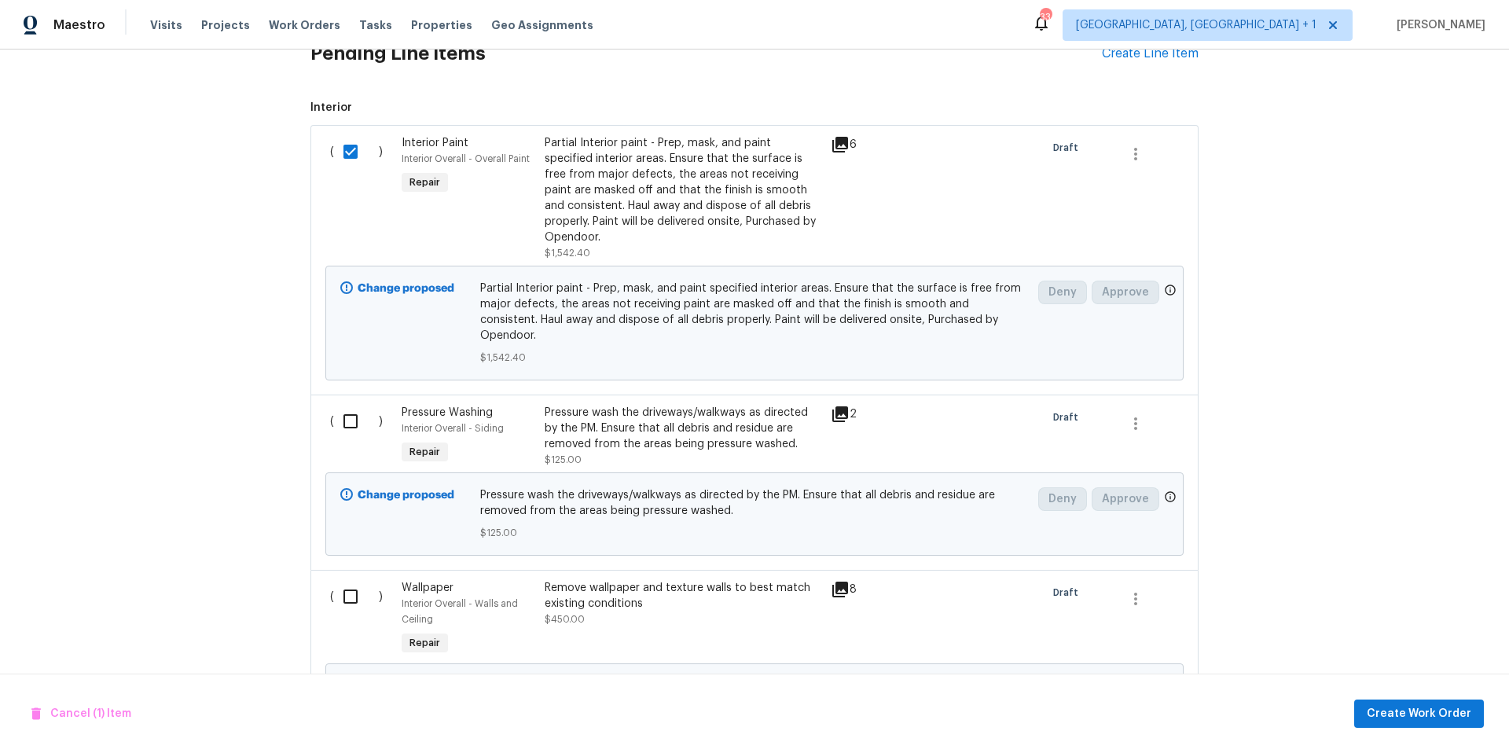
scroll to position [444, 0]
click at [1126, 411] on icon "button" at bounding box center [1135, 420] width 19 height 19
click at [1147, 411] on li "Cancel" at bounding box center [1141, 404] width 60 height 26
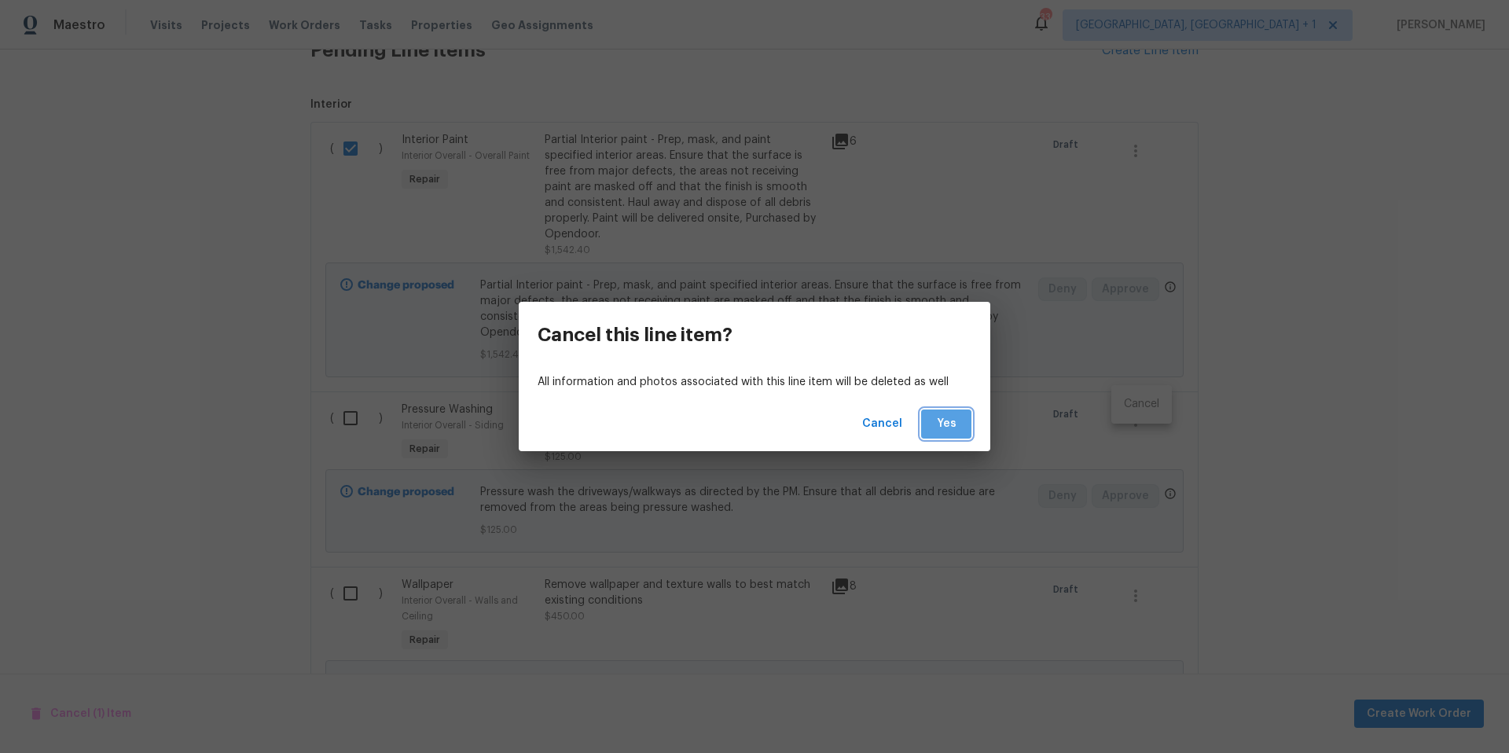
click at [934, 418] on span "Yes" at bounding box center [945, 424] width 25 height 20
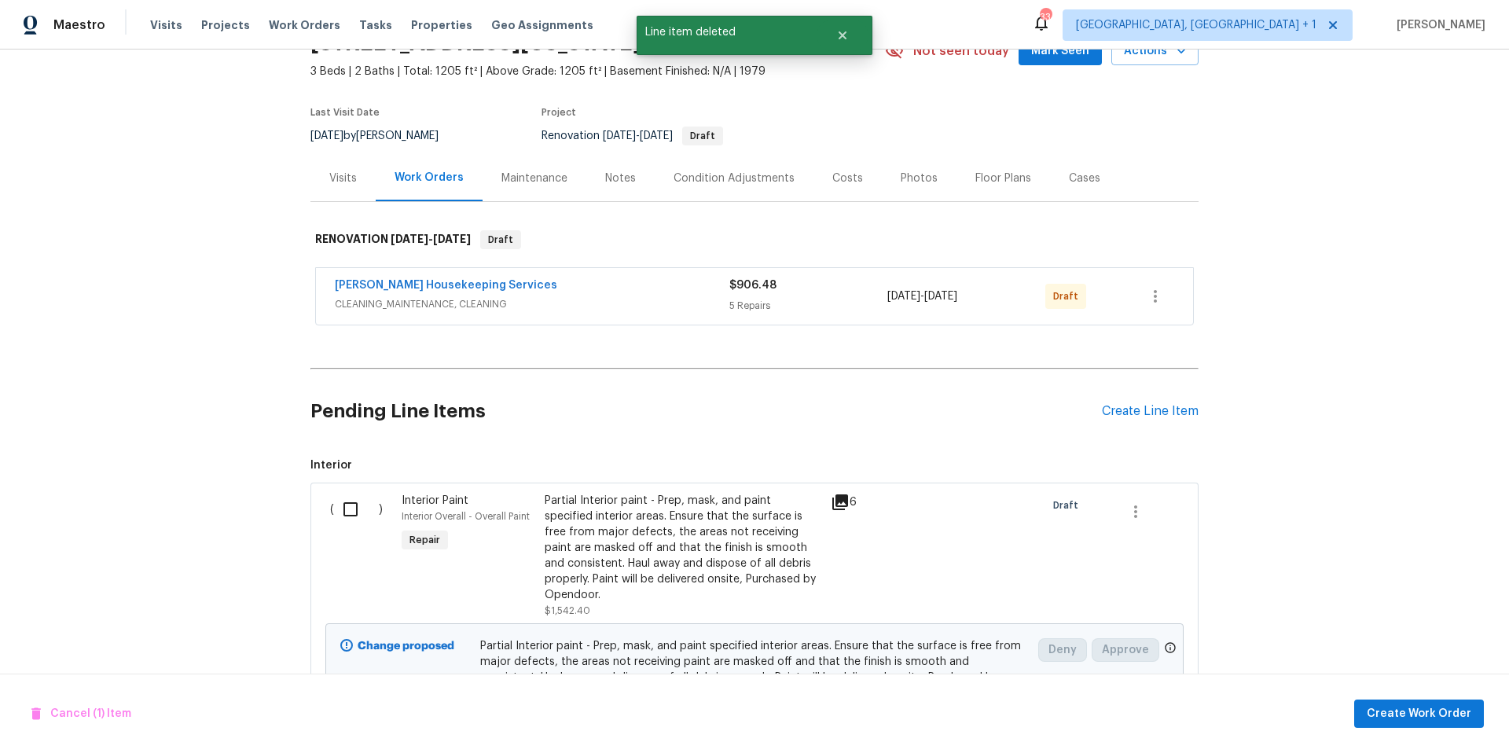
scroll to position [118, 0]
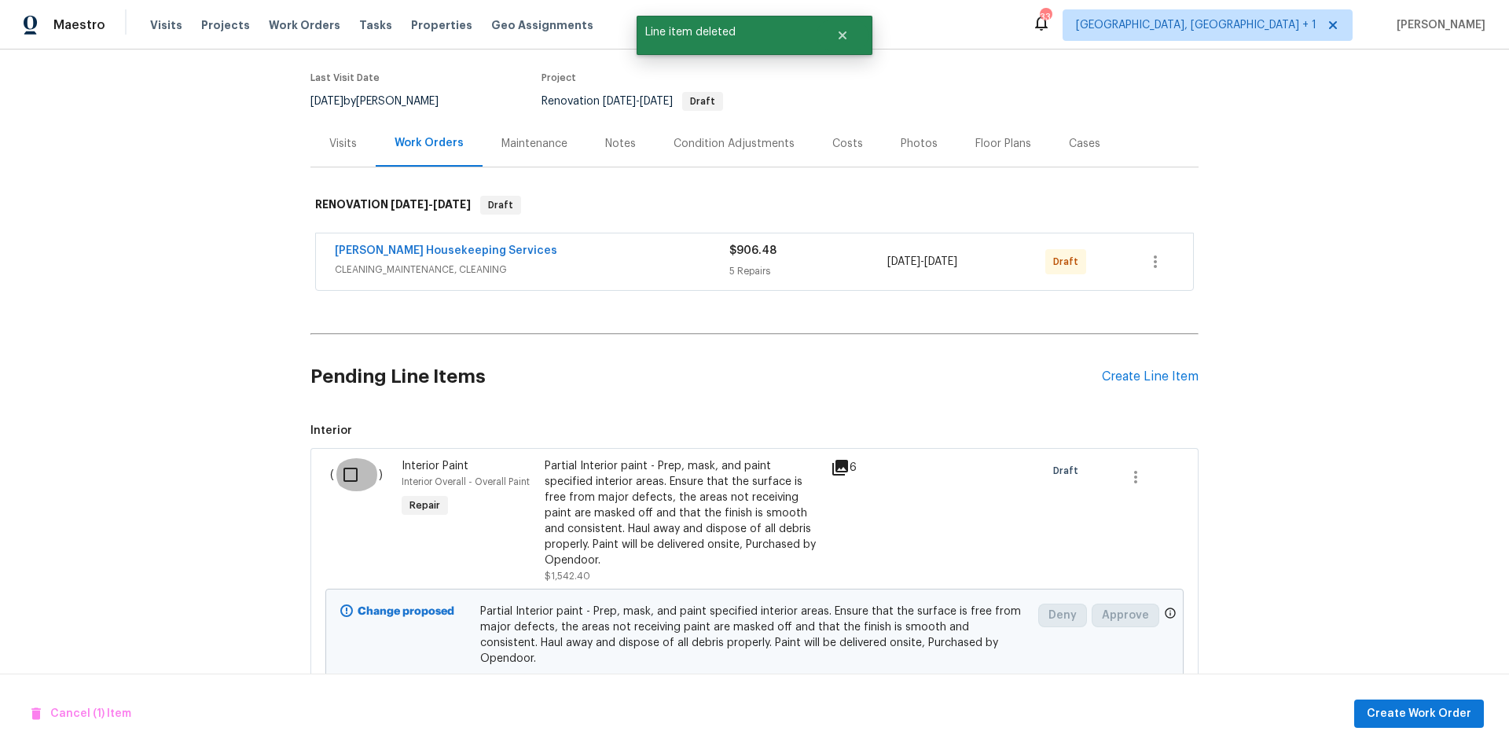
click at [350, 475] on input "checkbox" at bounding box center [356, 474] width 45 height 33
checkbox input "true"
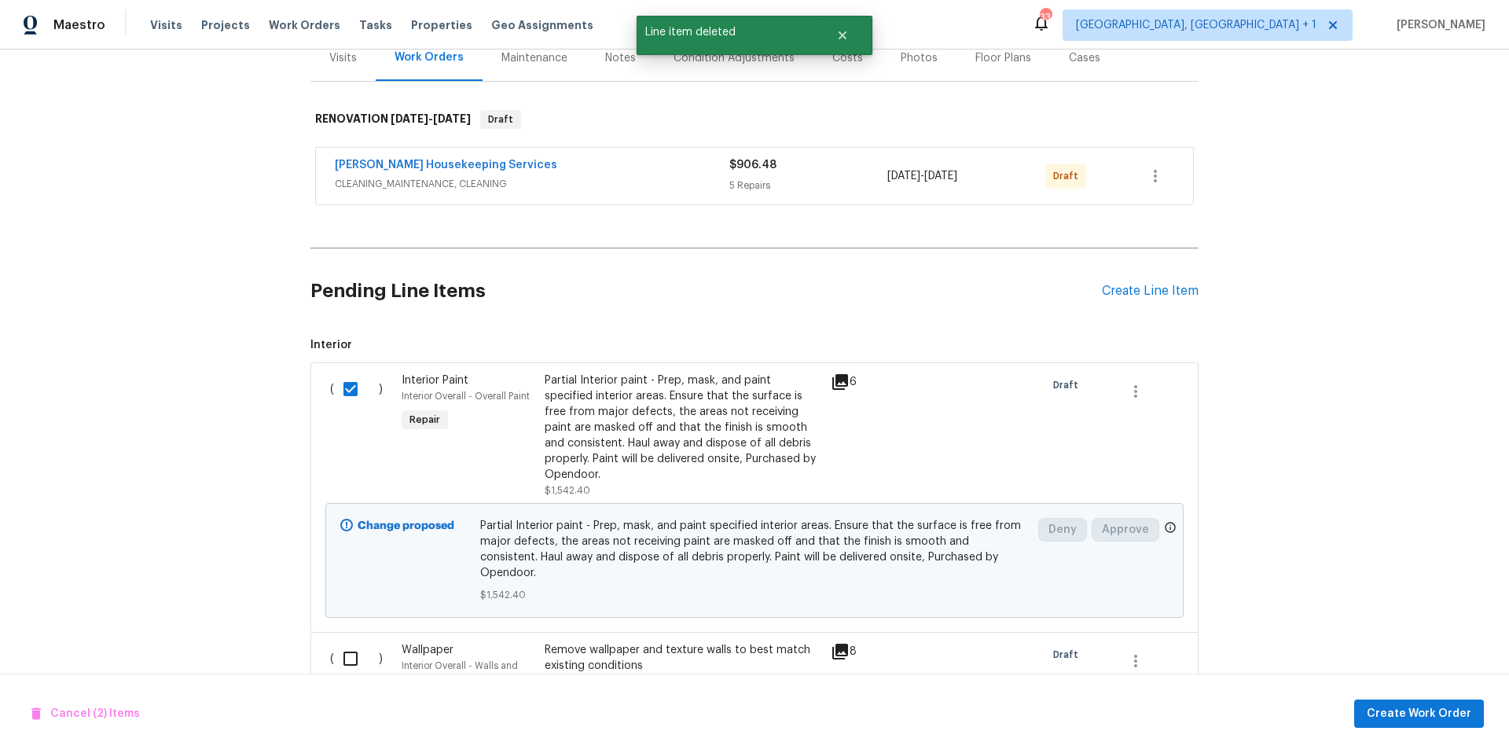
scroll to position [361, 0]
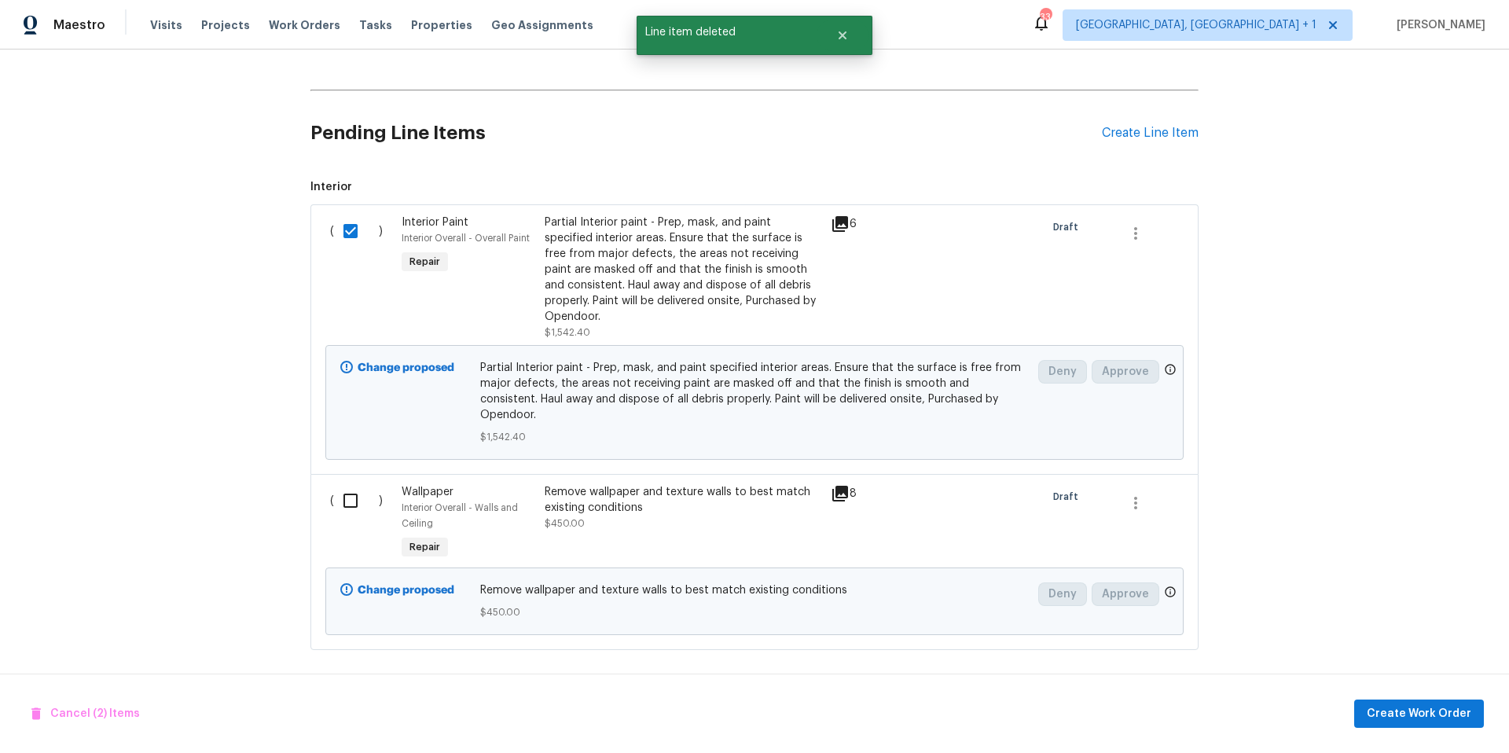
click at [342, 492] on input "checkbox" at bounding box center [356, 500] width 45 height 33
checkbox input "true"
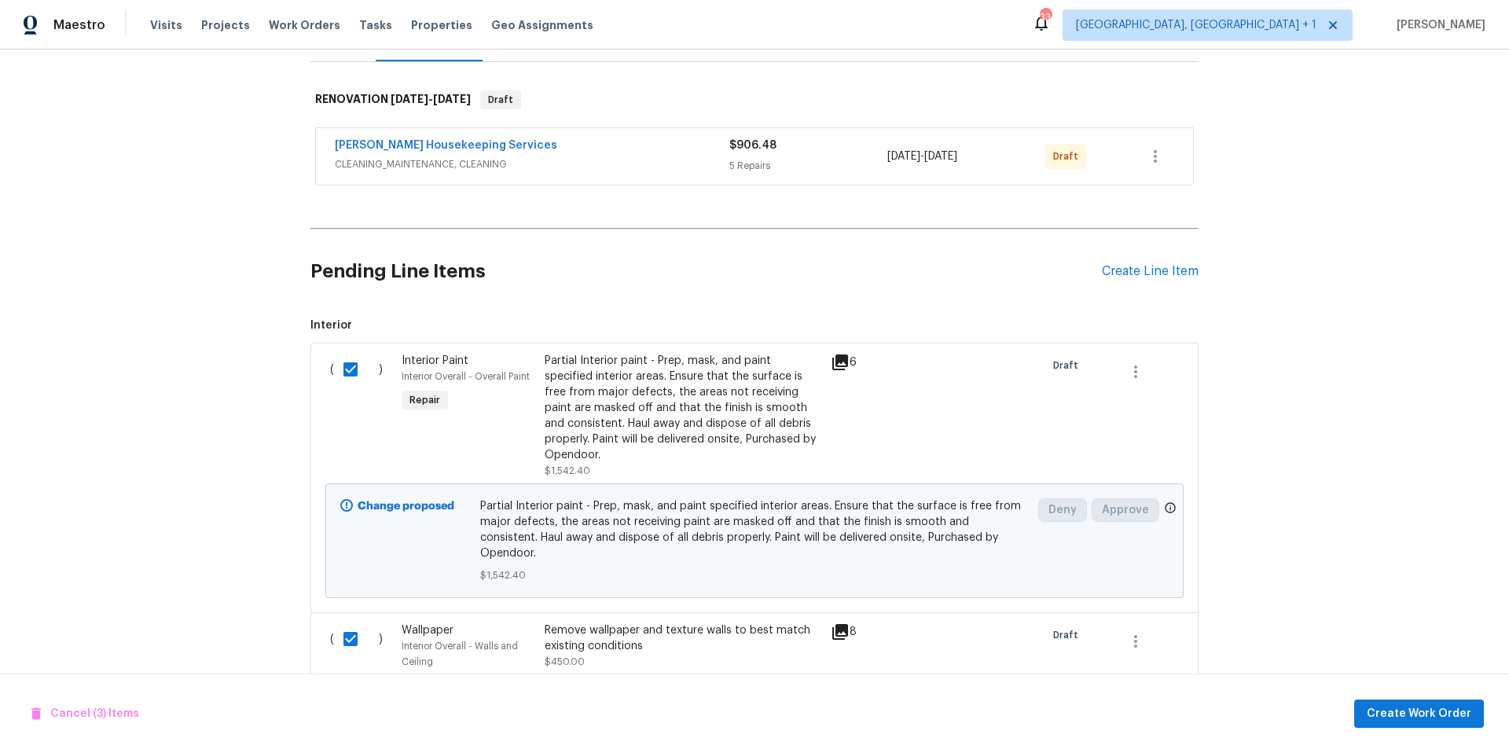
scroll to position [0, 0]
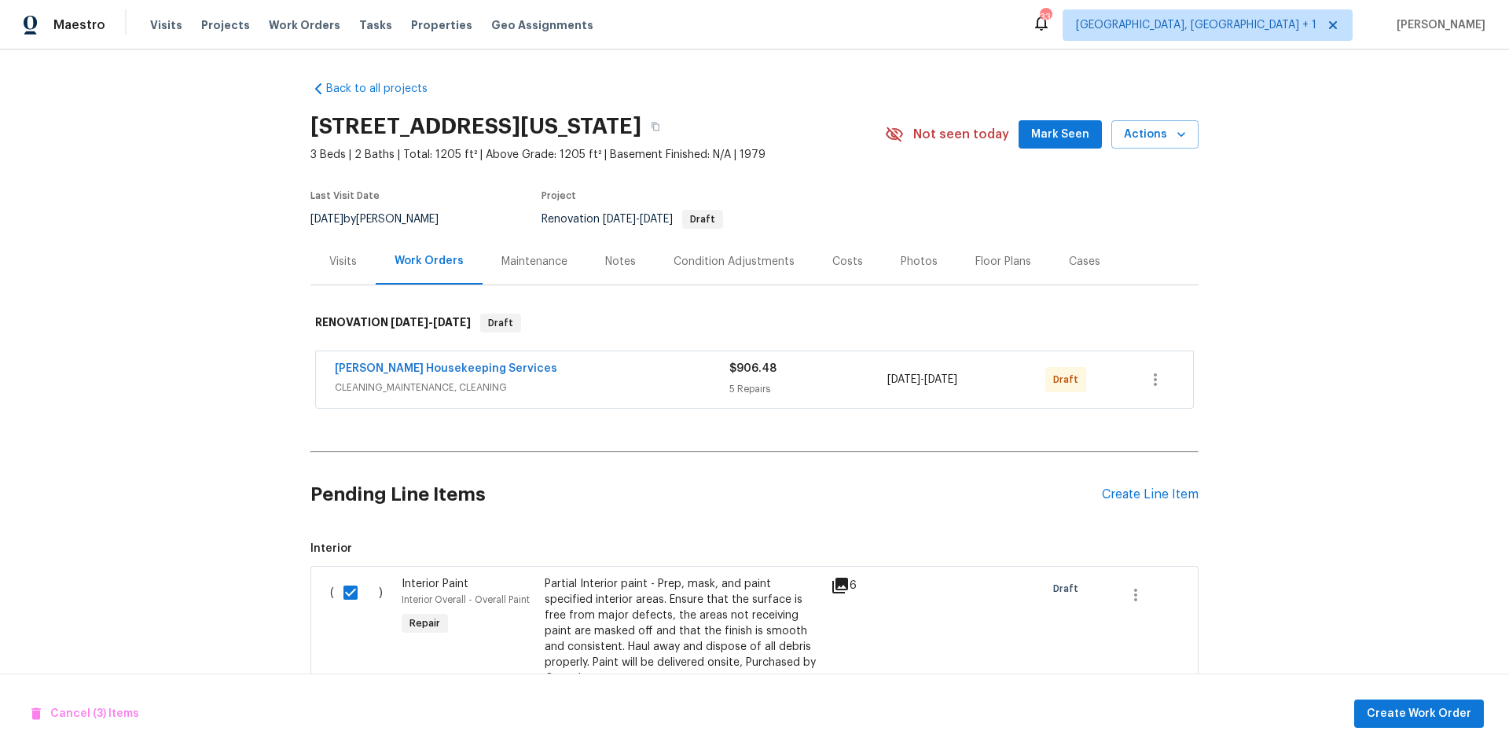
click at [847, 263] on div "Costs" at bounding box center [847, 262] width 31 height 16
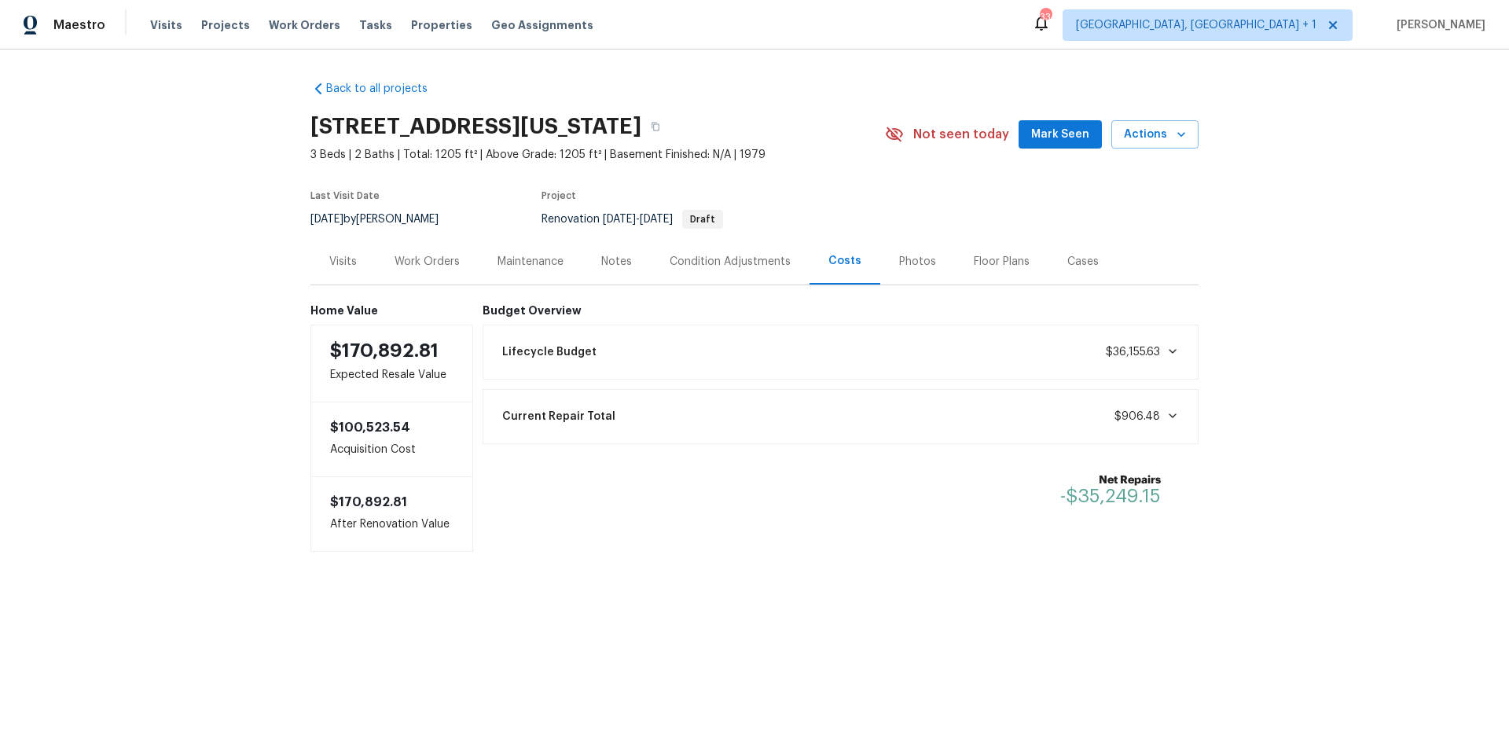
click at [1168, 351] on icon at bounding box center [1172, 351] width 8 height 5
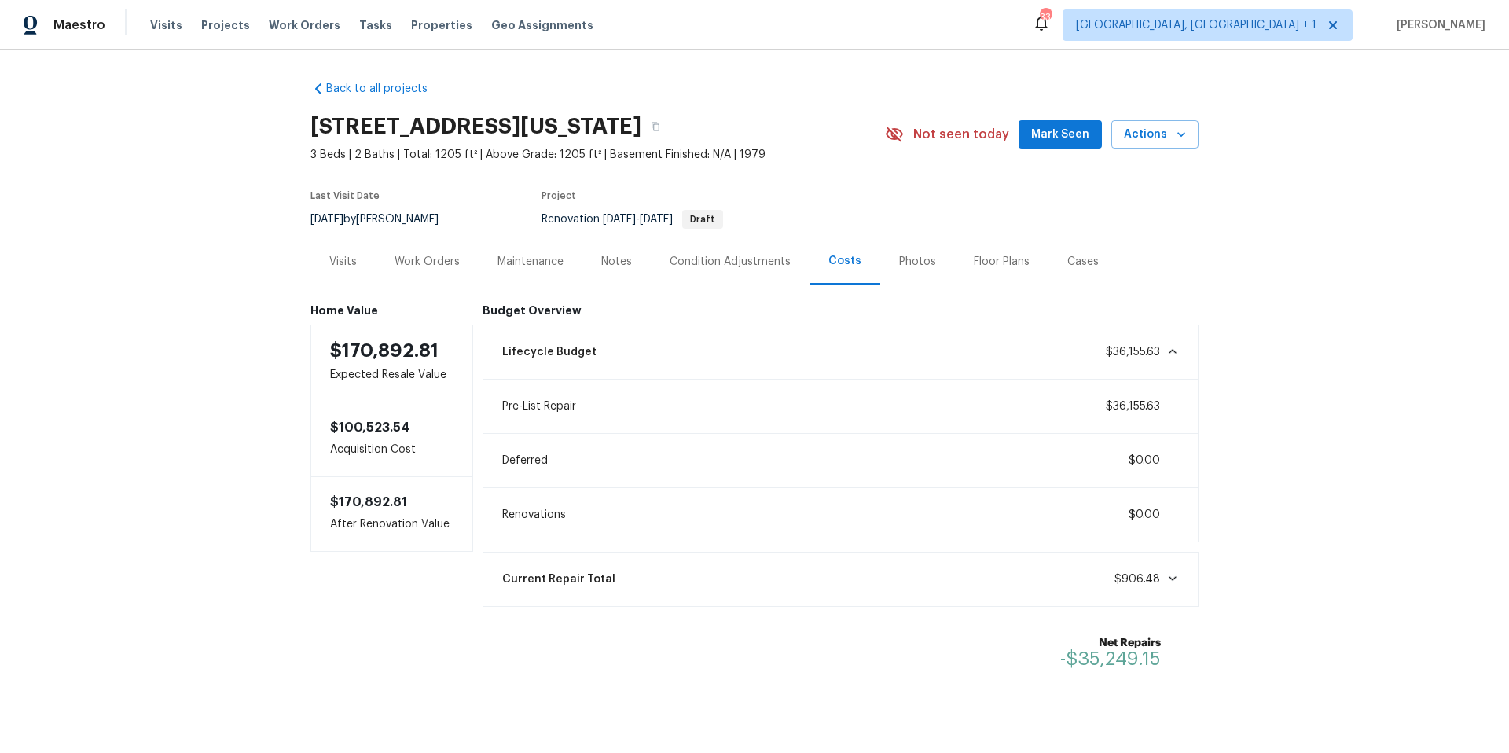
click at [1168, 351] on icon at bounding box center [1172, 351] width 8 height 5
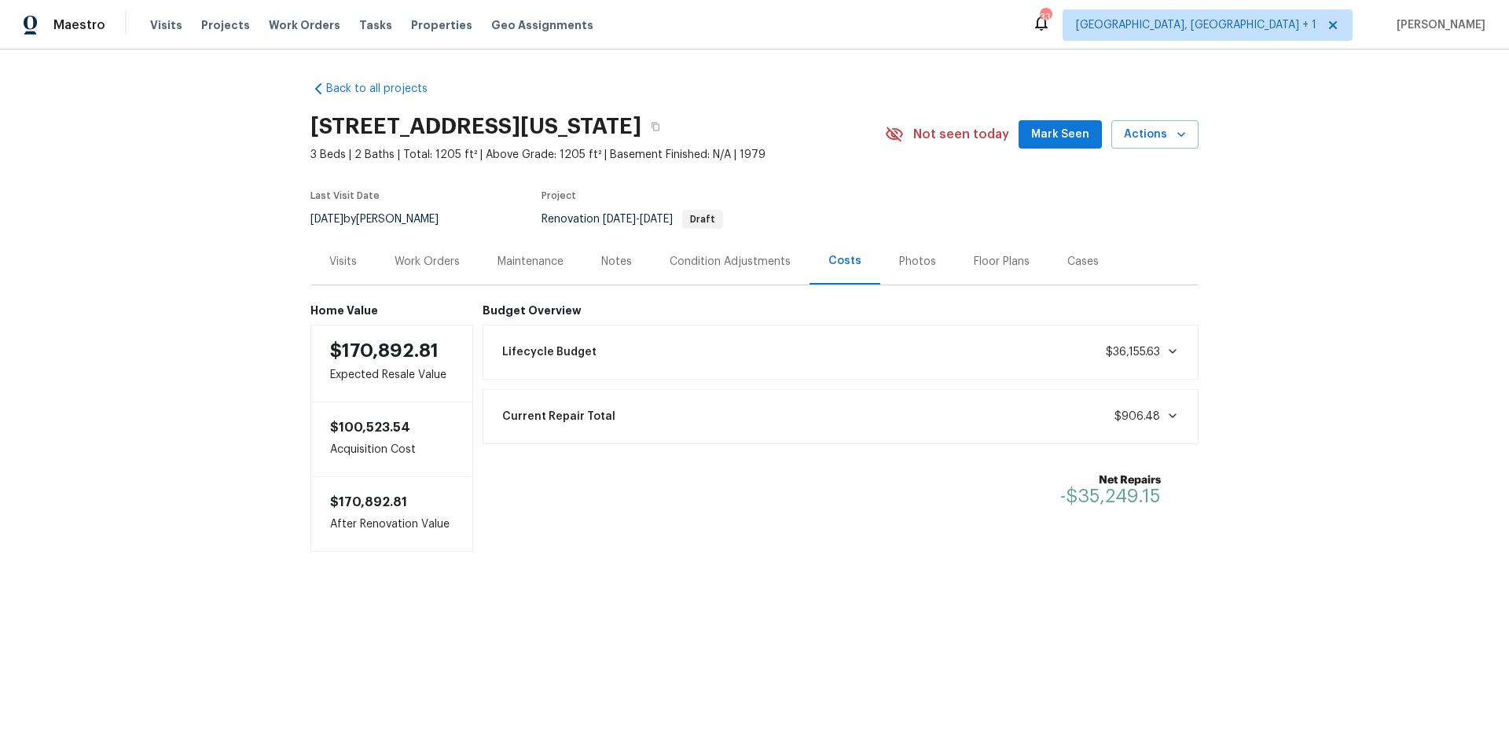
click at [724, 258] on div "Condition Adjustments" at bounding box center [729, 262] width 121 height 16
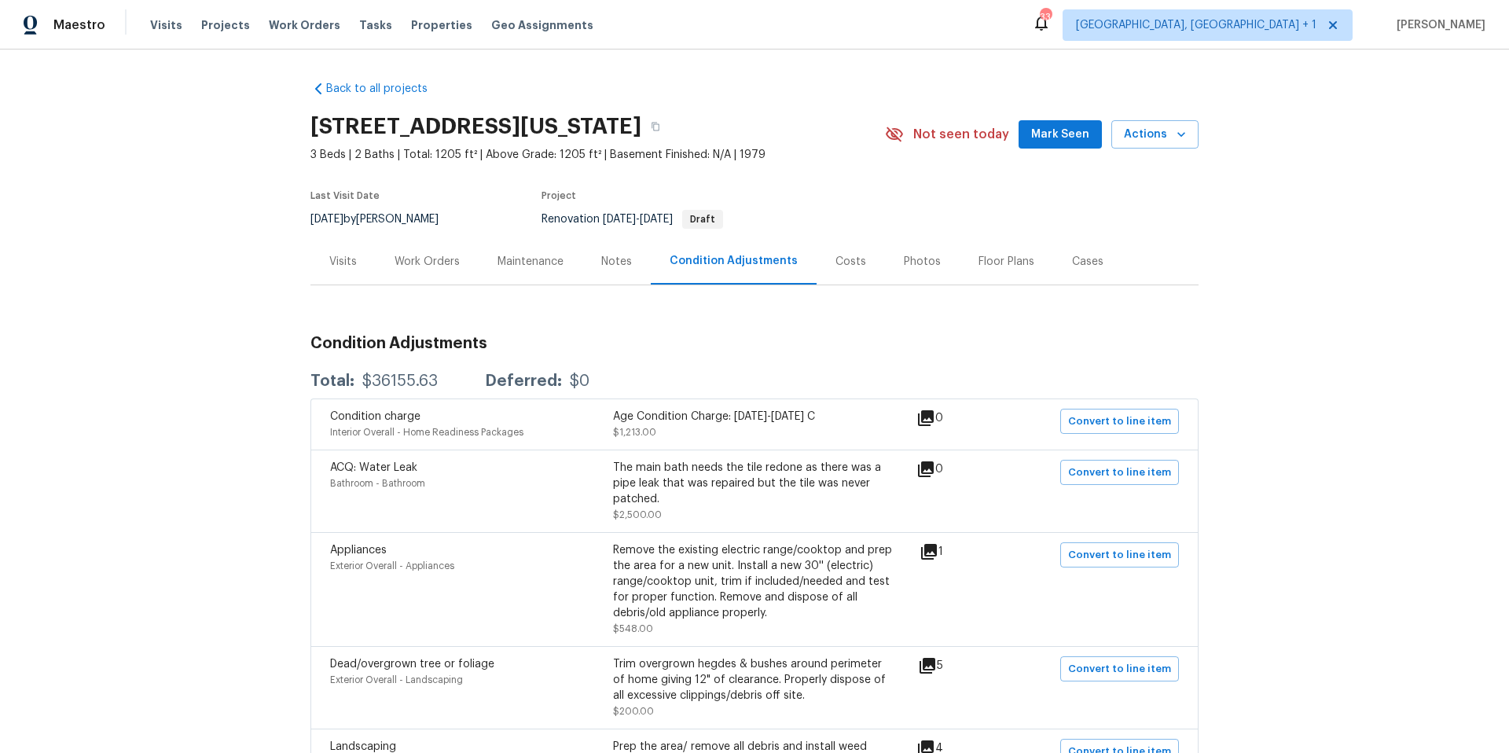
click at [414, 262] on div "Work Orders" at bounding box center [426, 262] width 65 height 16
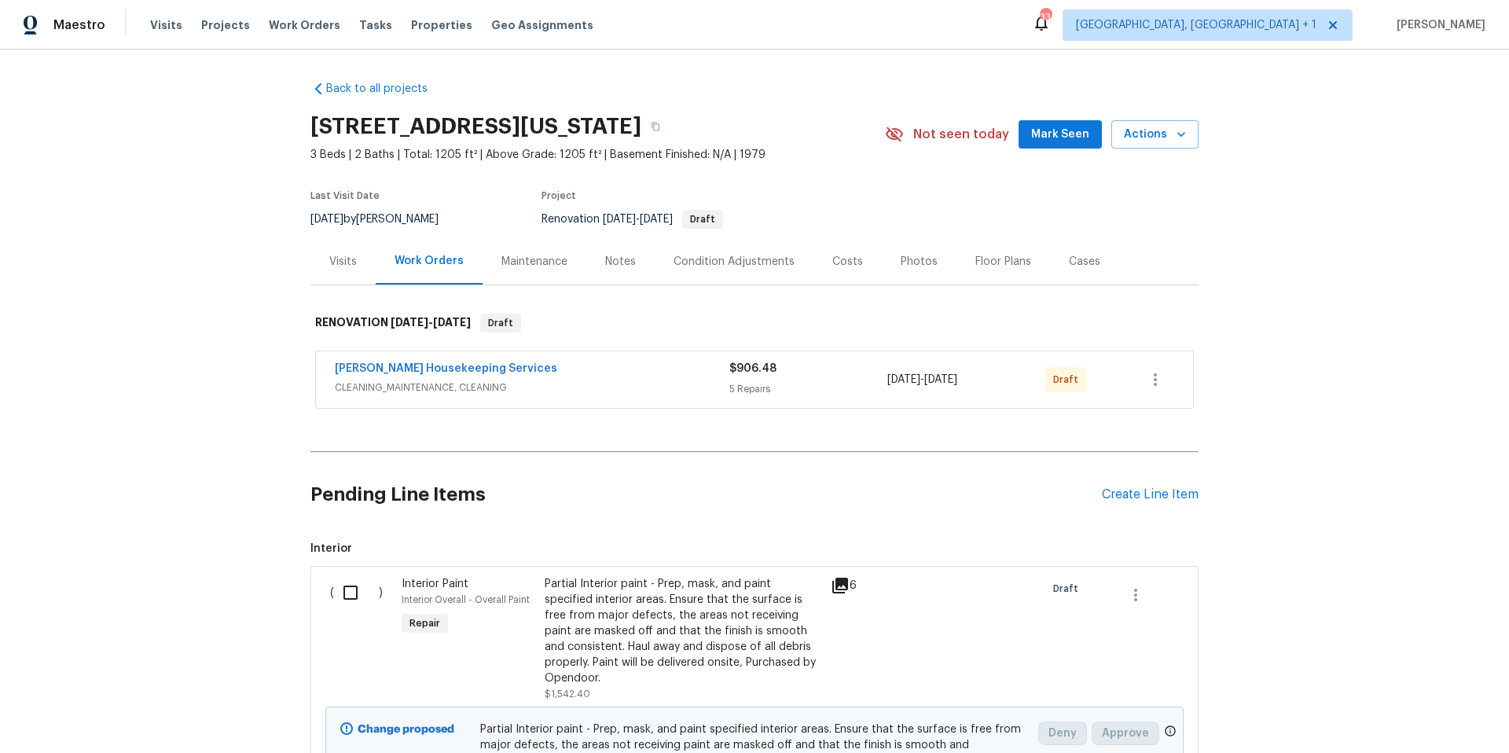
click at [751, 264] on div "Condition Adjustments" at bounding box center [733, 262] width 121 height 16
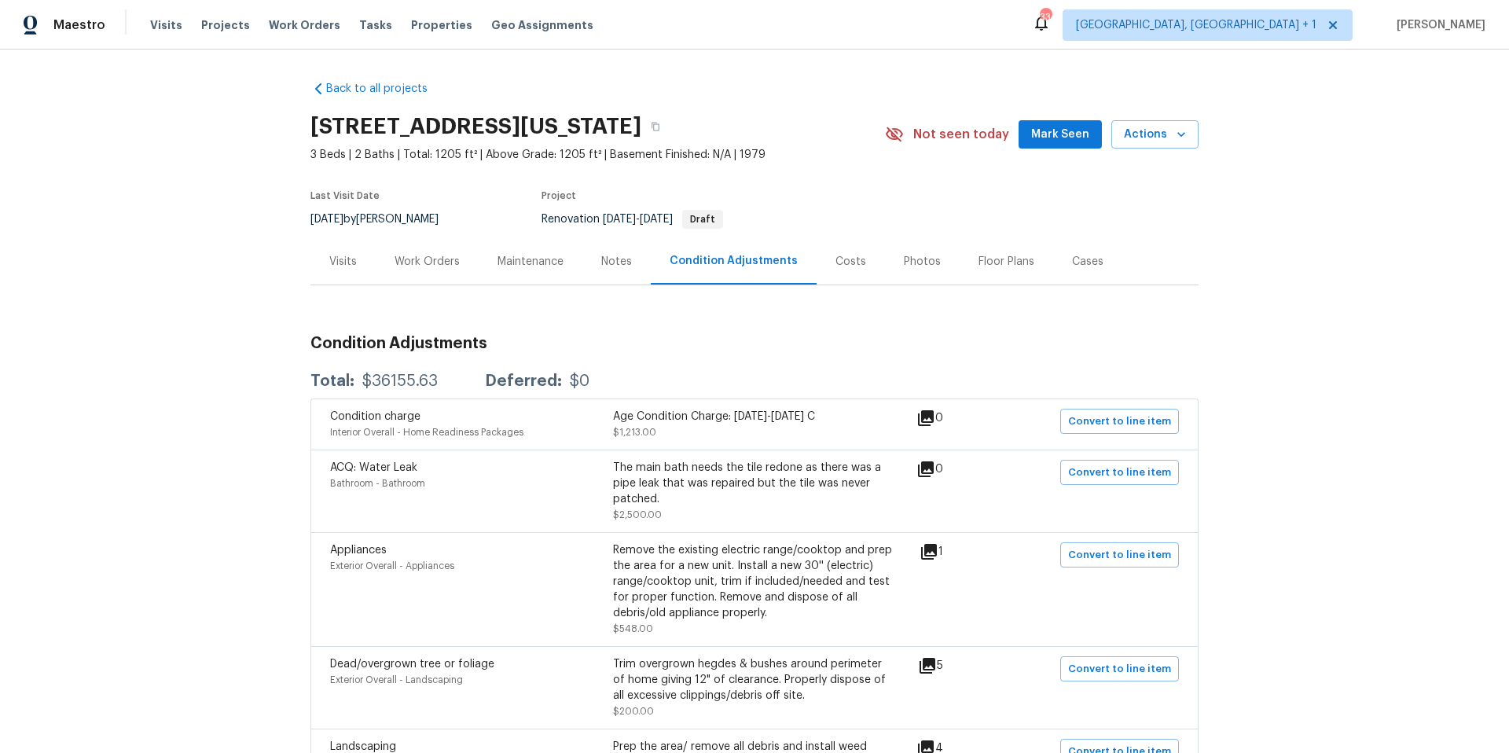
click at [427, 251] on div "Work Orders" at bounding box center [427, 261] width 103 height 46
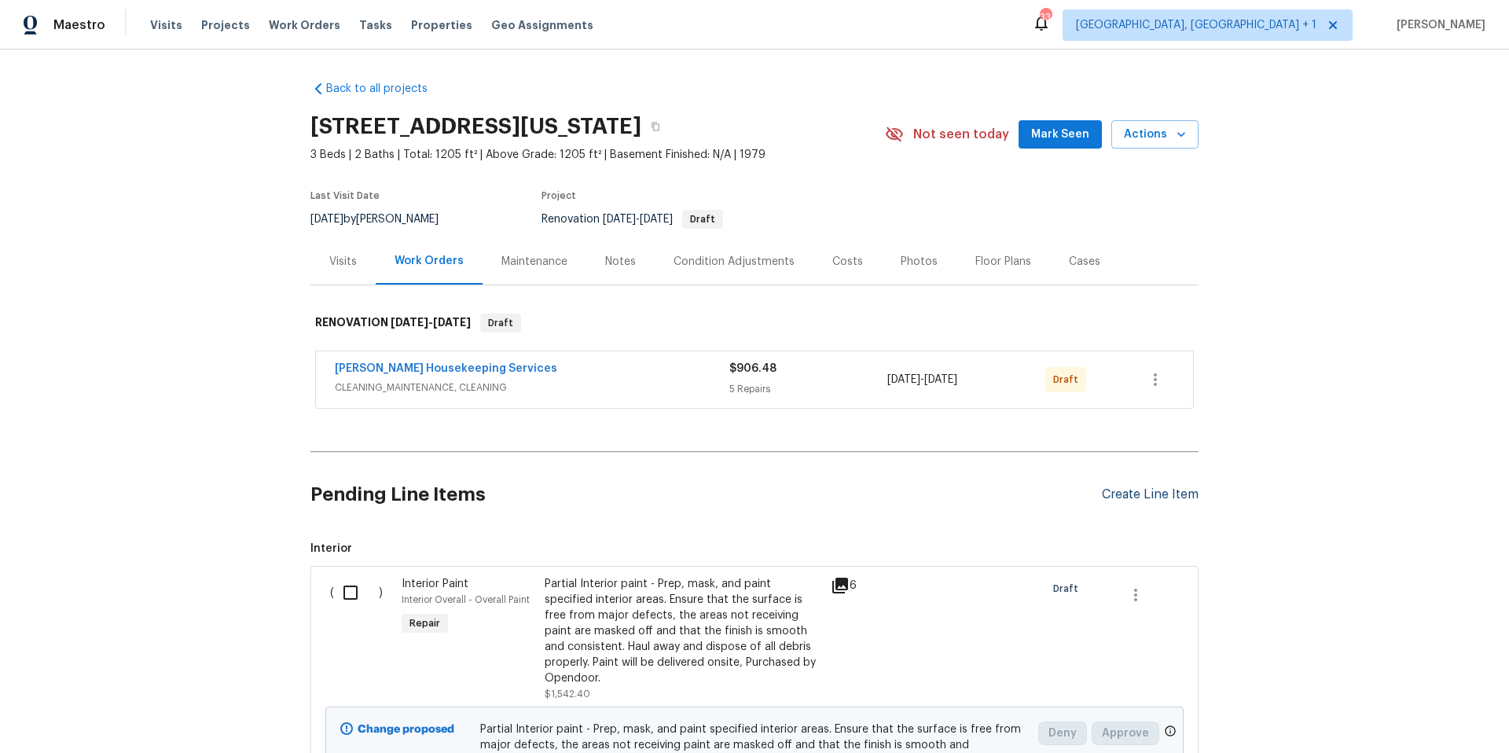
click at [1166, 494] on div "Create Line Item" at bounding box center [1150, 494] width 97 height 15
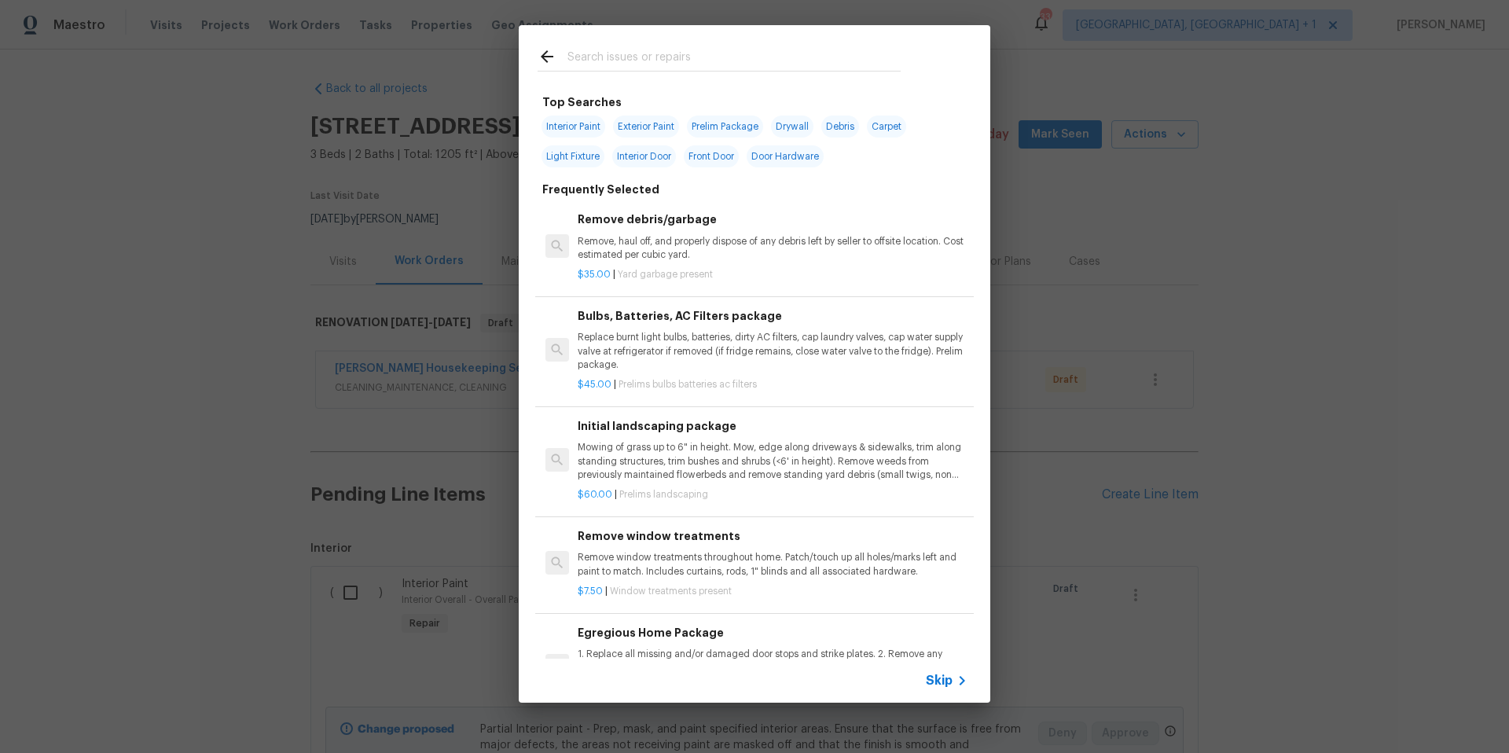
click at [577, 65] on input "text" at bounding box center [733, 59] width 333 height 24
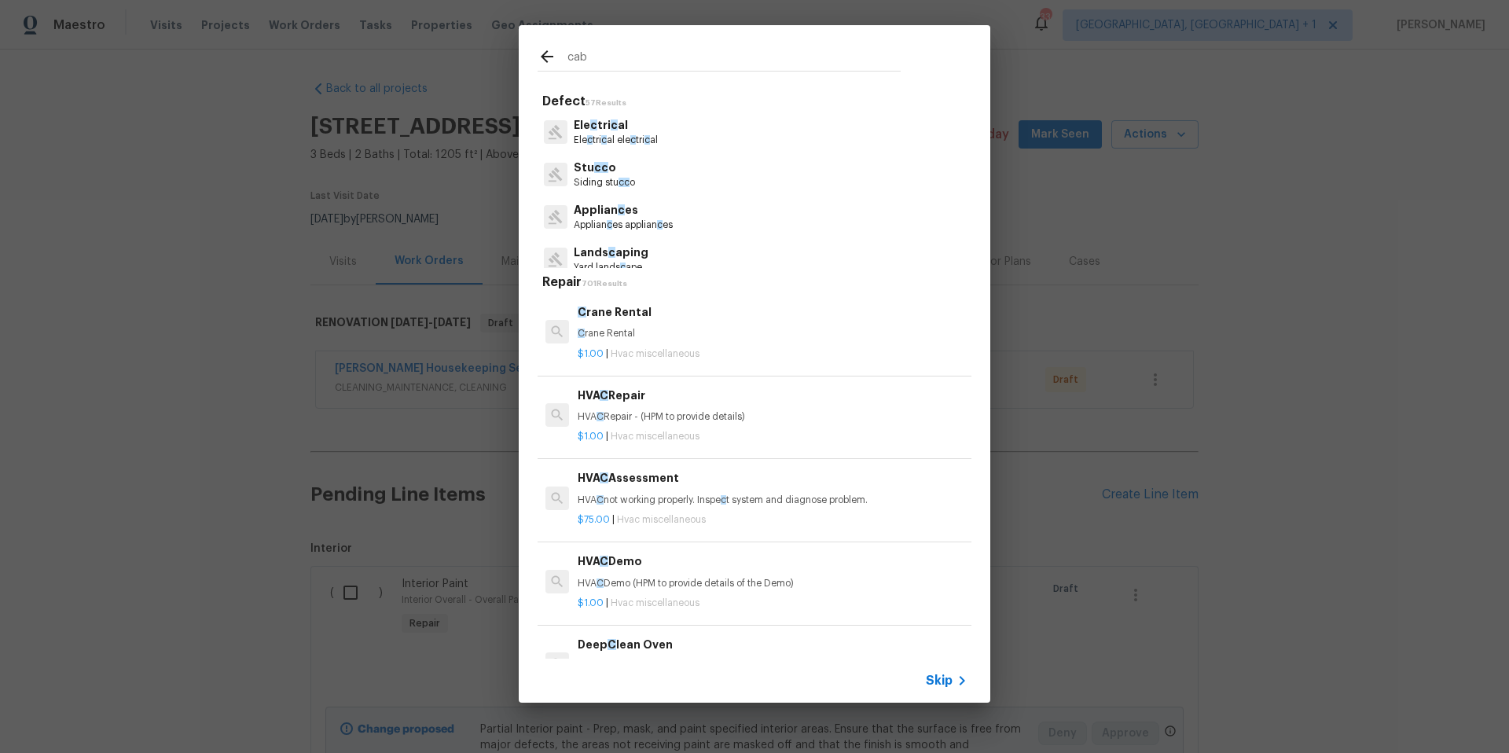
click at [576, 65] on input "cab" at bounding box center [733, 59] width 333 height 24
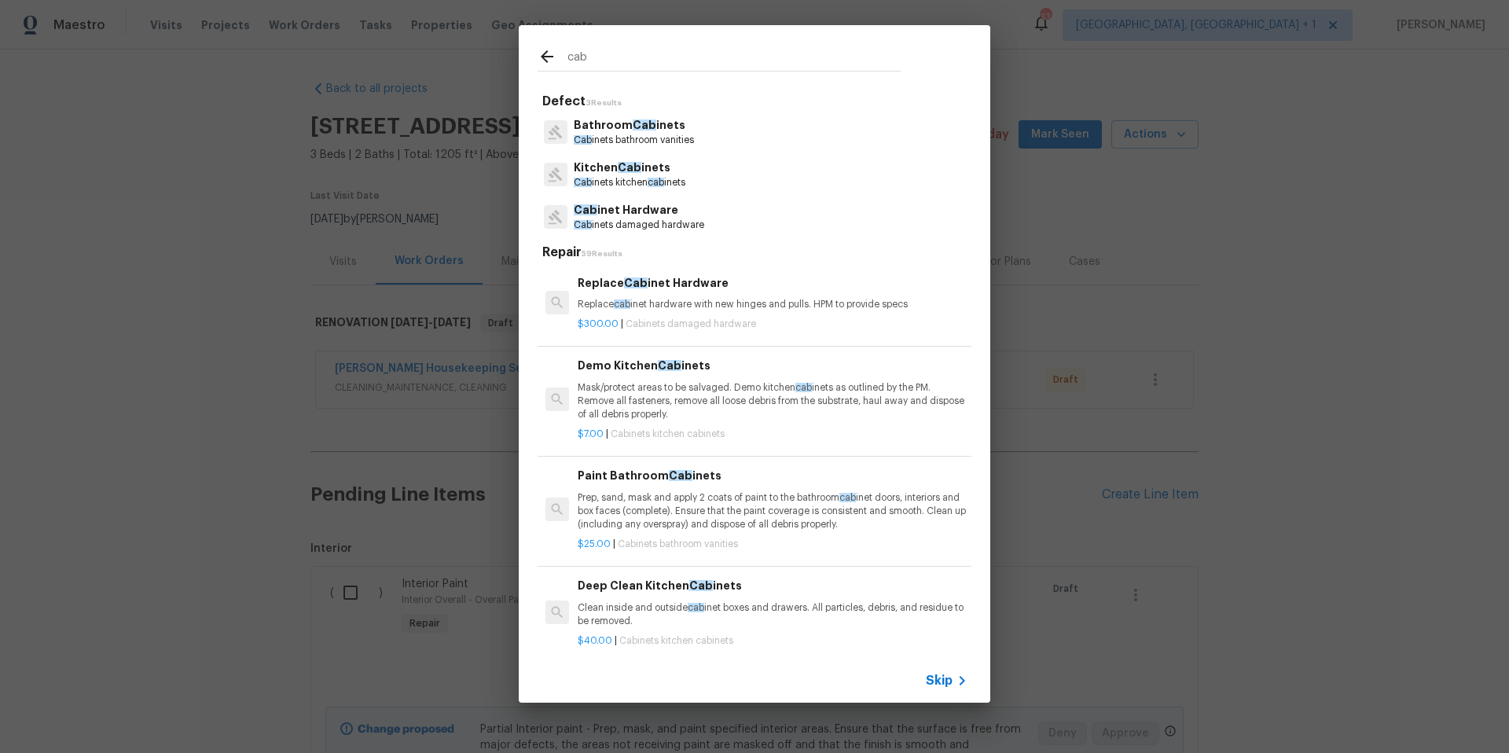
type input "cab"
click at [638, 119] on span "Cab" at bounding box center [644, 124] width 24 height 11
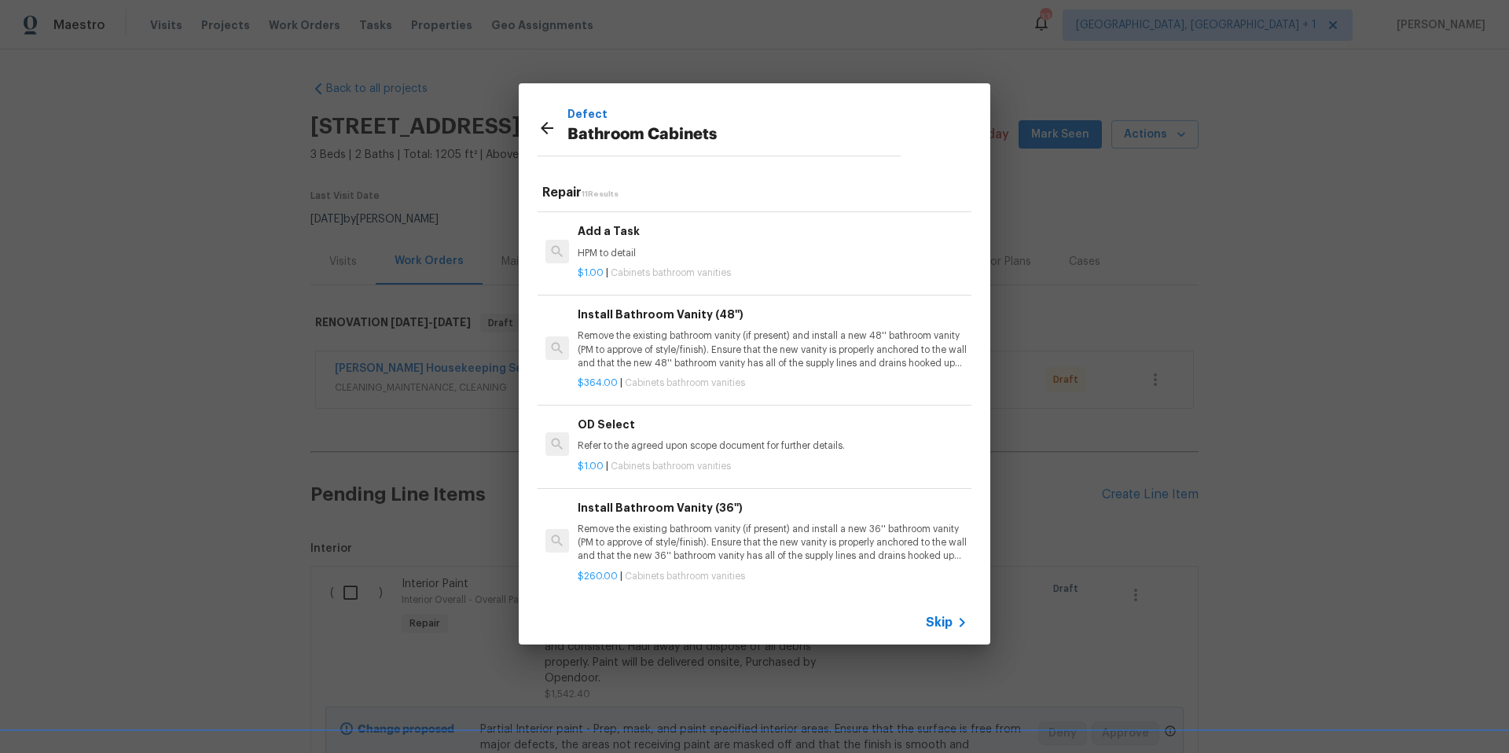
scroll to position [746, 0]
click at [605, 244] on div "Add a Task HPM to detail" at bounding box center [772, 244] width 390 height 38
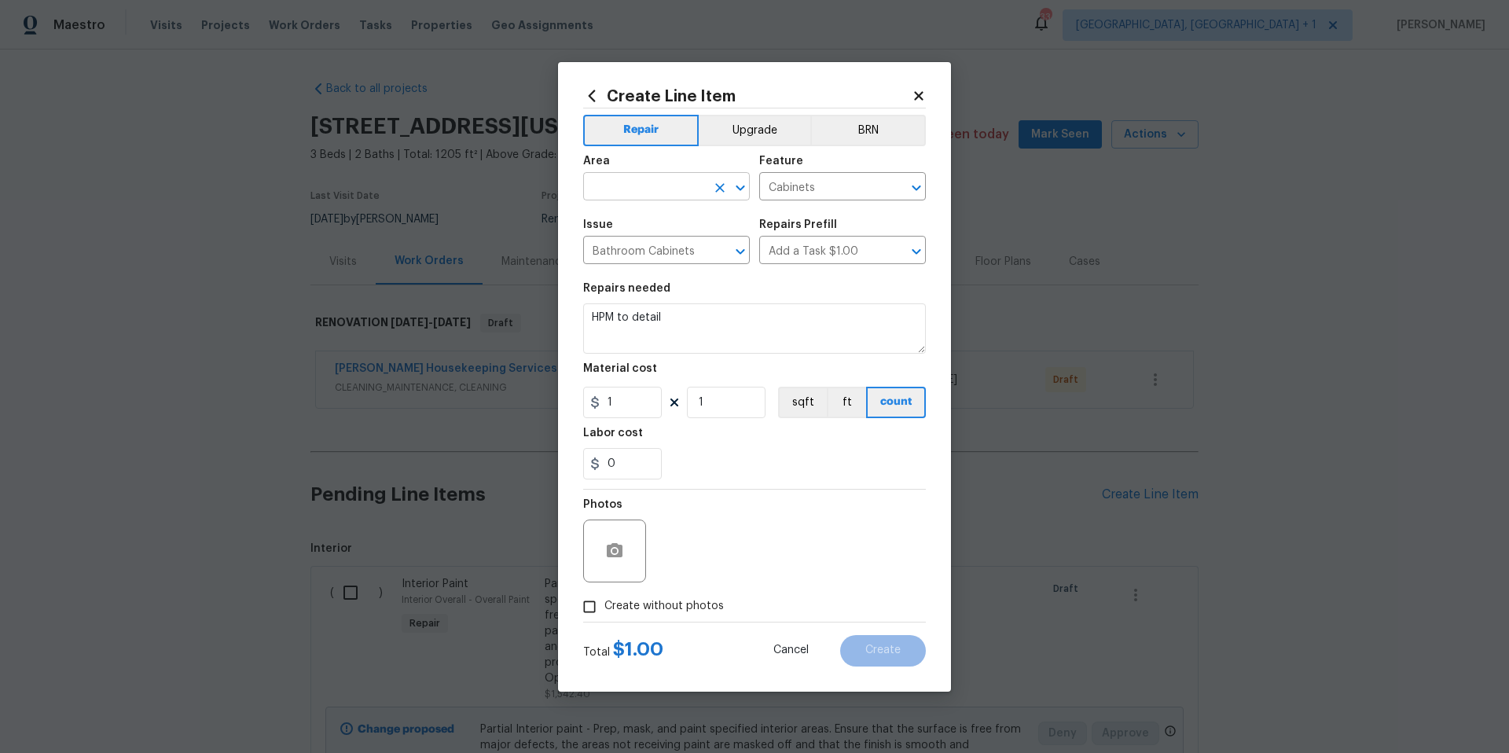
click at [663, 181] on input "text" at bounding box center [644, 188] width 123 height 24
click at [647, 247] on li "Interior Overall" at bounding box center [666, 249] width 167 height 26
type input "Interior Overall"
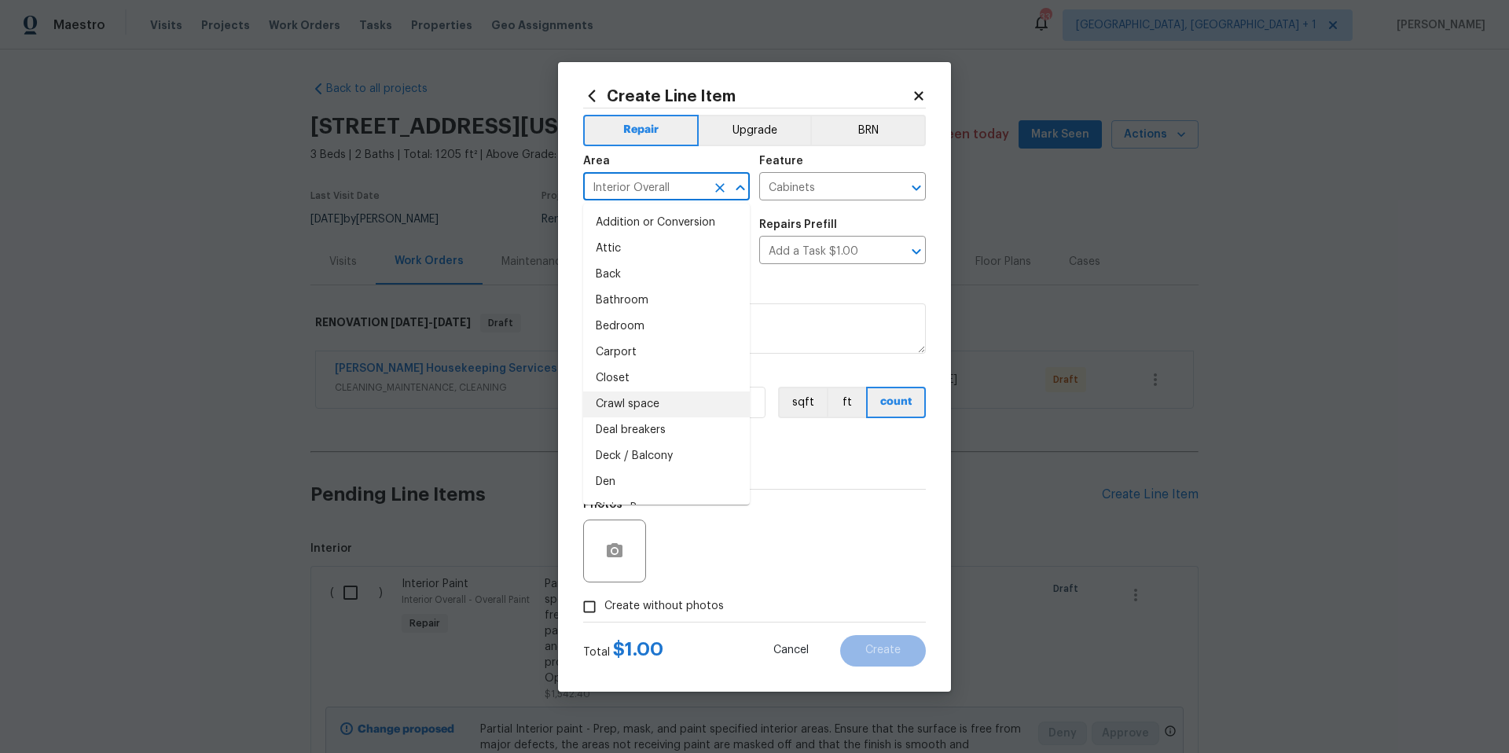
click at [828, 460] on div "0" at bounding box center [754, 463] width 343 height 31
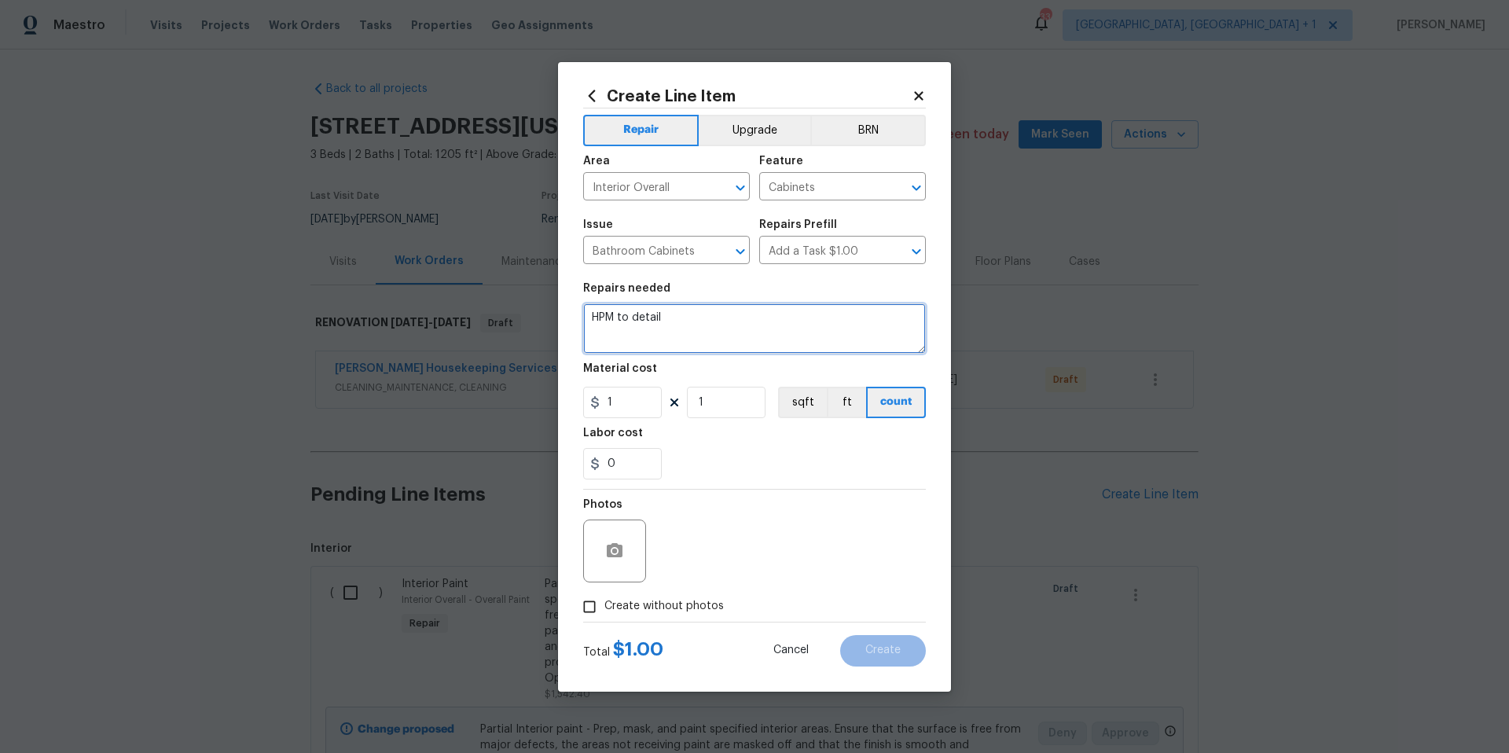
click at [588, 317] on textarea "HPM to detail" at bounding box center [754, 328] width 343 height 50
drag, startPoint x: 700, startPoint y: 322, endPoint x: 617, endPoint y: 316, distance: 83.5
click at [617, 316] on textarea "*****HPM to detail" at bounding box center [754, 328] width 343 height 50
paste textarea "Interior Overall -> Cabinets -> Bathroom Cabinets Replace bathroom vanity cabin…"
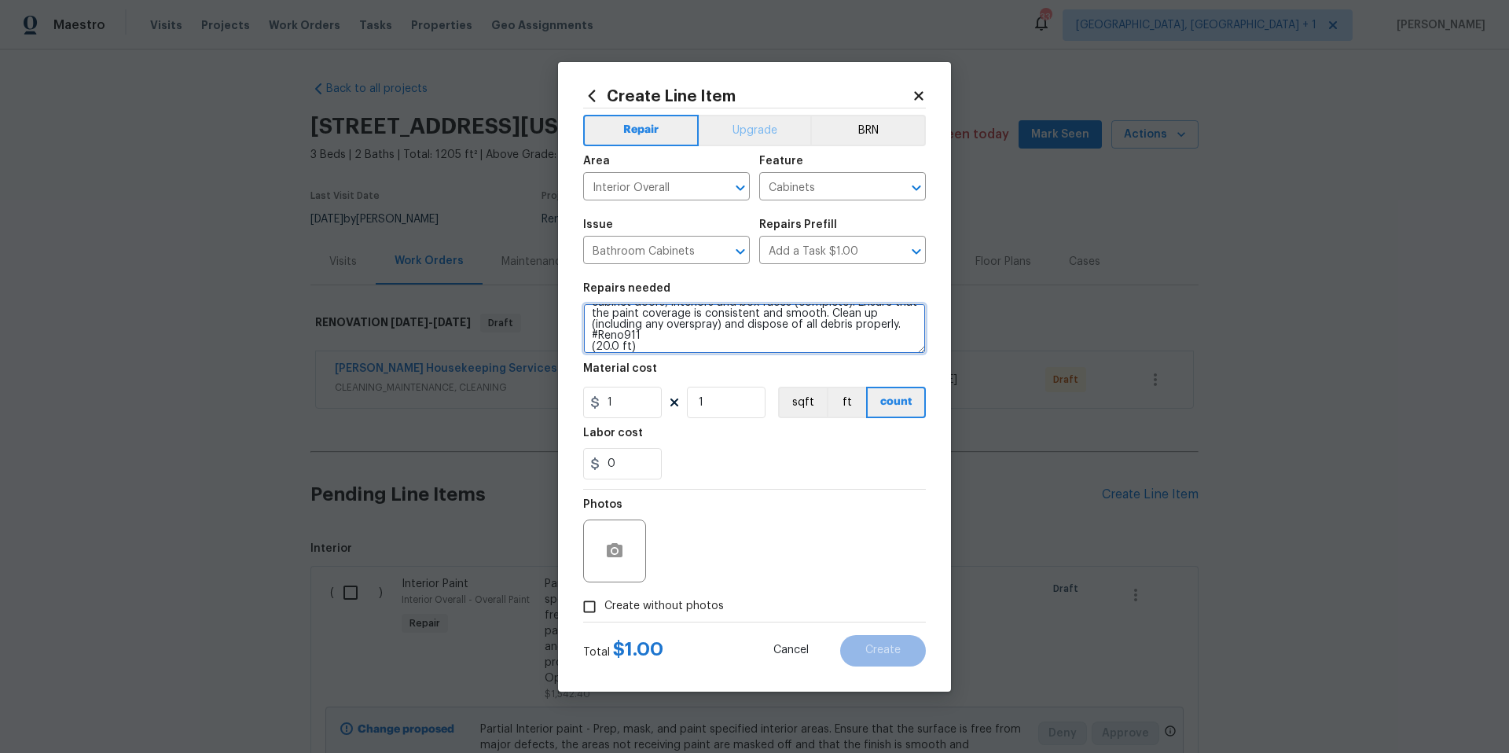
type textarea "*****Interior Overall -> Cabinets -> Bathroom Cabinets Replace bathroom vanity …"
click at [755, 134] on button "Upgrade" at bounding box center [754, 130] width 112 height 31
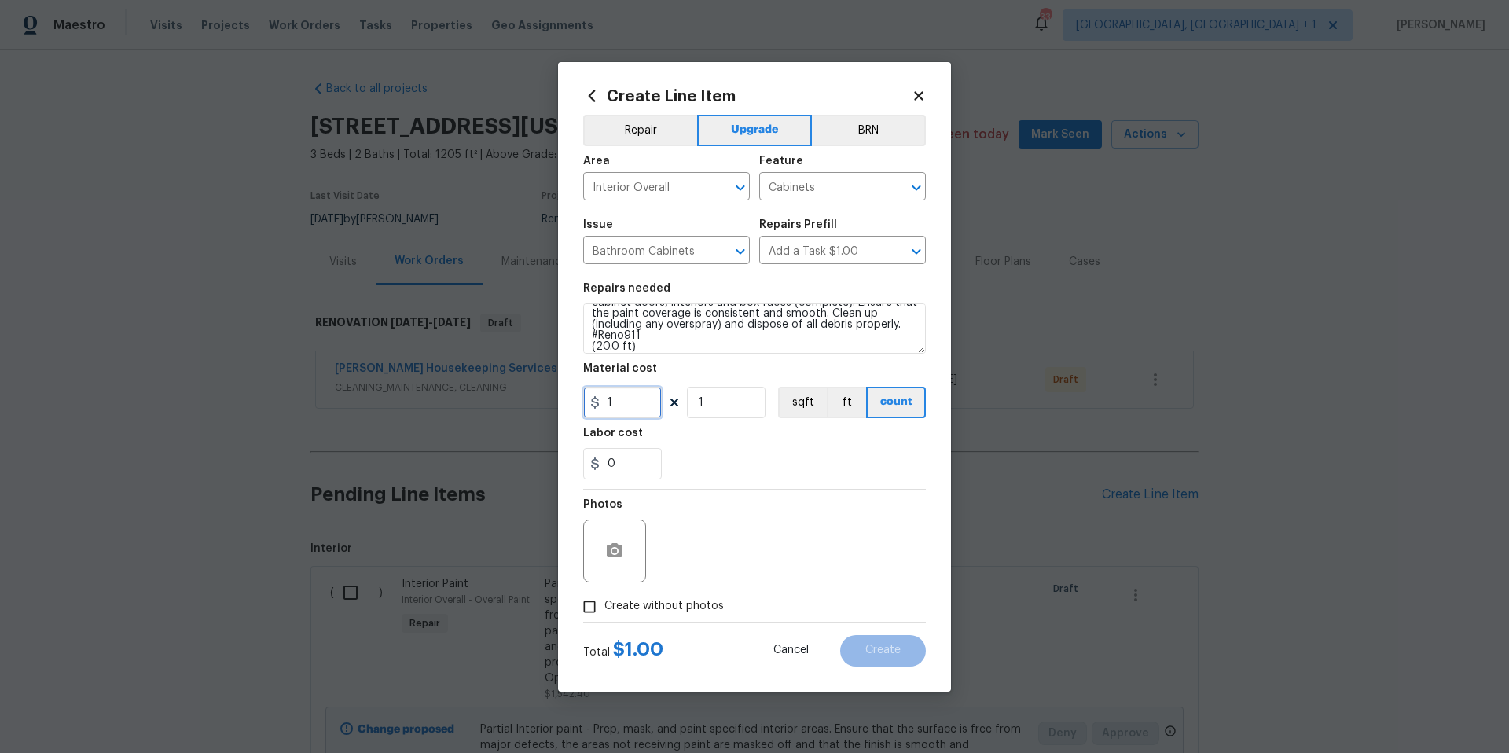
drag, startPoint x: 649, startPoint y: 401, endPoint x: 579, endPoint y: 398, distance: 70.0
click at [580, 401] on div "Create Line Item Repair Upgrade BRN Area Interior Overall ​ Feature Cabinets ​ …" at bounding box center [754, 376] width 393 height 629
type input "900"
click at [599, 607] on input "Create without photos" at bounding box center [589, 607] width 30 height 30
checkbox input "true"
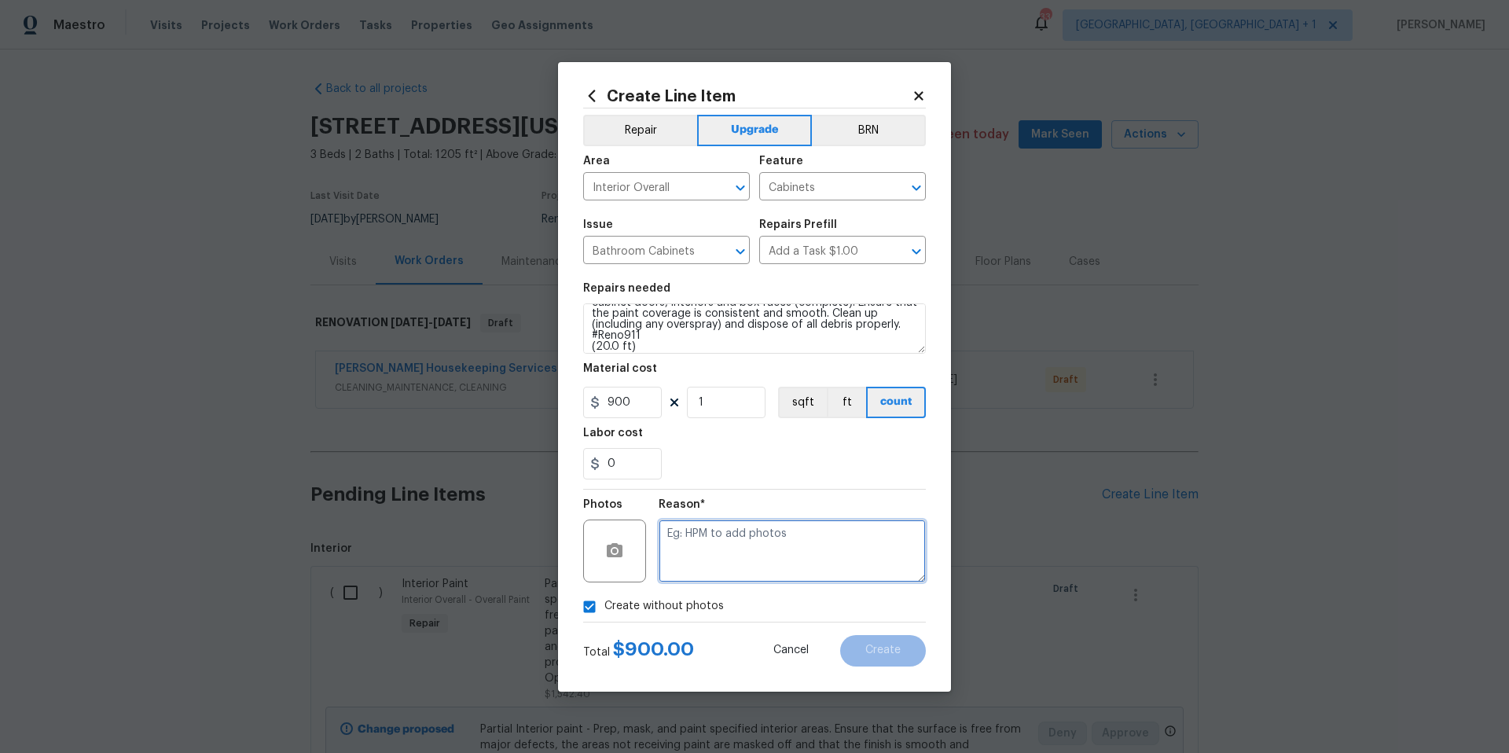
click at [766, 554] on textarea at bounding box center [791, 550] width 267 height 63
click at [683, 536] on textarea "HOM to add photos" at bounding box center [791, 550] width 267 height 63
type textarea "HPM to add photos"
click at [865, 657] on button "Create" at bounding box center [883, 650] width 86 height 31
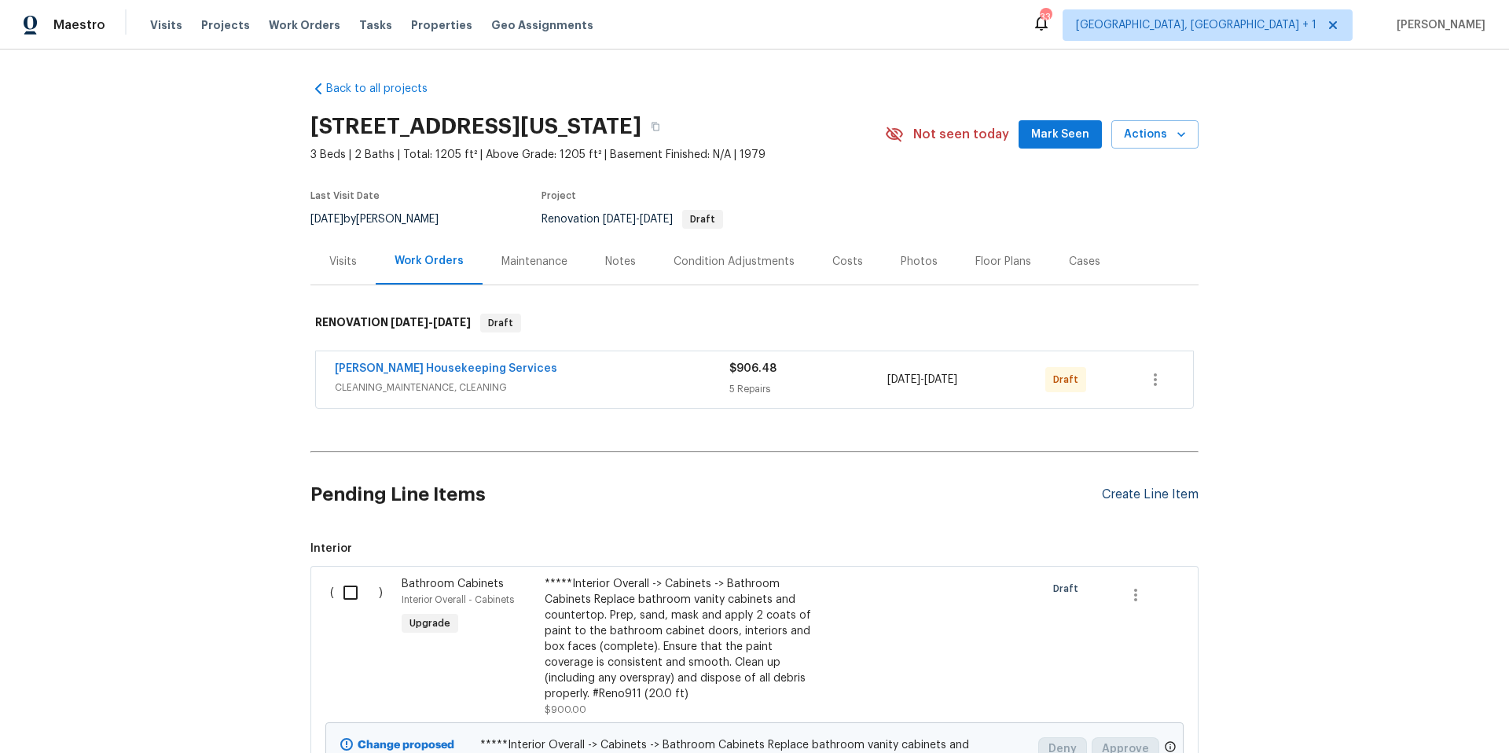
click at [1133, 499] on div "Create Line Item" at bounding box center [1150, 494] width 97 height 15
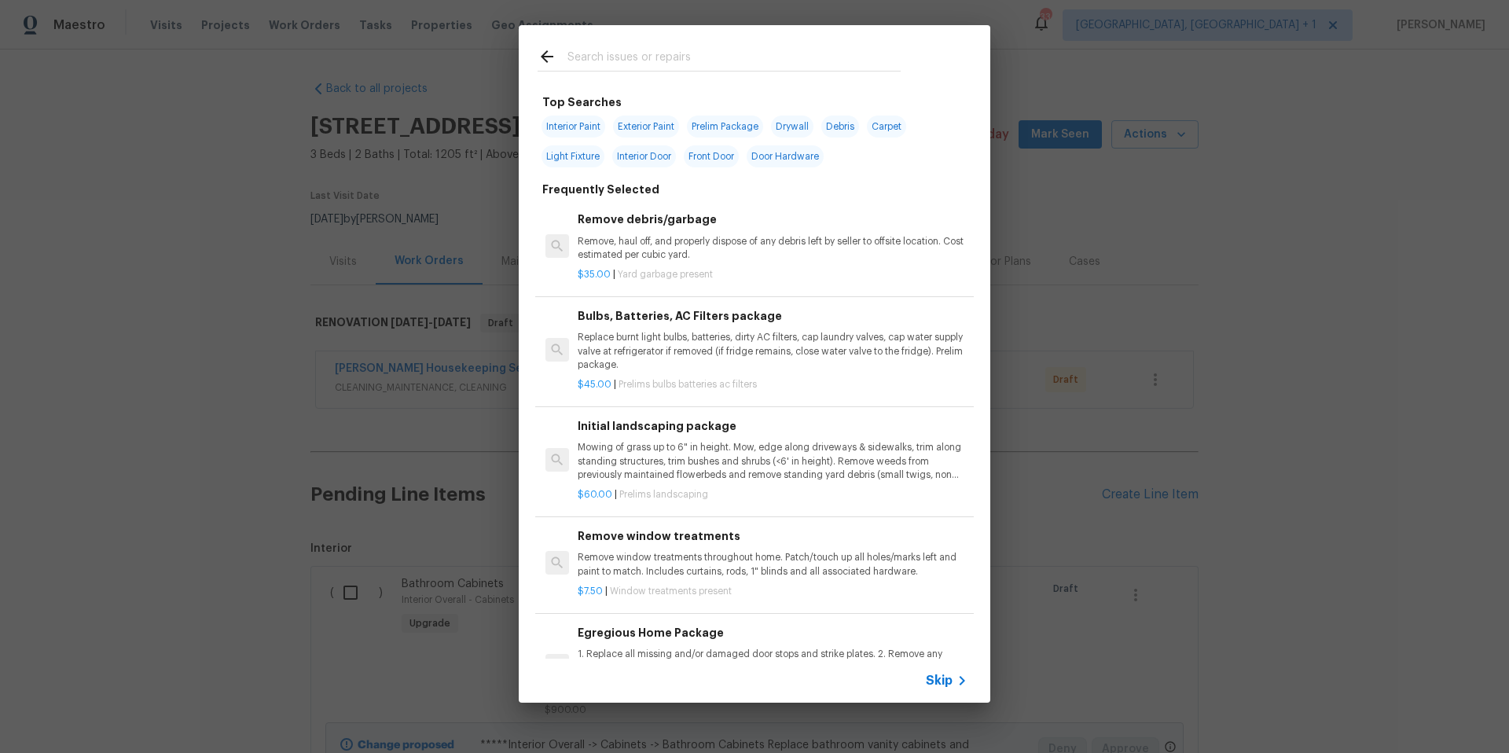
click at [575, 56] on input "text" at bounding box center [733, 59] width 333 height 24
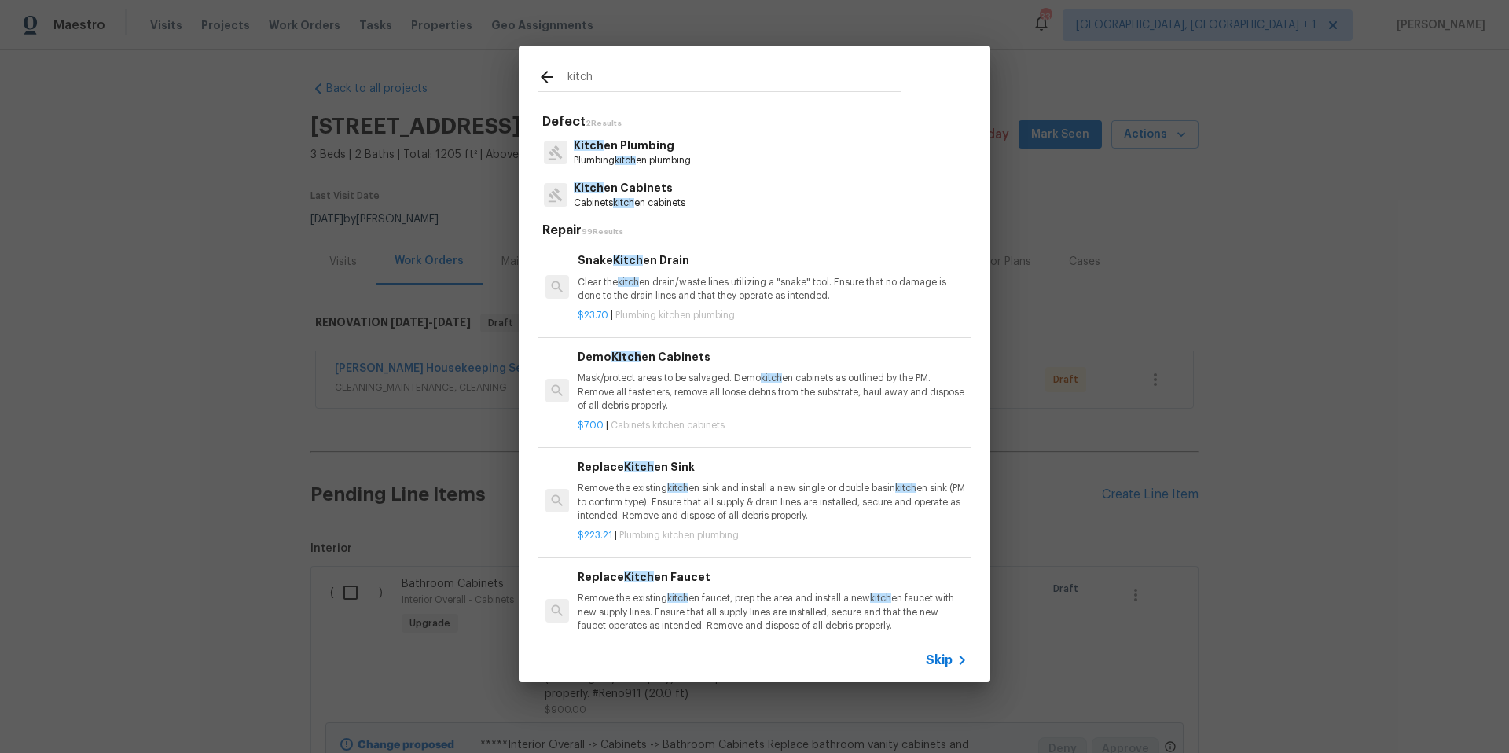
type input "kitch"
click at [608, 196] on p "Cabinets kitch en cabinets" at bounding box center [630, 202] width 112 height 13
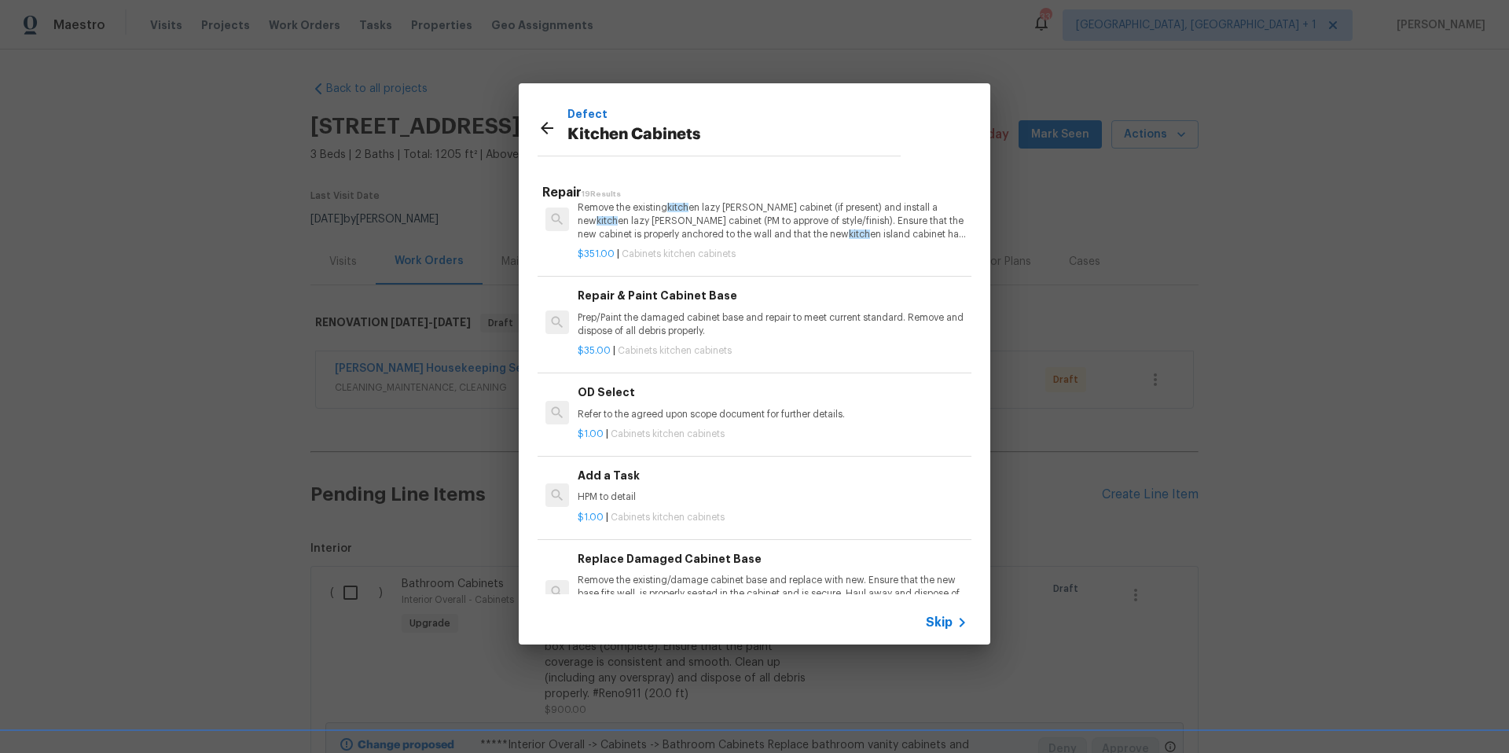
scroll to position [1572, 0]
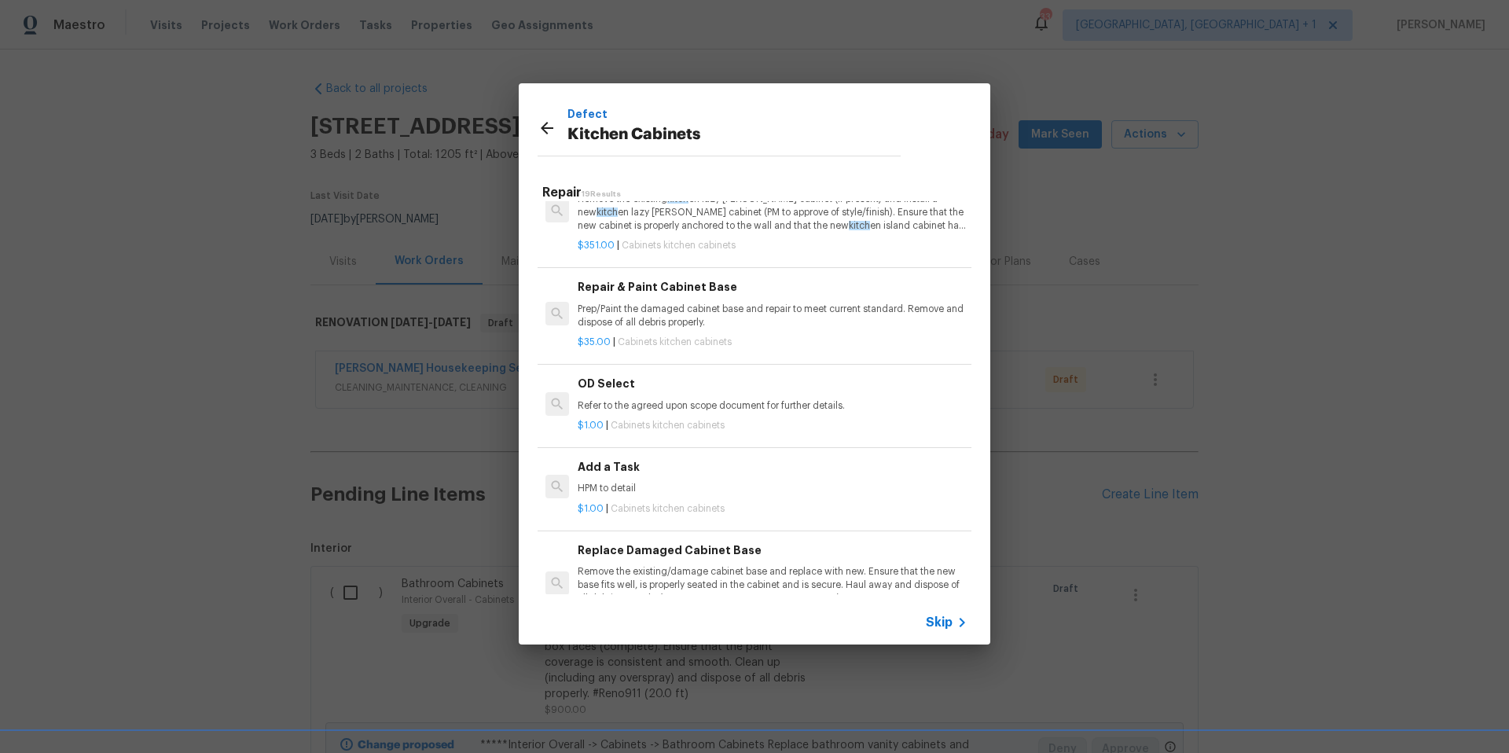
click at [601, 486] on p "HPM to detail" at bounding box center [772, 488] width 390 height 13
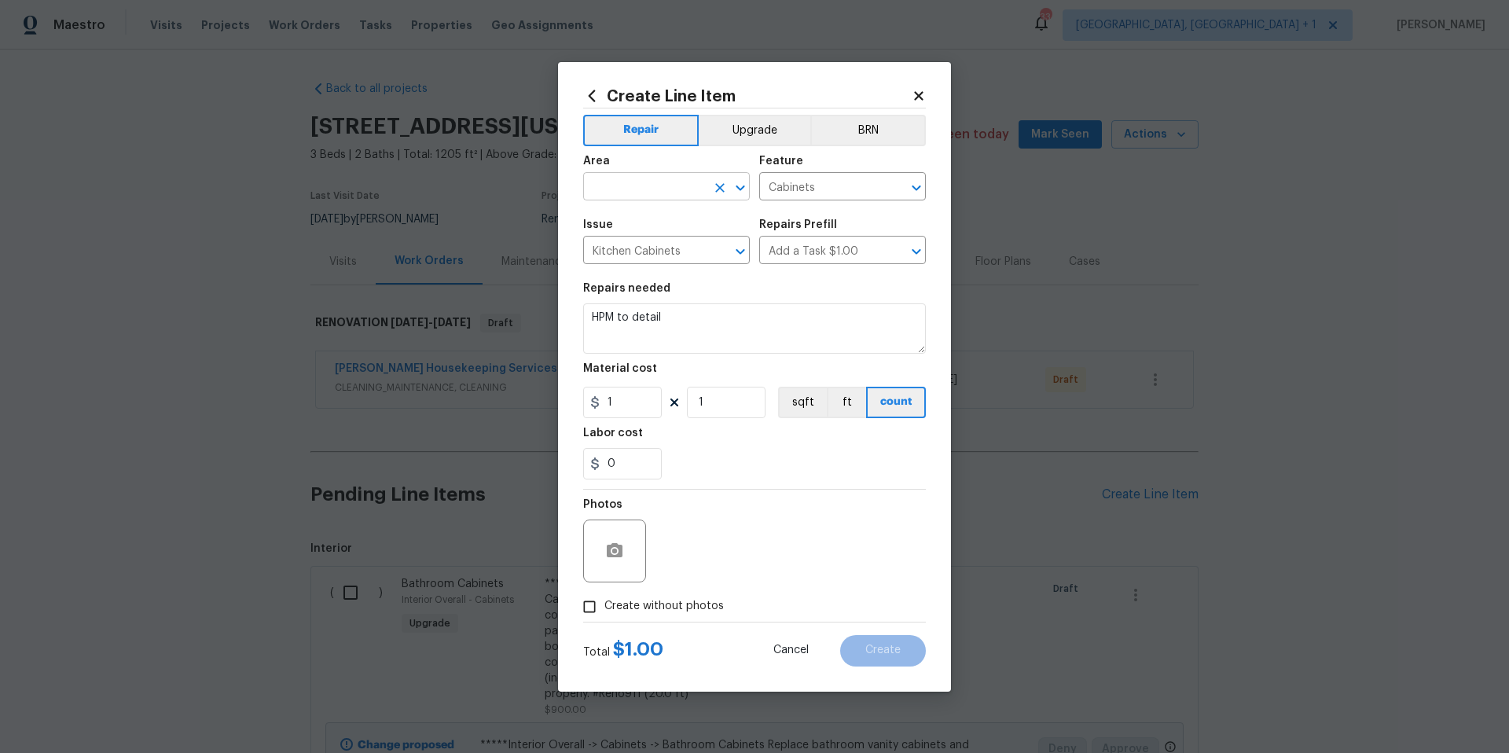
click at [631, 185] on input "text" at bounding box center [644, 188] width 123 height 24
click at [632, 240] on li "Interior Overall" at bounding box center [666, 249] width 167 height 26
type input "Interior Overall"
click at [761, 252] on input "Add a Task $1.00" at bounding box center [820, 252] width 123 height 24
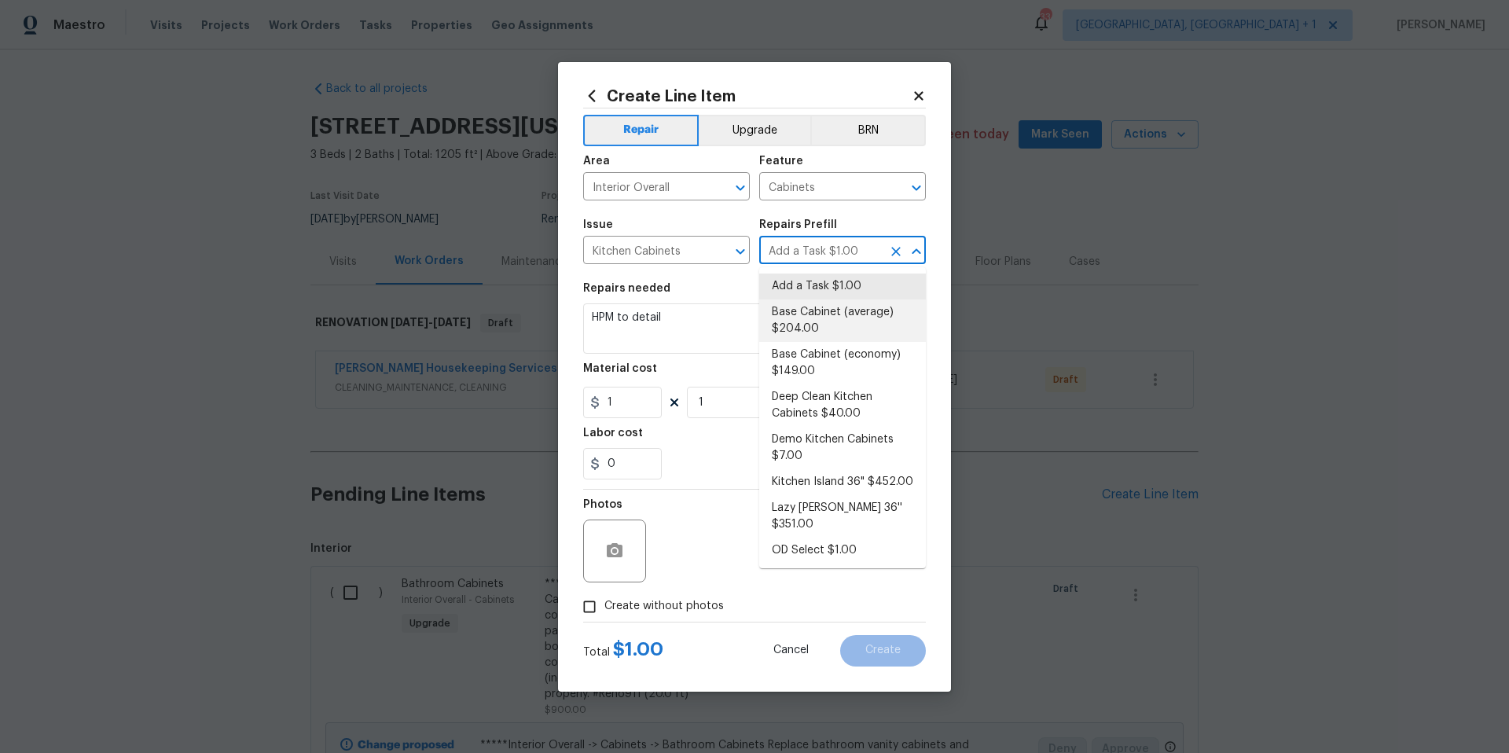
click at [915, 95] on icon at bounding box center [918, 96] width 14 height 14
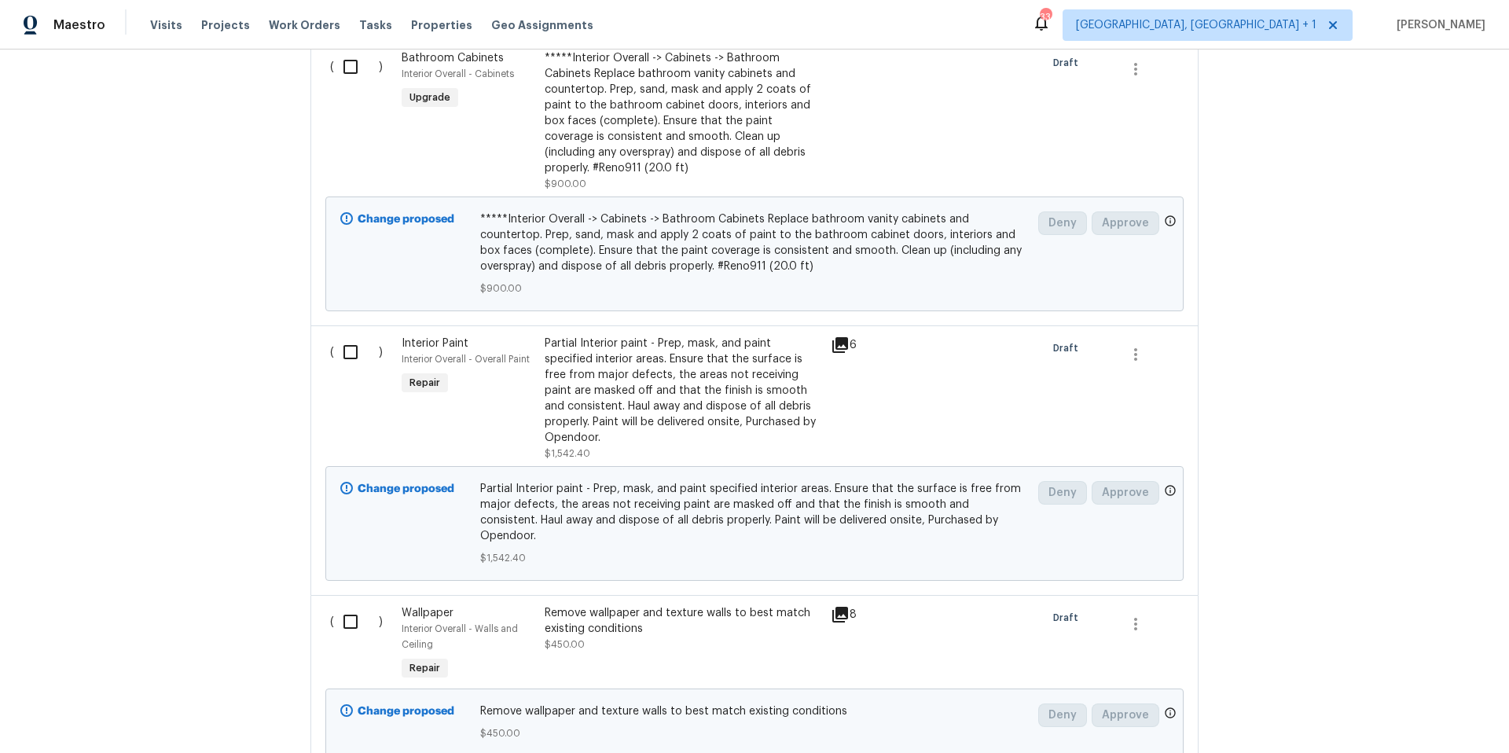
scroll to position [504, 0]
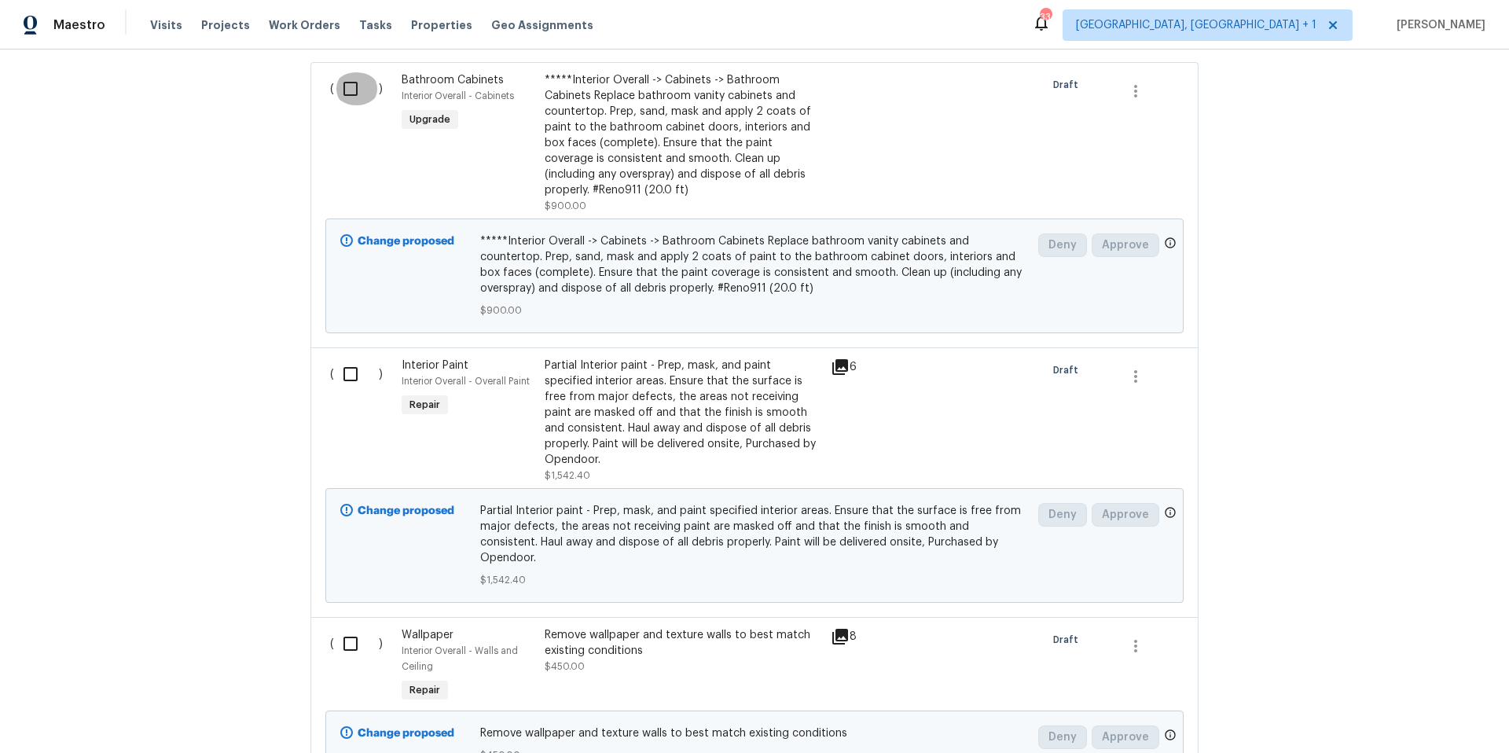
click at [344, 89] on input "checkbox" at bounding box center [356, 88] width 45 height 33
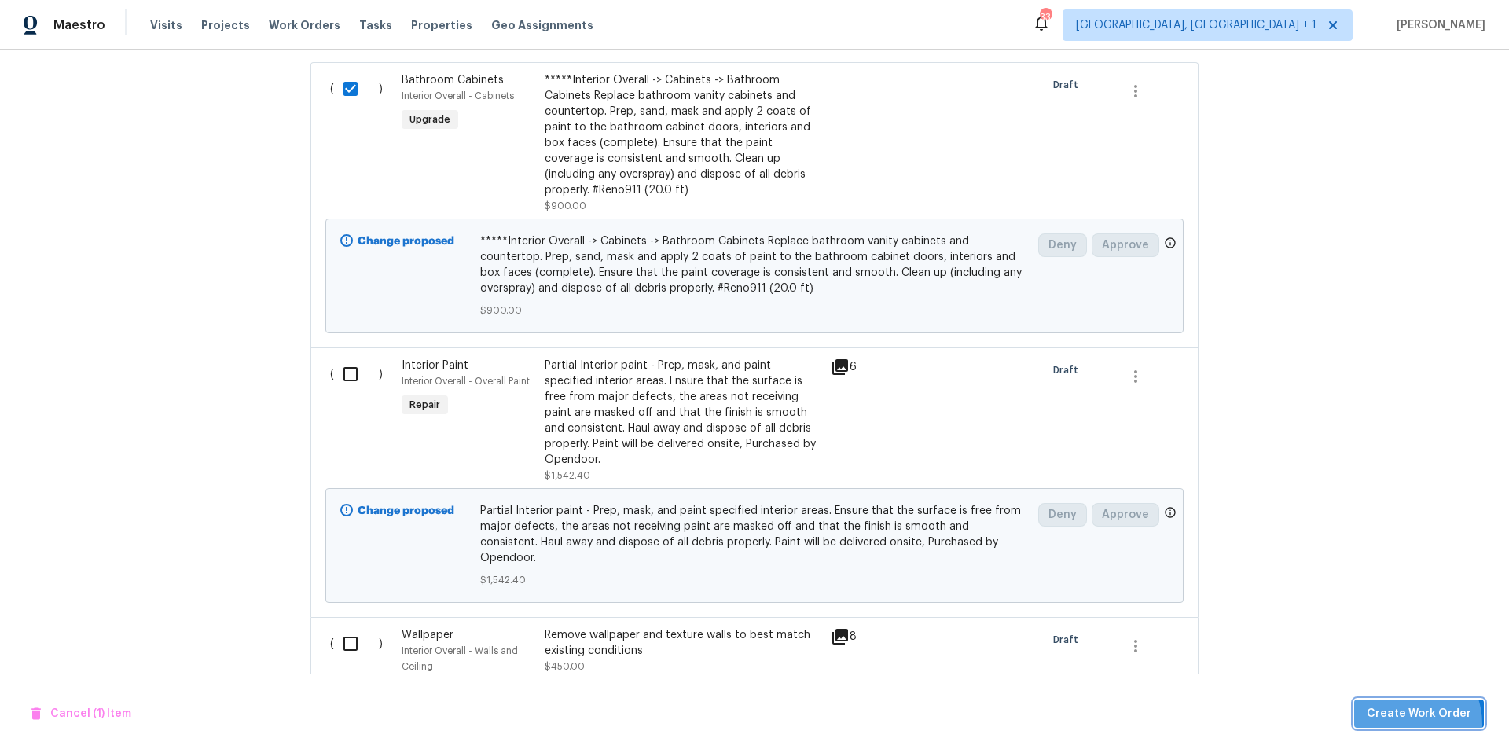
click at [1406, 724] on button "Create Work Order" at bounding box center [1419, 713] width 130 height 29
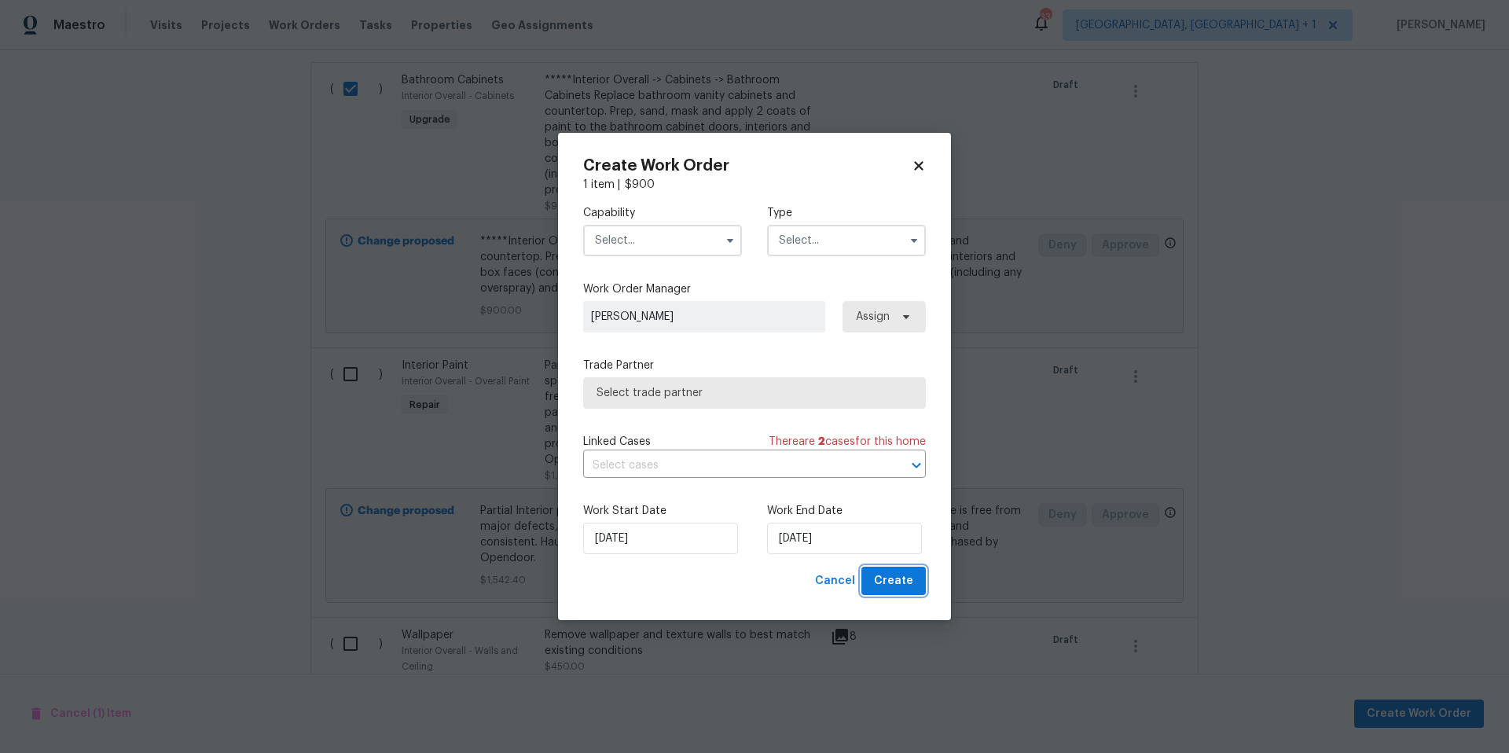
click at [912, 587] on span "Create" at bounding box center [893, 581] width 39 height 20
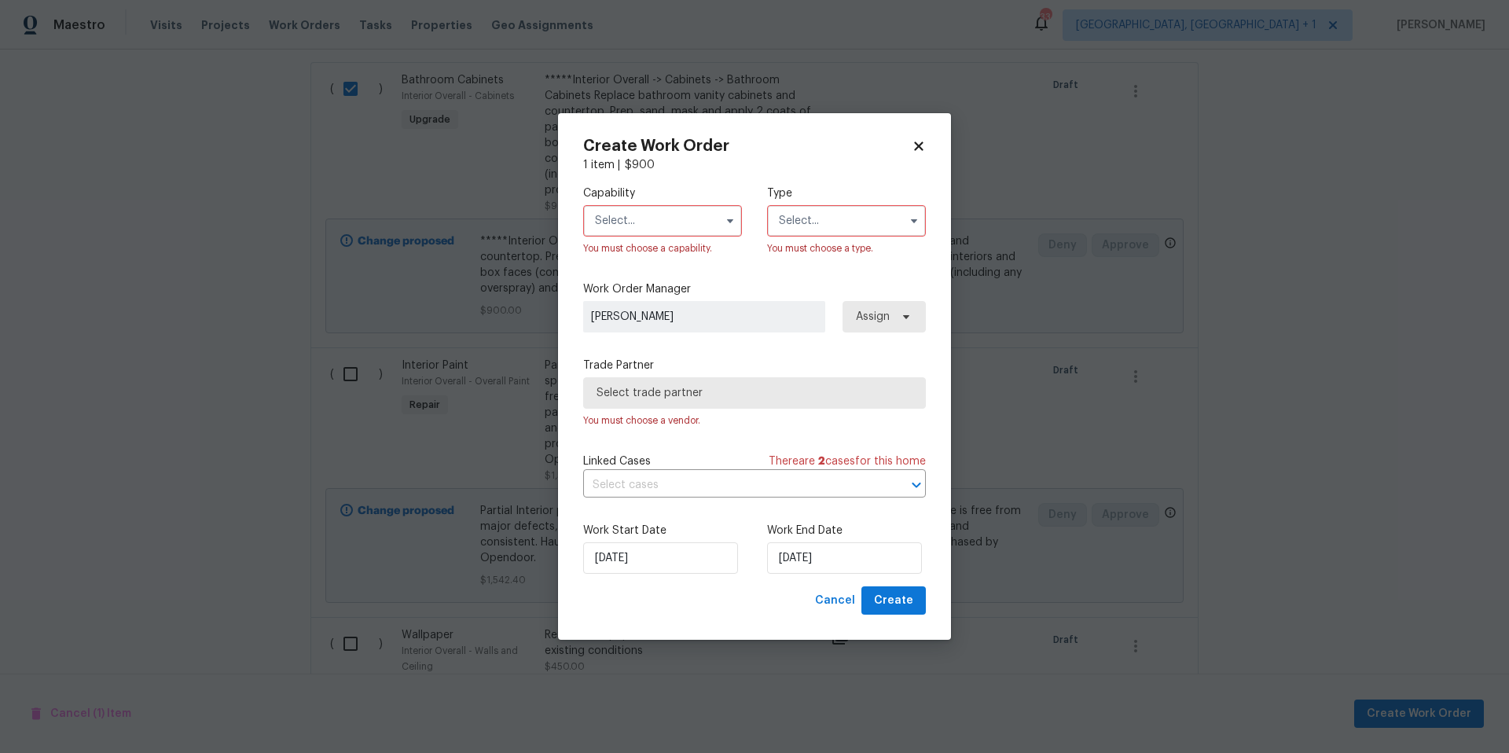
click at [916, 143] on icon at bounding box center [918, 145] width 9 height 9
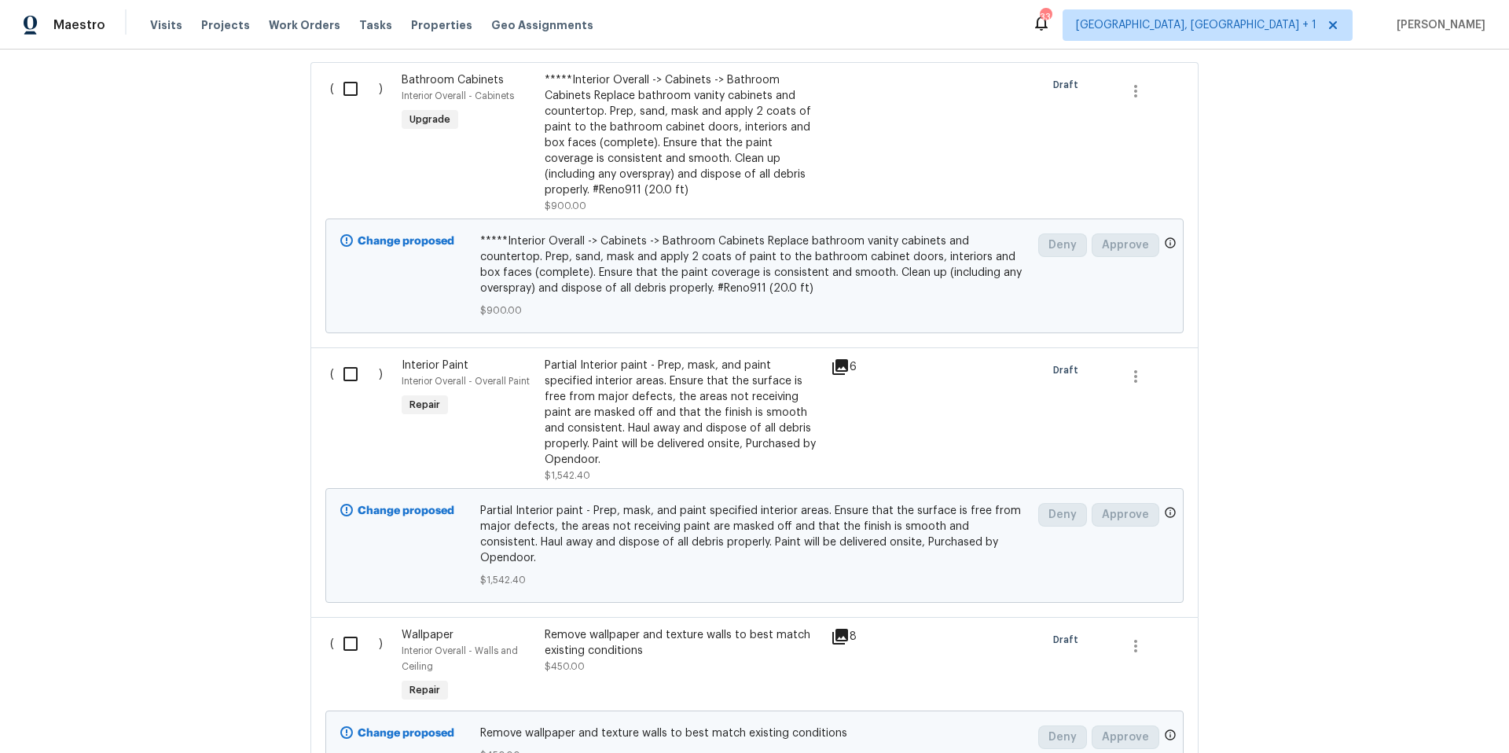
click at [354, 87] on input "checkbox" at bounding box center [356, 88] width 45 height 33
checkbox input "true"
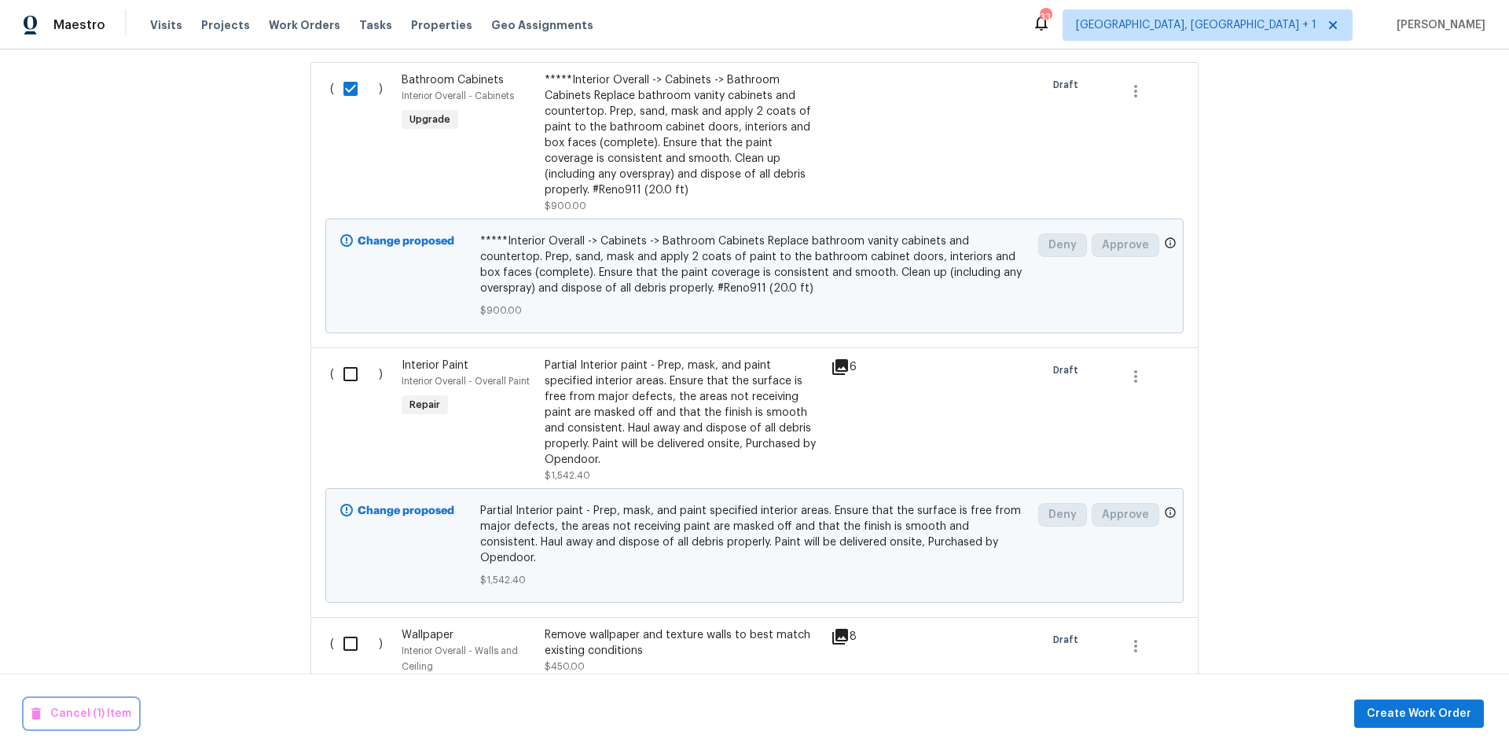
click at [112, 712] on span "Cancel (1) Item" at bounding box center [81, 714] width 100 height 20
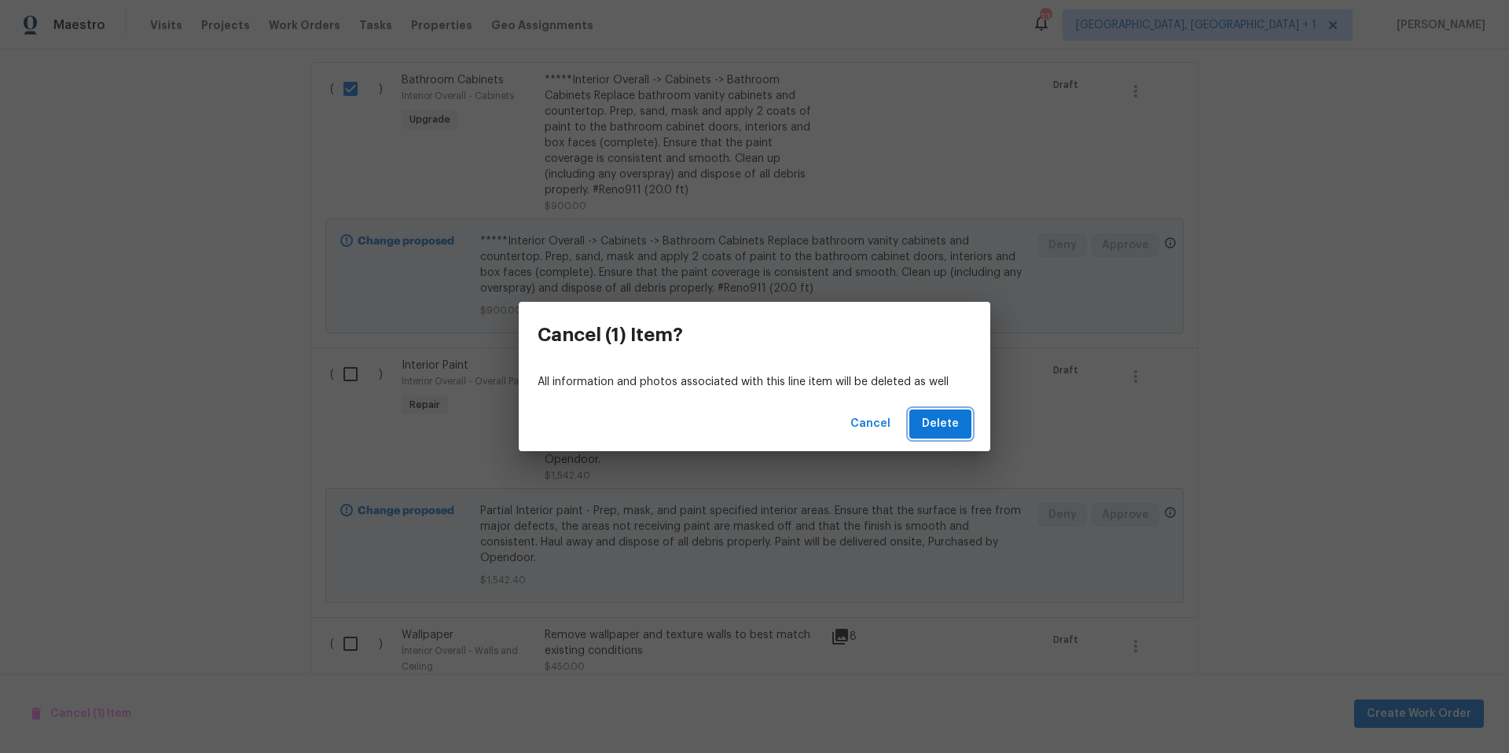
click at [953, 425] on span "Delete" at bounding box center [940, 424] width 37 height 20
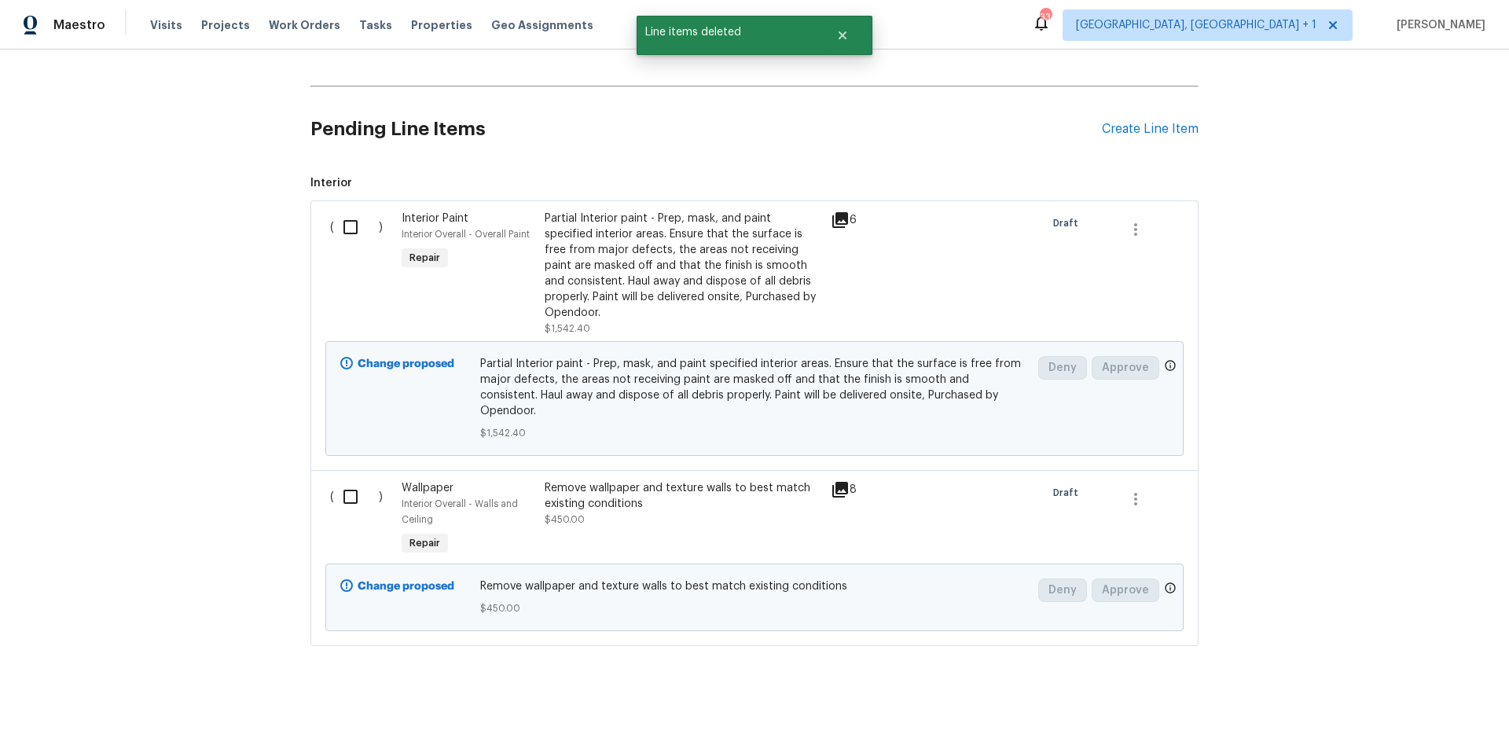
scroll to position [361, 0]
click at [338, 229] on input "checkbox" at bounding box center [356, 230] width 45 height 33
checkbox input "true"
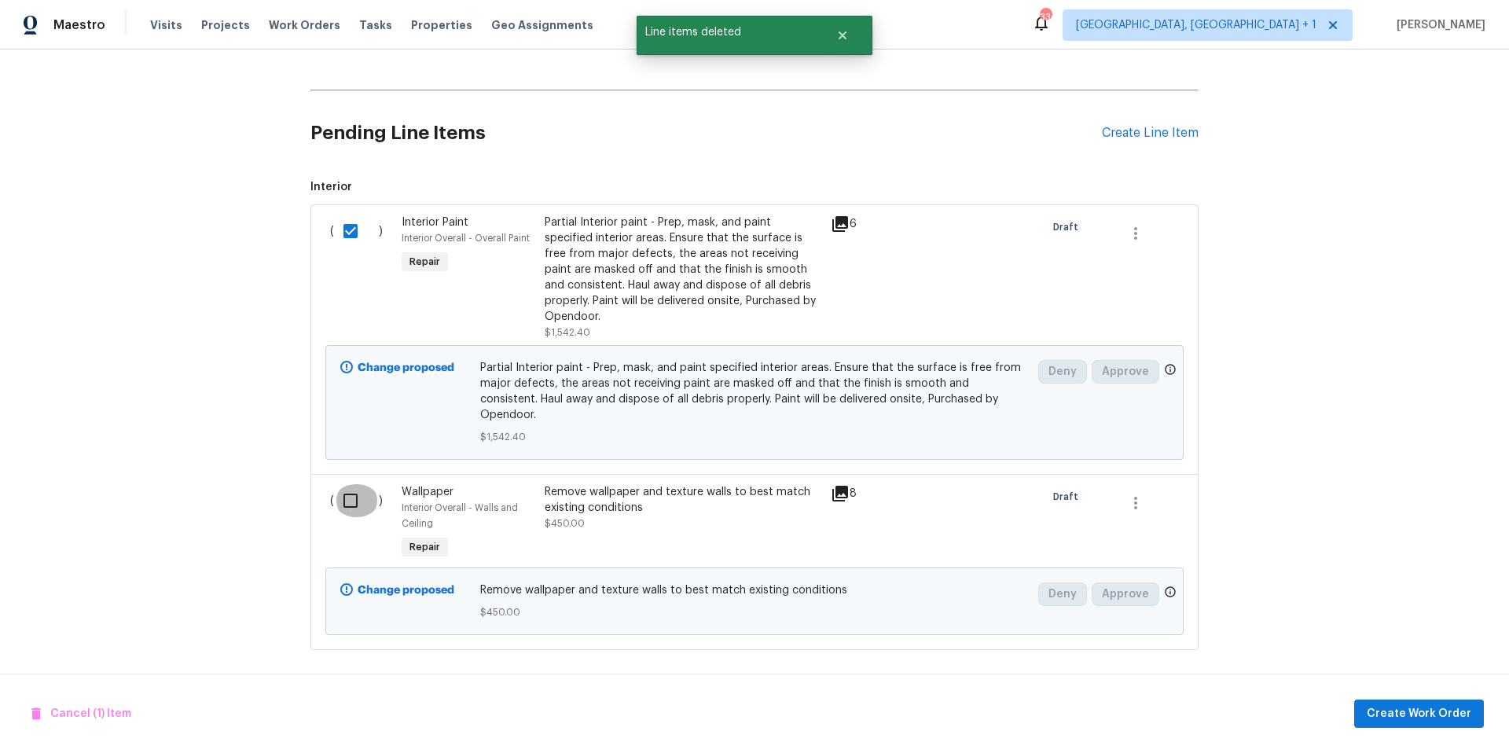
click at [349, 486] on input "checkbox" at bounding box center [356, 500] width 45 height 33
checkbox input "true"
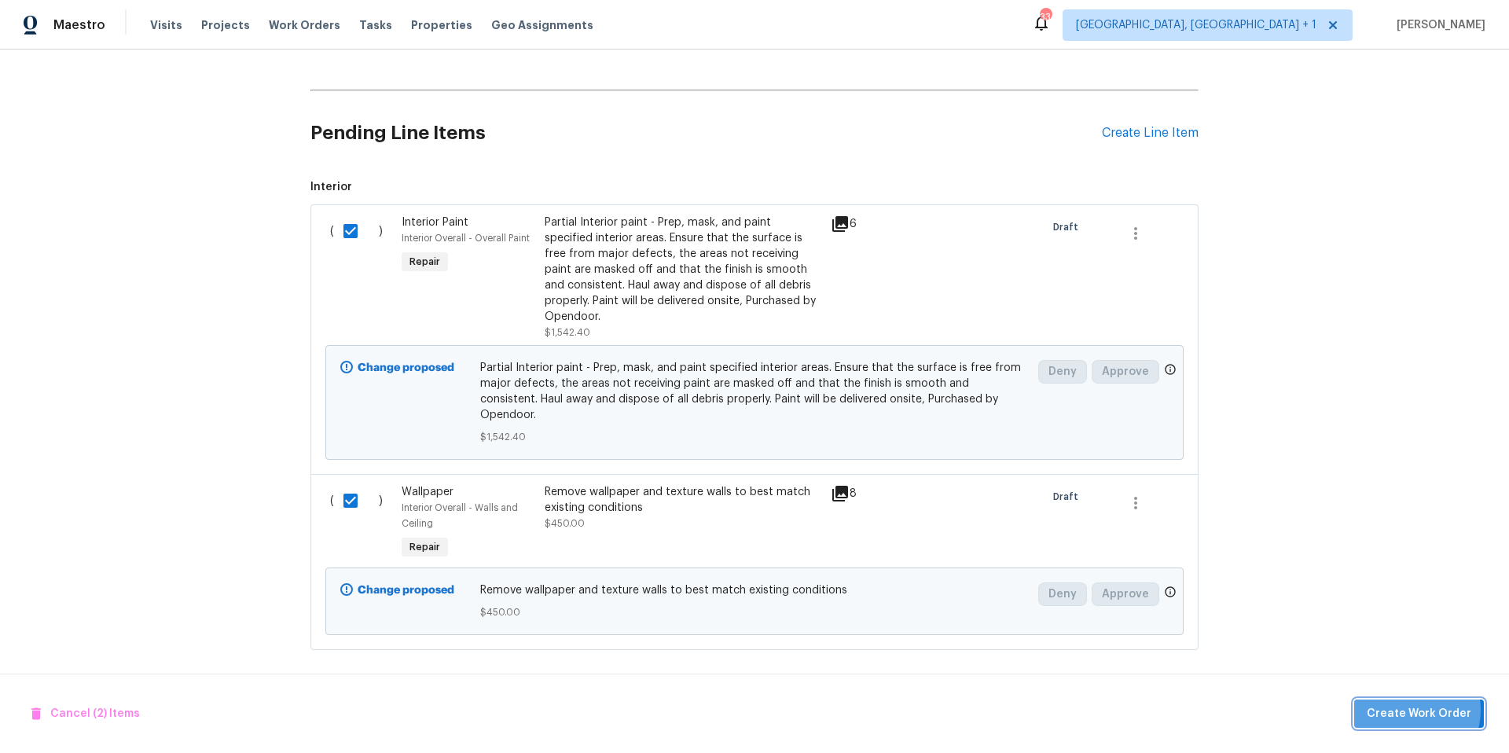
click at [1417, 709] on span "Create Work Order" at bounding box center [1418, 714] width 104 height 20
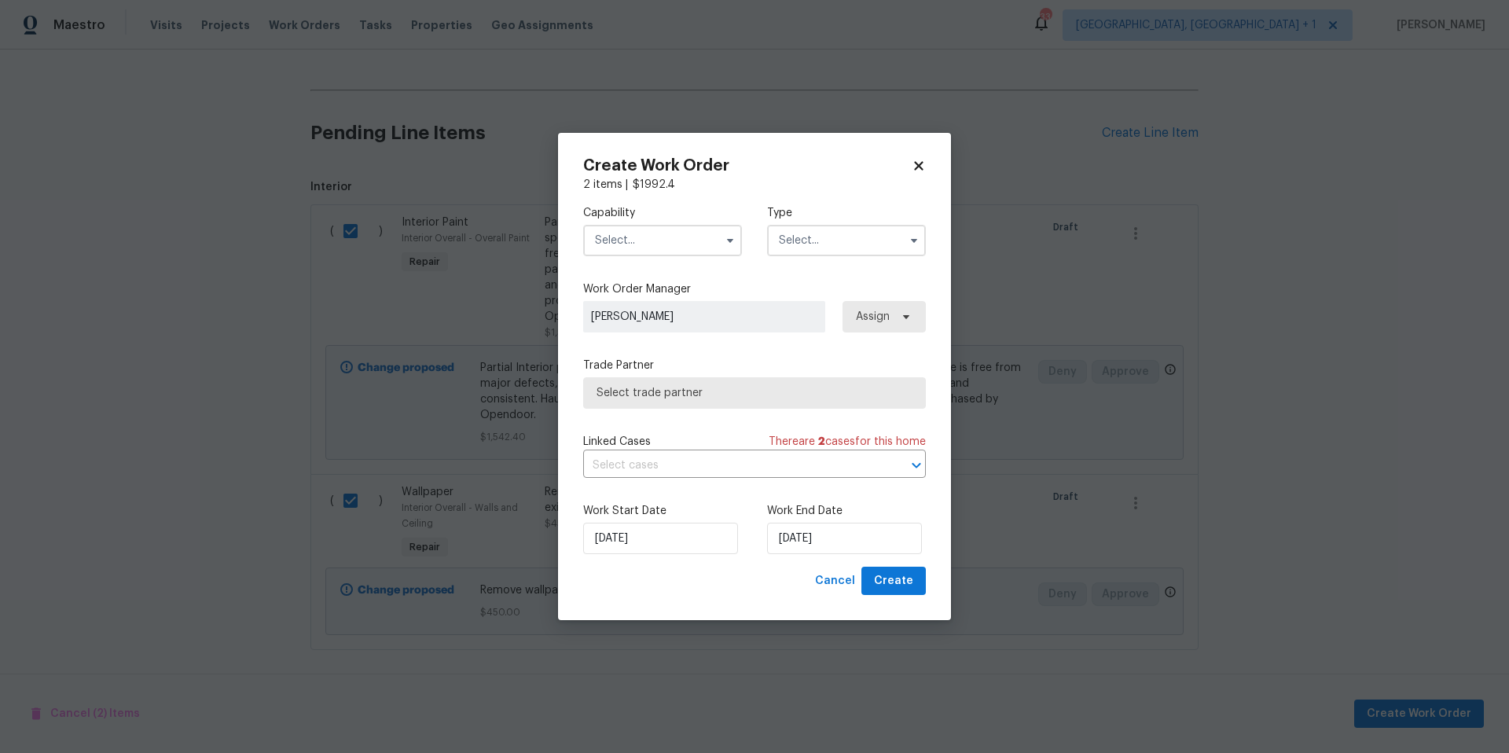
click at [688, 247] on input "text" at bounding box center [662, 240] width 159 height 31
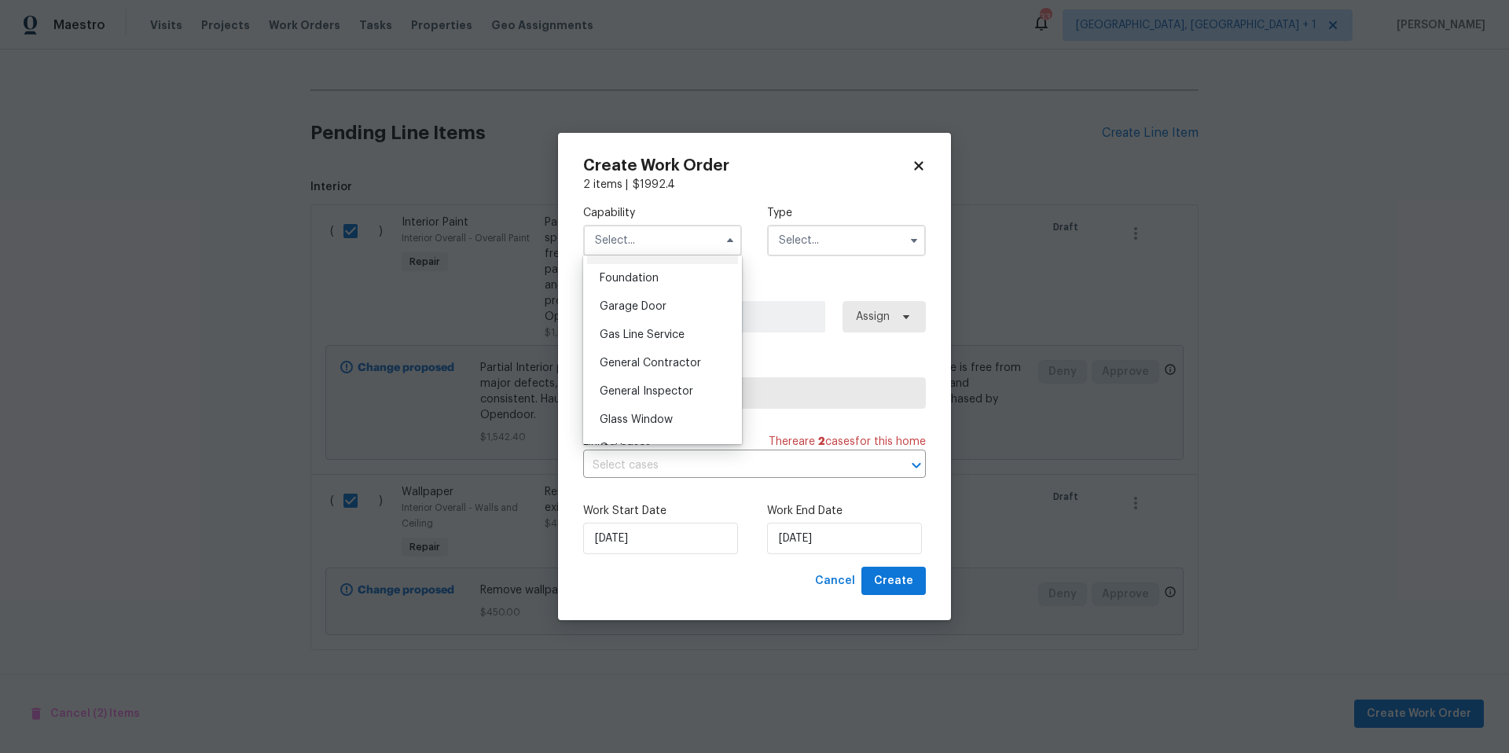
scroll to position [680, 0]
click at [673, 351] on div "General Contractor" at bounding box center [662, 344] width 151 height 28
type input "General Contractor"
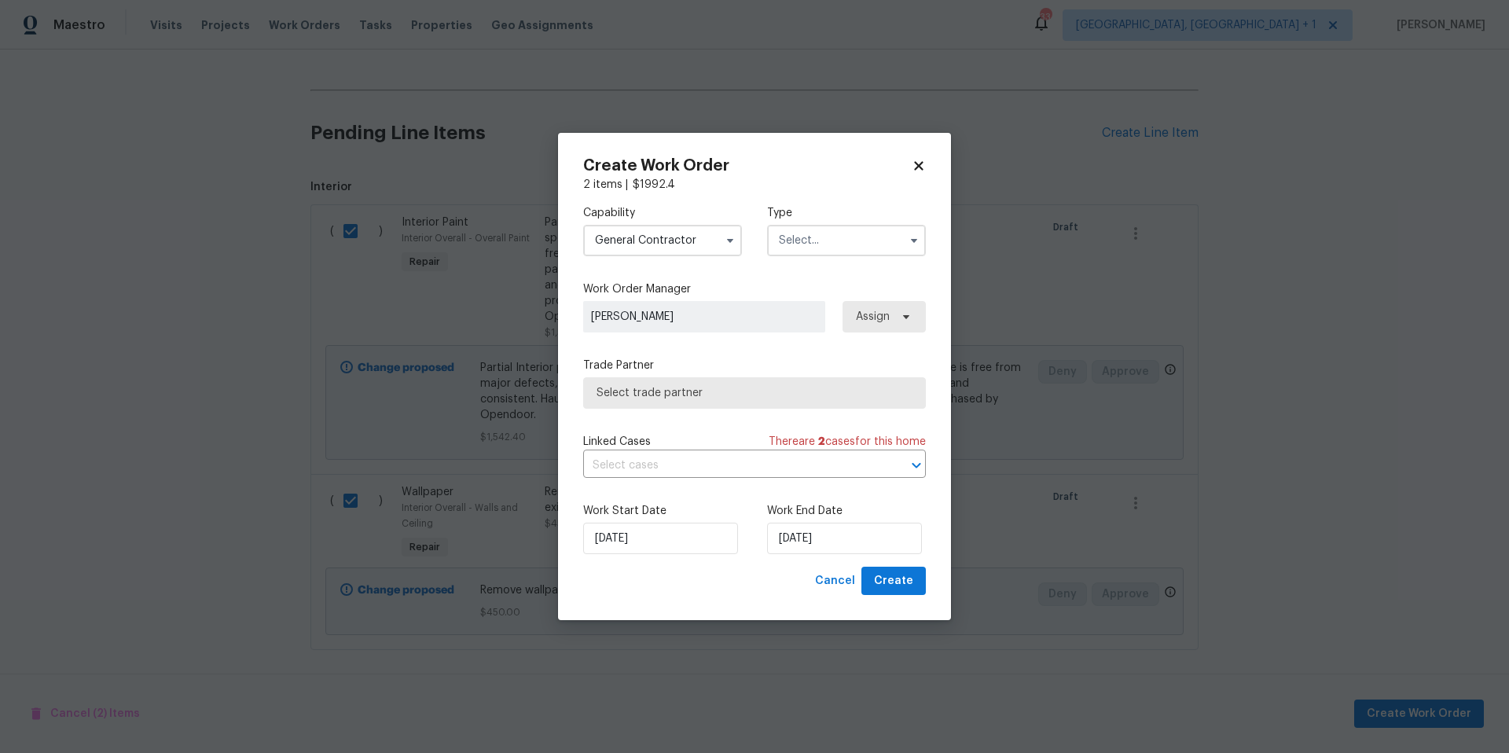
click at [803, 243] on input "text" at bounding box center [846, 240] width 159 height 31
click at [839, 379] on span "Renovation" at bounding box center [812, 384] width 58 height 11
type input "Renovation"
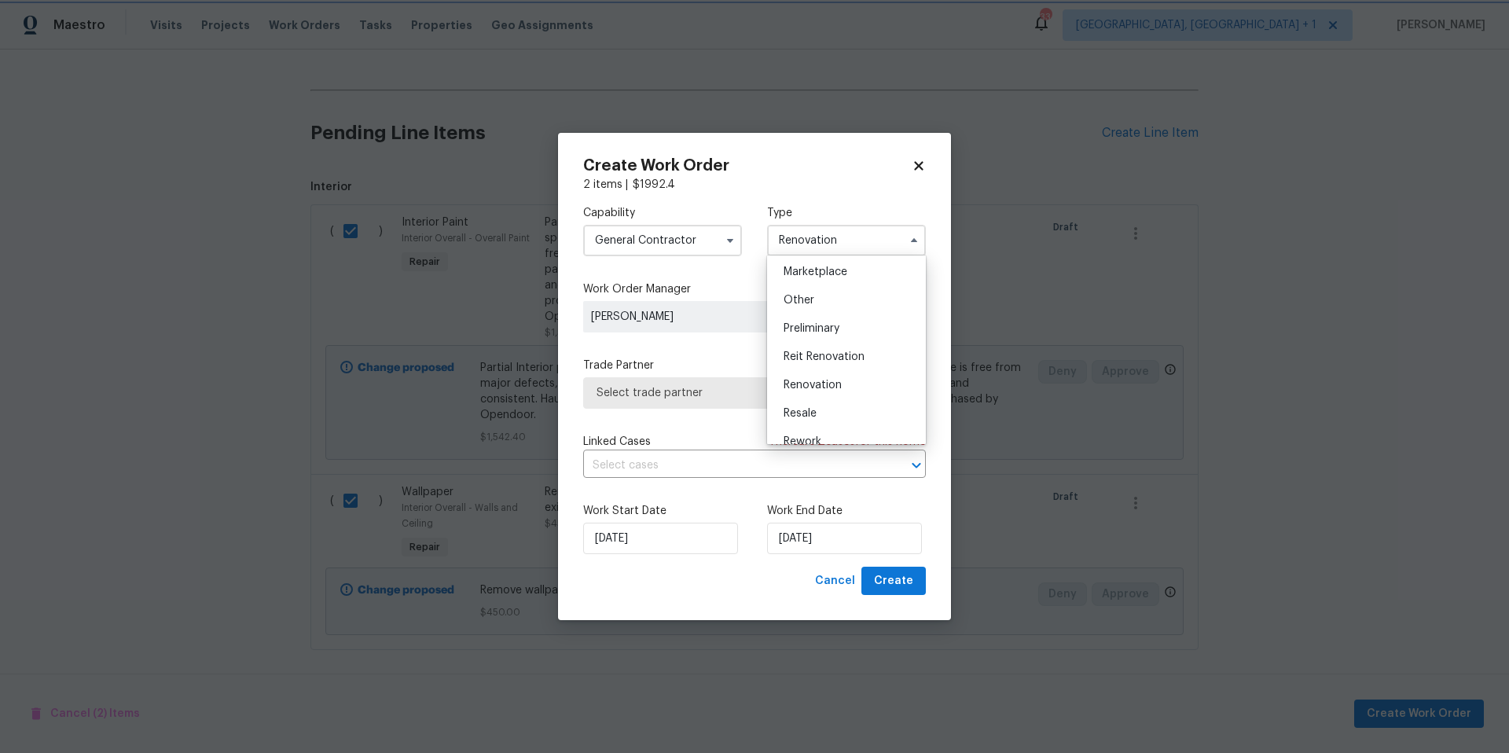
scroll to position [0, 0]
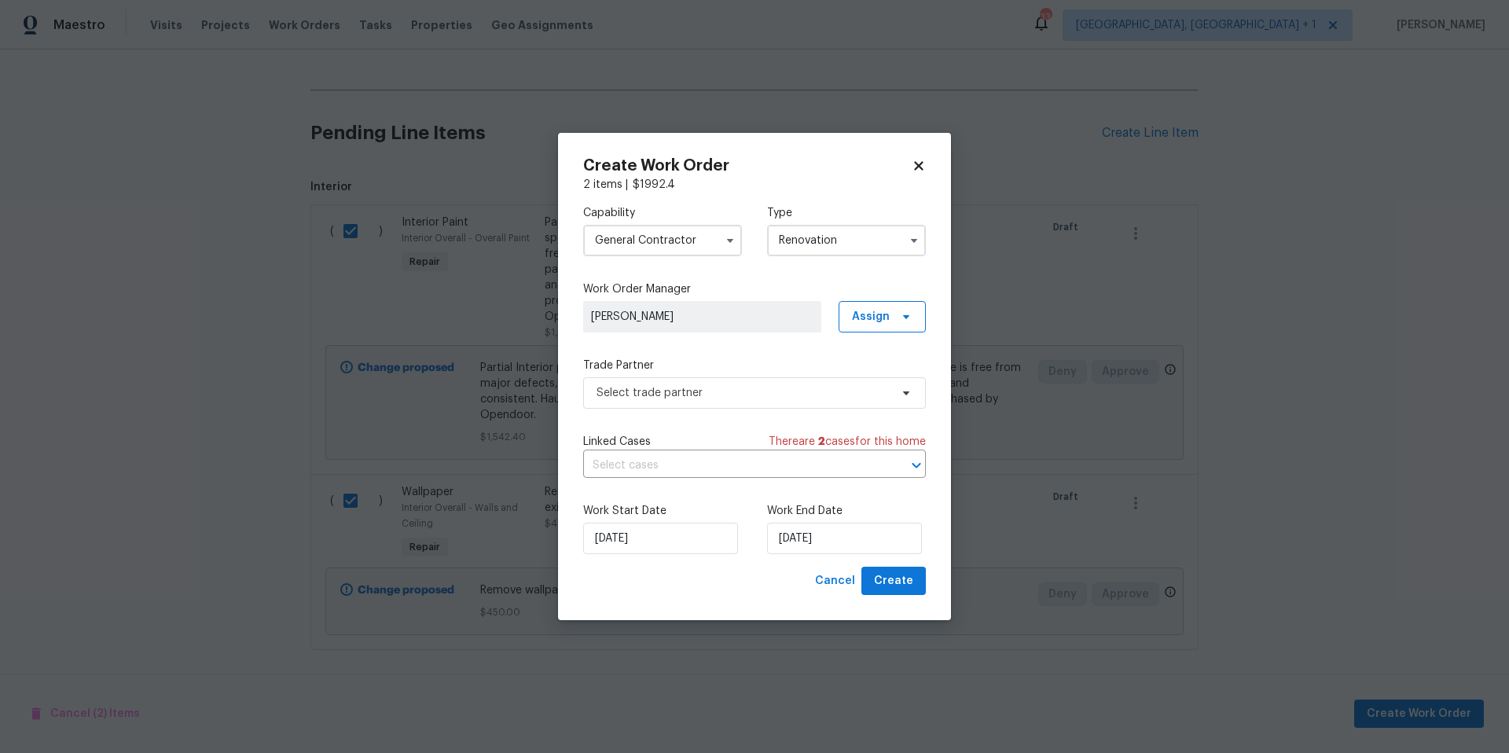
click at [708, 306] on span "[PERSON_NAME]" at bounding box center [702, 316] width 238 height 31
drag, startPoint x: 746, startPoint y: 373, endPoint x: 750, endPoint y: 392, distance: 19.3
click at [747, 379] on div "Trade Partner Select trade partner" at bounding box center [754, 382] width 343 height 51
click at [750, 392] on span "Select trade partner" at bounding box center [742, 393] width 293 height 16
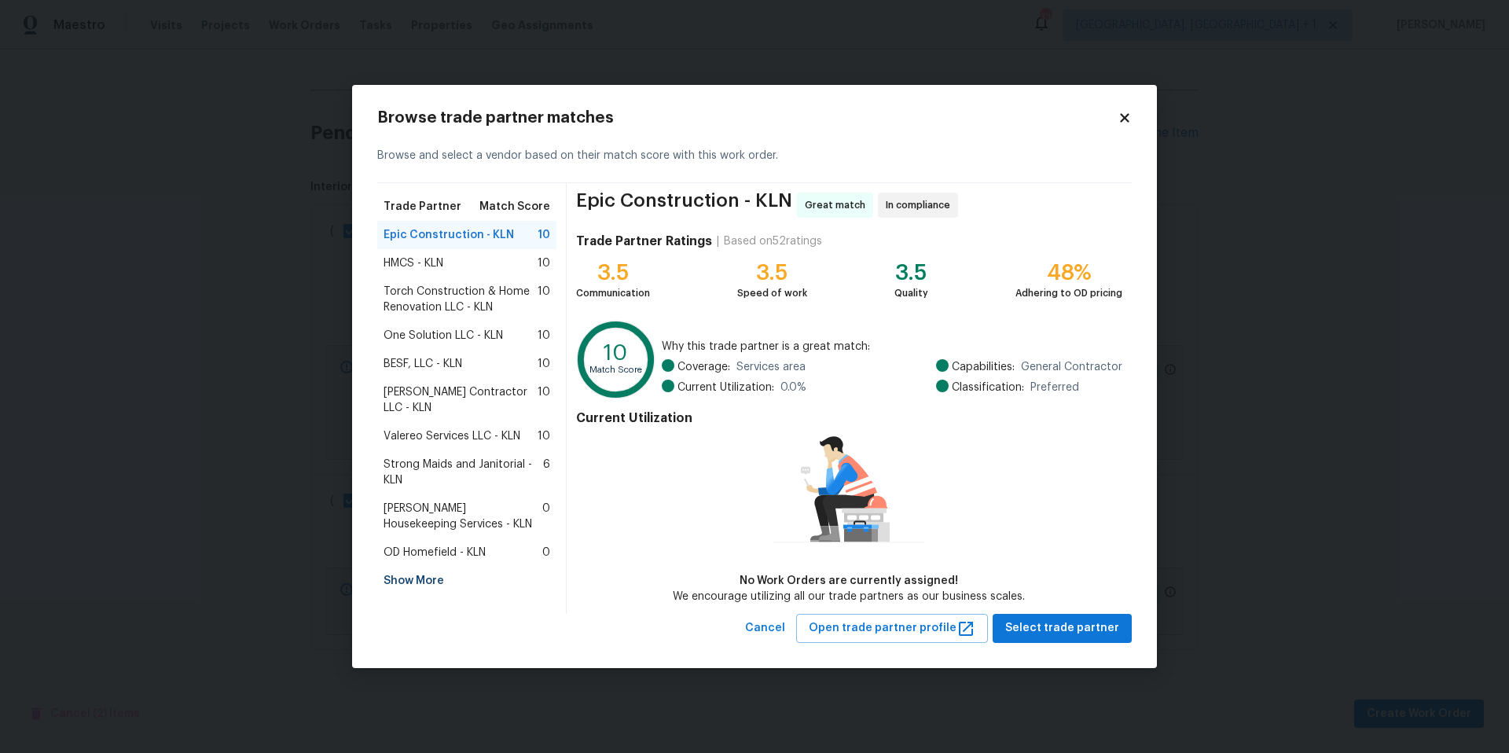
click at [435, 286] on span "Torch Construction & Home Renovation LLC - KLN" at bounding box center [460, 299] width 154 height 31
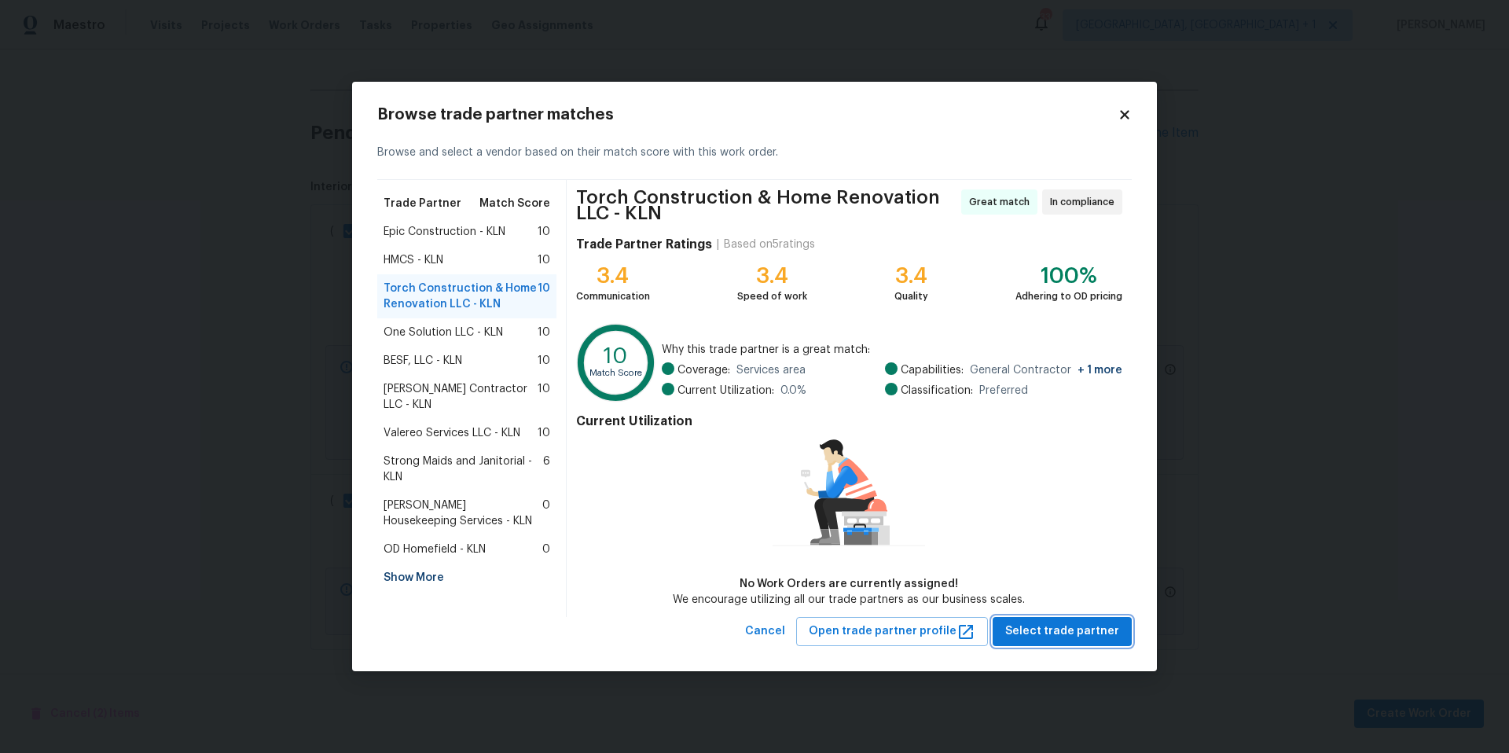
click at [1048, 637] on span "Select trade partner" at bounding box center [1062, 631] width 114 height 20
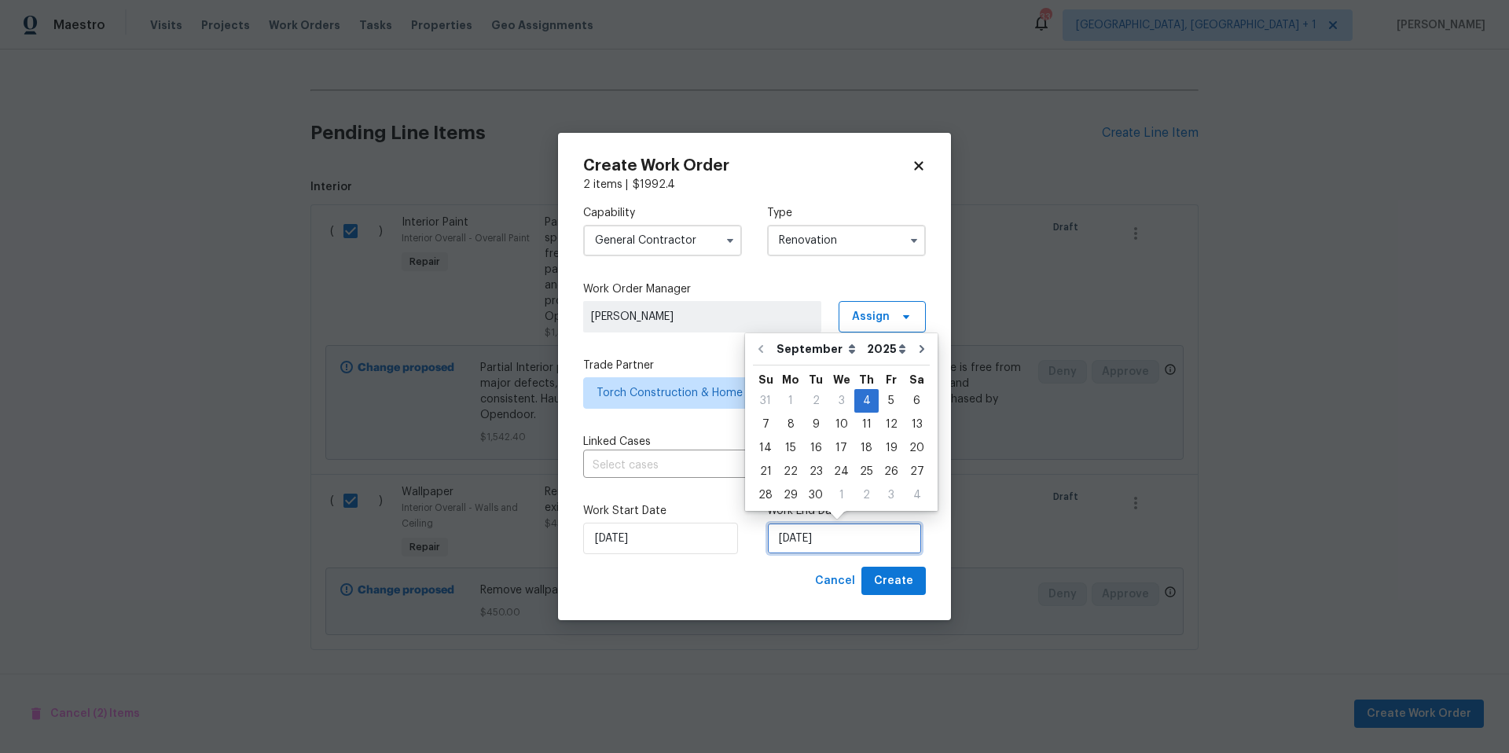
click at [829, 536] on input "[DATE]" at bounding box center [844, 537] width 155 height 31
click at [904, 421] on div "13" at bounding box center [917, 424] width 26 height 22
type input "[DATE]"
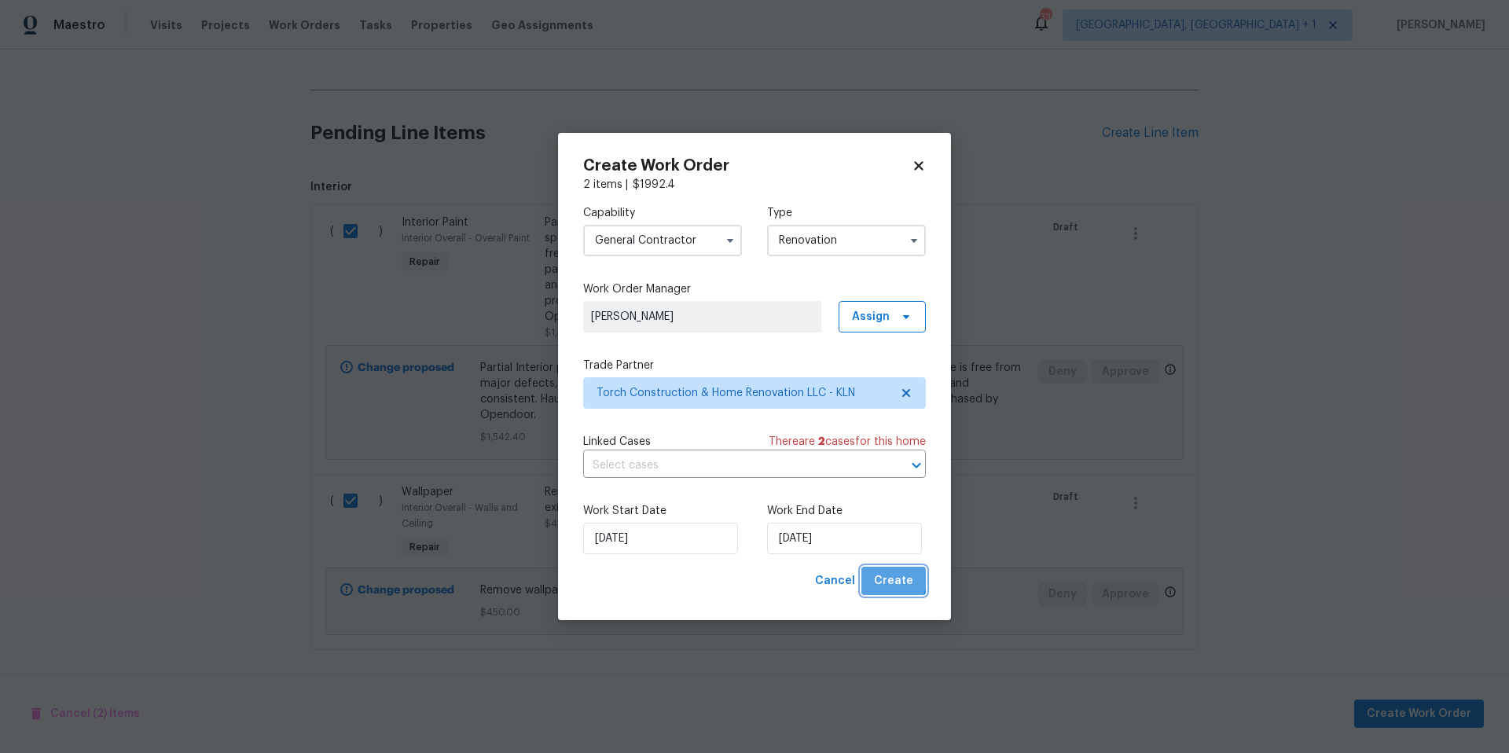
click at [867, 570] on button "Create" at bounding box center [893, 580] width 64 height 29
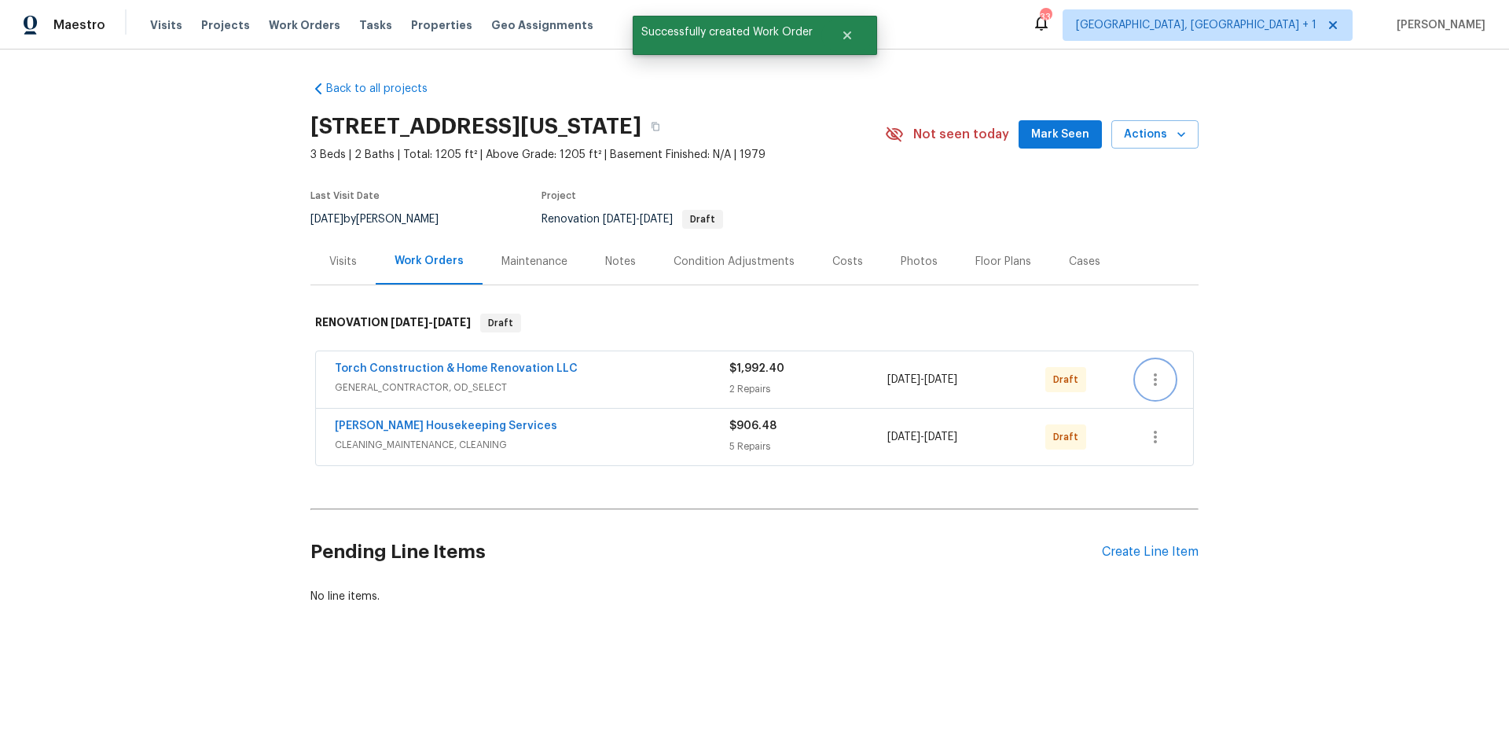
click at [1157, 375] on icon "button" at bounding box center [1155, 379] width 19 height 19
click at [1159, 376] on li "Send to Vendor" at bounding box center [1216, 380] width 170 height 26
click at [1083, 459] on div at bounding box center [754, 376] width 1509 height 753
click at [1146, 433] on icon "button" at bounding box center [1155, 436] width 19 height 19
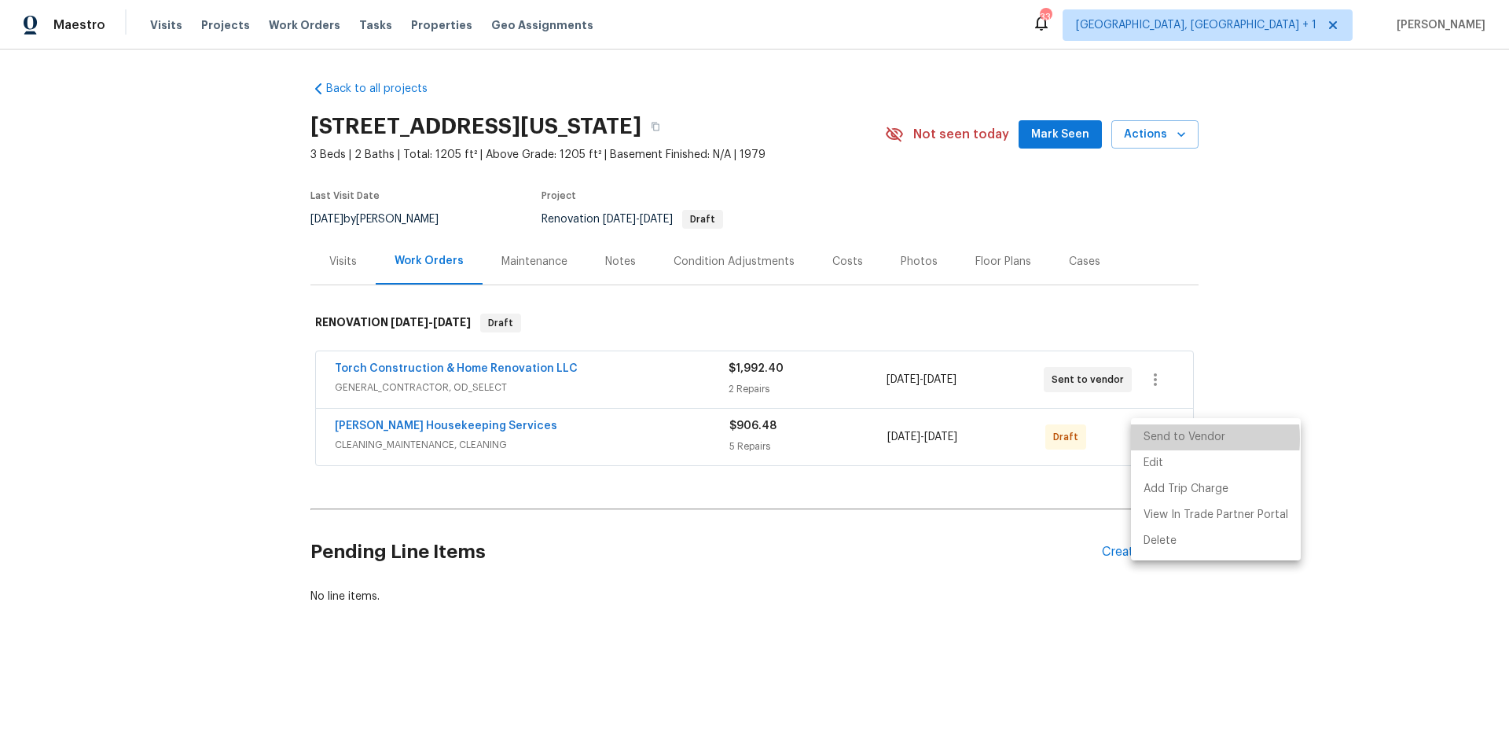
click at [1160, 438] on li "Send to Vendor" at bounding box center [1216, 437] width 170 height 26
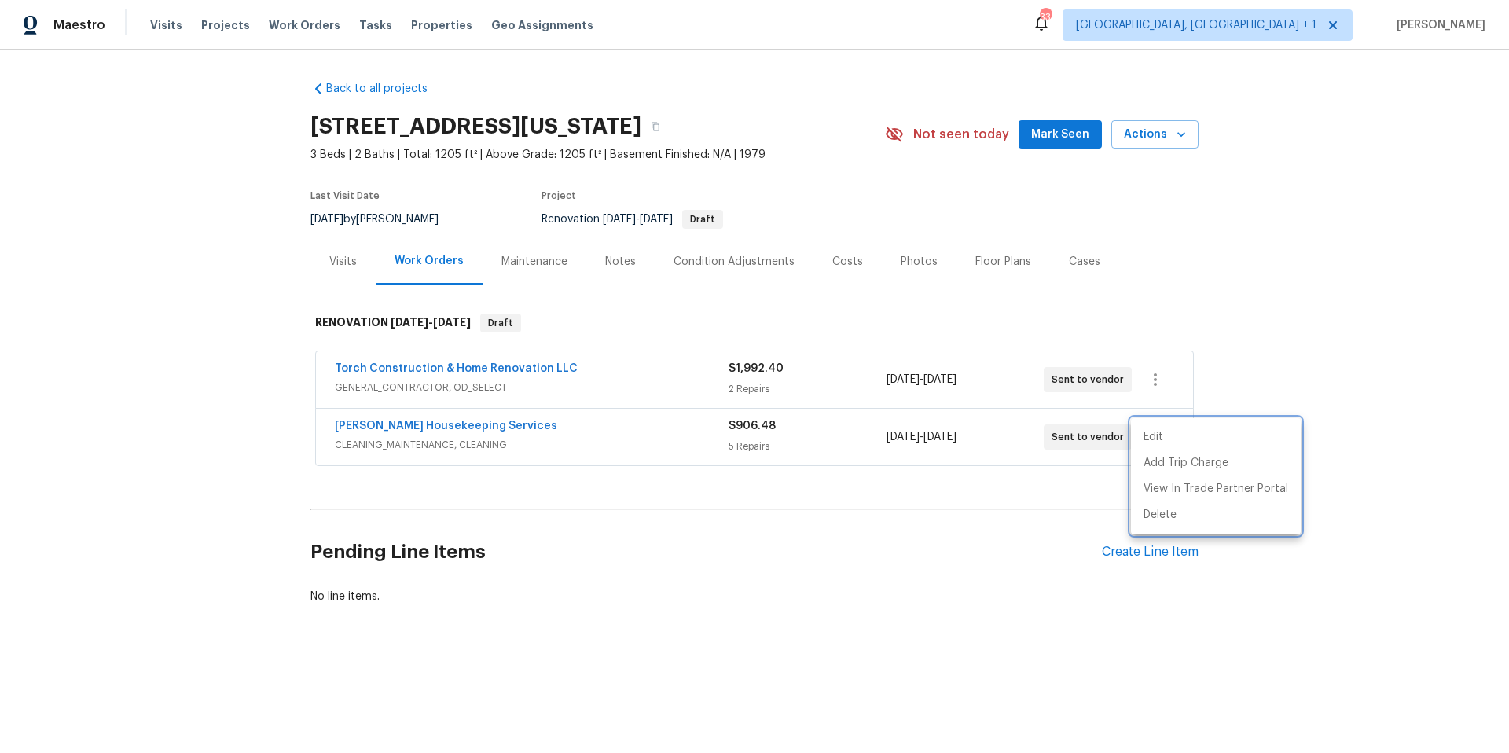
click at [1102, 548] on div at bounding box center [754, 376] width 1509 height 753
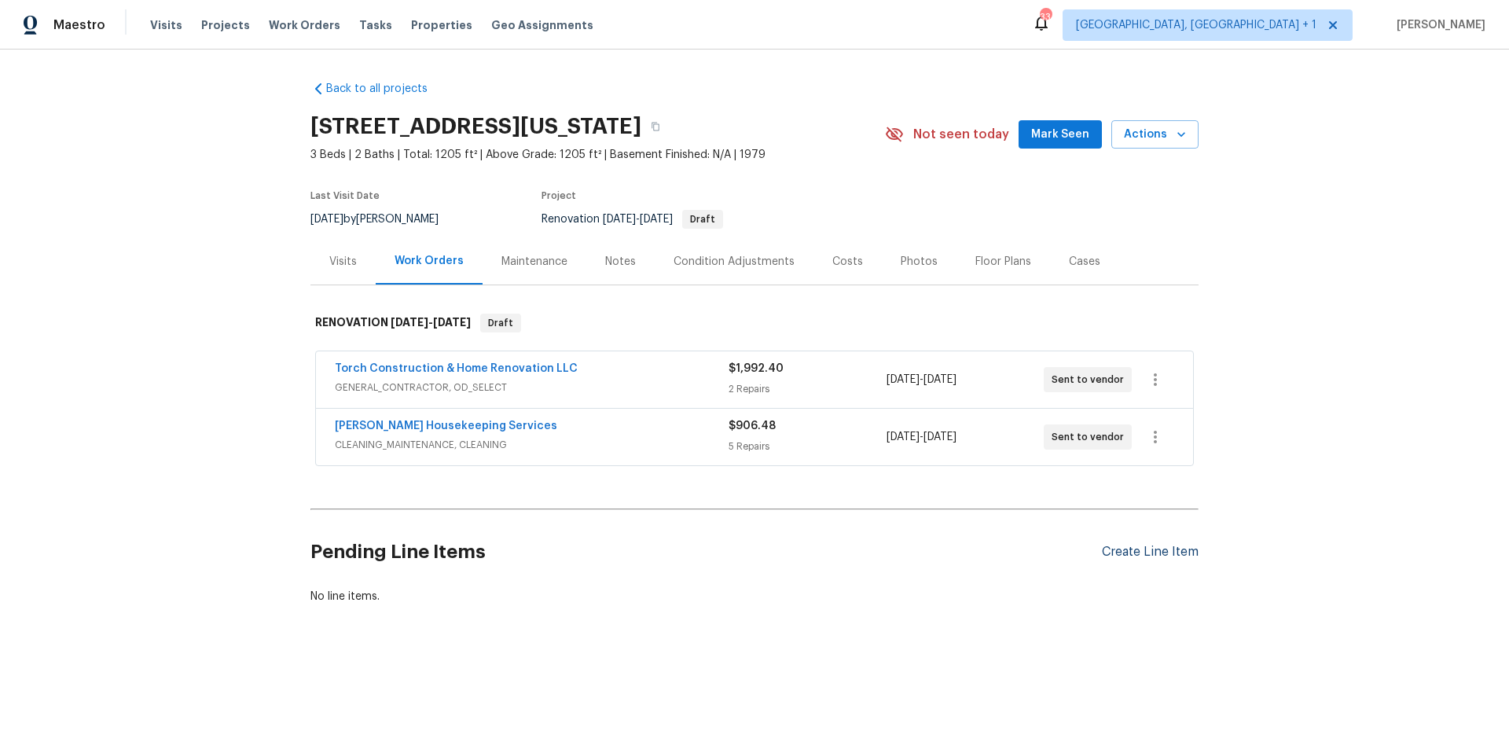
click at [1106, 548] on div "Create Line Item" at bounding box center [1150, 551] width 97 height 15
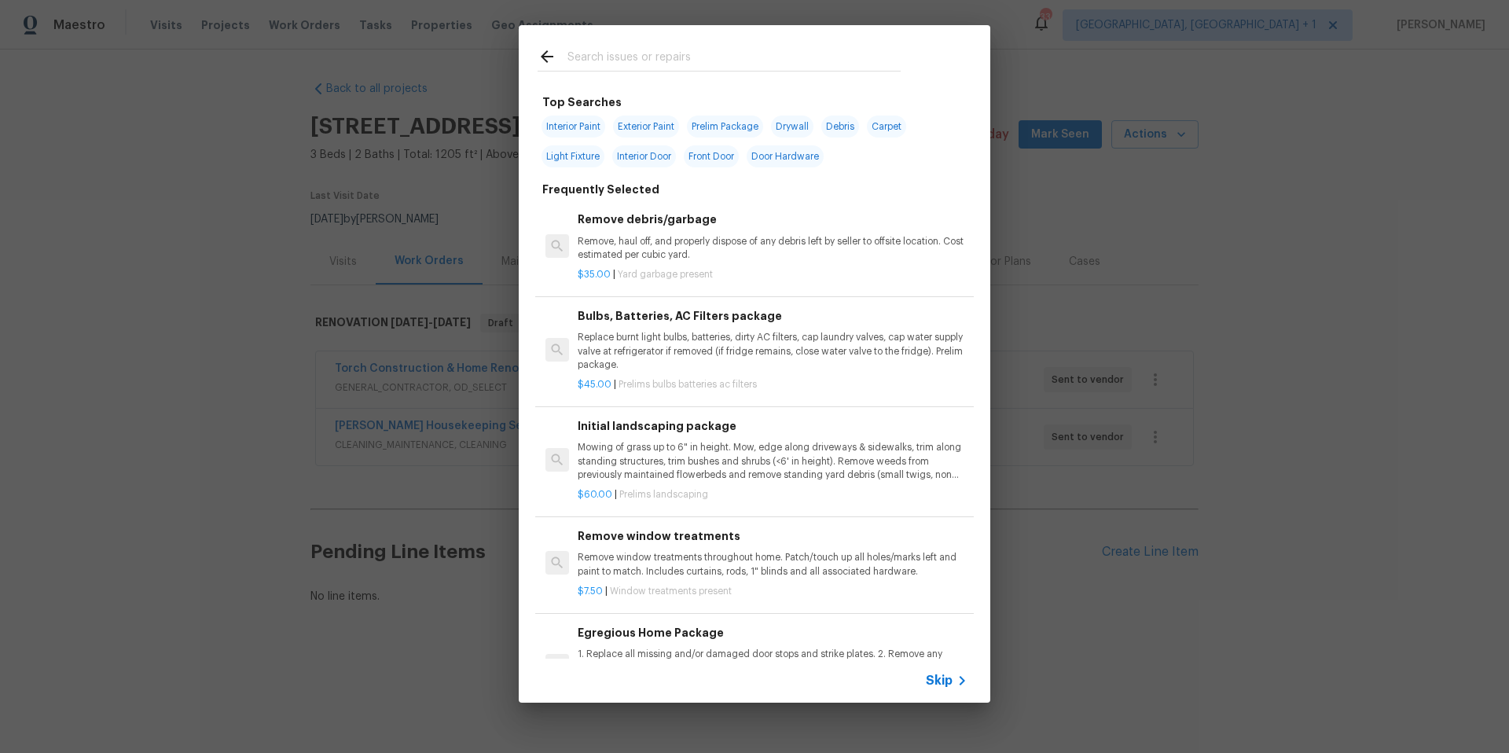
click at [559, 56] on div at bounding box center [552, 59] width 30 height 24
click at [588, 49] on input "text" at bounding box center [733, 59] width 333 height 24
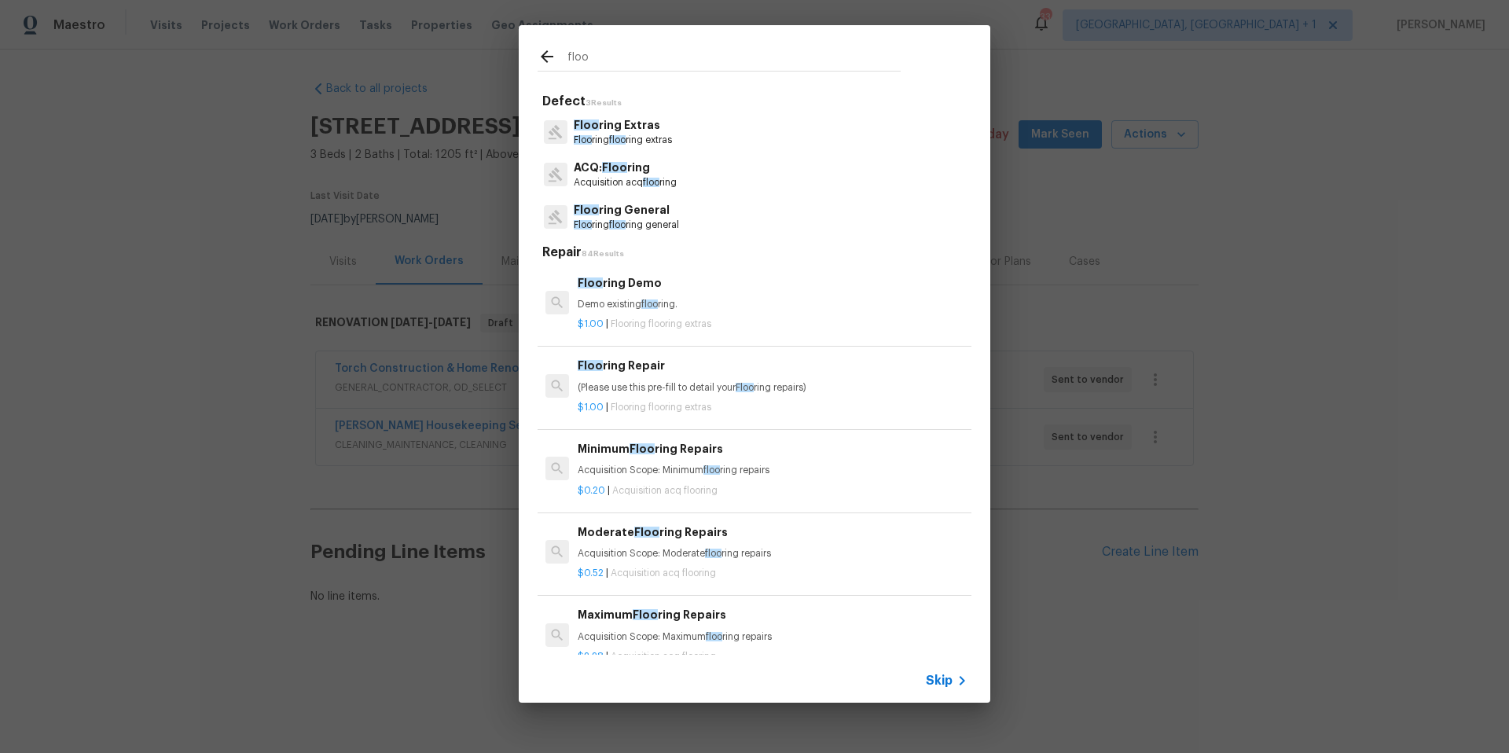
type input "floo"
click at [623, 220] on span "floo" at bounding box center [617, 224] width 16 height 9
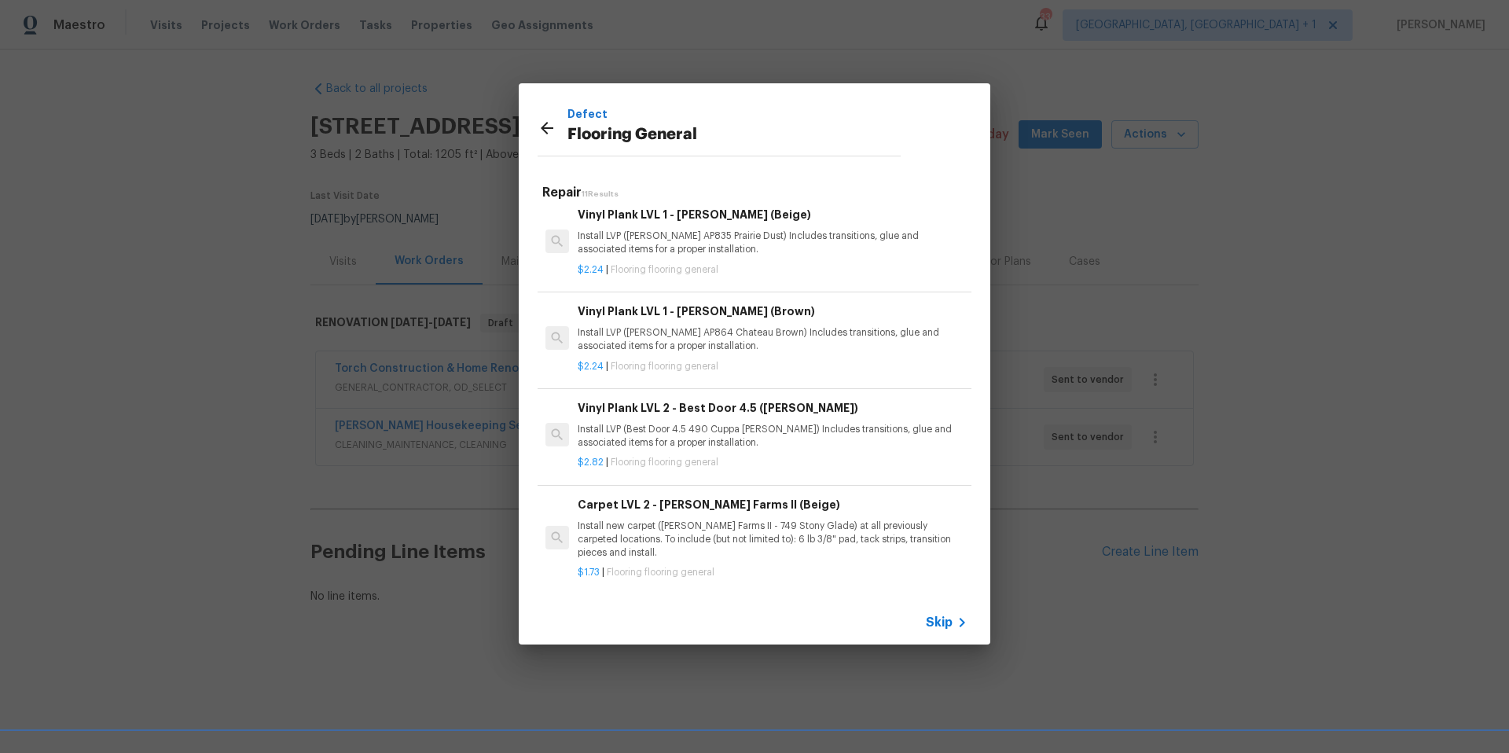
scroll to position [361, 0]
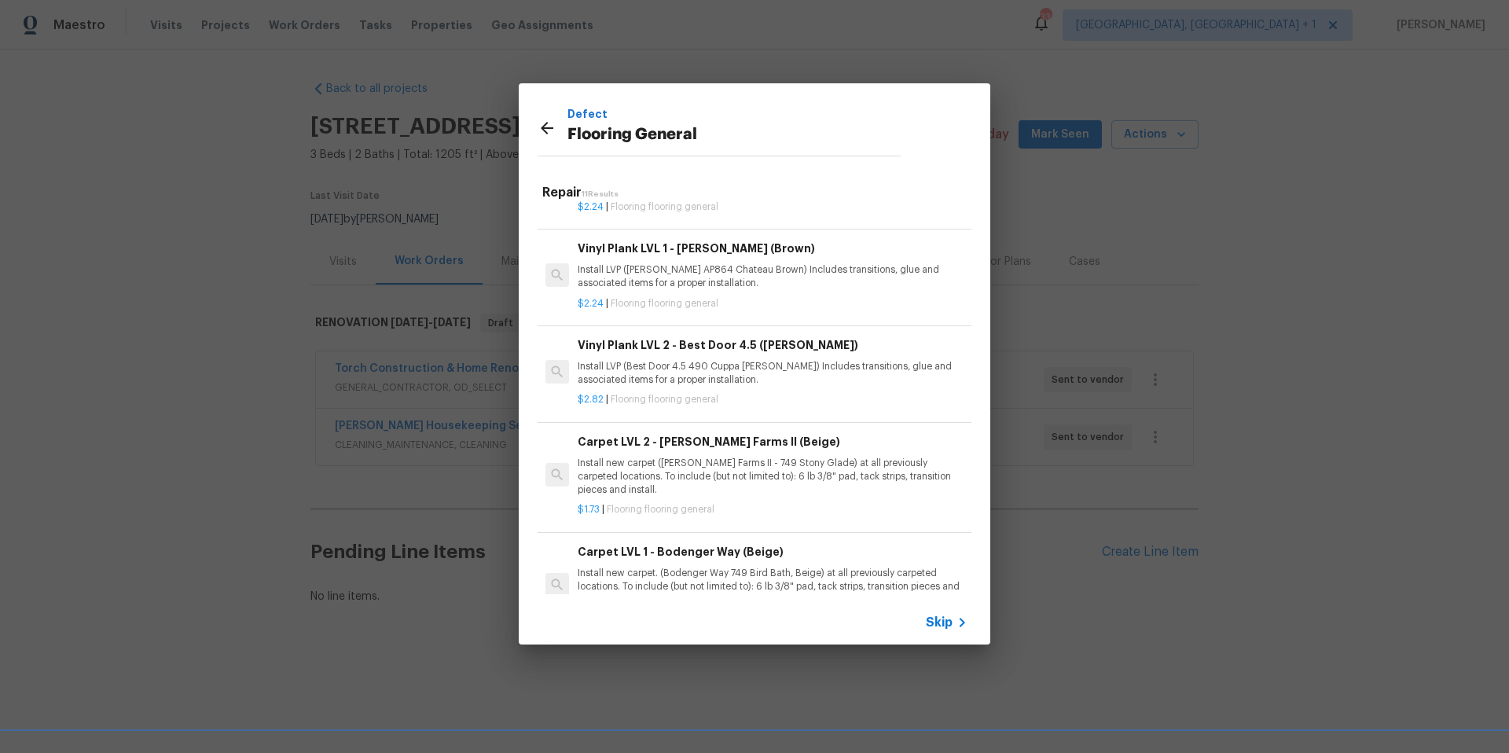
click at [753, 466] on p "Install new carpet ([PERSON_NAME] Farms II - 749 Stony Glade) at all previously…" at bounding box center [772, 476] width 390 height 40
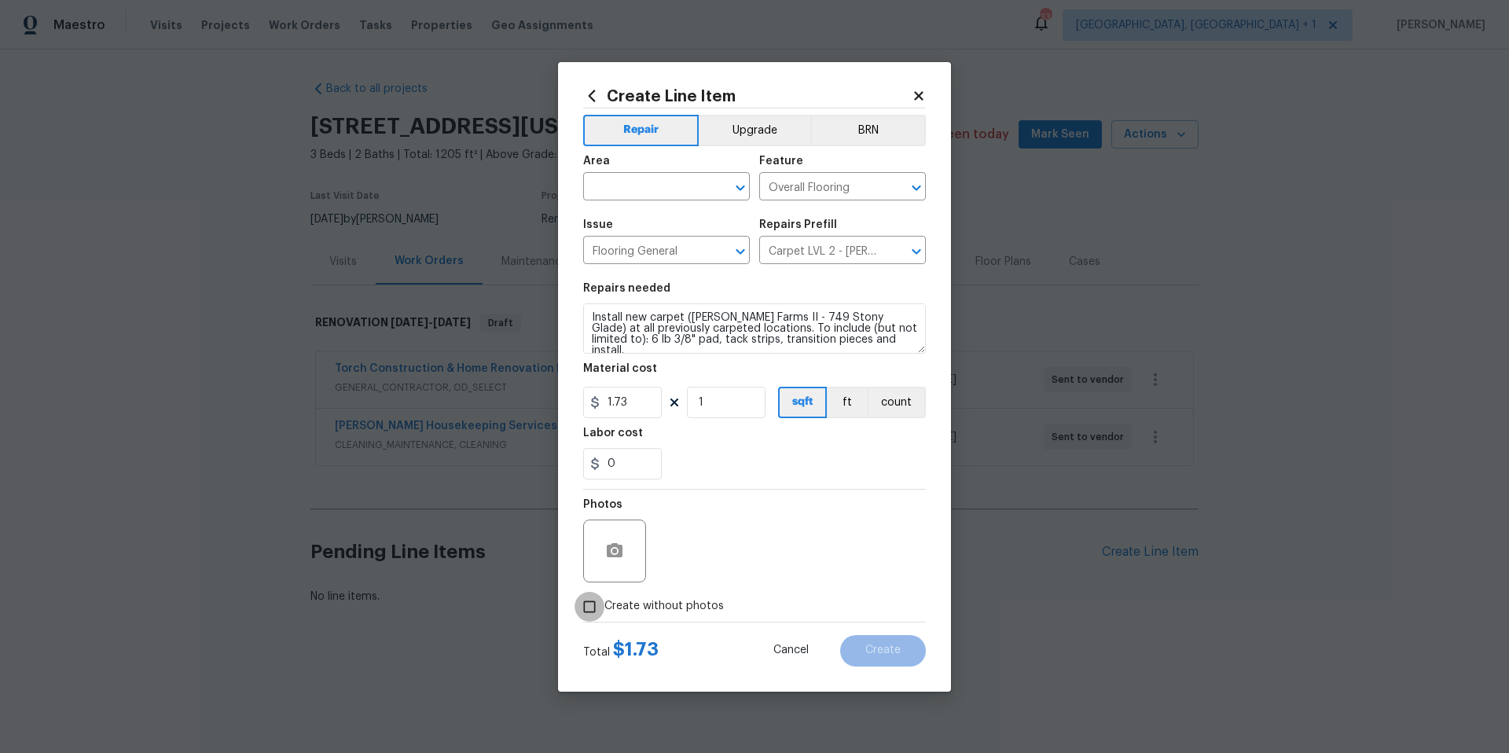
drag, startPoint x: 596, startPoint y: 599, endPoint x: 654, endPoint y: 549, distance: 75.8
click at [600, 599] on input "Create without photos" at bounding box center [589, 607] width 30 height 30
checkbox input "true"
click at [724, 544] on textarea at bounding box center [791, 550] width 267 height 63
type textarea "HPM to add photos"
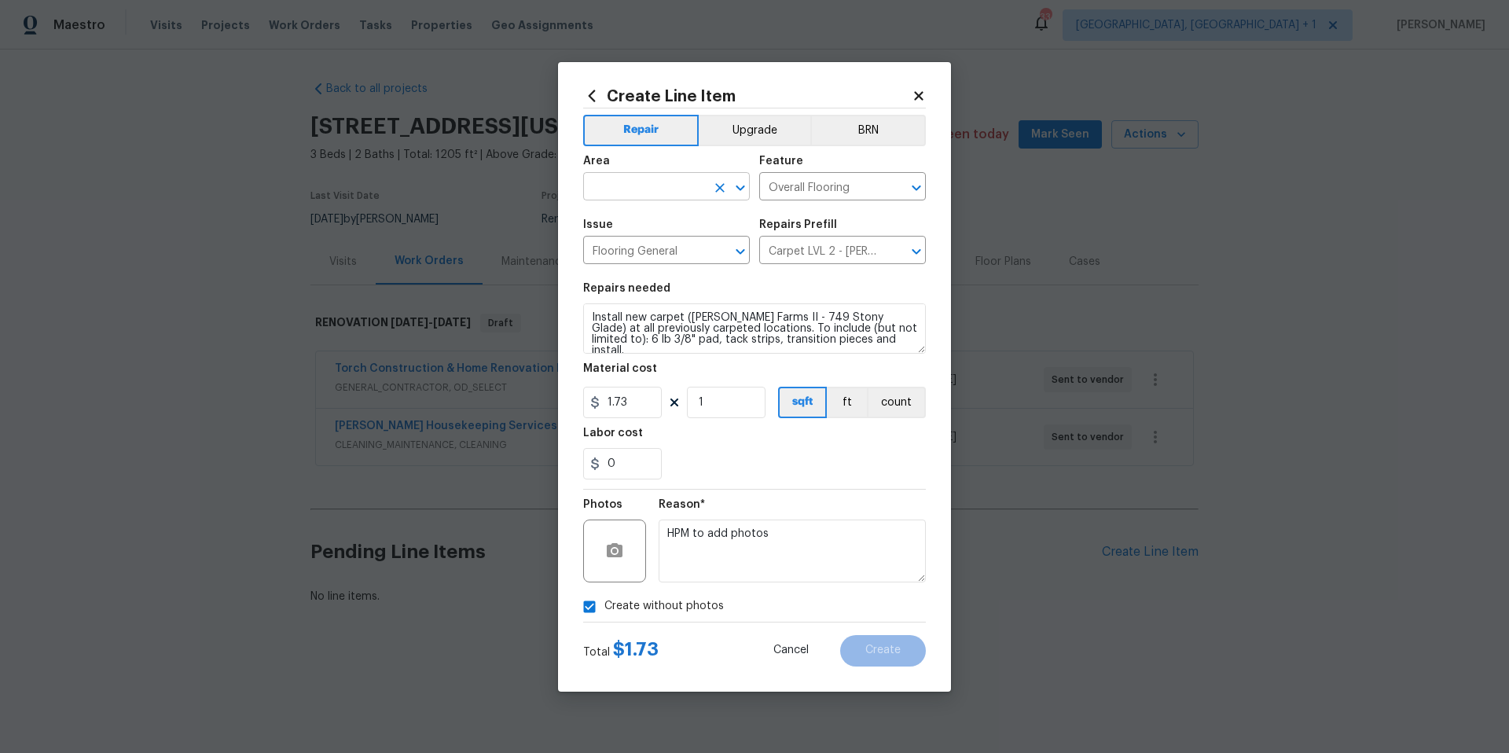
click at [700, 196] on input "text" at bounding box center [644, 188] width 123 height 24
click at [647, 258] on li "Interior Overall" at bounding box center [666, 249] width 167 height 26
type input "Interior Overall"
click at [885, 645] on span "Create" at bounding box center [882, 650] width 35 height 12
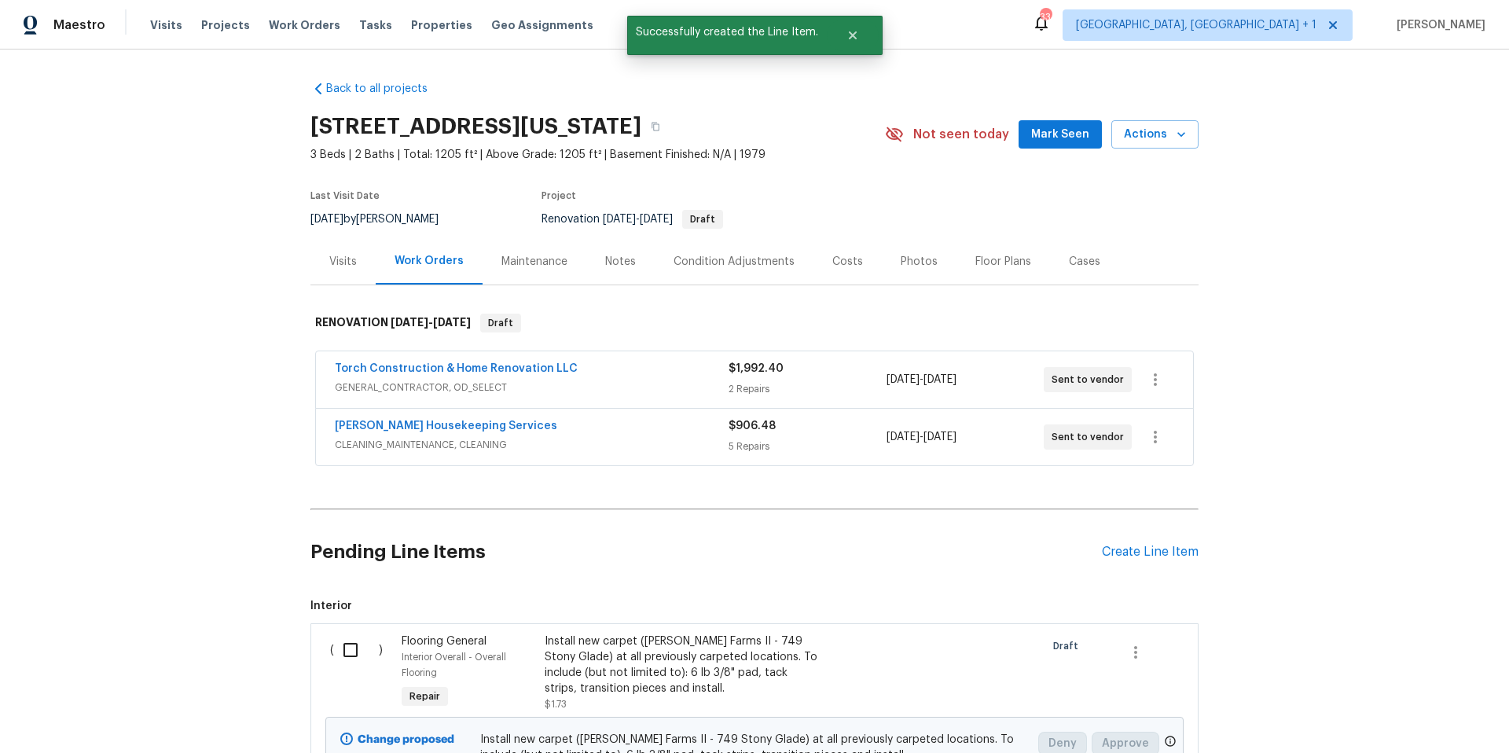
click at [337, 651] on input "checkbox" at bounding box center [356, 649] width 45 height 33
checkbox input "true"
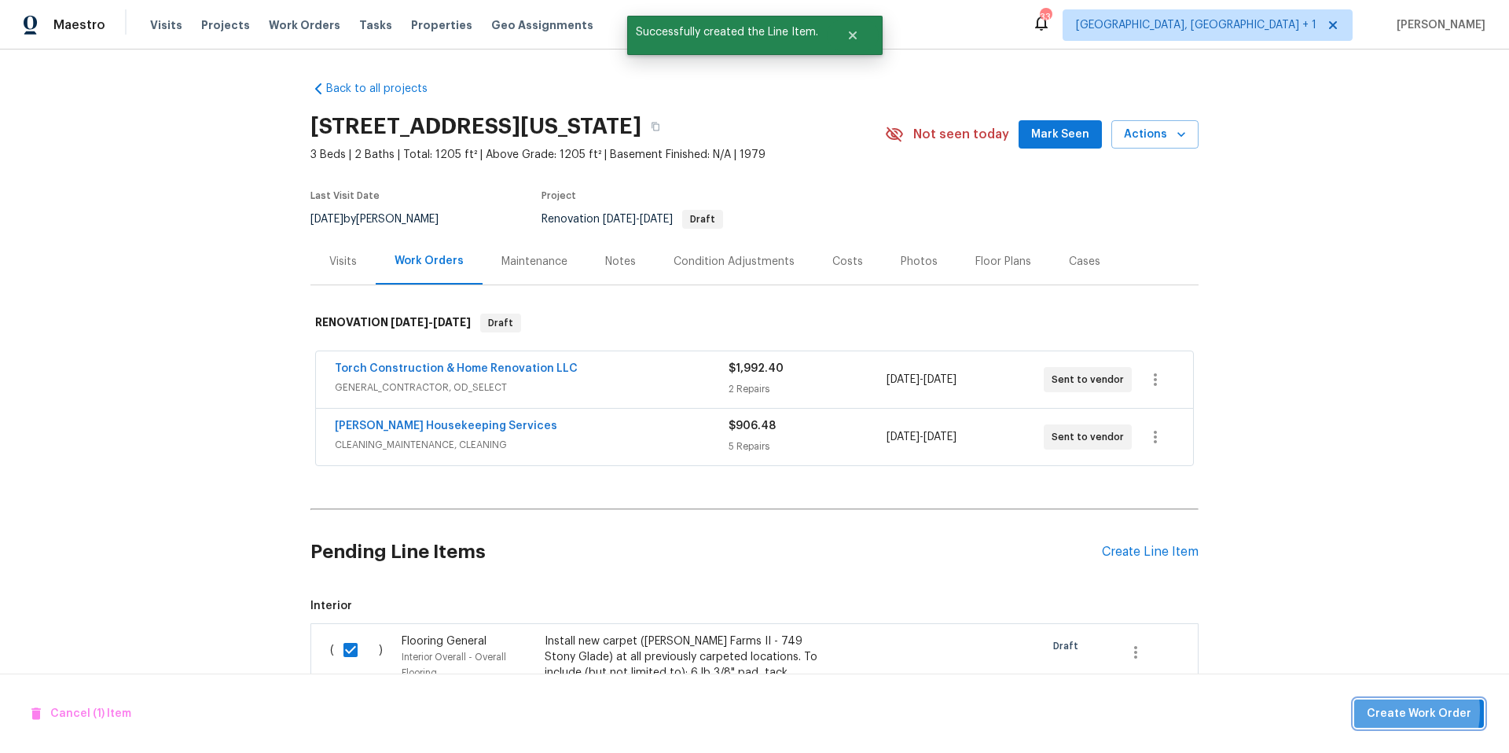
click at [1385, 710] on span "Create Work Order" at bounding box center [1418, 714] width 104 height 20
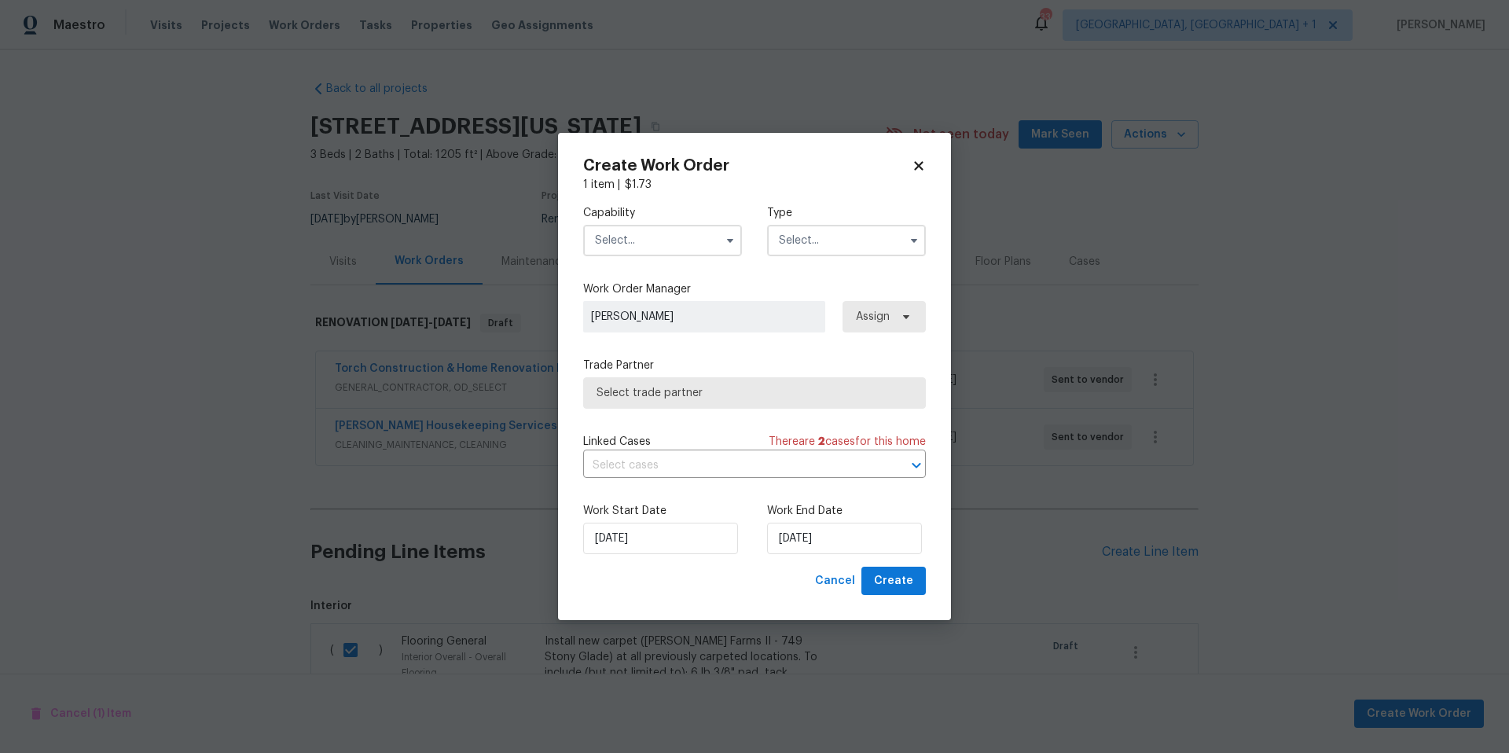
click at [671, 230] on input "text" at bounding box center [662, 240] width 159 height 31
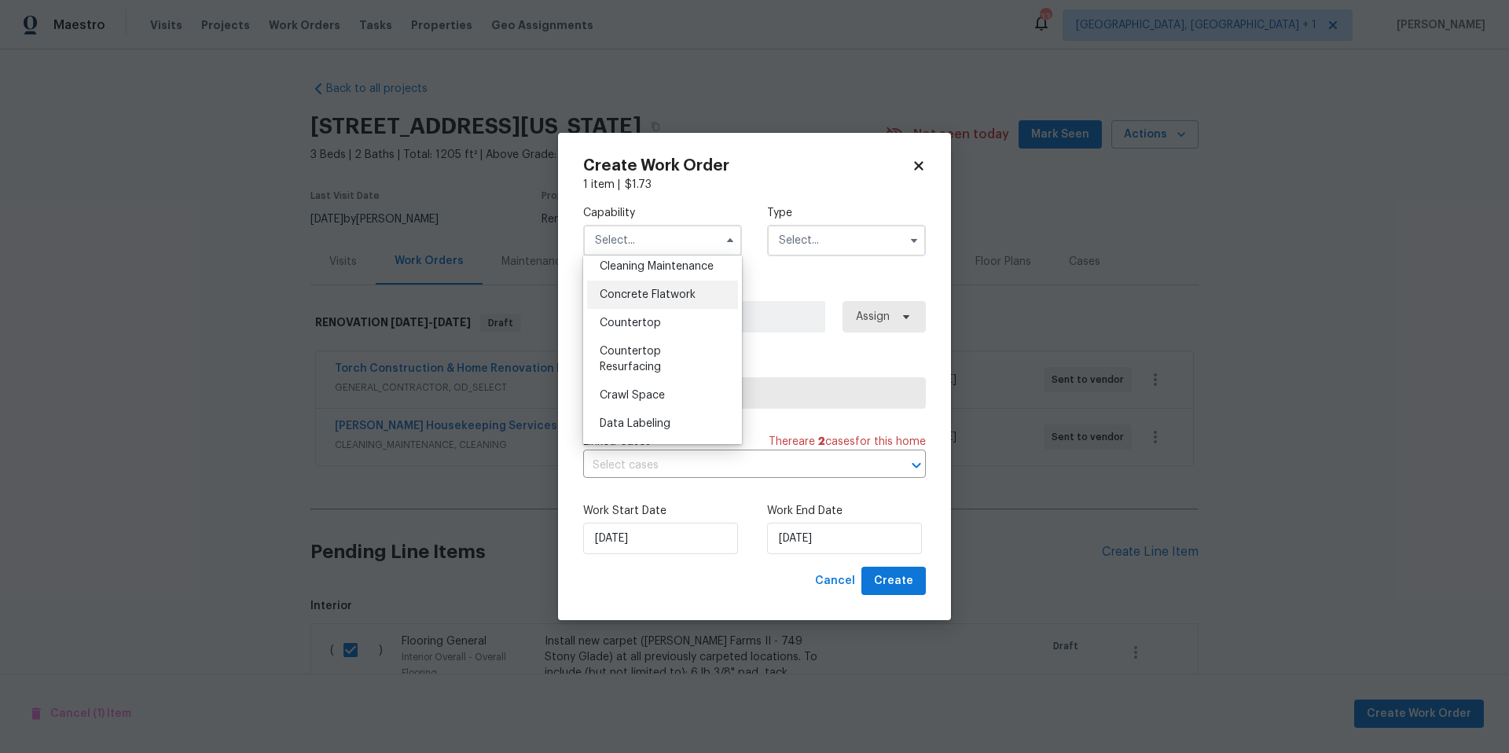
scroll to position [605, 0]
click at [644, 292] on div "Flooring" at bounding box center [662, 278] width 151 height 28
type input "Flooring"
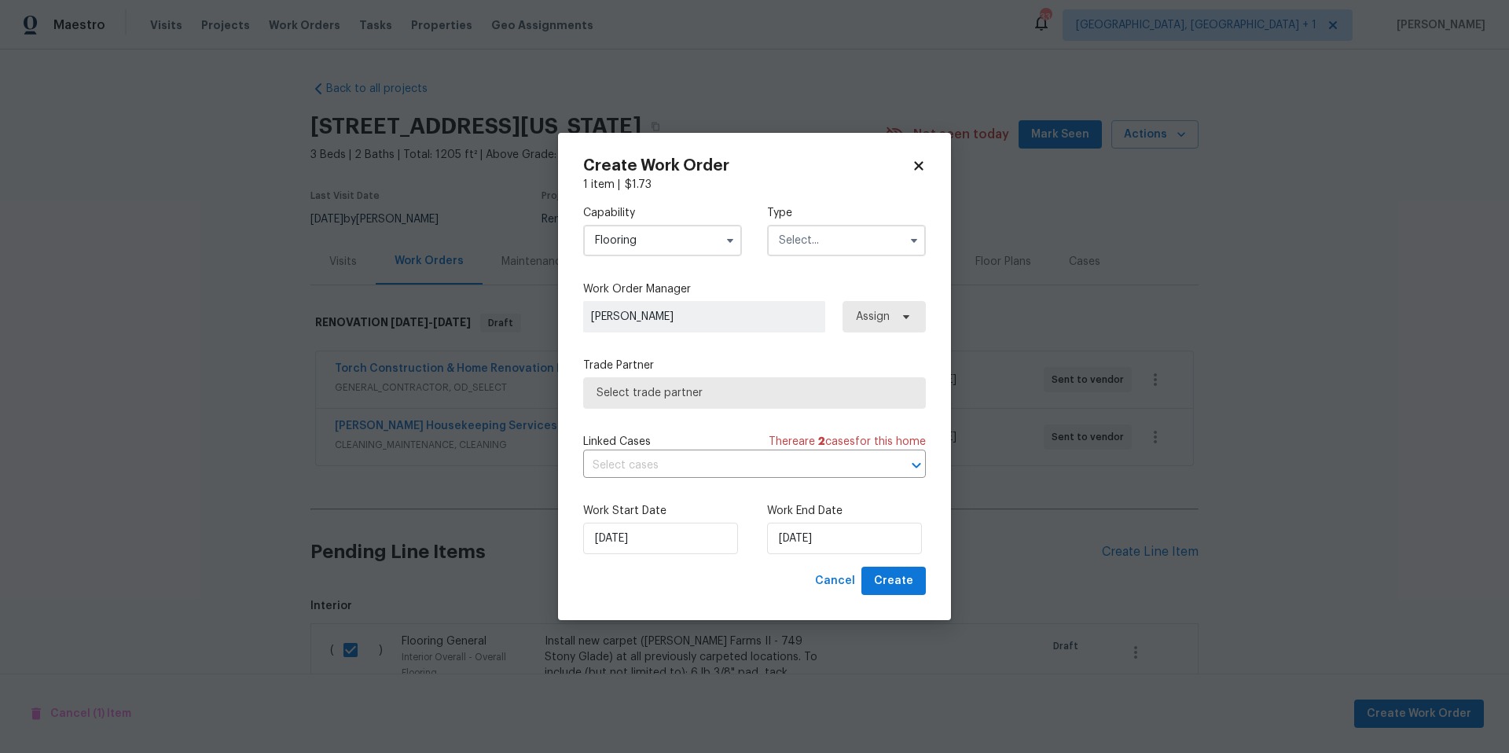
click at [858, 253] on input "text" at bounding box center [846, 240] width 159 height 31
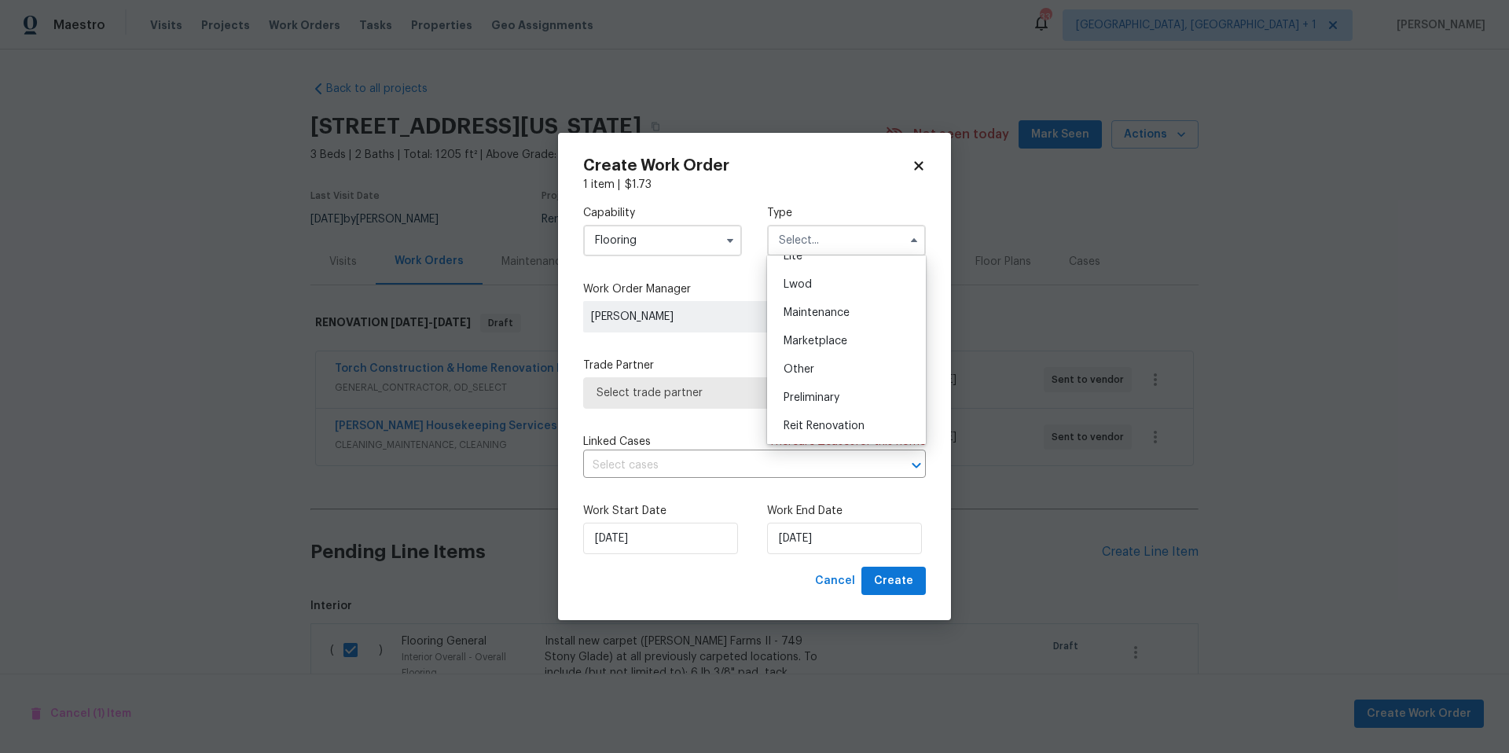
scroll to position [357, 0]
click at [851, 305] on div "Renovation" at bounding box center [846, 313] width 151 height 28
type input "Renovation"
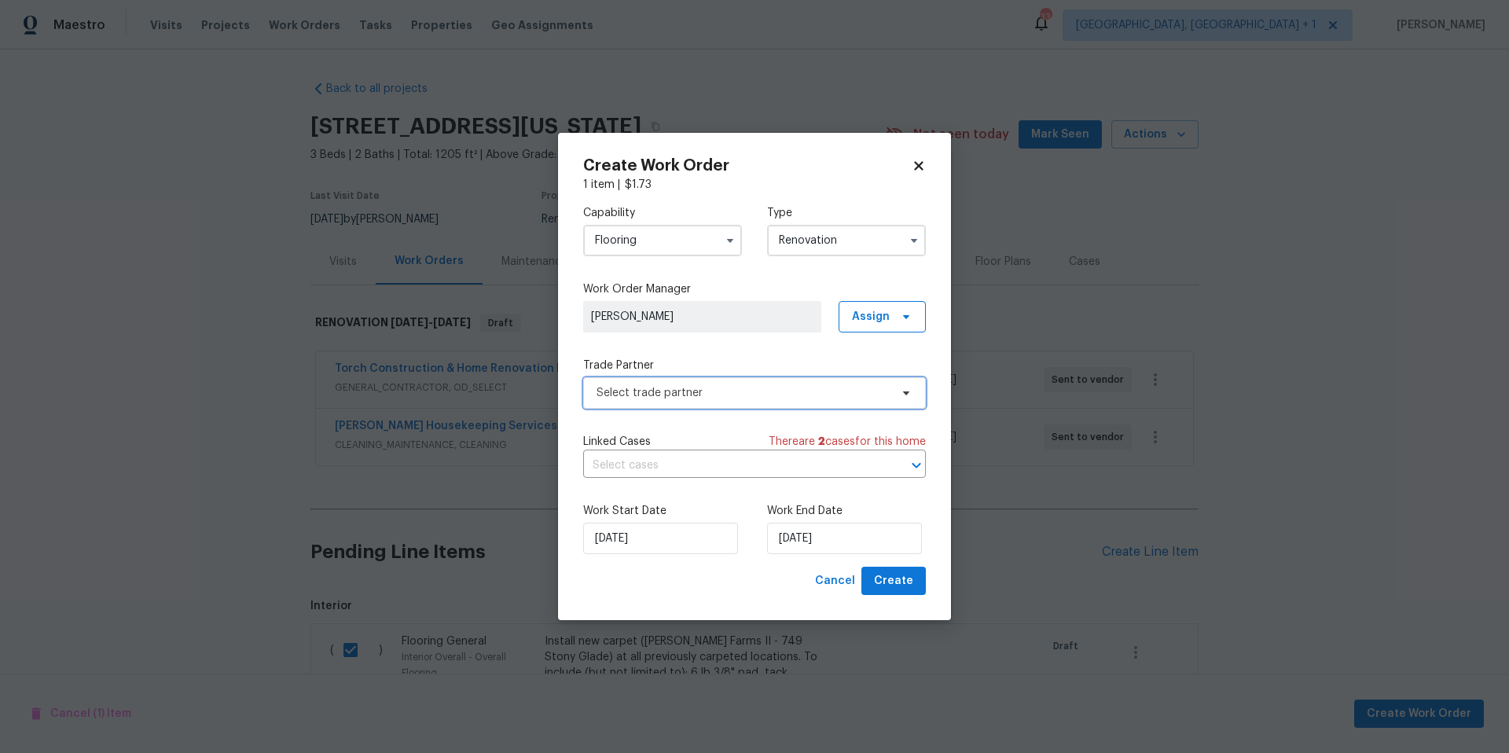
click at [751, 395] on span "Select trade partner" at bounding box center [742, 393] width 293 height 16
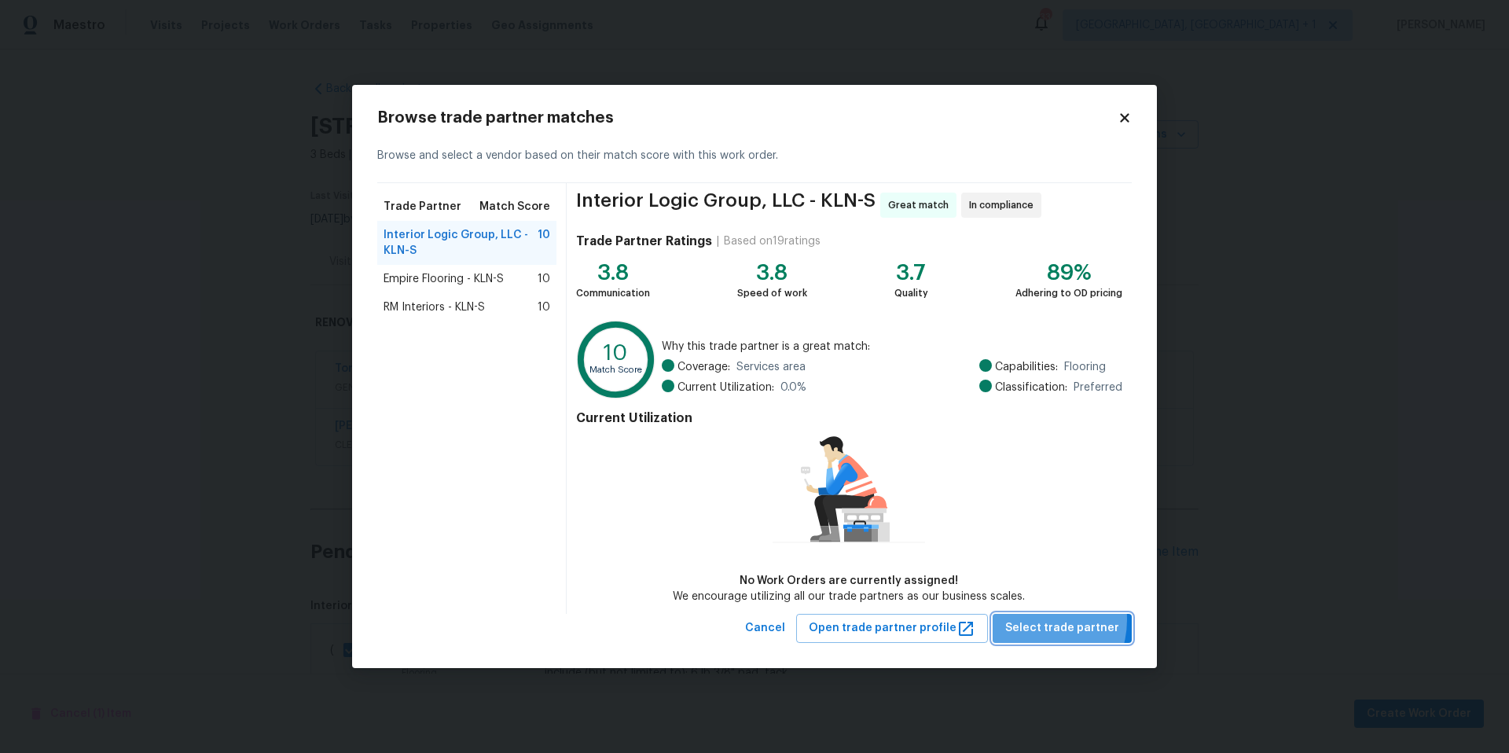
click at [1036, 619] on span "Select trade partner" at bounding box center [1062, 628] width 114 height 20
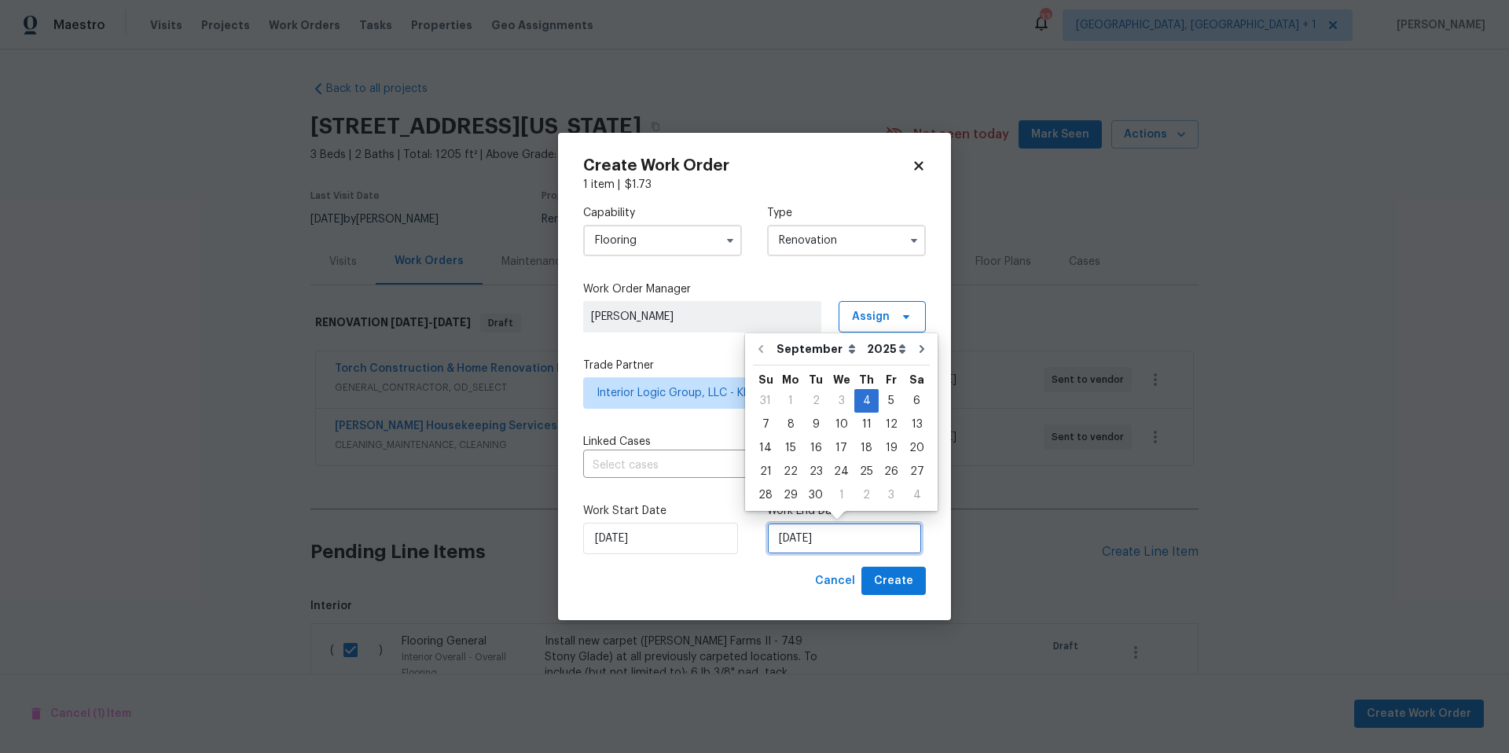
click at [838, 544] on input "[DATE]" at bounding box center [844, 537] width 155 height 31
click at [909, 423] on div "13" at bounding box center [917, 424] width 26 height 22
type input "[DATE]"
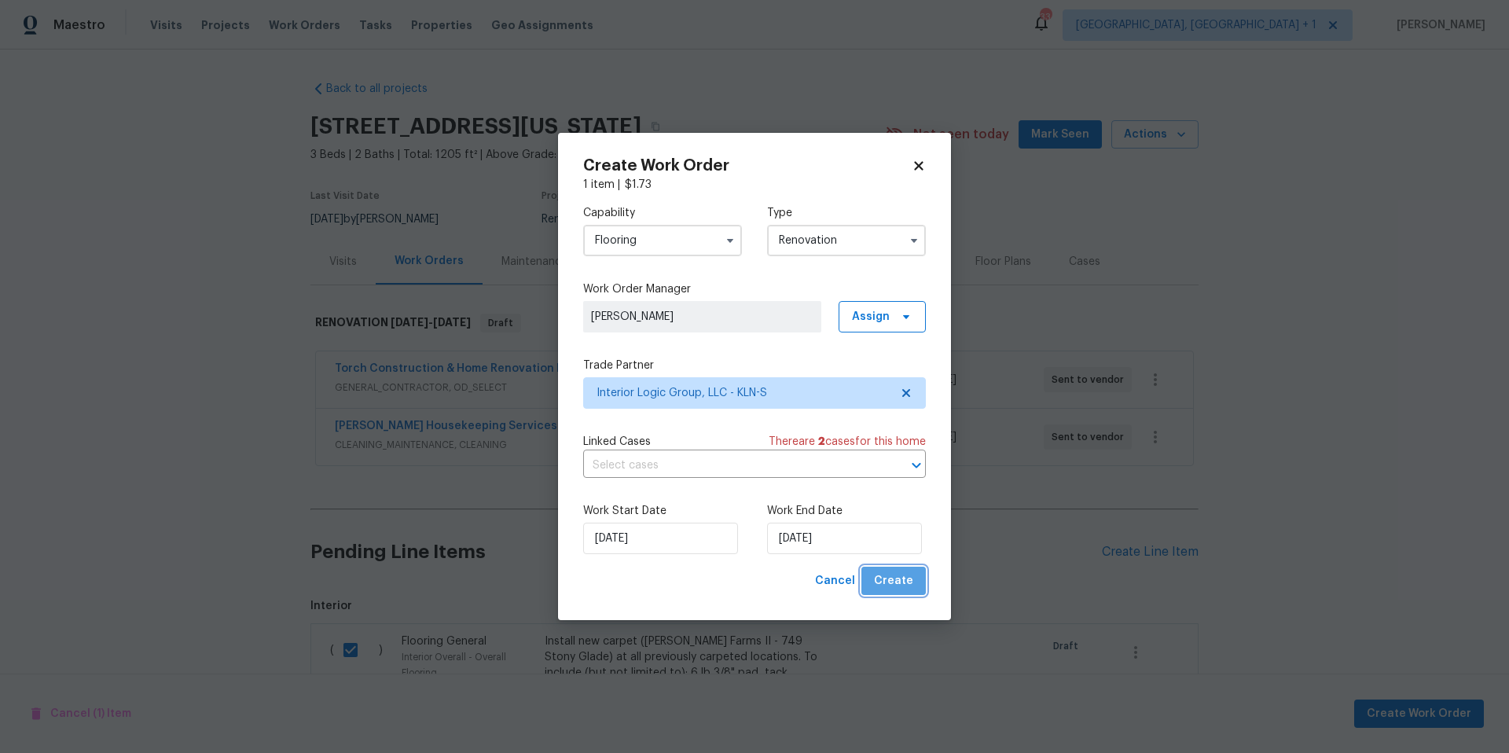
click at [907, 574] on span "Create" at bounding box center [893, 581] width 39 height 20
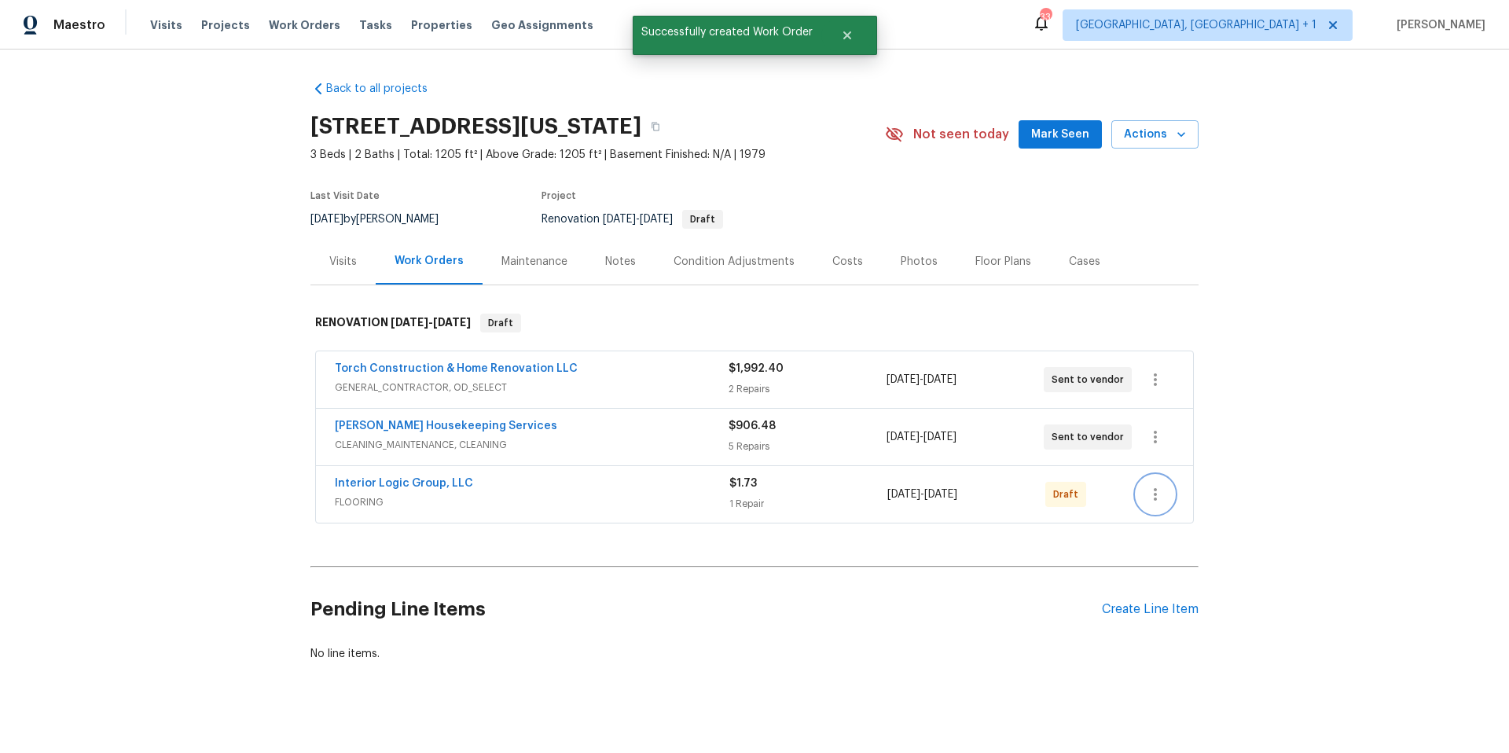
click at [1152, 485] on icon "button" at bounding box center [1155, 494] width 19 height 19
click at [1156, 499] on li "Send to Vendor" at bounding box center [1216, 495] width 170 height 26
